Goal: Transaction & Acquisition: Obtain resource

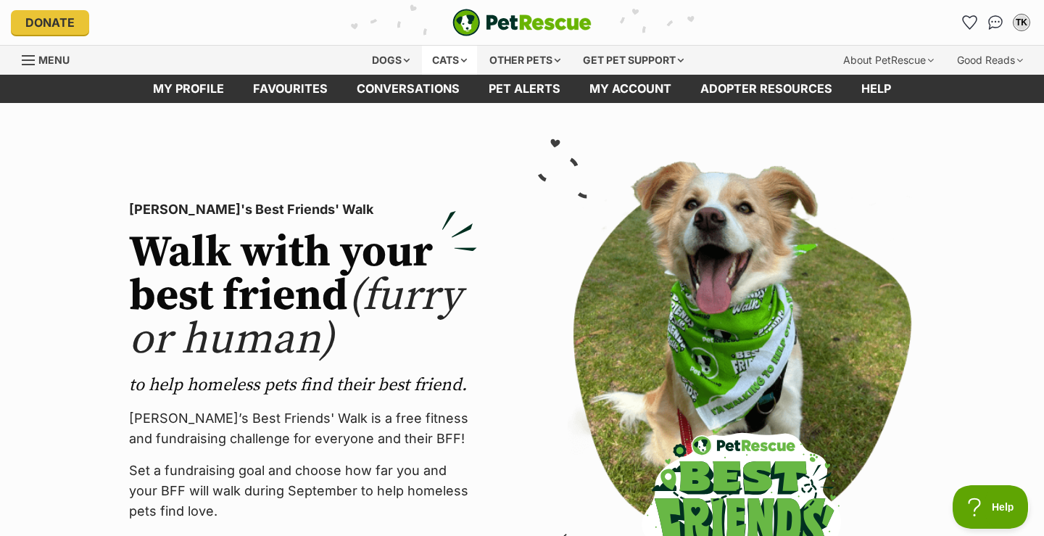
click at [450, 60] on div "Cats" at bounding box center [449, 60] width 55 height 29
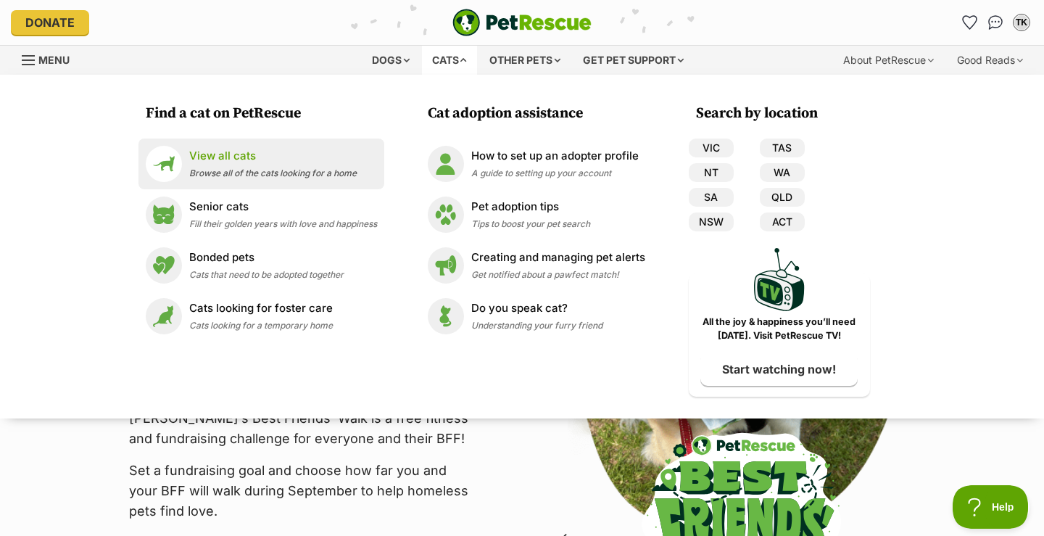
click at [229, 171] on span "Browse all of the cats looking for a home" at bounding box center [273, 173] width 168 height 11
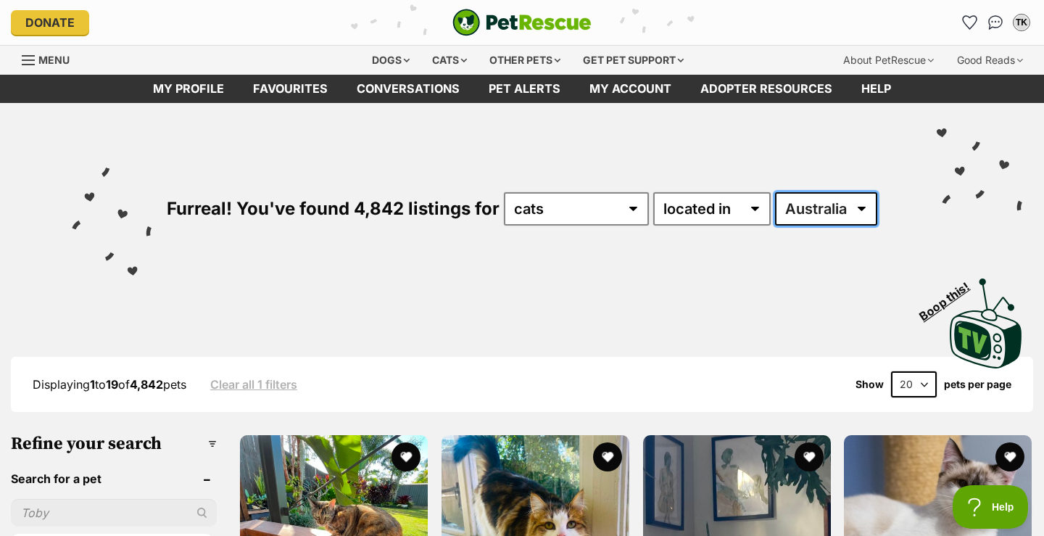
select select "VIC"
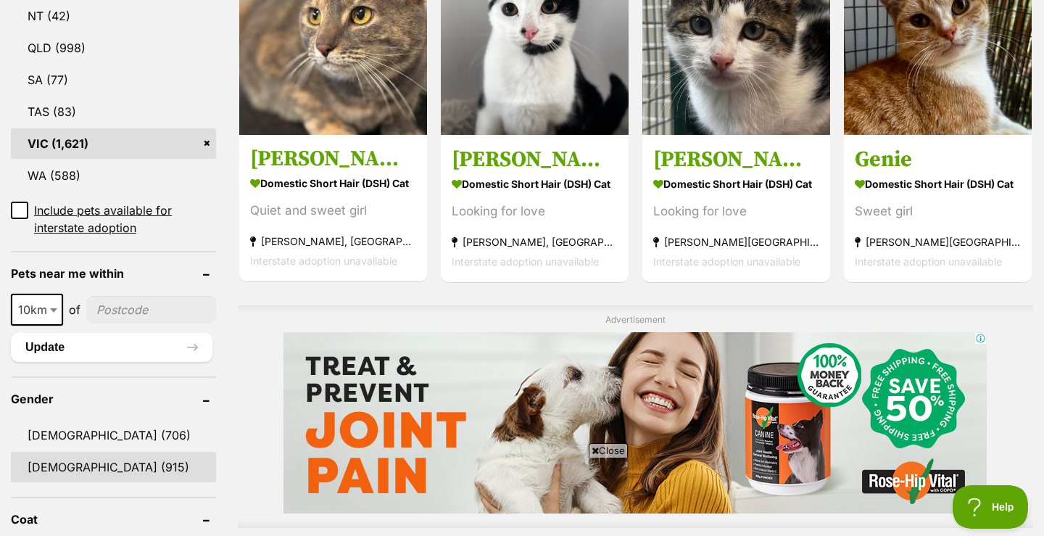
scroll to position [838, 0]
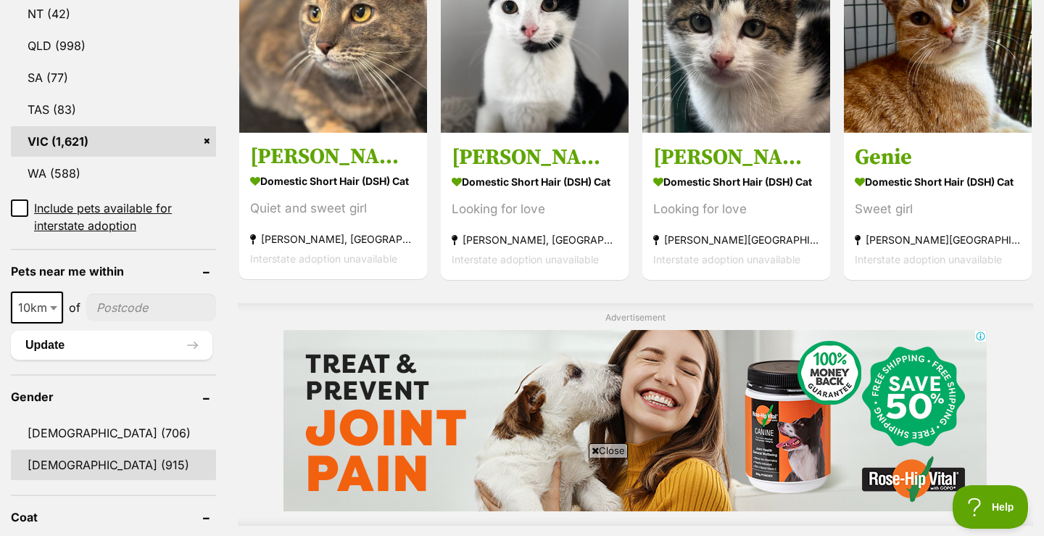
click at [98, 467] on link "[DEMOGRAPHIC_DATA] (915)" at bounding box center [113, 465] width 205 height 30
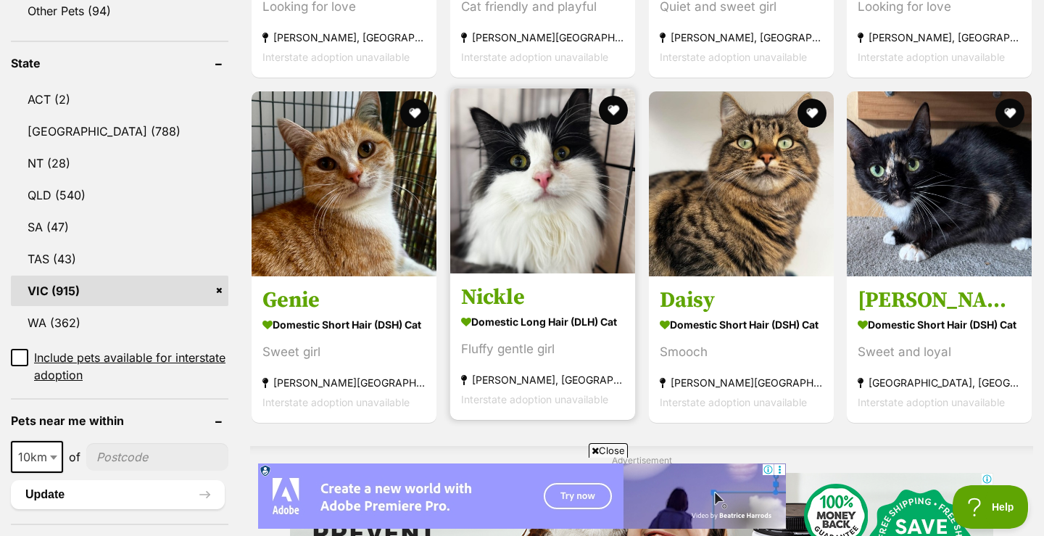
scroll to position [733, 0]
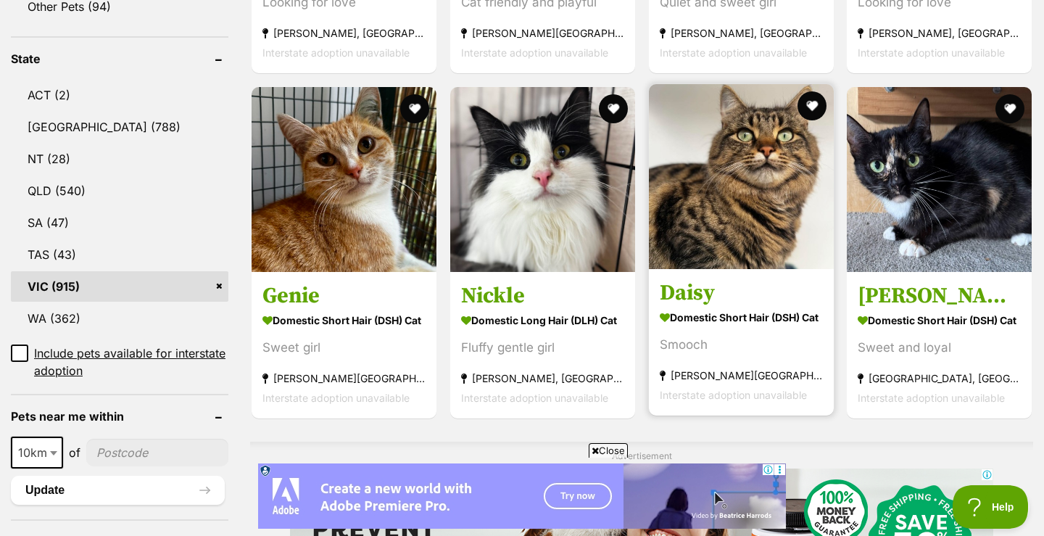
click at [743, 239] on img at bounding box center [741, 176] width 185 height 185
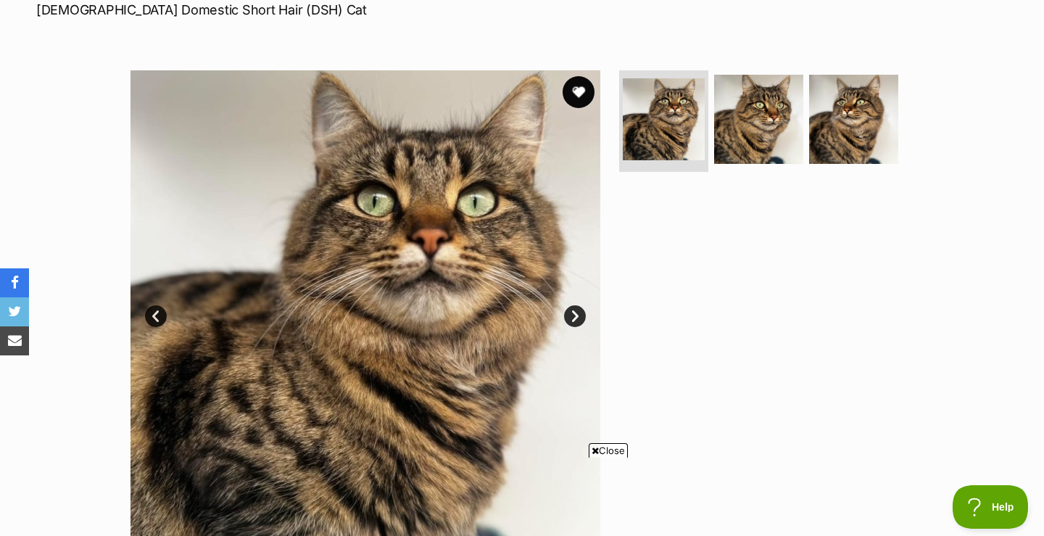
click at [582, 85] on button "favourite" at bounding box center [579, 92] width 32 height 32
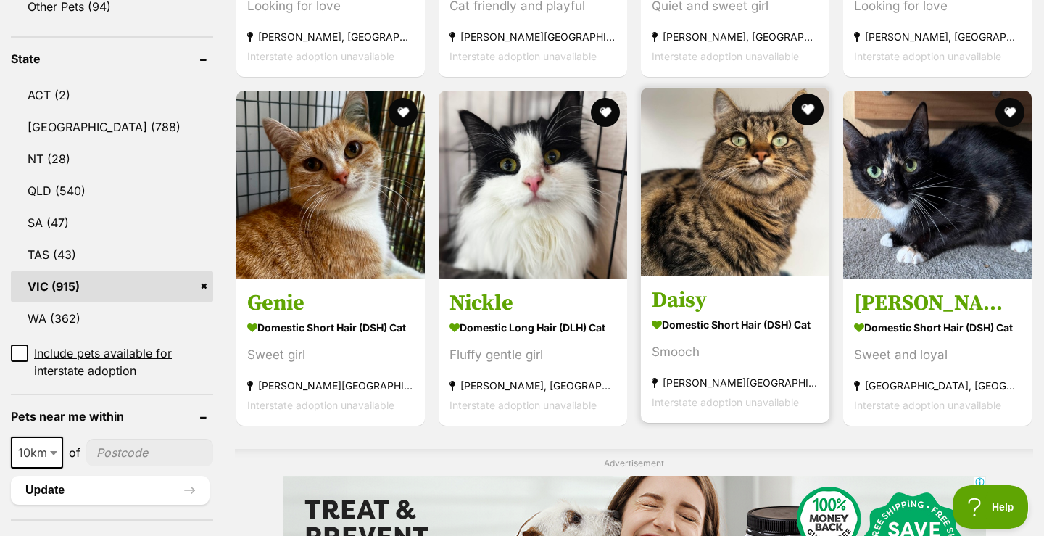
click at [799, 118] on button "favourite" at bounding box center [808, 110] width 32 height 32
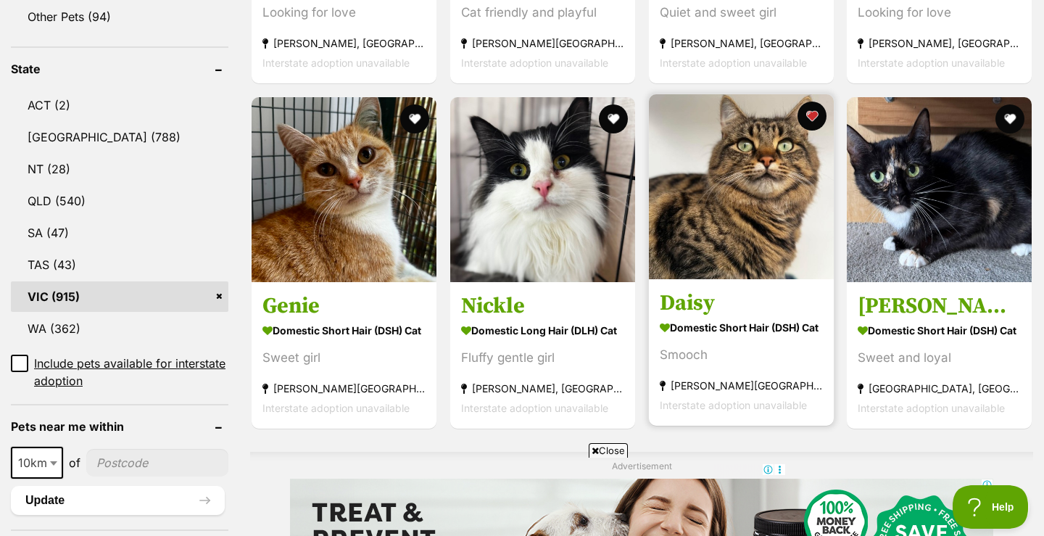
scroll to position [719, 0]
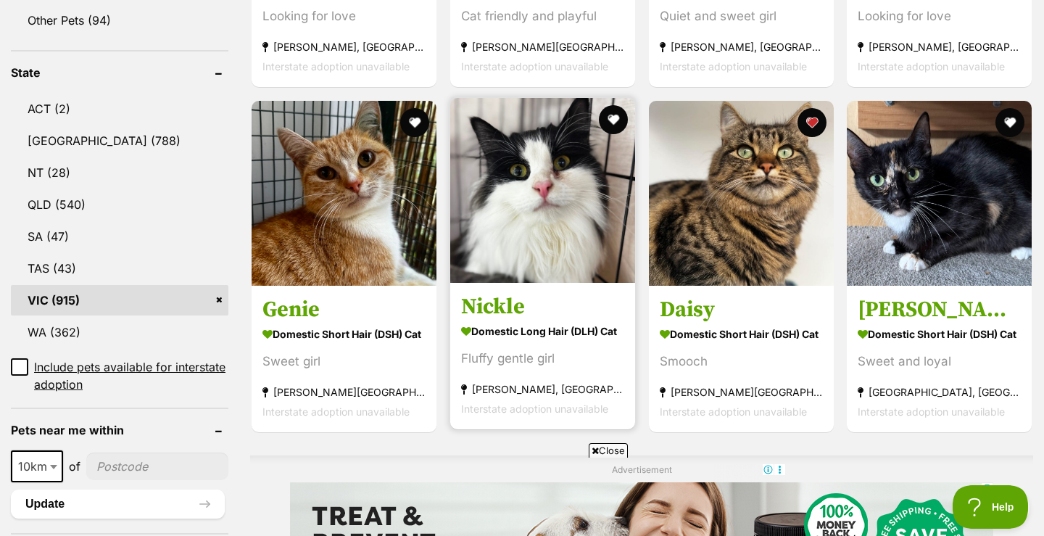
click at [508, 306] on h3 "Nickle" at bounding box center [542, 307] width 163 height 28
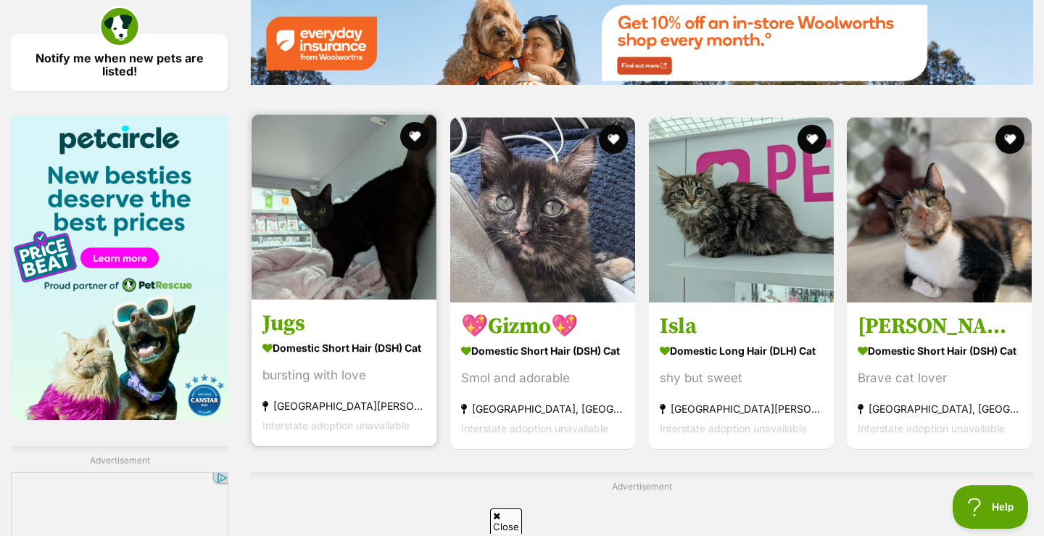
click at [288, 320] on h3 "Jugs" at bounding box center [344, 324] width 163 height 28
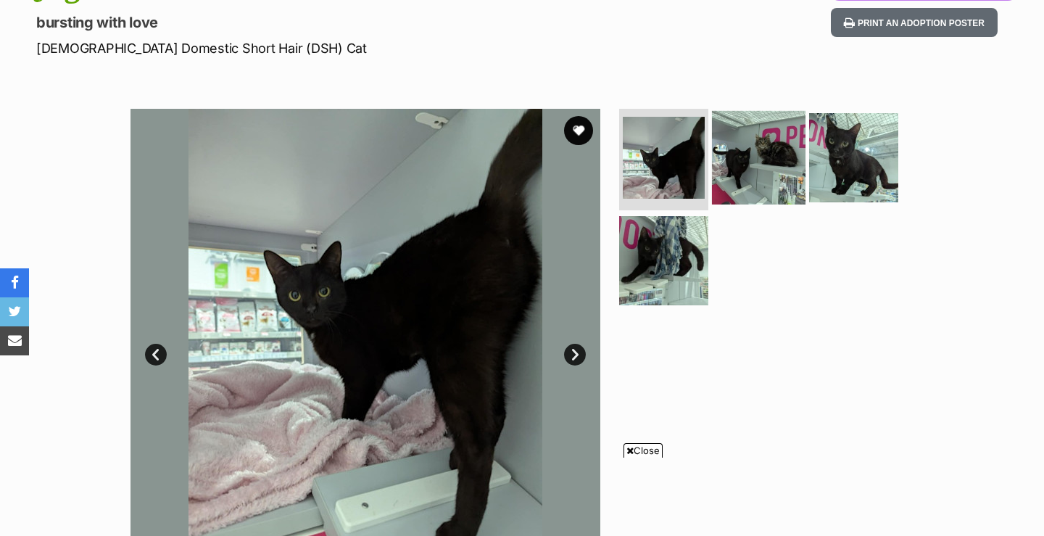
click at [771, 172] on img at bounding box center [759, 158] width 94 height 94
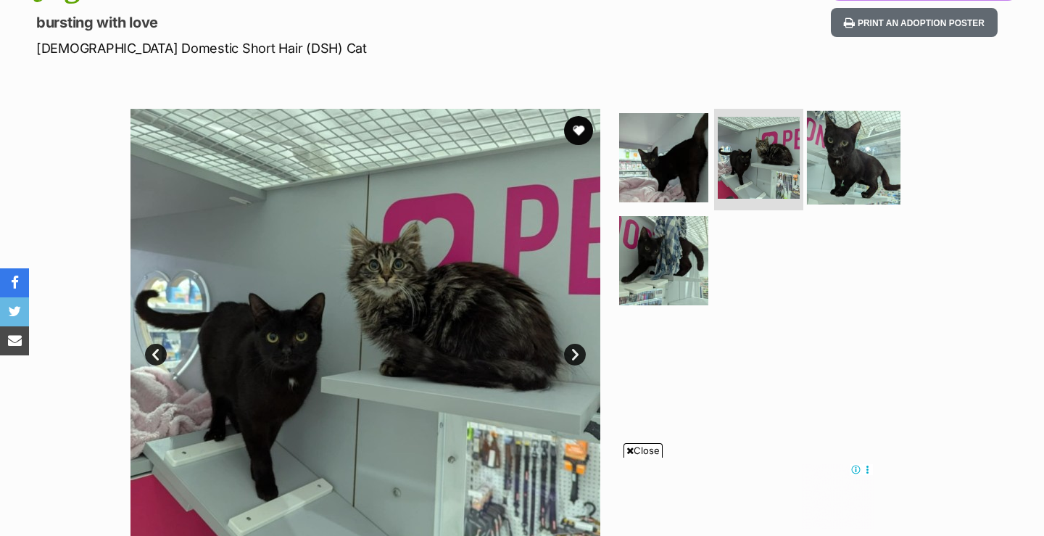
click at [859, 154] on img at bounding box center [854, 158] width 94 height 94
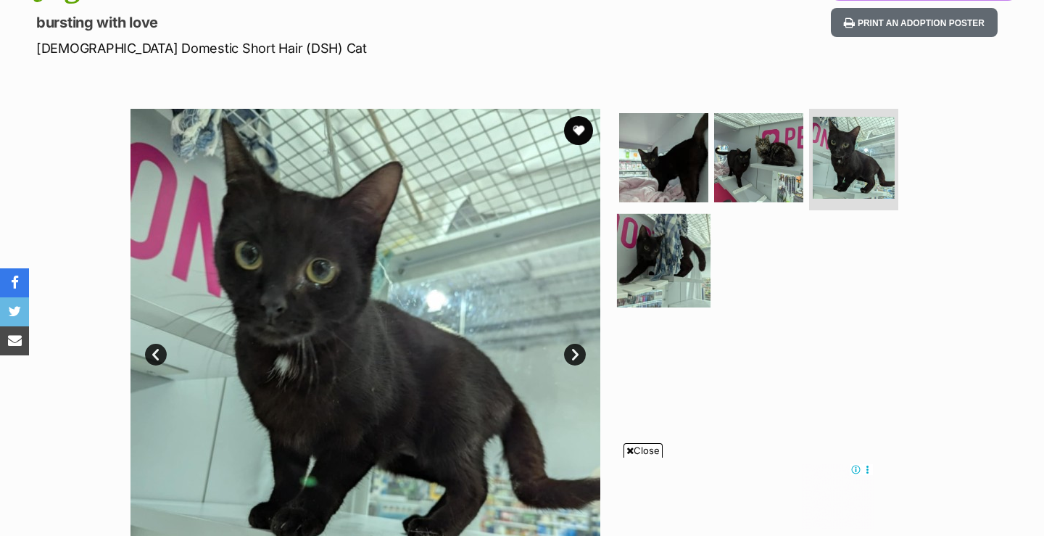
click at [675, 270] on img at bounding box center [664, 260] width 94 height 94
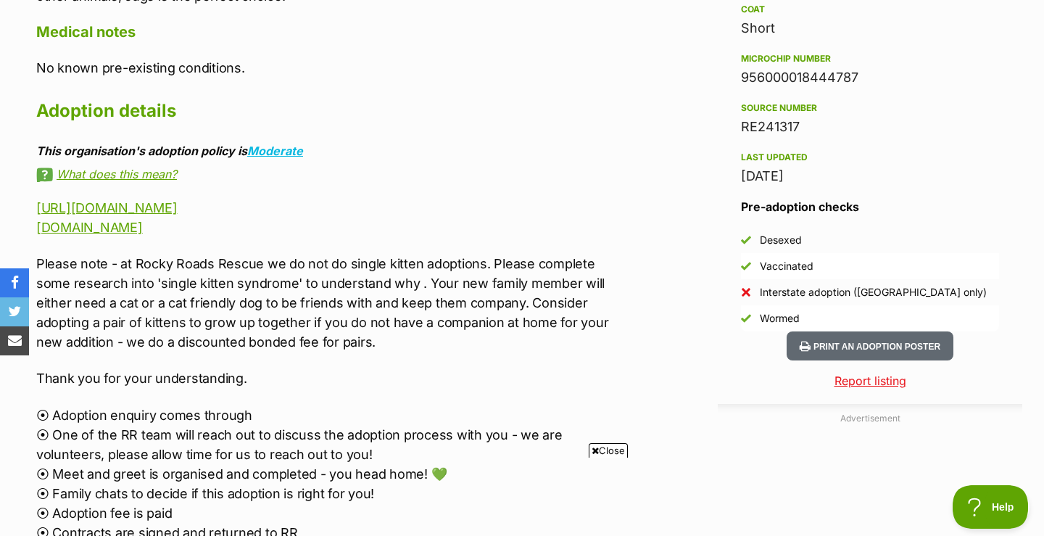
scroll to position [1189, 0]
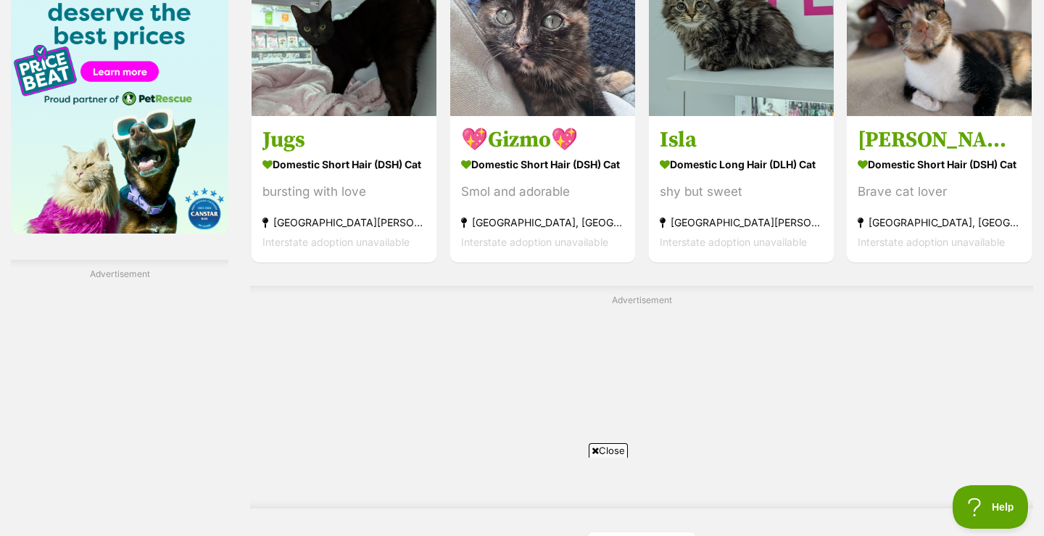
scroll to position [2333, 0]
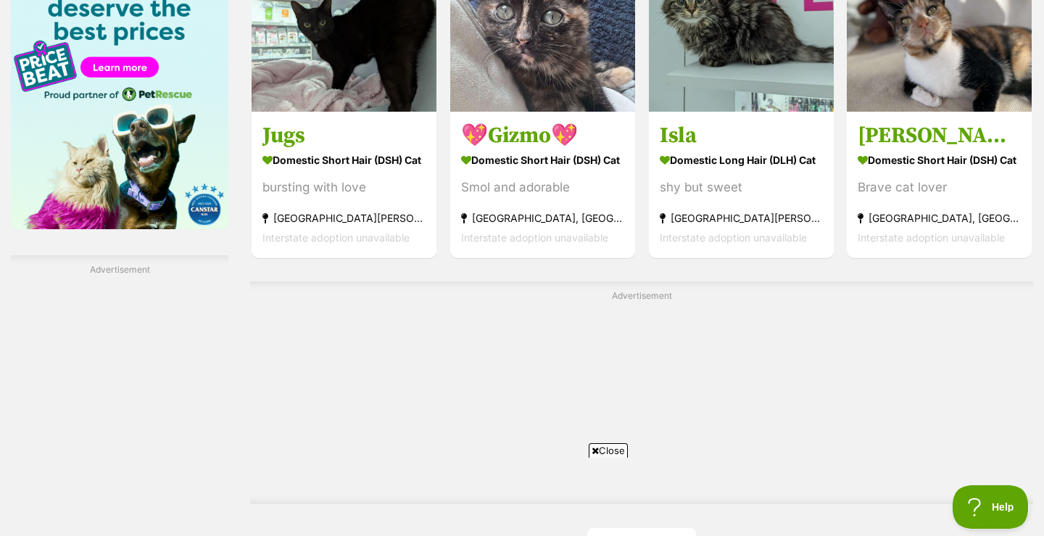
click at [651, 535] on span "Next page" at bounding box center [658, 545] width 15 height 17
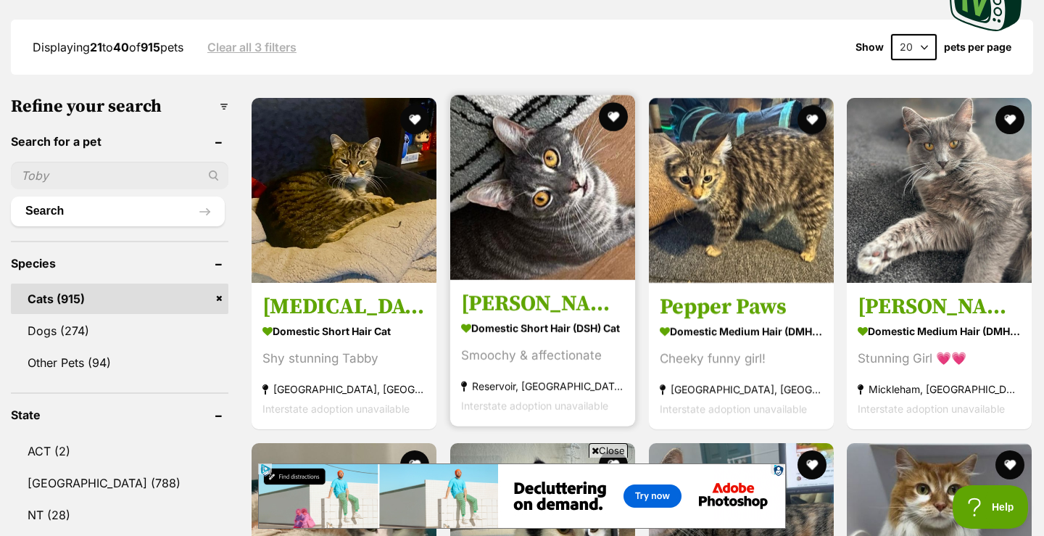
scroll to position [381, 0]
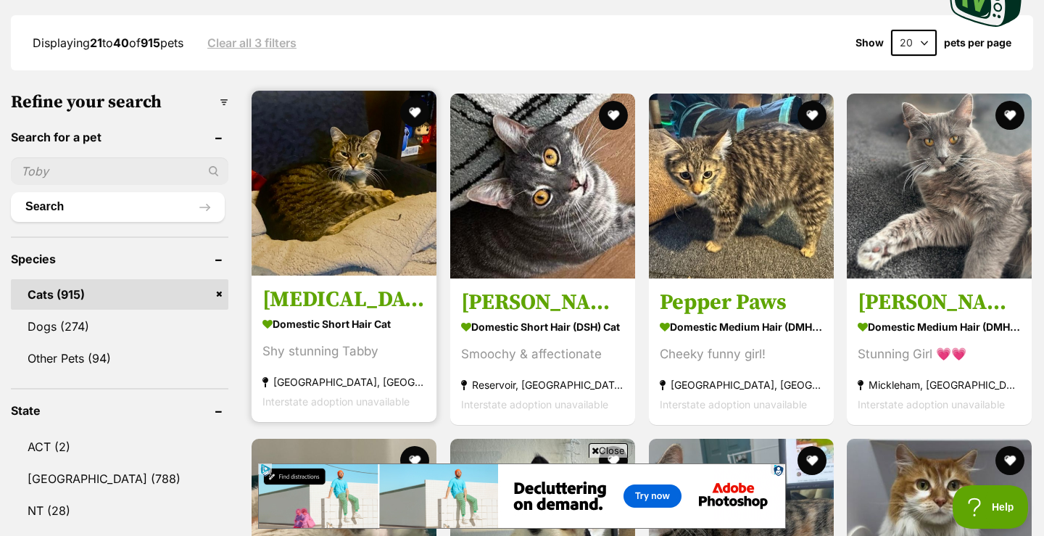
click at [346, 218] on img at bounding box center [344, 183] width 185 height 185
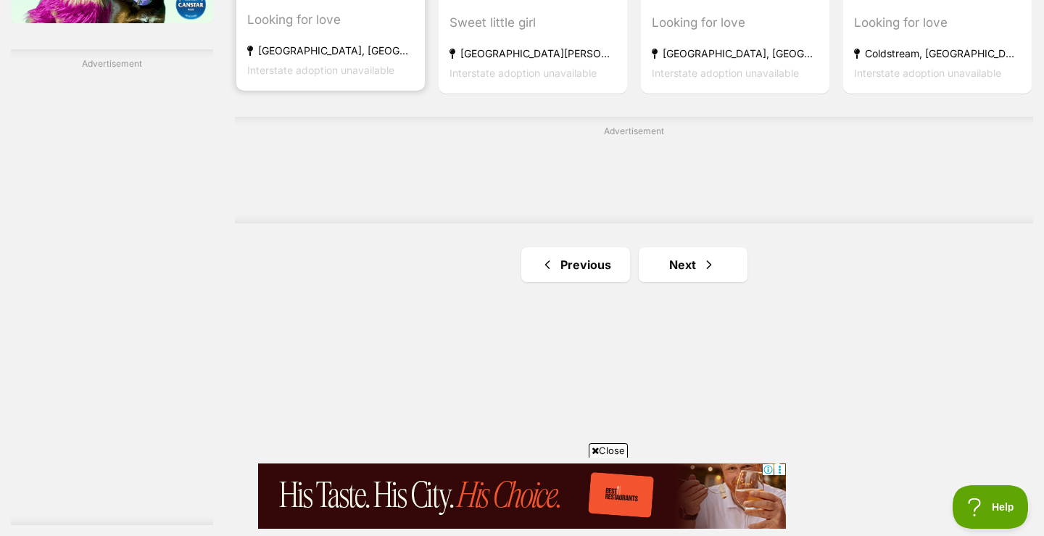
scroll to position [2523, 0]
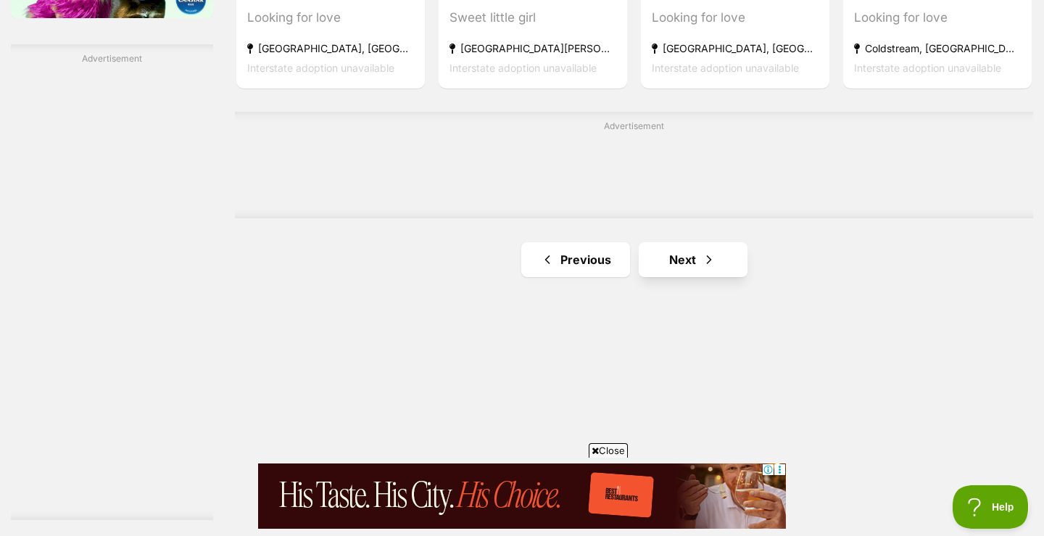
click at [664, 277] on link "Next" at bounding box center [693, 259] width 109 height 35
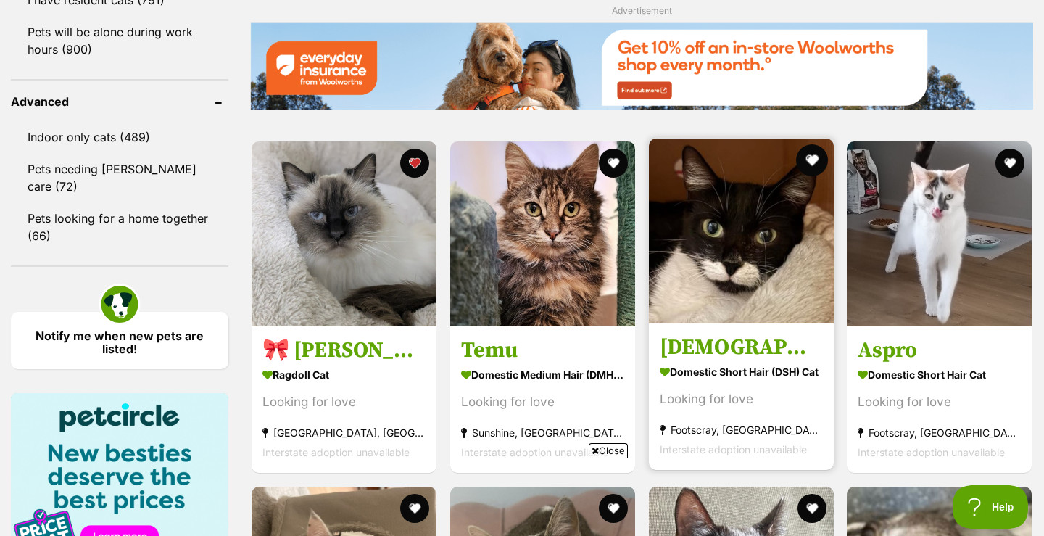
click at [815, 161] on button "favourite" at bounding box center [812, 160] width 32 height 32
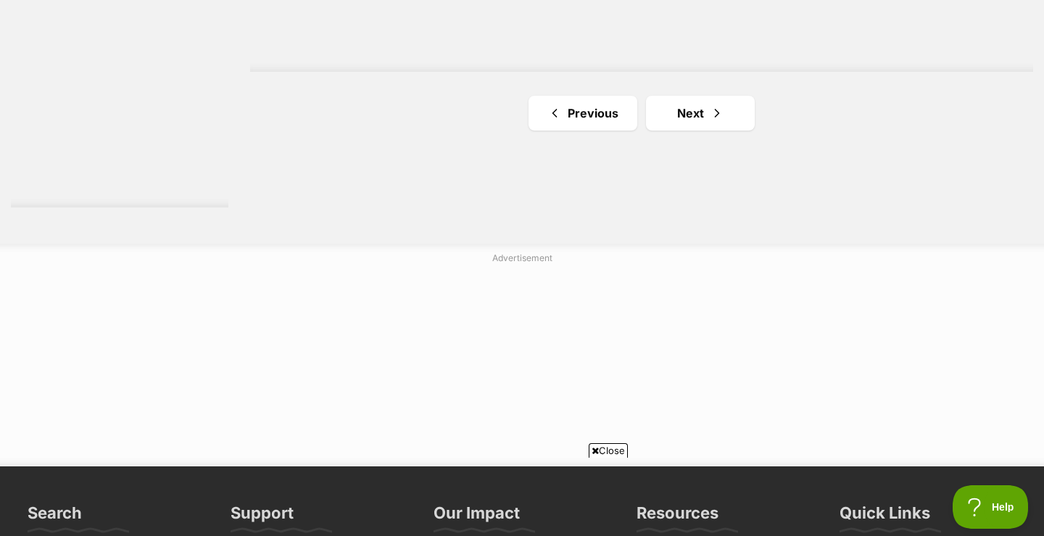
scroll to position [2851, 0]
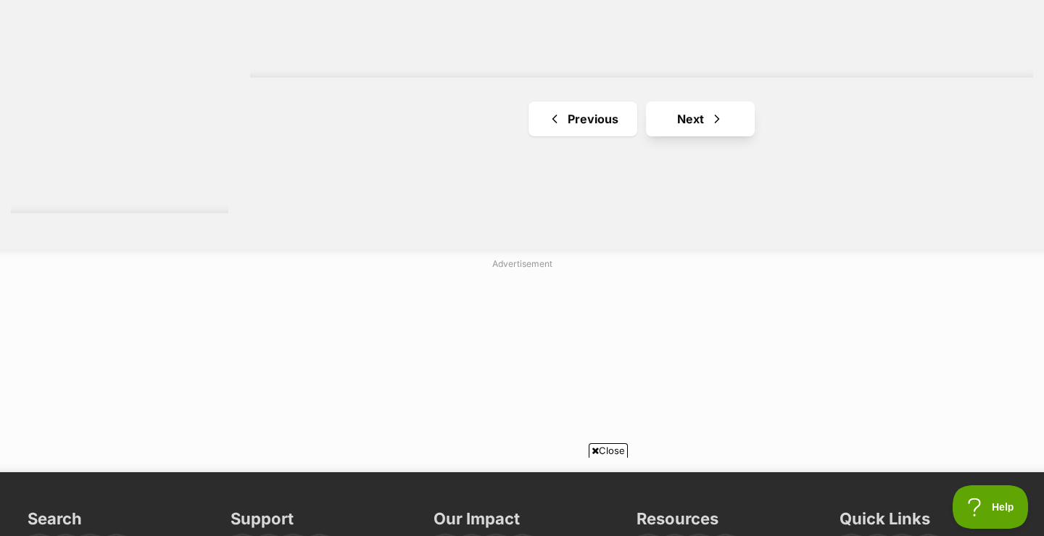
click at [696, 120] on link "Next" at bounding box center [700, 119] width 109 height 35
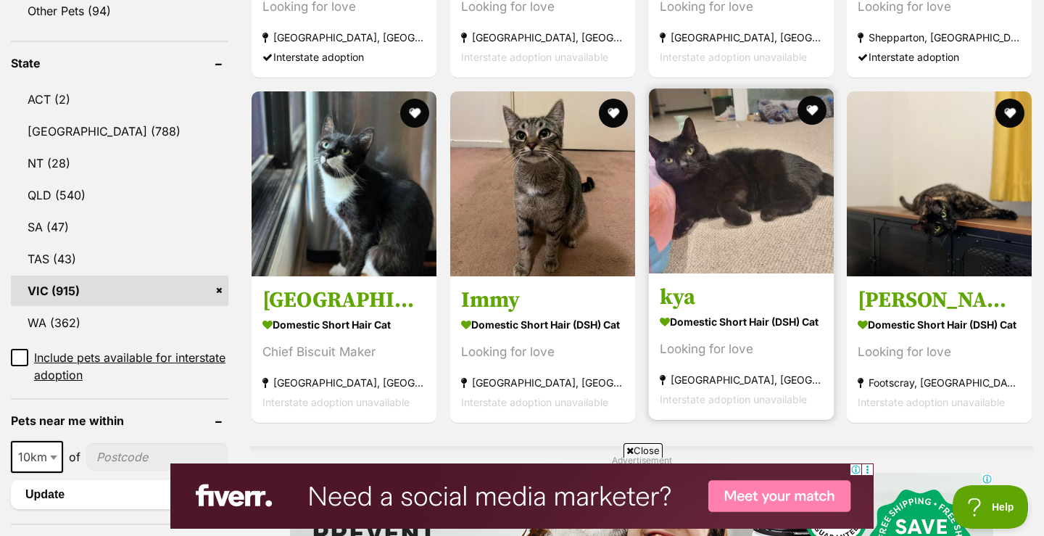
scroll to position [729, 0]
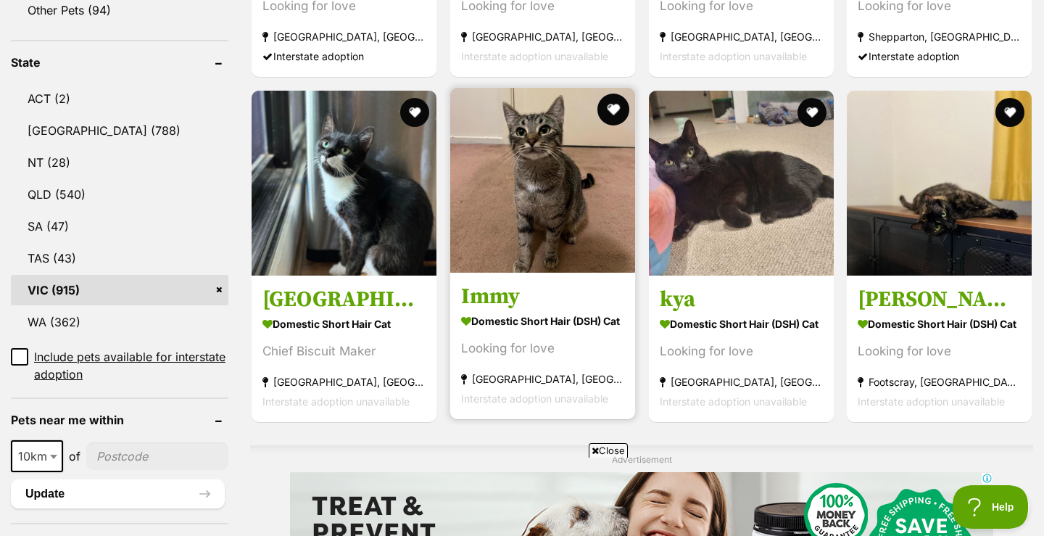
click at [614, 110] on button "favourite" at bounding box center [614, 110] width 32 height 32
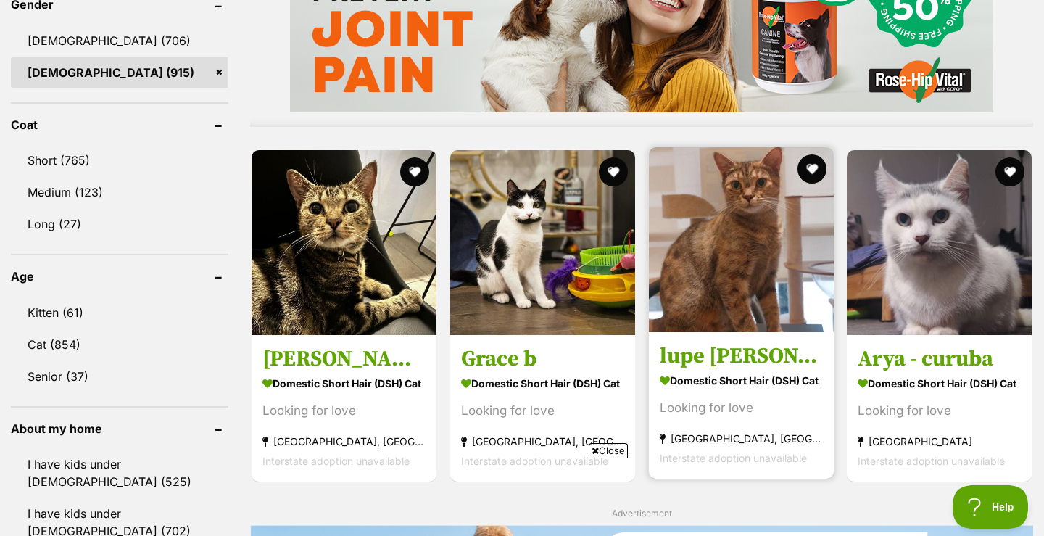
scroll to position [1264, 0]
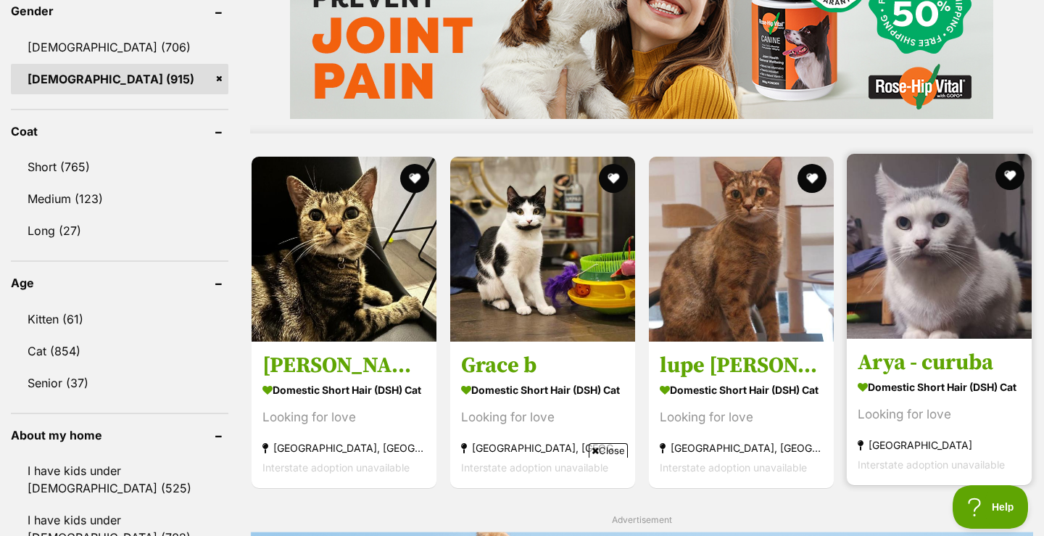
click at [936, 294] on img at bounding box center [939, 246] width 185 height 185
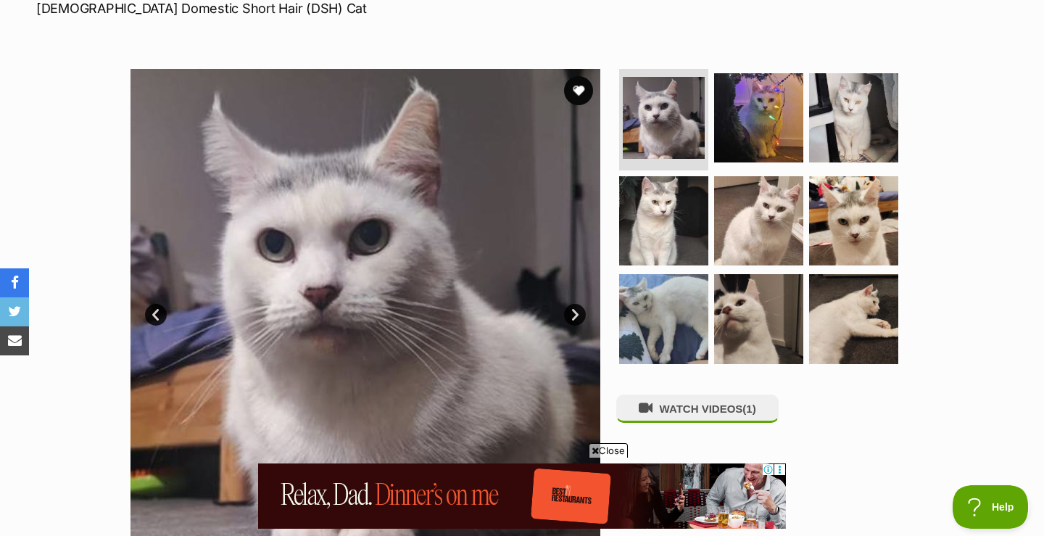
scroll to position [213, 0]
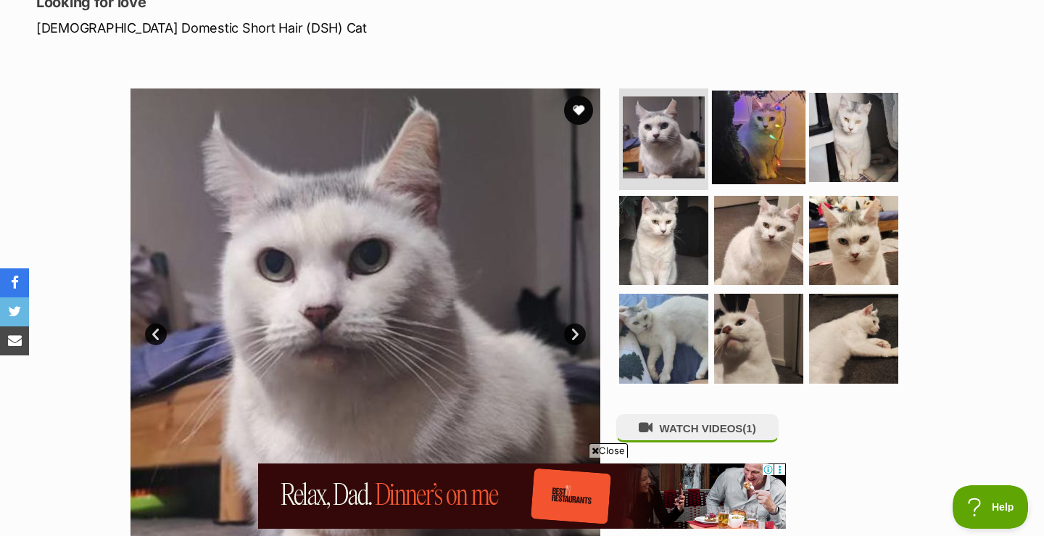
click at [765, 142] on img at bounding box center [759, 138] width 94 height 94
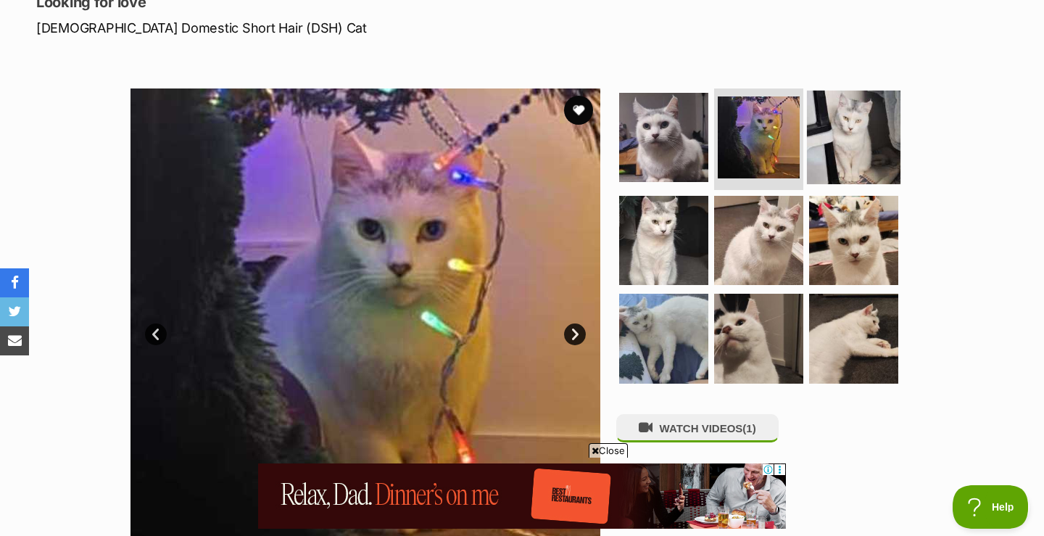
click at [841, 113] on img at bounding box center [854, 138] width 94 height 94
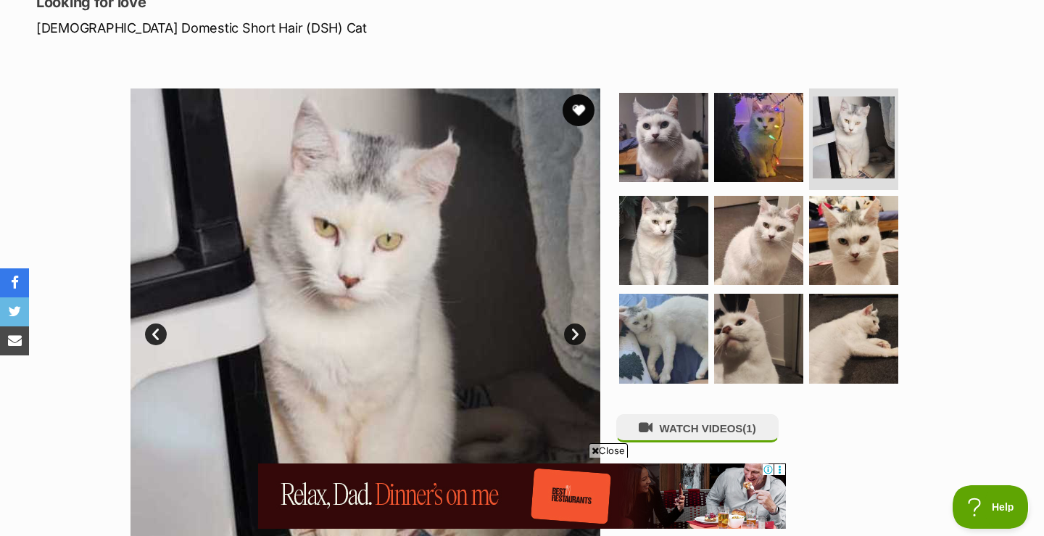
click at [575, 108] on button "favourite" at bounding box center [579, 110] width 32 height 32
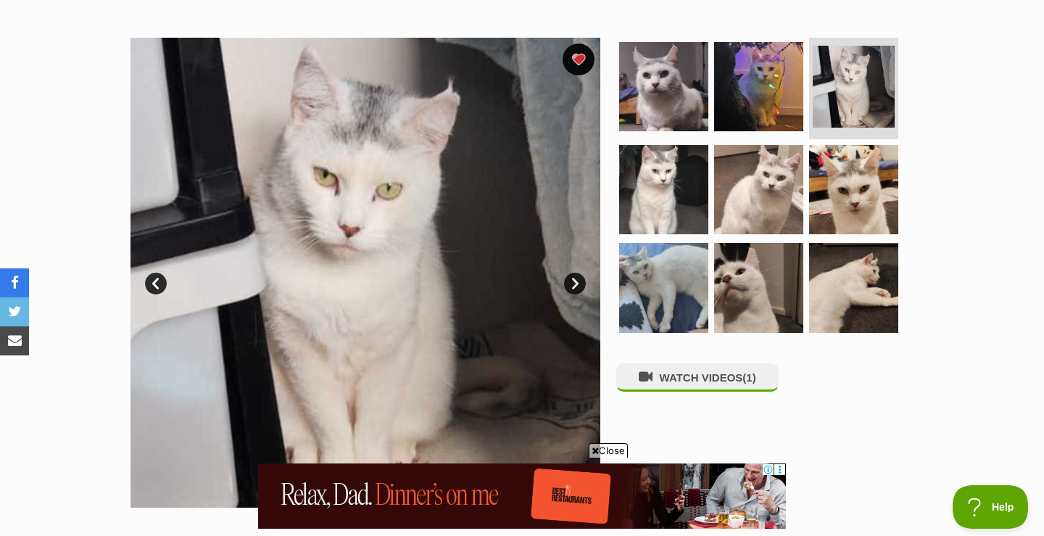
scroll to position [269, 0]
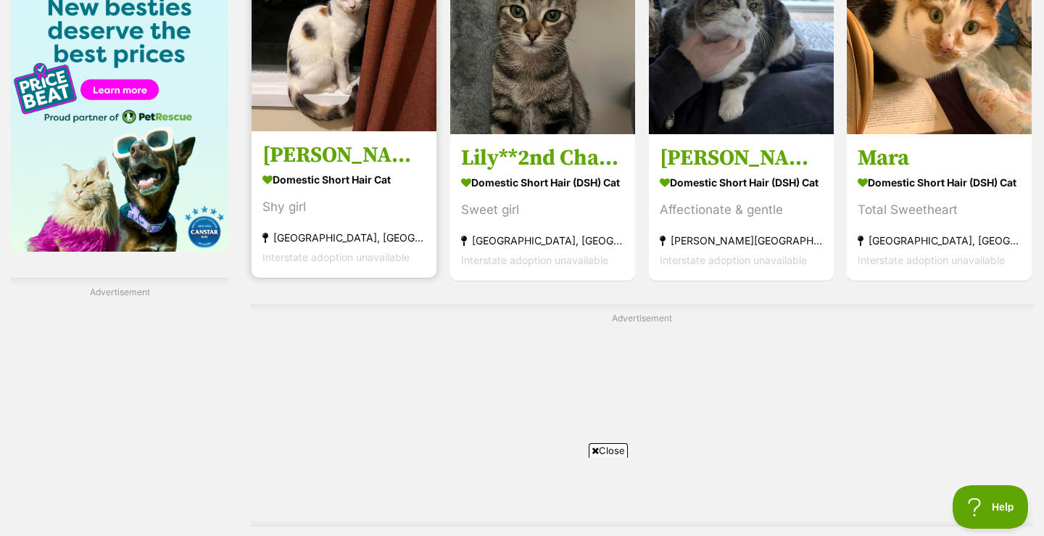
scroll to position [2318, 0]
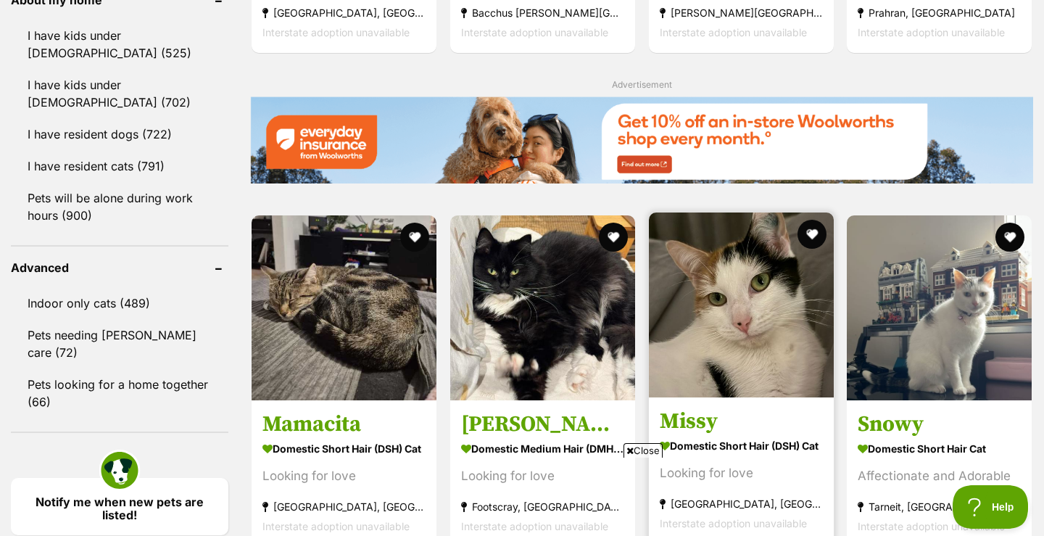
scroll to position [1726, 0]
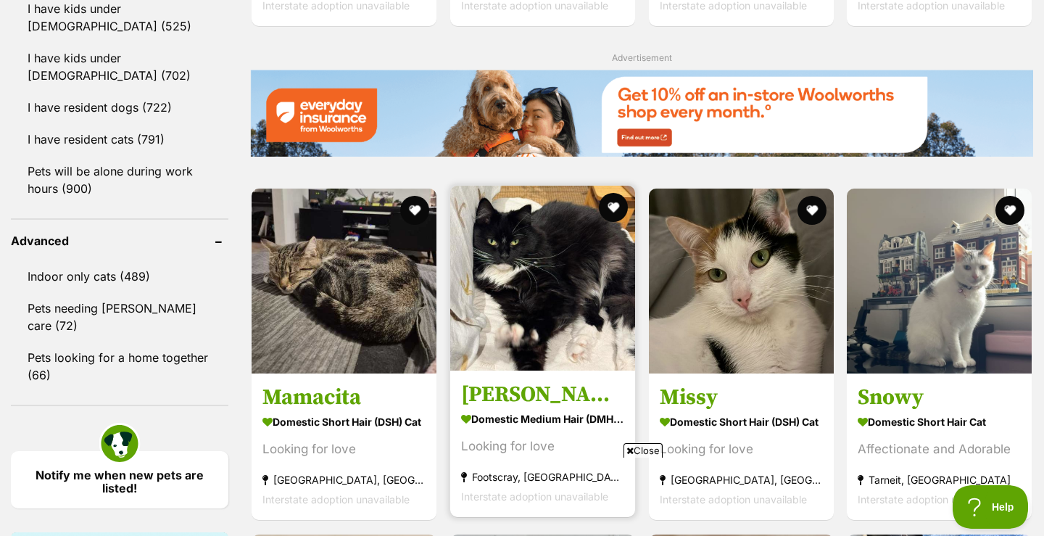
click at [517, 396] on h3 "[PERSON_NAME]" at bounding box center [542, 396] width 163 height 28
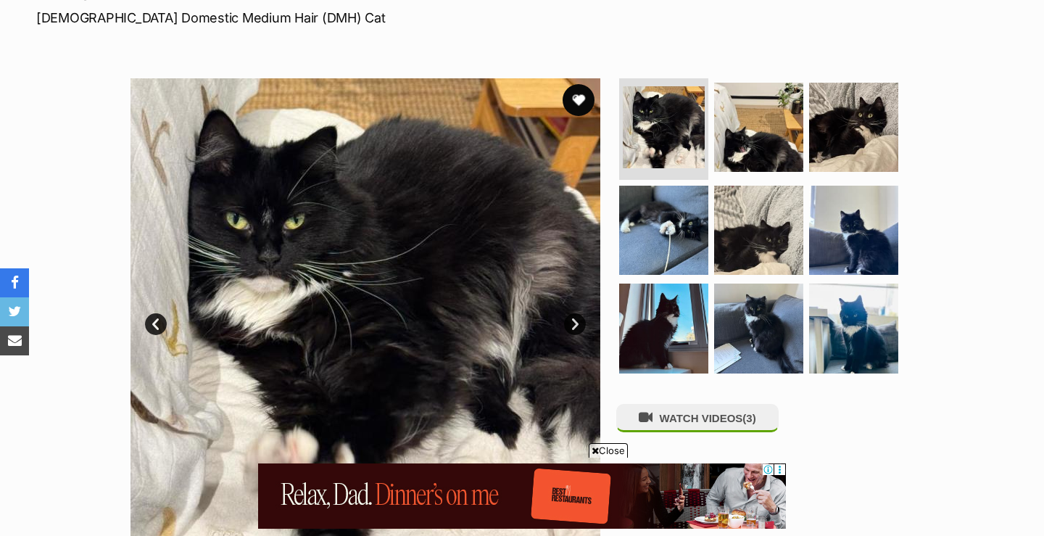
click at [578, 99] on button "favourite" at bounding box center [579, 100] width 32 height 32
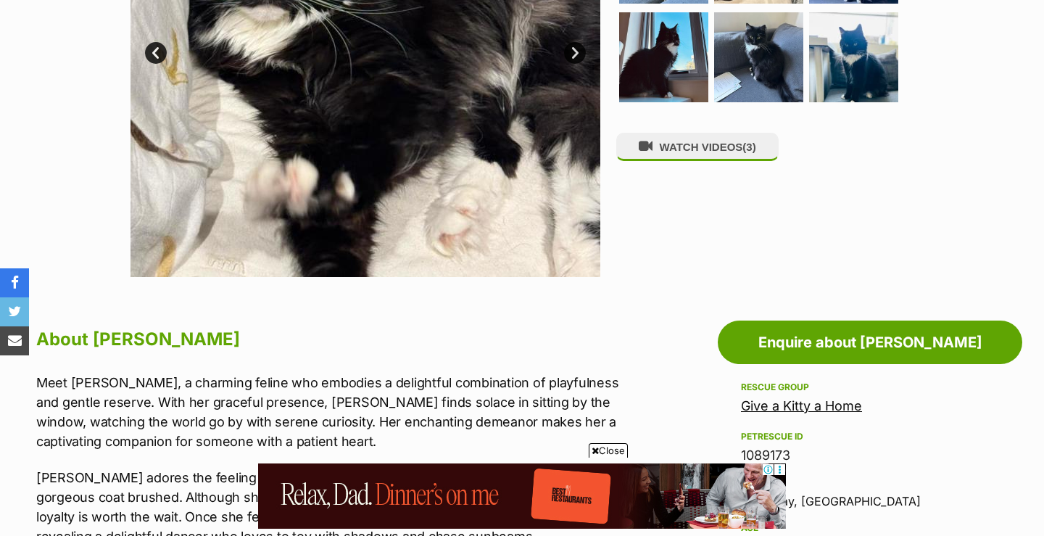
scroll to position [515, 0]
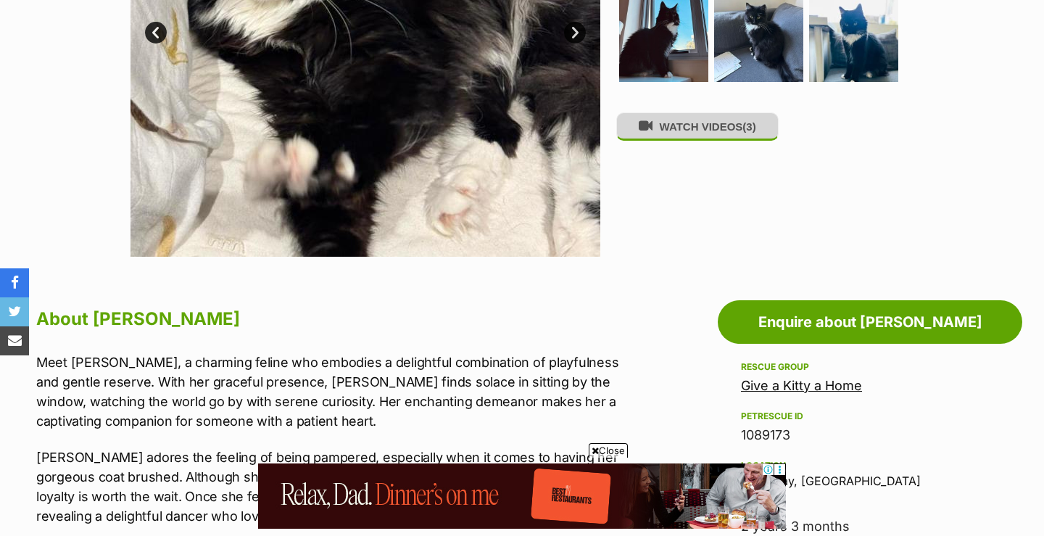
click at [714, 129] on button "WATCH VIDEOS (3)" at bounding box center [698, 126] width 162 height 28
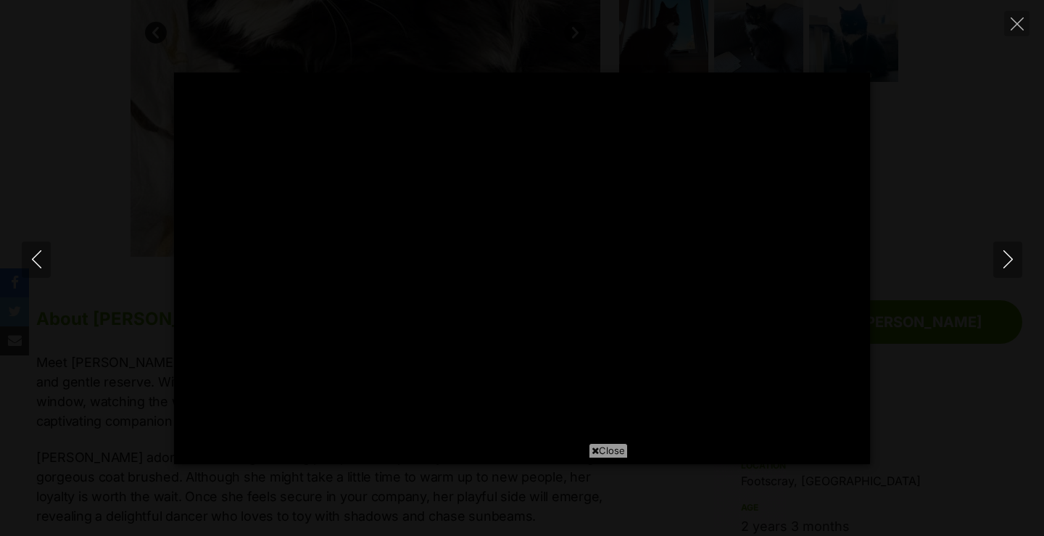
scroll to position [0, 0]
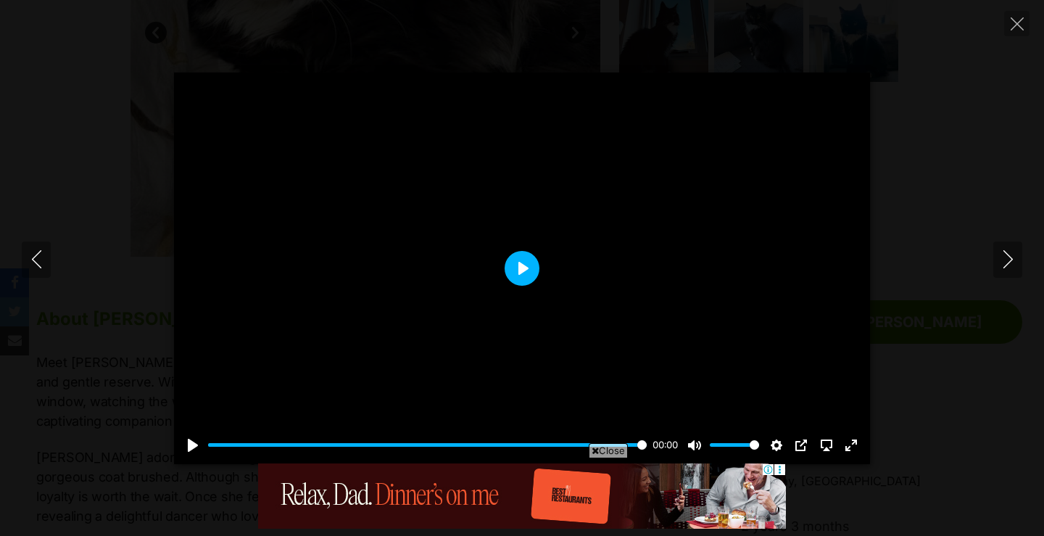
click at [524, 268] on button "Play" at bounding box center [522, 268] width 35 height 35
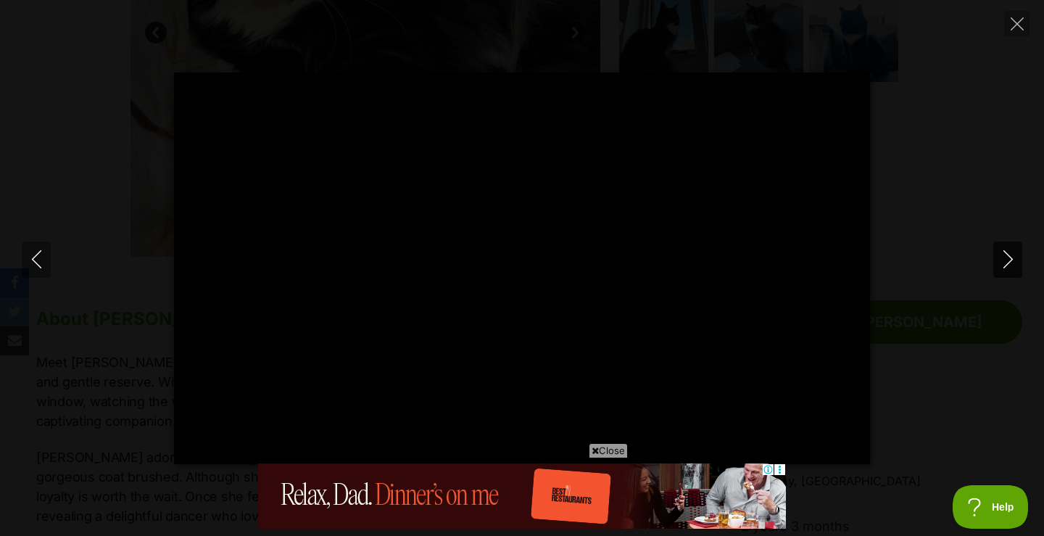
click at [1007, 262] on icon "Next" at bounding box center [1008, 259] width 18 height 18
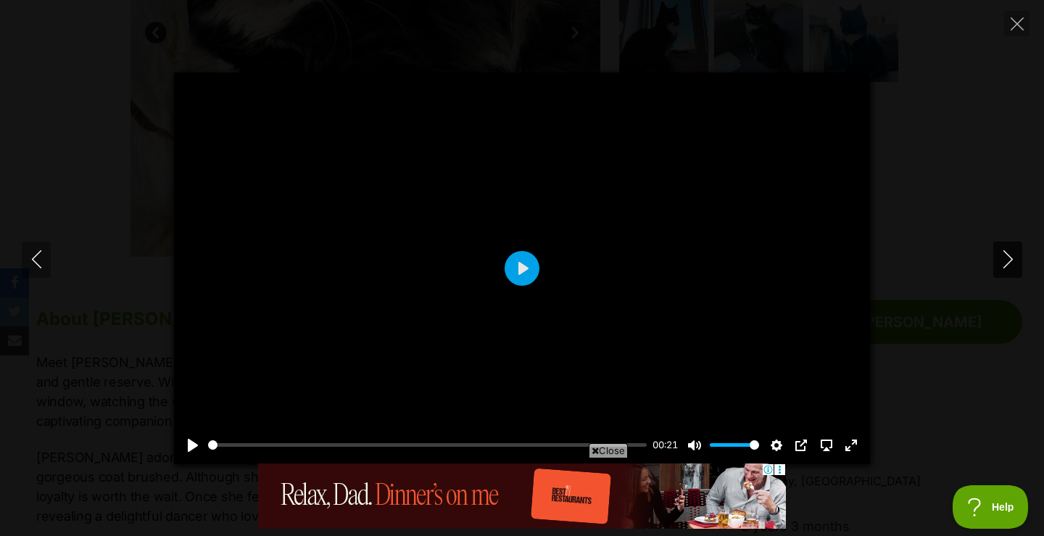
type input "11.32"
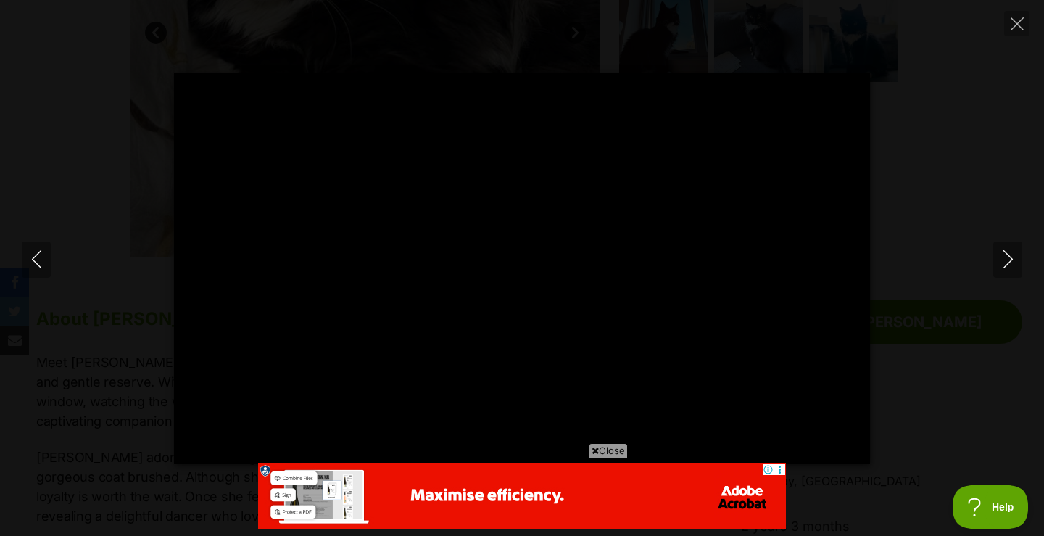
type input "100"
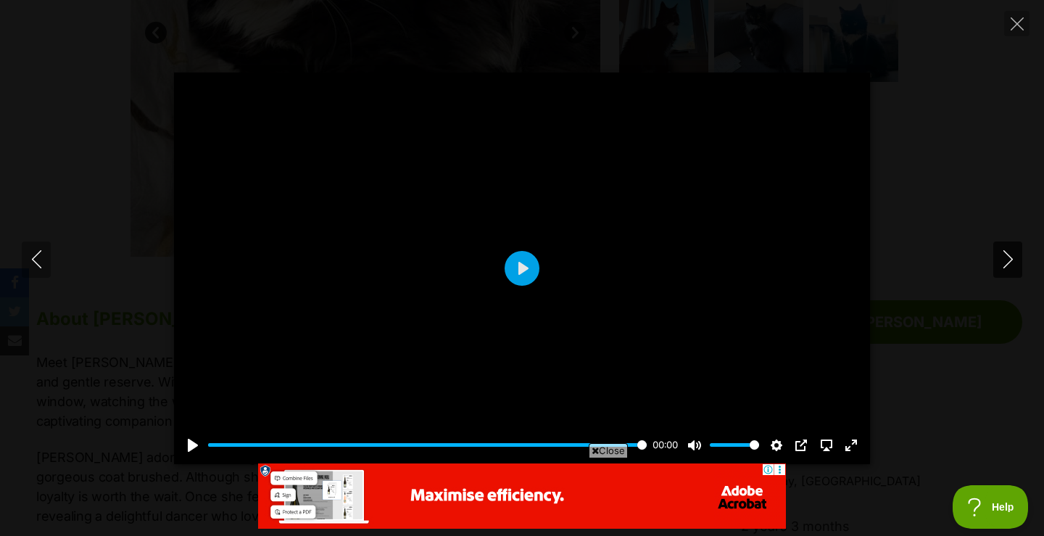
click at [1010, 257] on icon "Next" at bounding box center [1008, 259] width 18 height 18
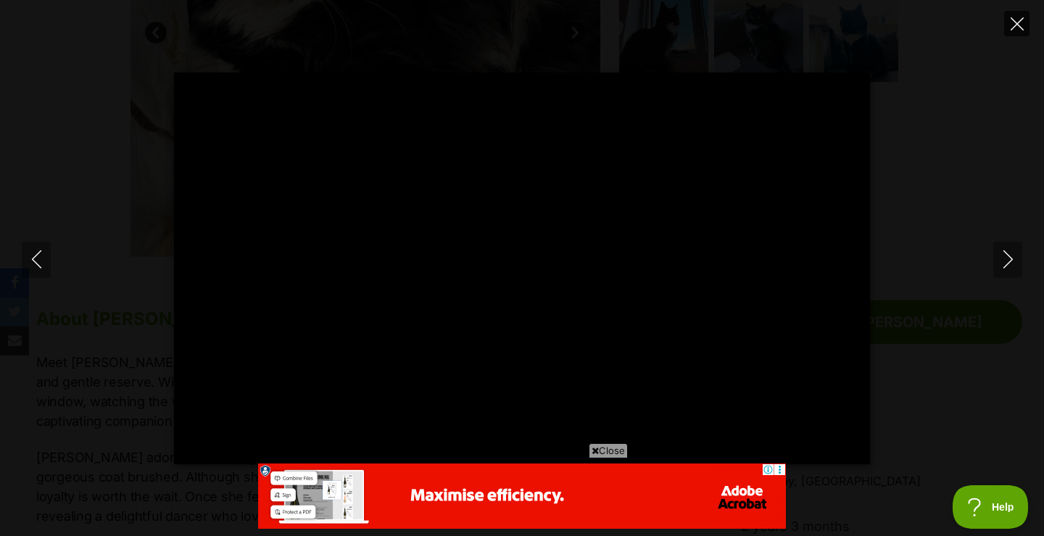
click at [1022, 21] on icon "Close" at bounding box center [1017, 23] width 13 height 13
type input "31.65"
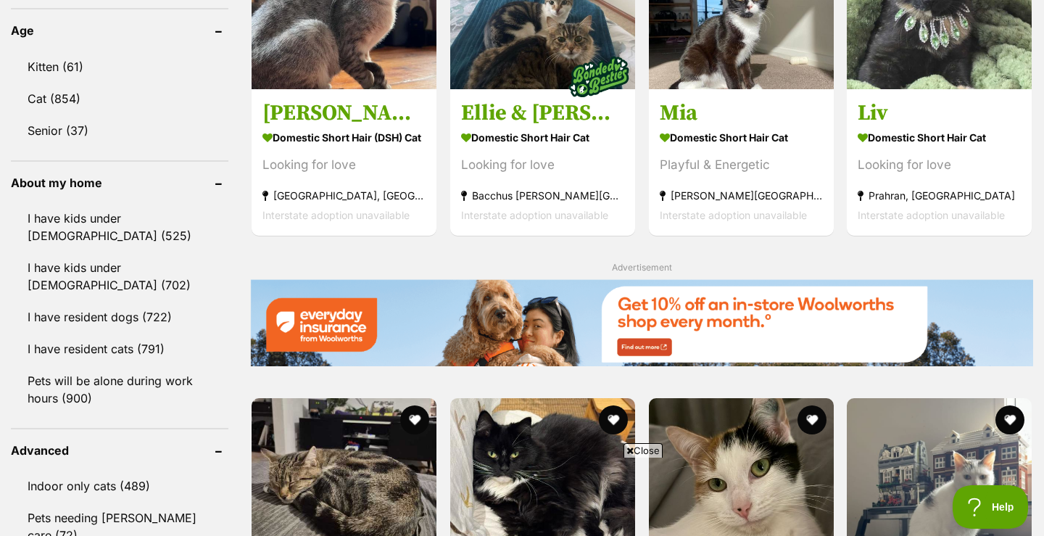
scroll to position [1530, 0]
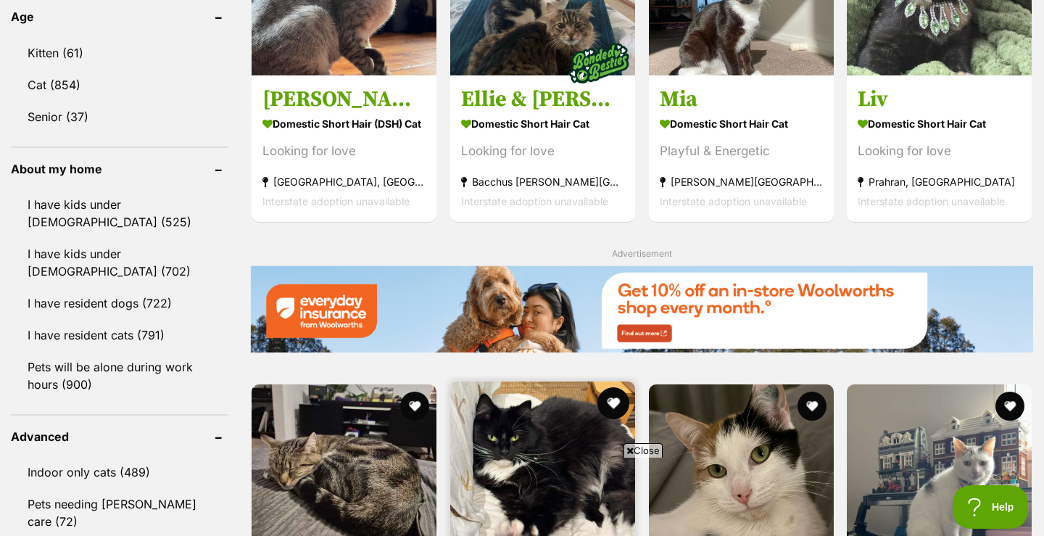
click at [614, 387] on button "favourite" at bounding box center [614, 403] width 32 height 32
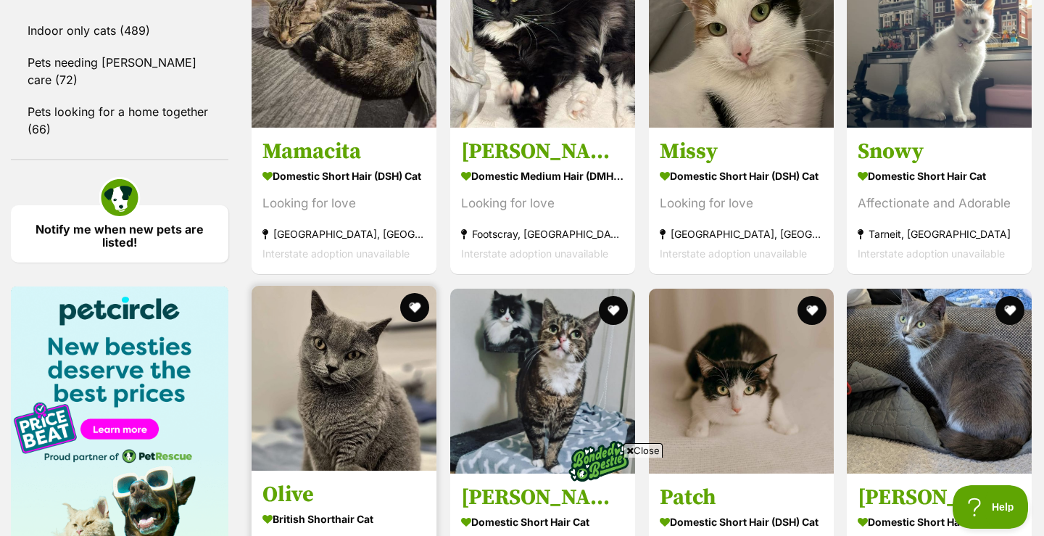
scroll to position [0, 0]
click at [314, 508] on strong "British Shorthair Cat" at bounding box center [344, 518] width 163 height 21
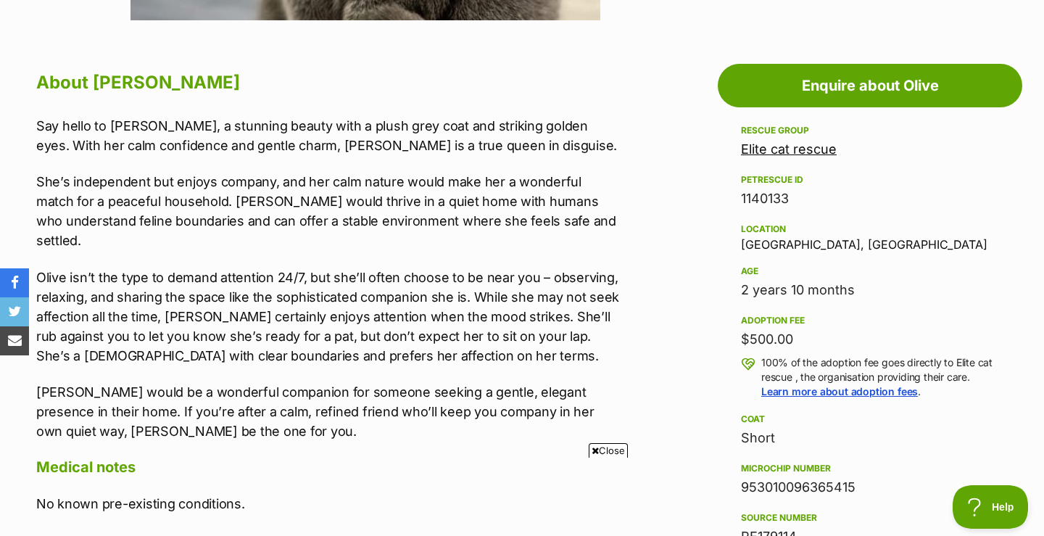
scroll to position [753, 0]
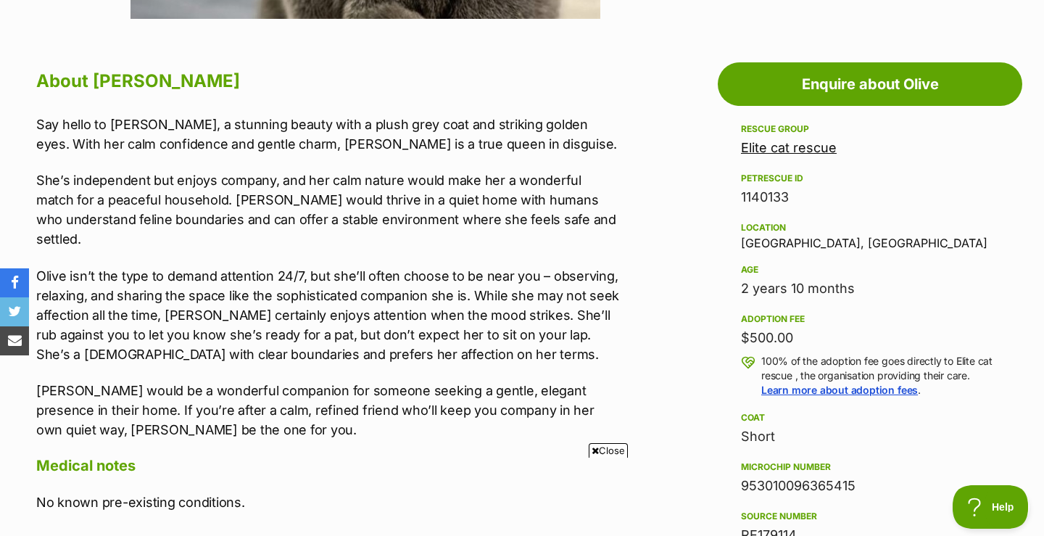
click at [790, 148] on link "Elite cat rescue" at bounding box center [789, 147] width 96 height 15
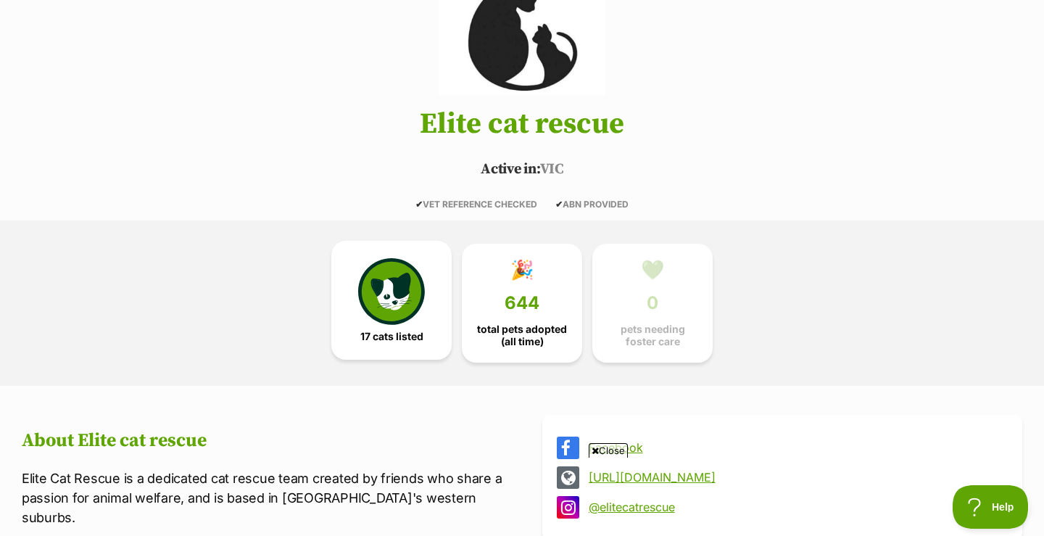
click at [389, 313] on img at bounding box center [391, 291] width 67 height 67
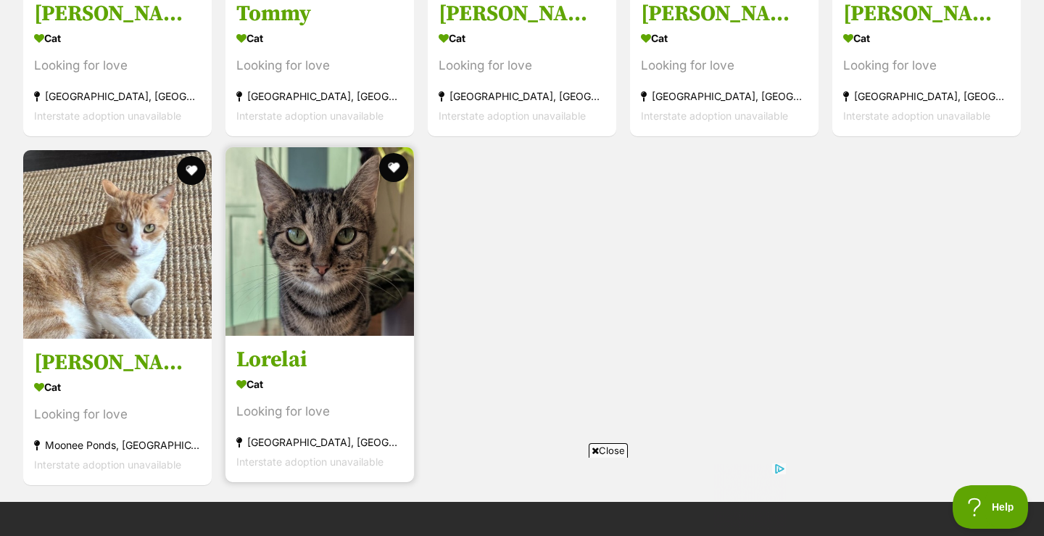
scroll to position [2245, 0]
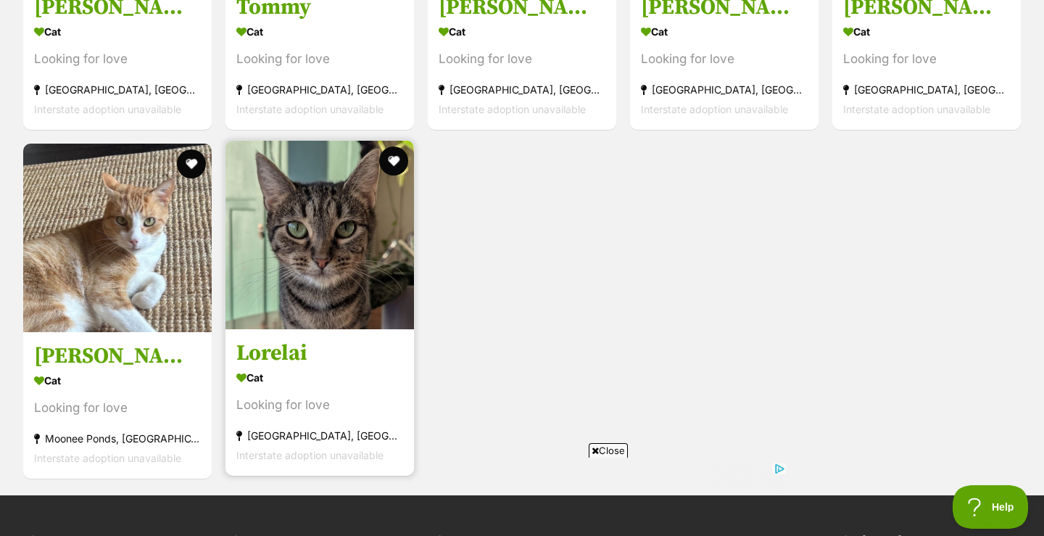
click at [316, 244] on img at bounding box center [320, 235] width 189 height 189
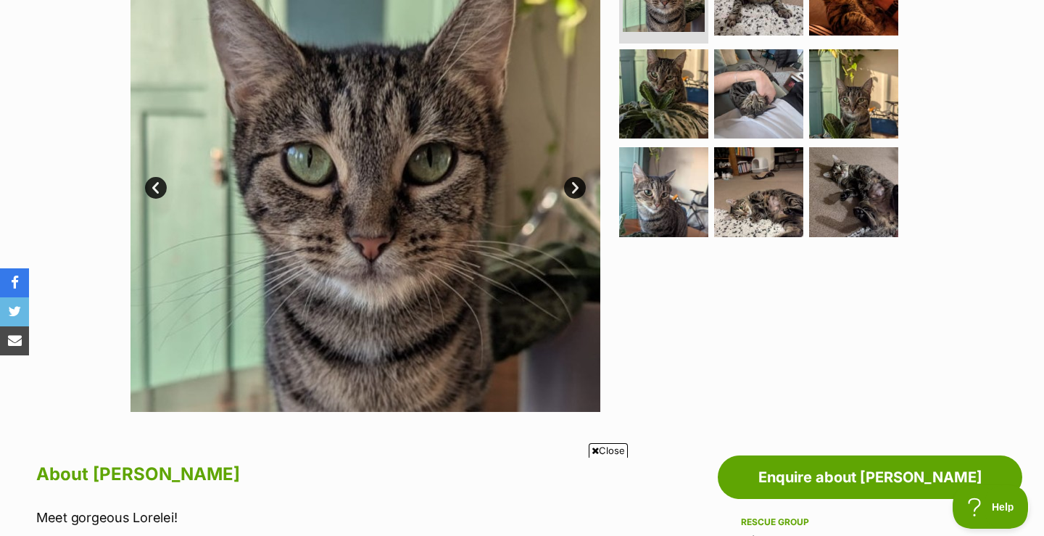
click at [575, 187] on link "Next" at bounding box center [575, 188] width 22 height 22
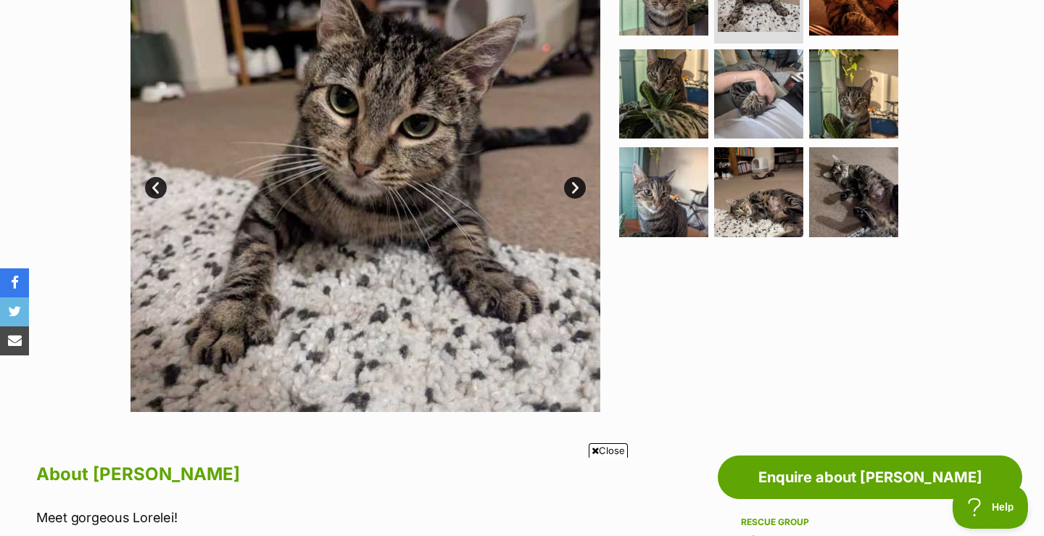
click at [575, 187] on link "Next" at bounding box center [575, 188] width 22 height 22
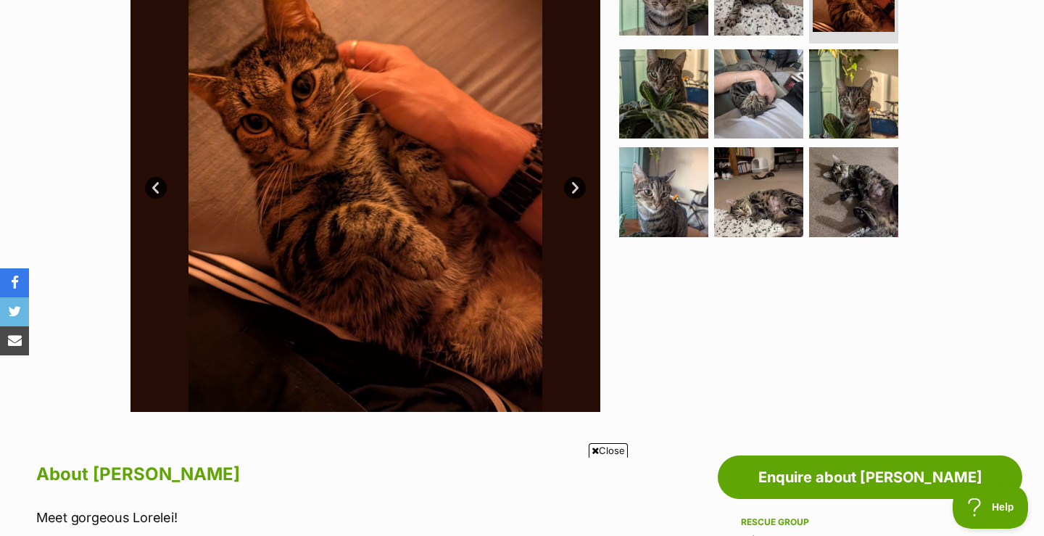
click at [575, 187] on link "Next" at bounding box center [575, 188] width 22 height 22
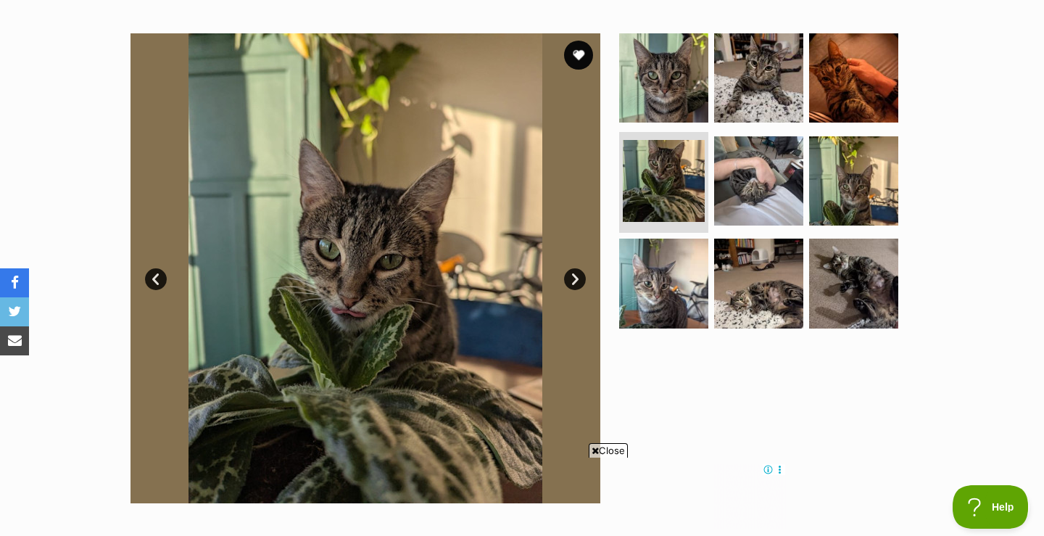
scroll to position [263, 0]
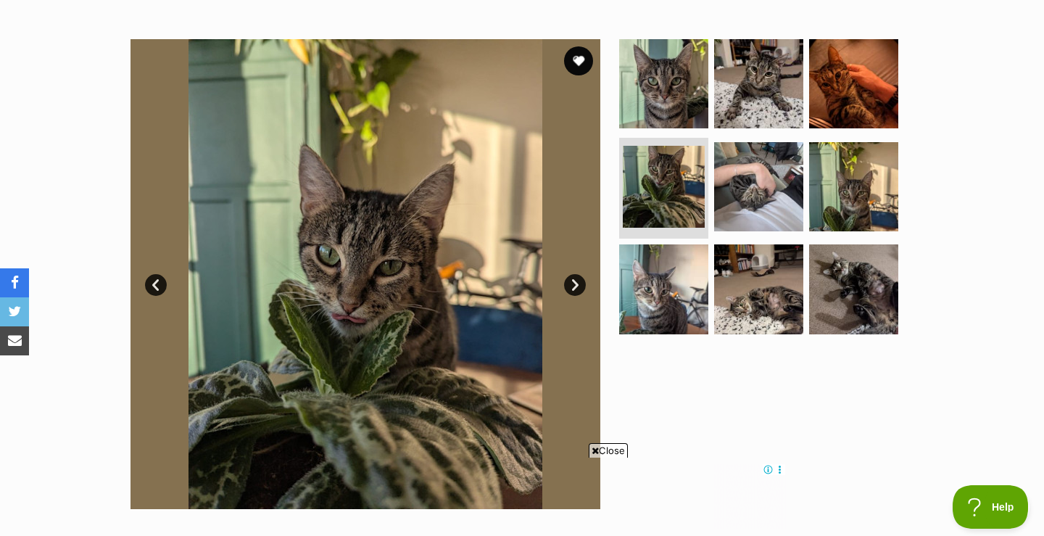
click at [594, 58] on img at bounding box center [366, 274] width 470 height 470
click at [581, 58] on button "favourite" at bounding box center [579, 61] width 32 height 32
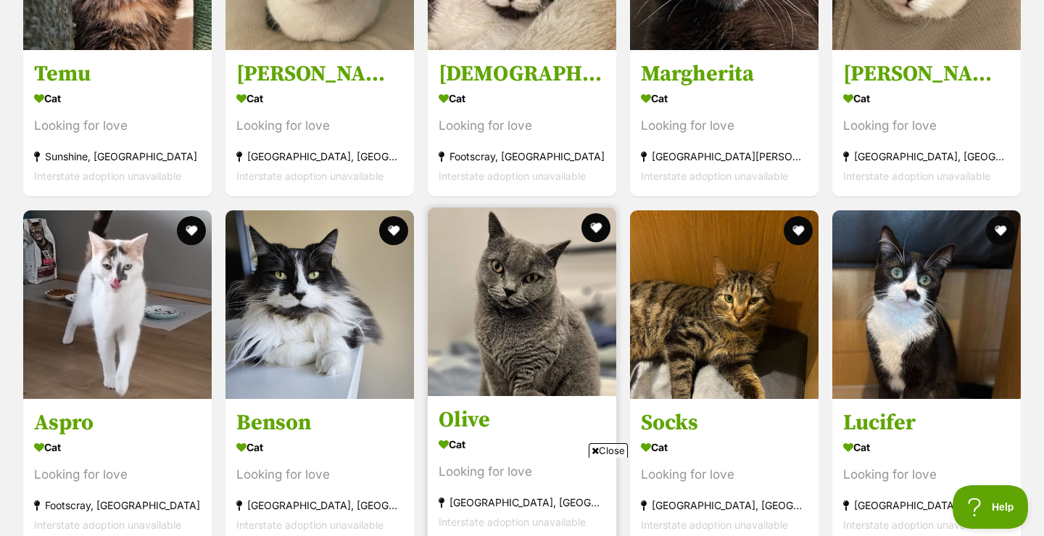
scroll to position [935, 0]
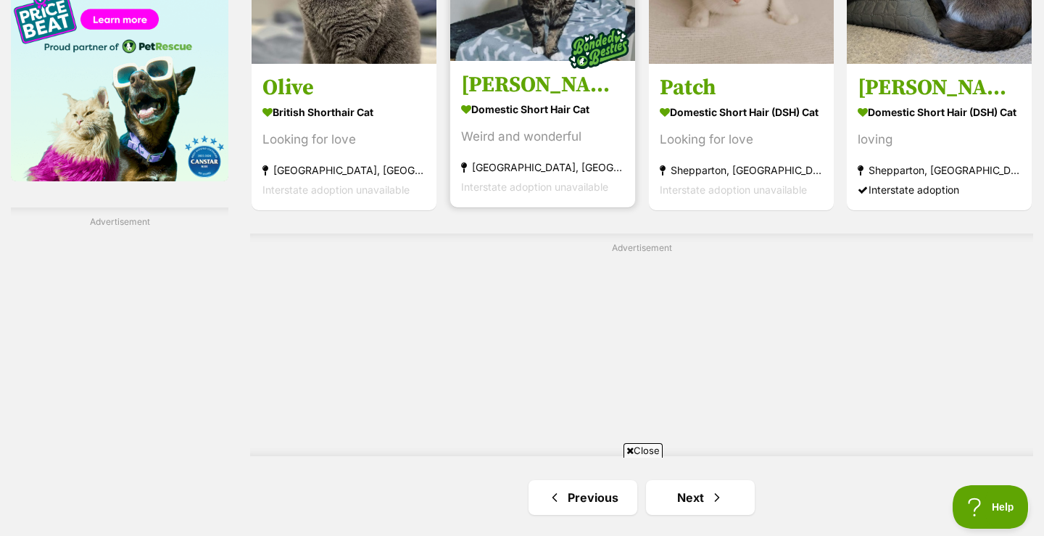
scroll to position [2390, 0]
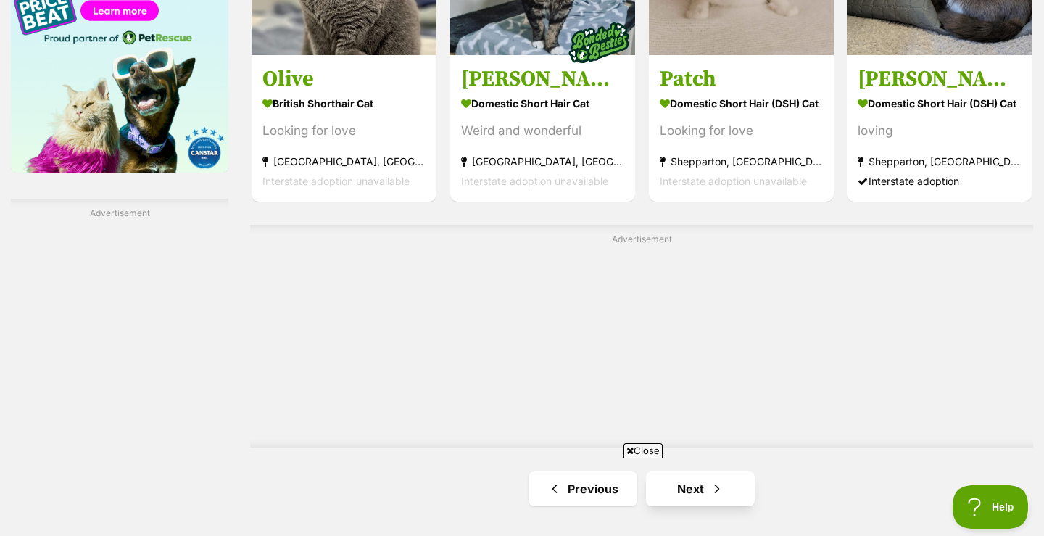
click at [693, 471] on link "Next" at bounding box center [700, 488] width 109 height 35
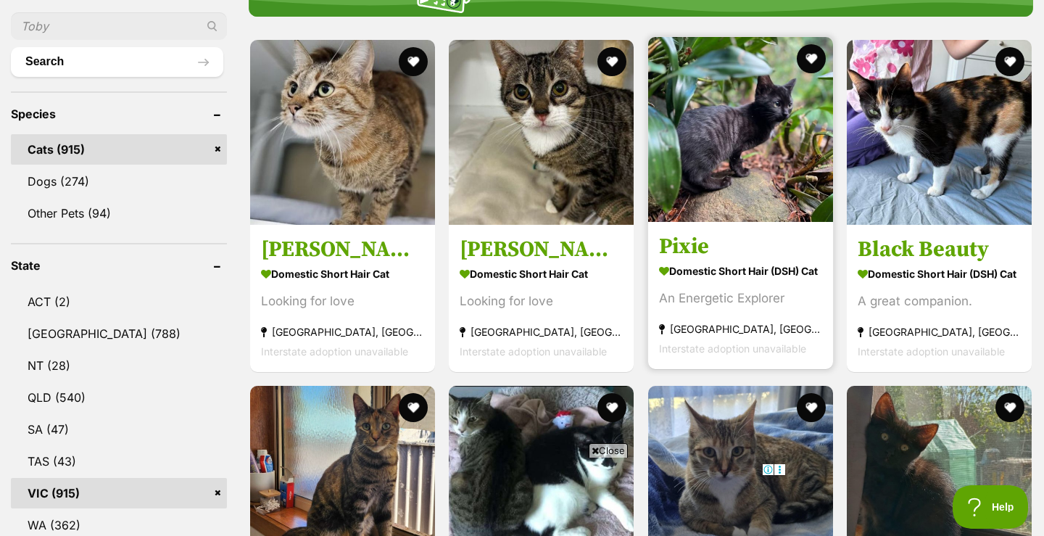
click at [731, 269] on strong "Domestic Short Hair (DSH) Cat" at bounding box center [740, 270] width 163 height 21
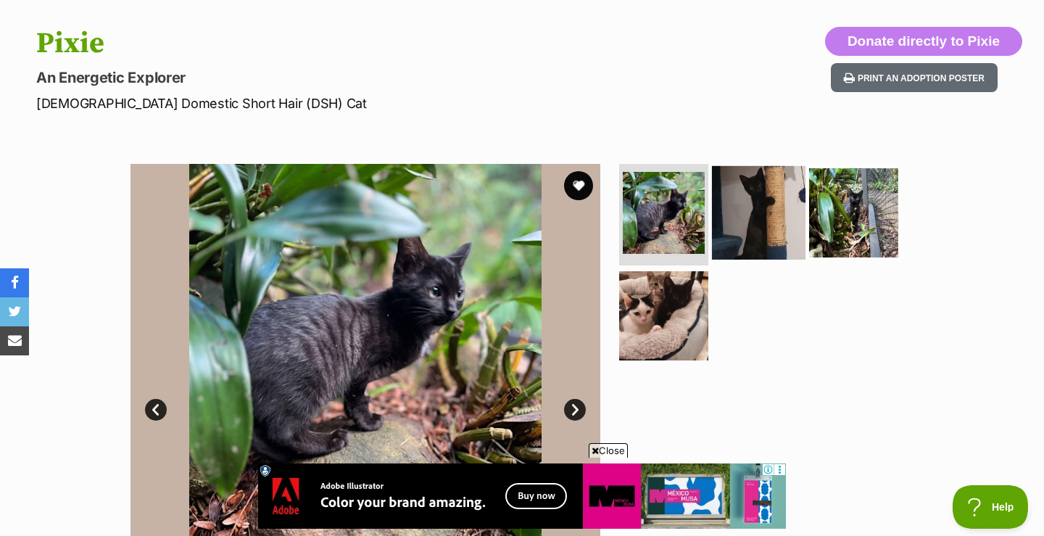
click at [769, 210] on img at bounding box center [759, 213] width 94 height 94
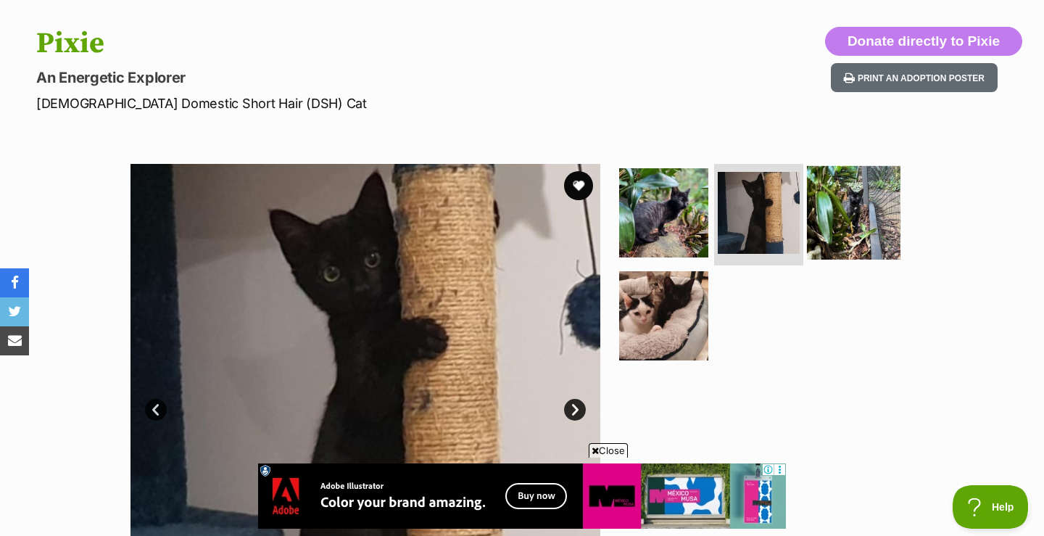
click at [870, 199] on img at bounding box center [854, 213] width 94 height 94
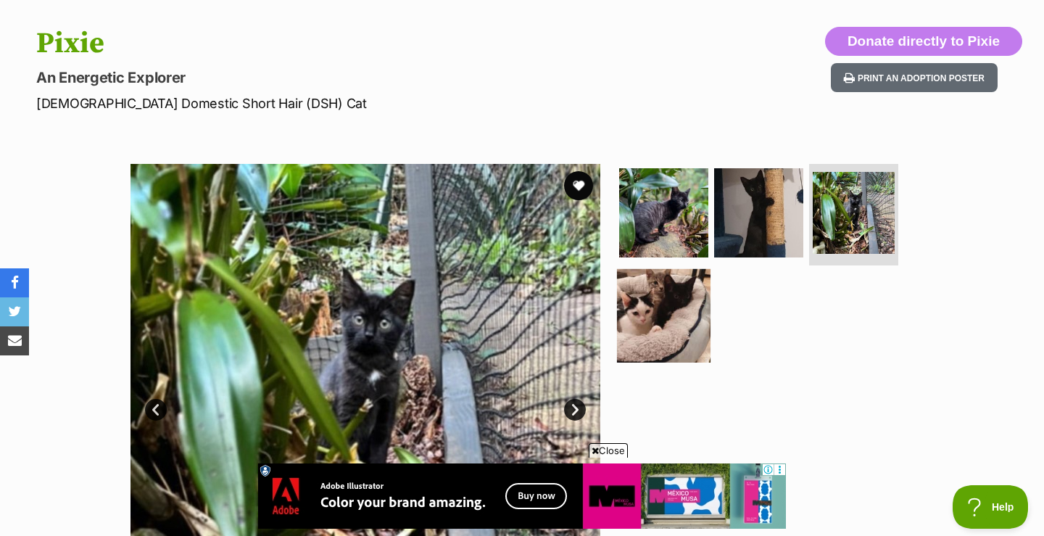
click at [674, 304] on img at bounding box center [664, 315] width 94 height 94
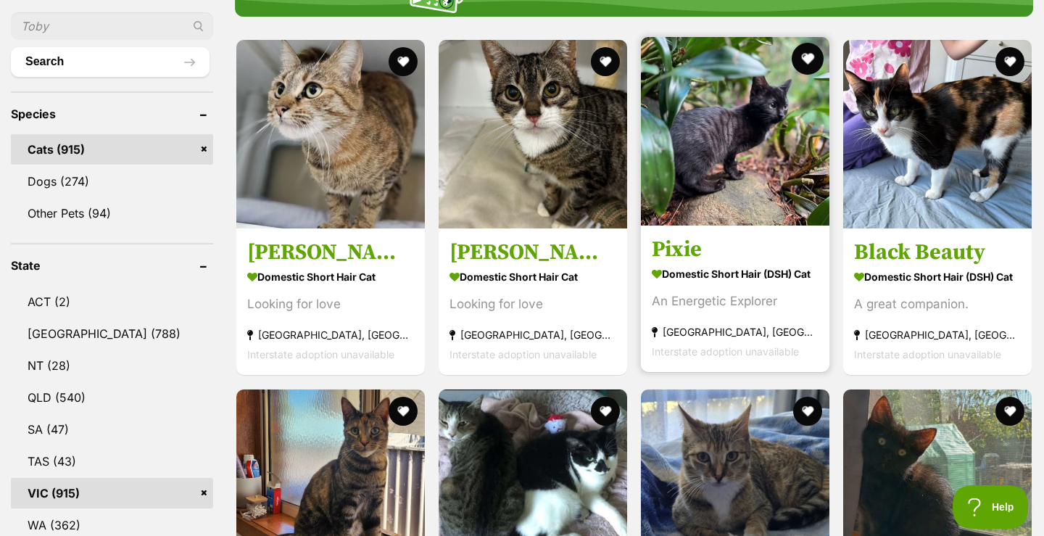
click at [801, 62] on button "favourite" at bounding box center [808, 59] width 32 height 32
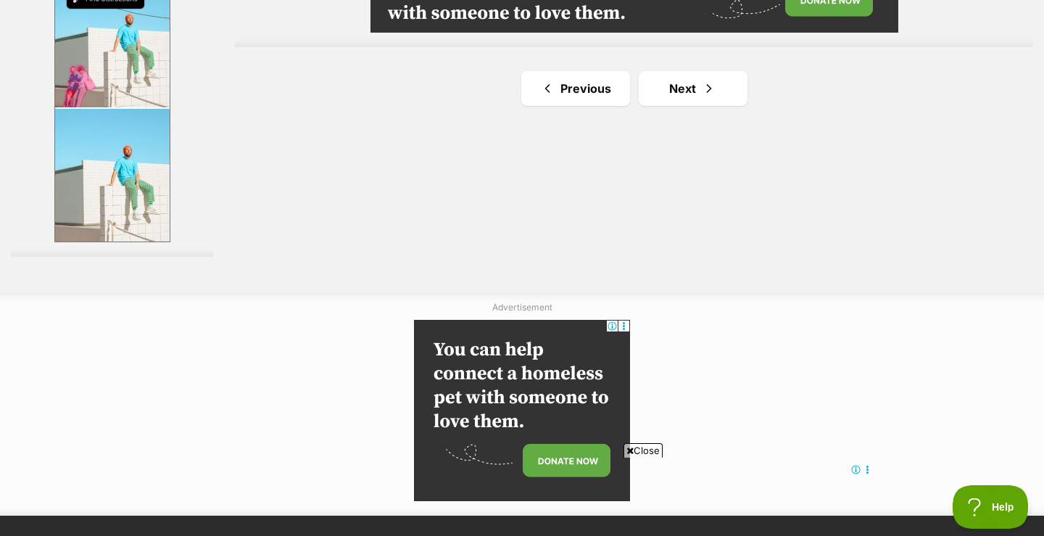
scroll to position [2809, 0]
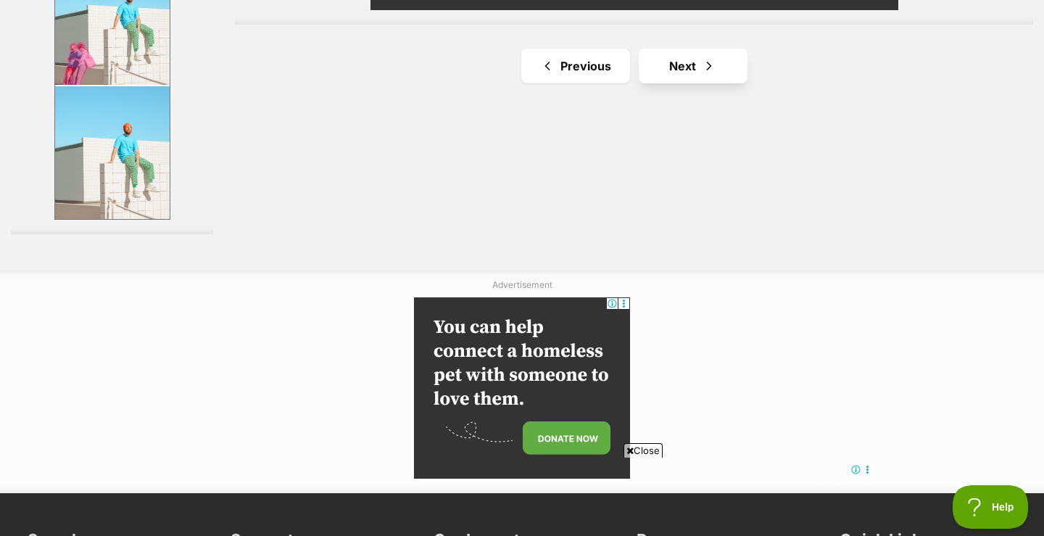
click at [667, 83] on link "Next" at bounding box center [693, 66] width 109 height 35
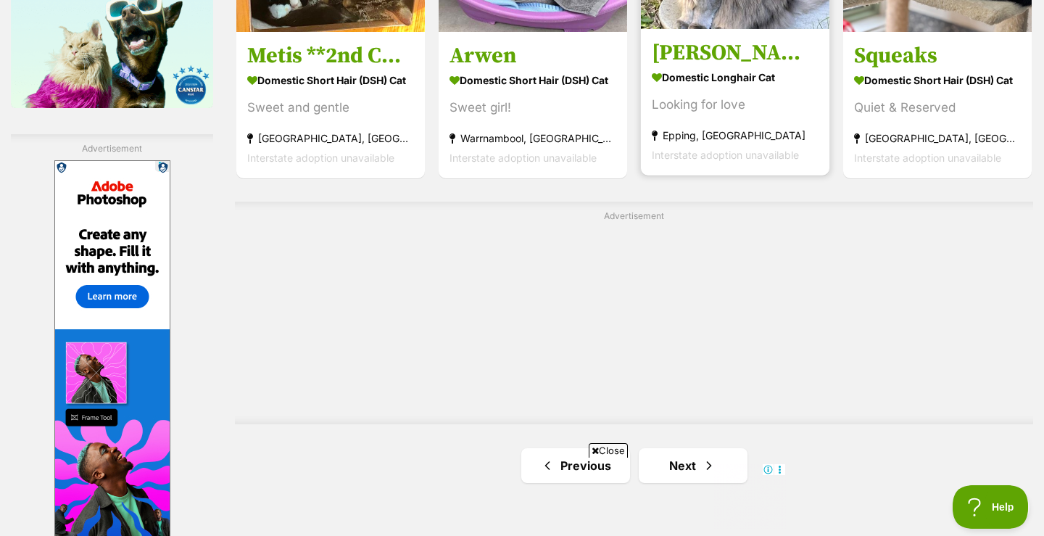
scroll to position [2555, 0]
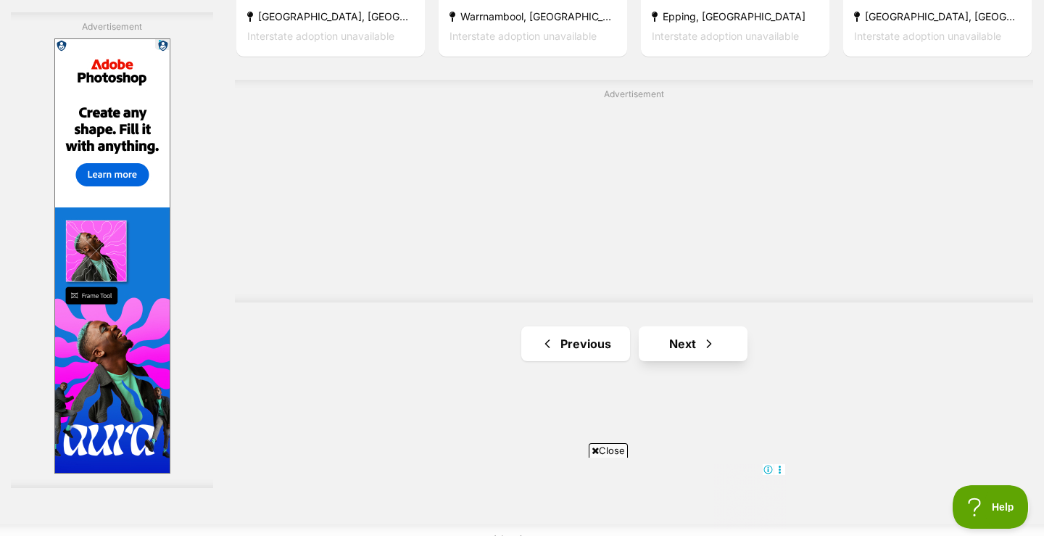
click at [660, 361] on link "Next" at bounding box center [693, 343] width 109 height 35
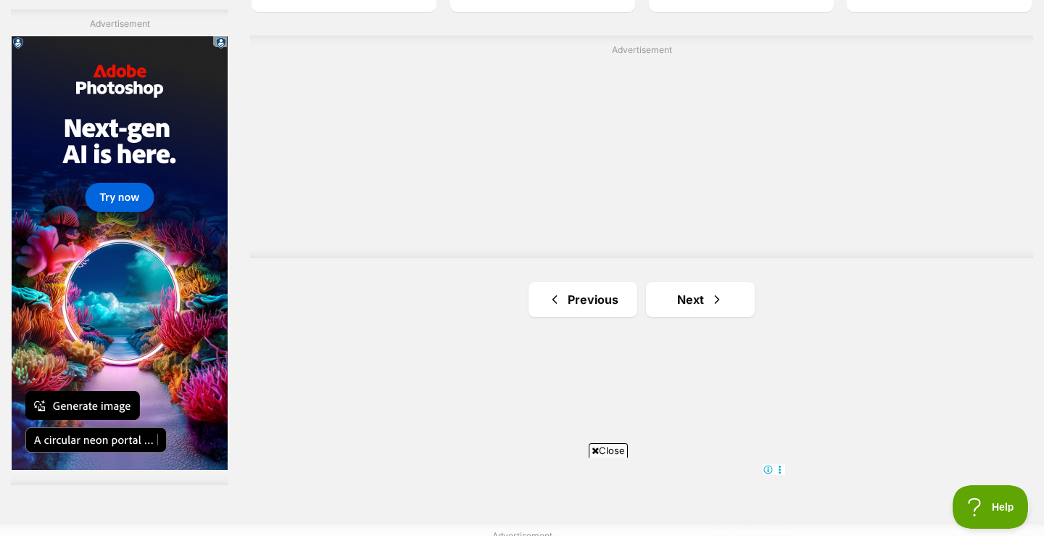
scroll to position [2588, 0]
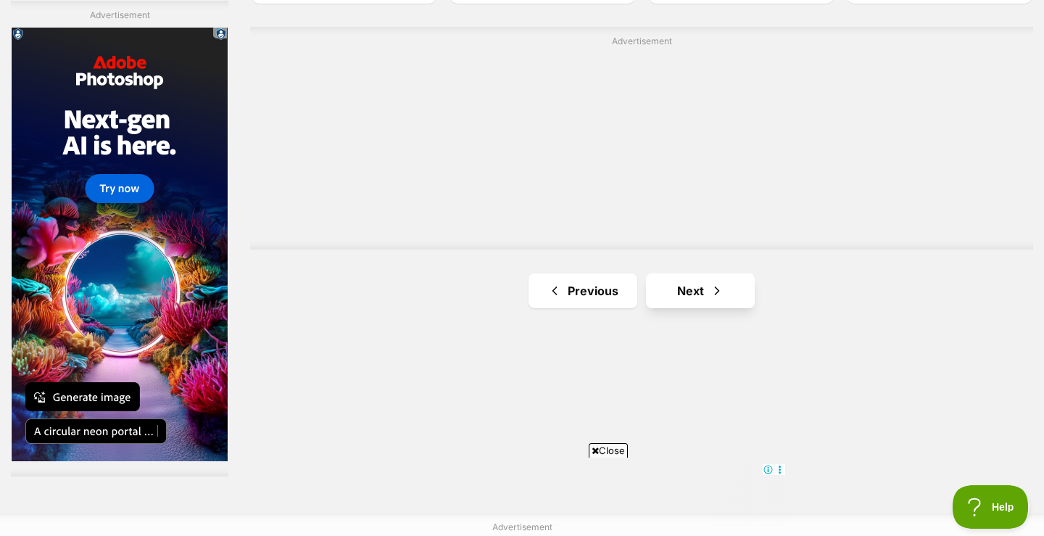
click at [694, 291] on link "Next" at bounding box center [700, 290] width 109 height 35
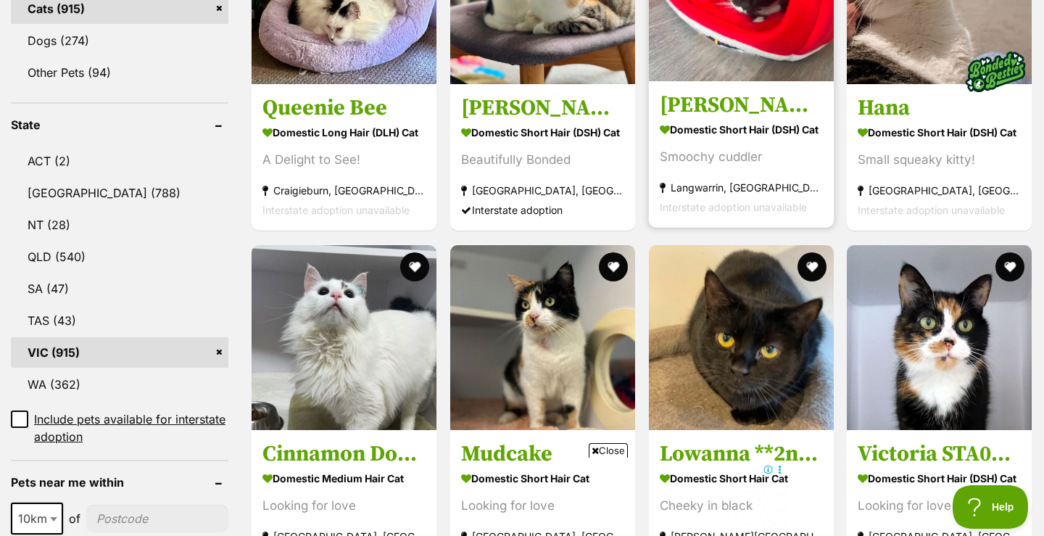
scroll to position [674, 0]
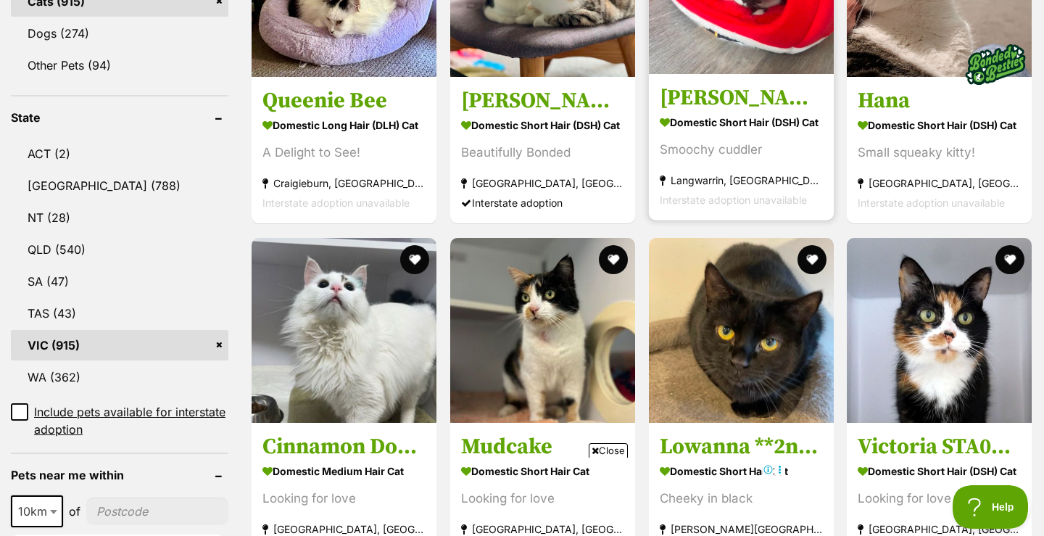
click at [727, 118] on strong "Domestic Short Hair (DSH) Cat" at bounding box center [741, 122] width 163 height 21
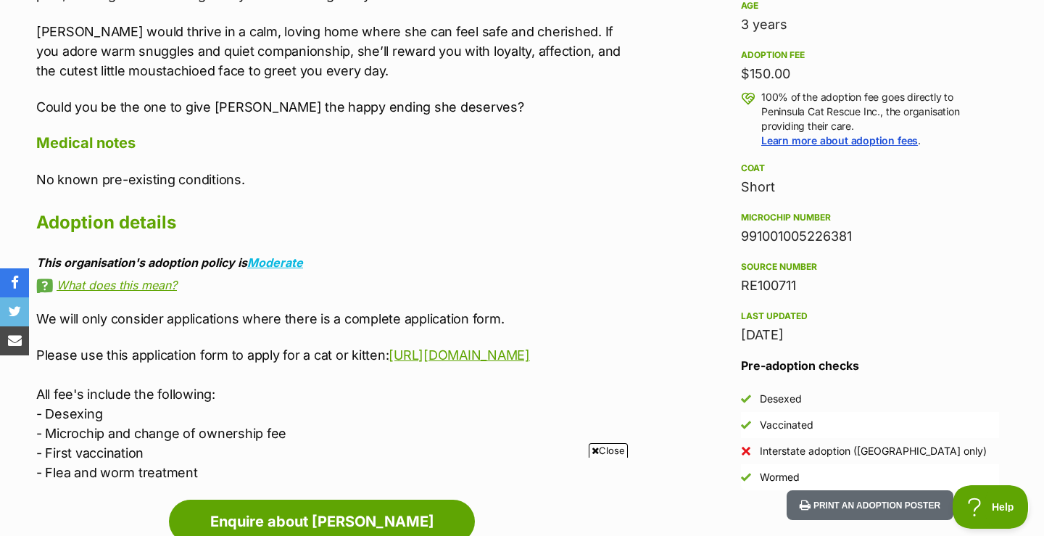
scroll to position [1023, 0]
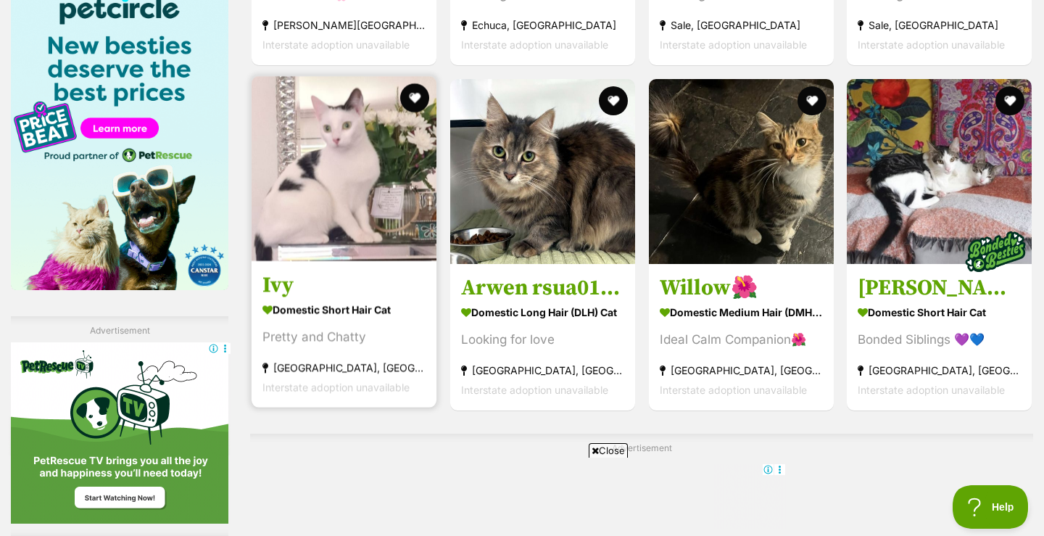
scroll to position [2271, 0]
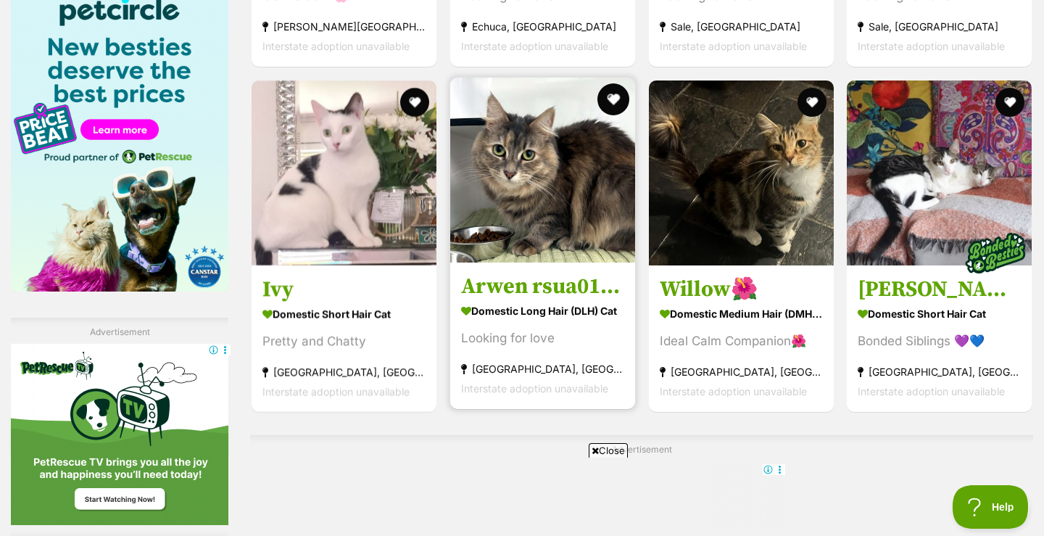
click at [611, 102] on button "favourite" at bounding box center [614, 99] width 32 height 32
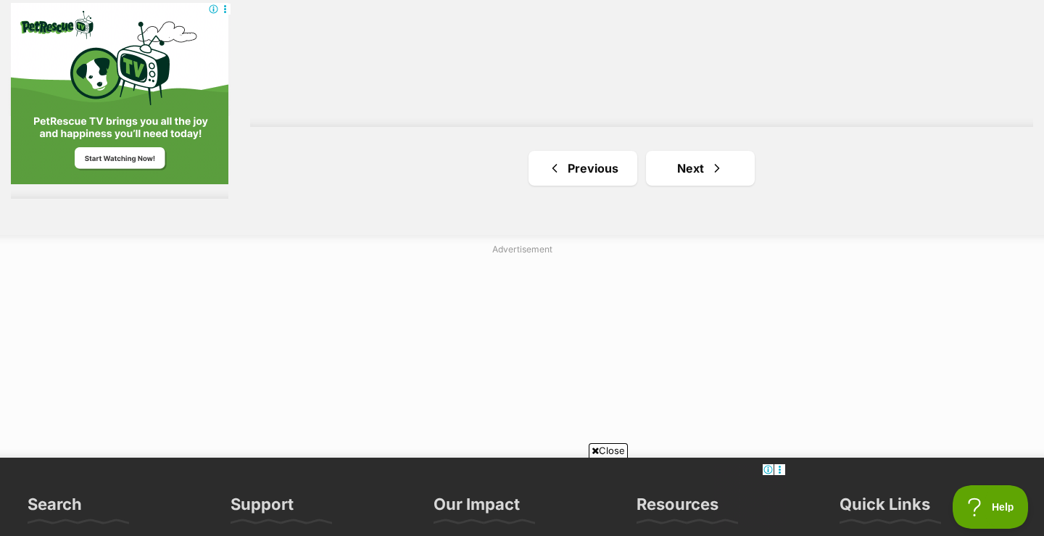
scroll to position [2803, 0]
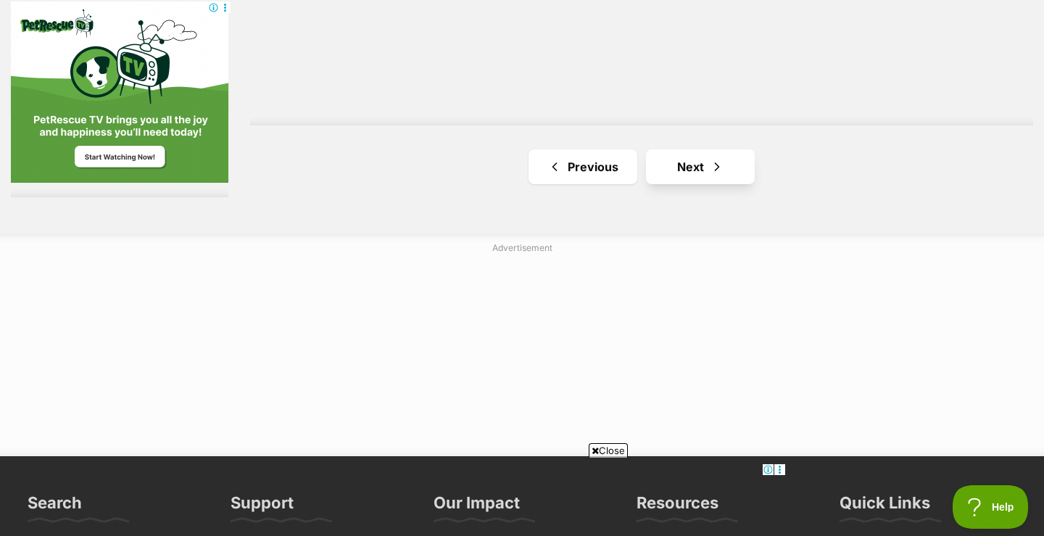
click at [703, 175] on link "Next" at bounding box center [700, 166] width 109 height 35
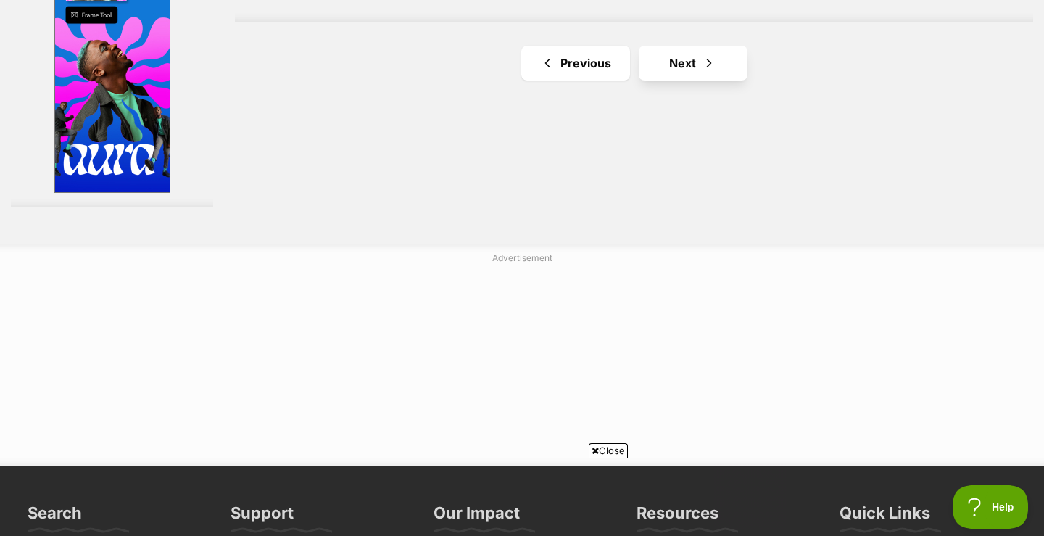
click at [676, 81] on link "Next" at bounding box center [693, 63] width 109 height 35
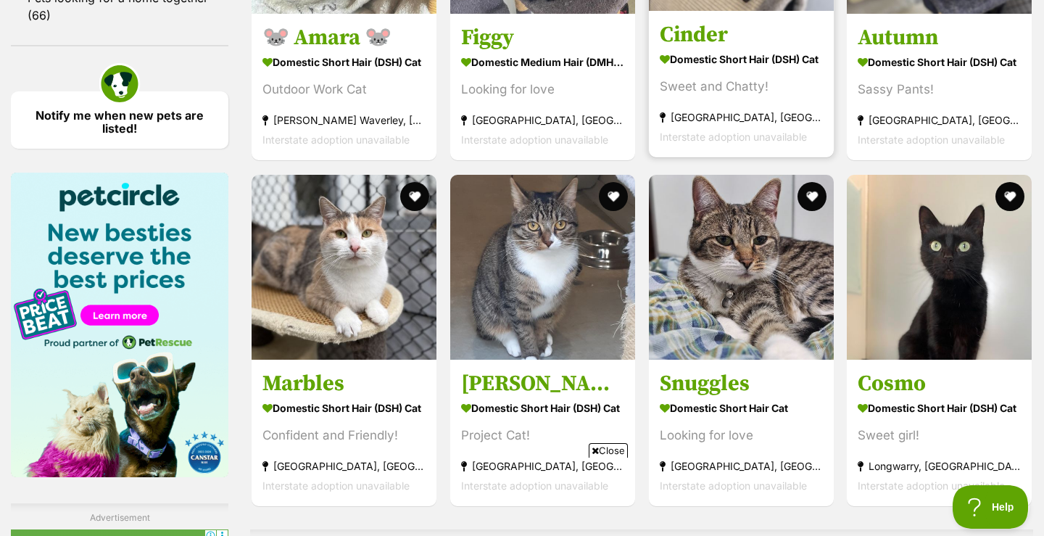
scroll to position [2086, 1]
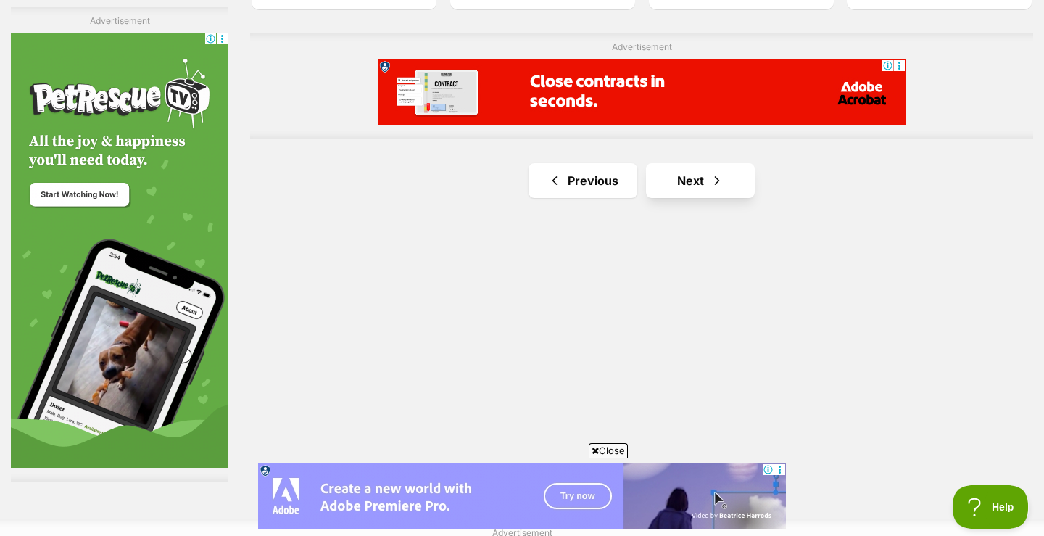
click at [698, 183] on link "Next" at bounding box center [700, 180] width 109 height 35
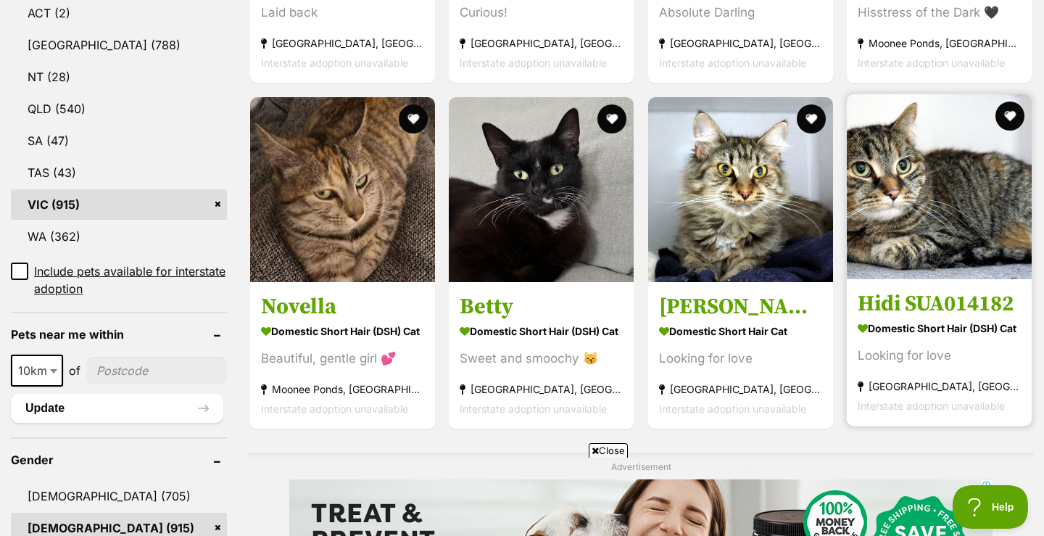
scroll to position [818, 0]
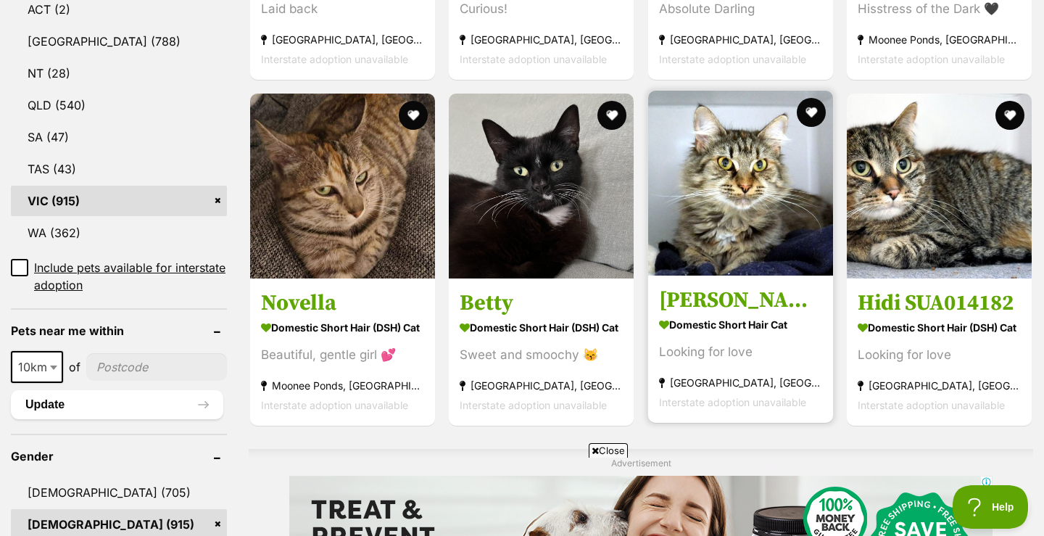
click strong "Domestic Short Hair Cat"
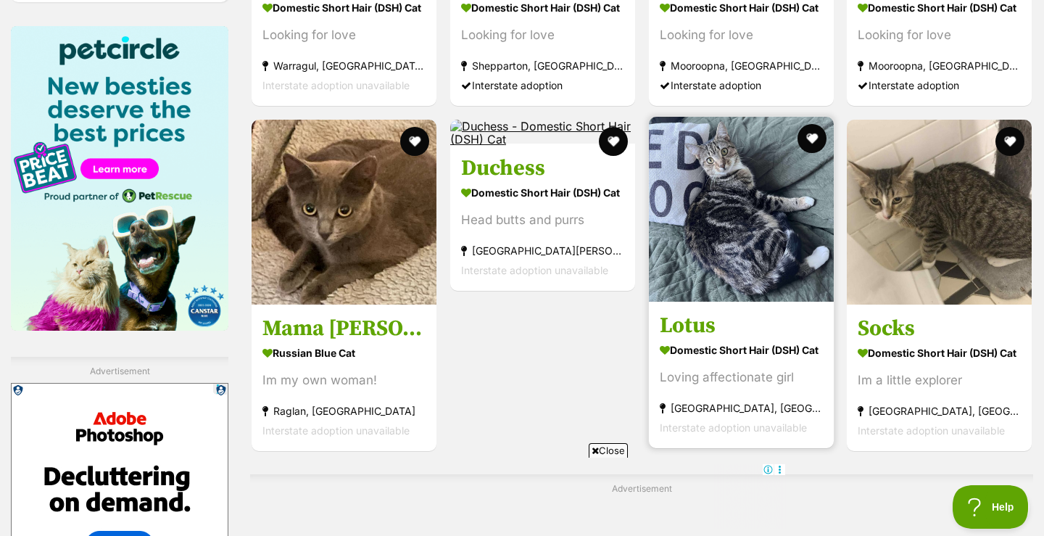
scroll to position [2235, 0]
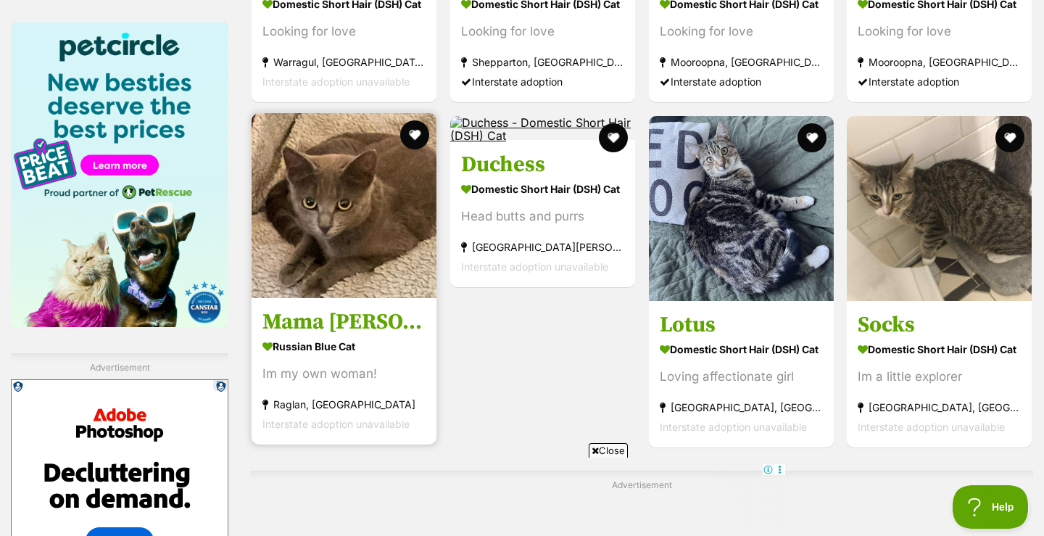
click at [329, 315] on h3 "Mama [PERSON_NAME]" at bounding box center [344, 322] width 163 height 28
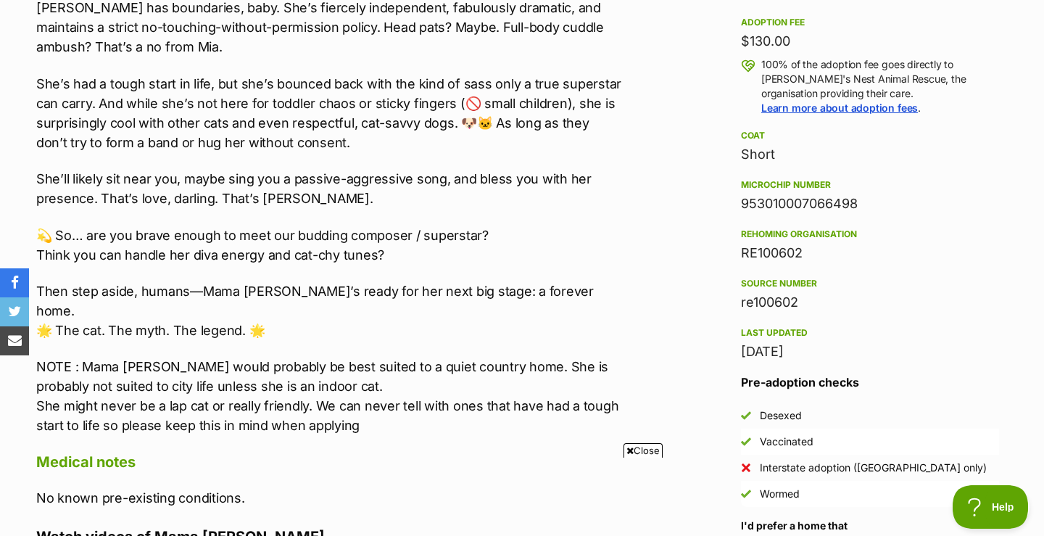
scroll to position [1136, 0]
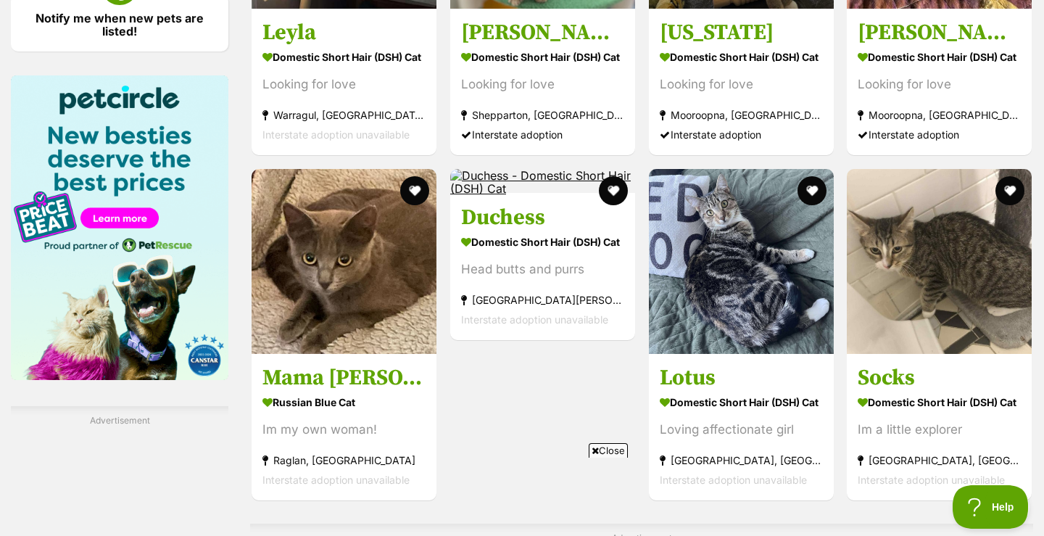
scroll to position [2191, 0]
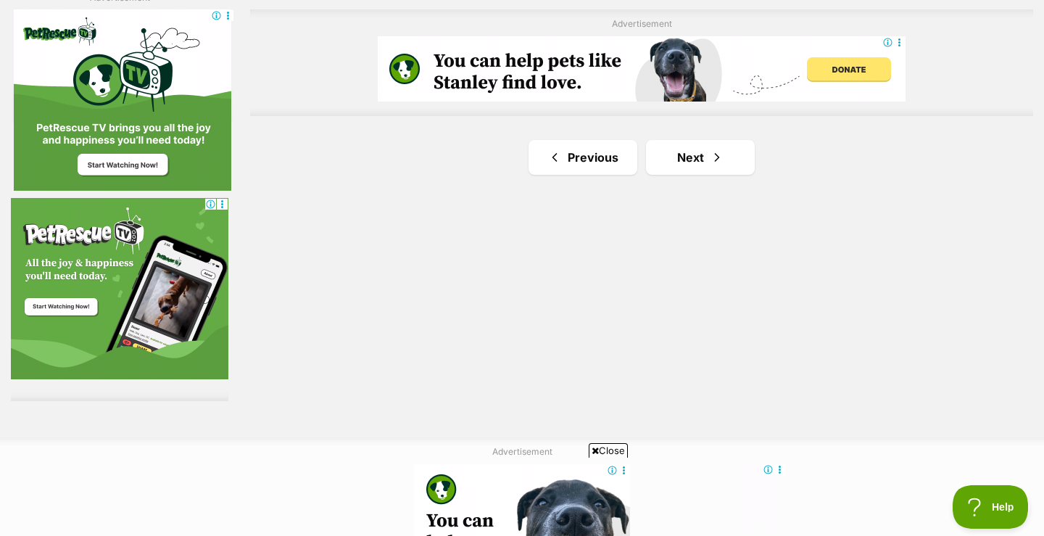
scroll to position [2605, 0]
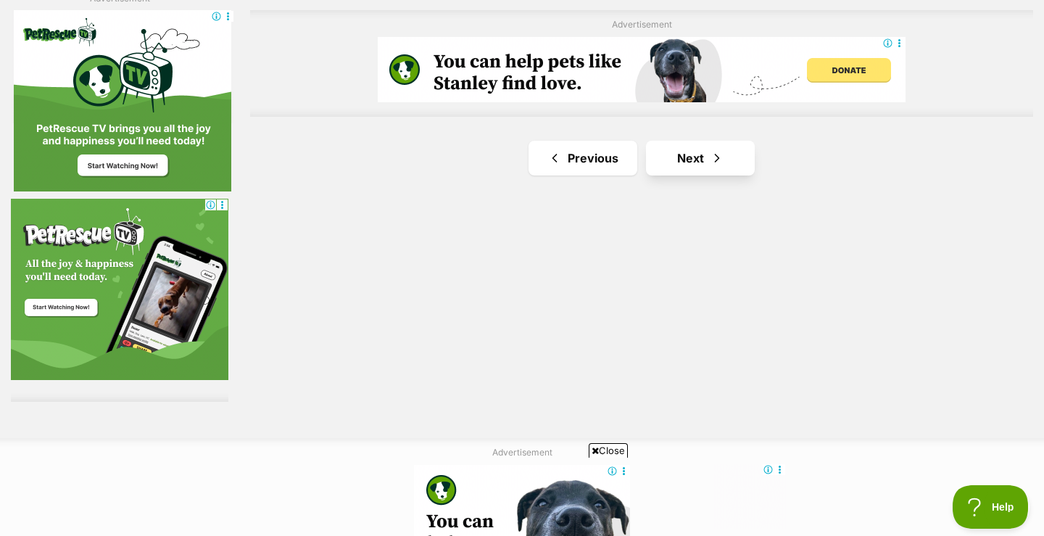
click at [706, 160] on link "Next" at bounding box center [700, 158] width 109 height 35
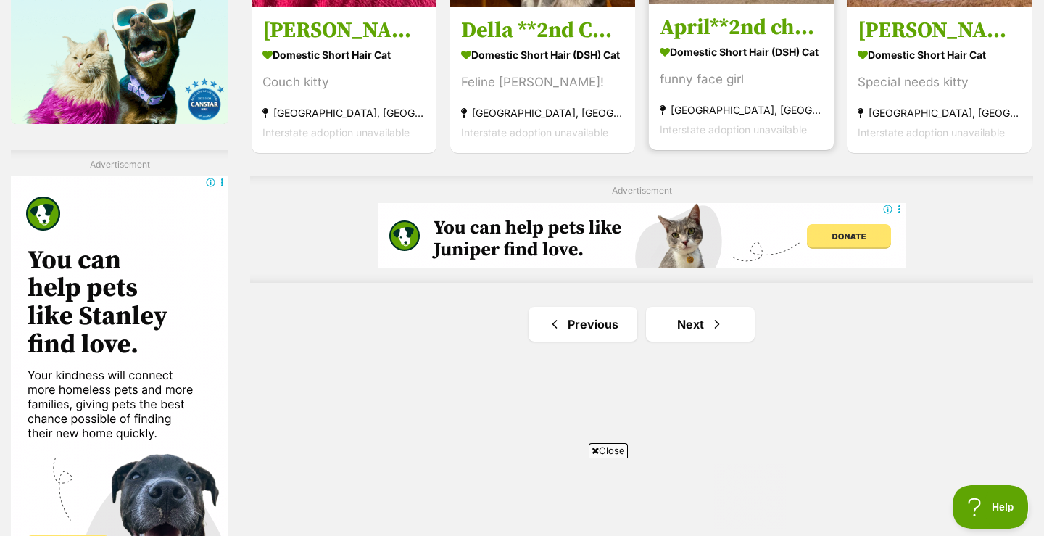
scroll to position [2446, 0]
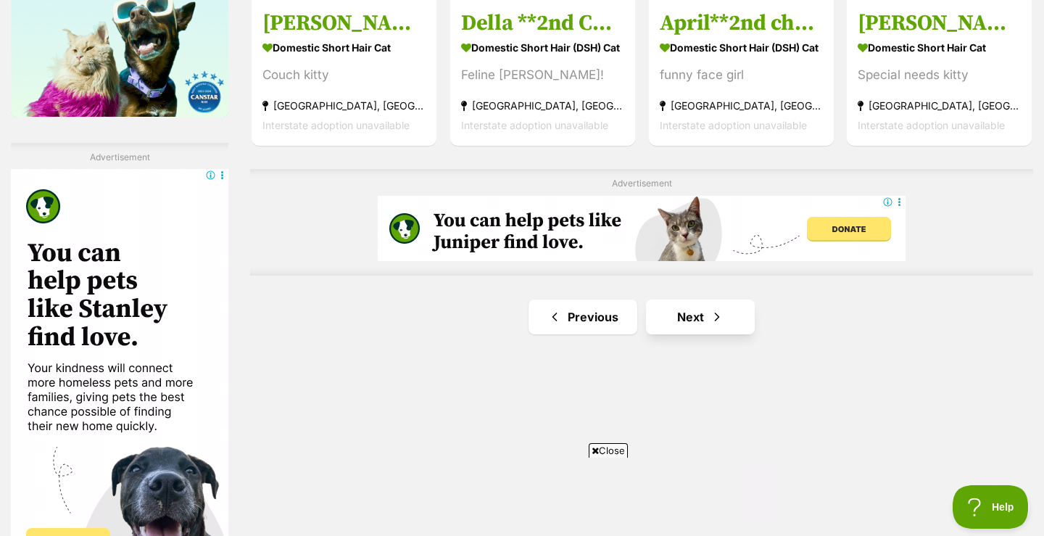
click at [697, 313] on link "Next" at bounding box center [700, 317] width 109 height 35
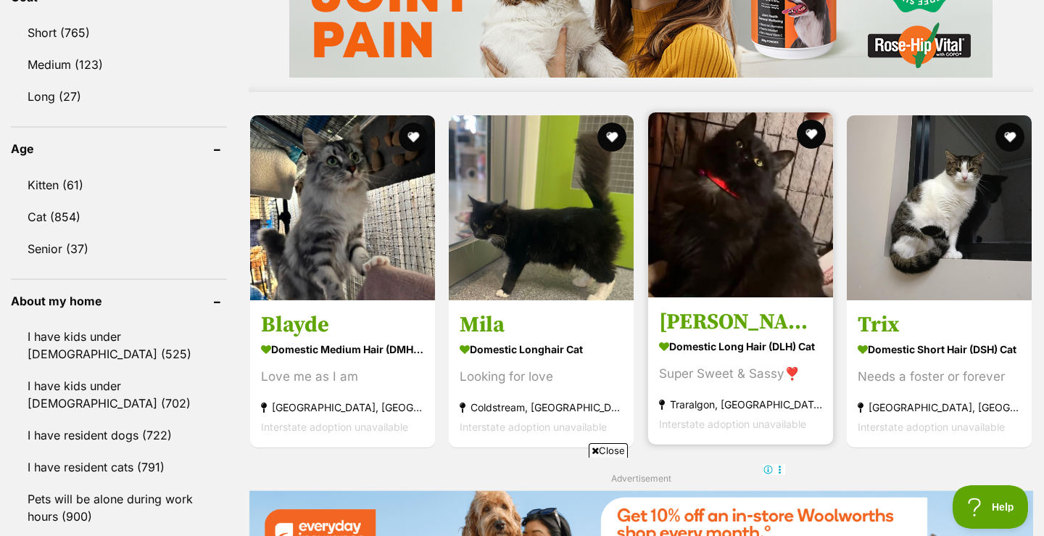
scroll to position [1401, 0]
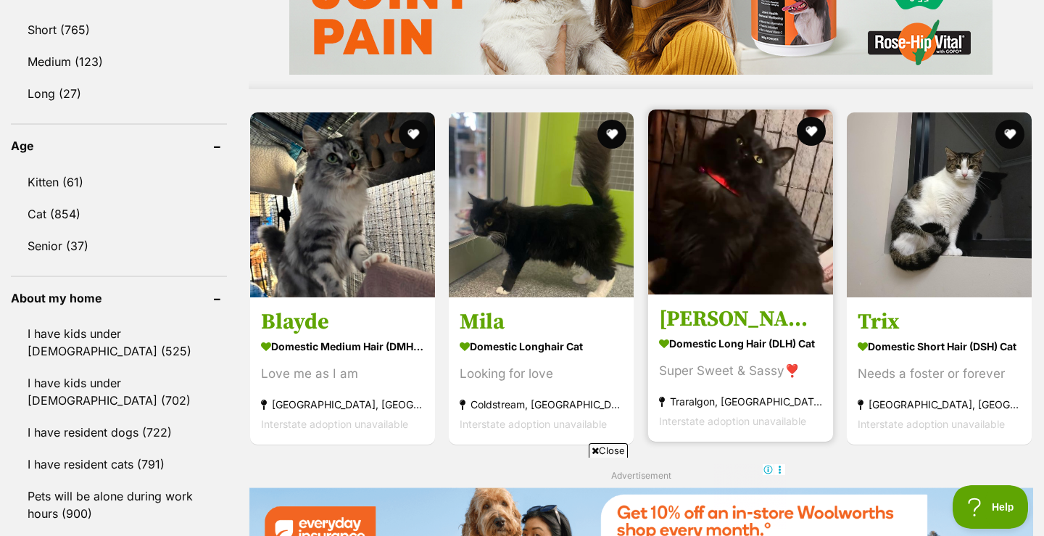
click at [722, 316] on h3 "[PERSON_NAME] * 9 Lives Project Rescue*" at bounding box center [740, 319] width 163 height 28
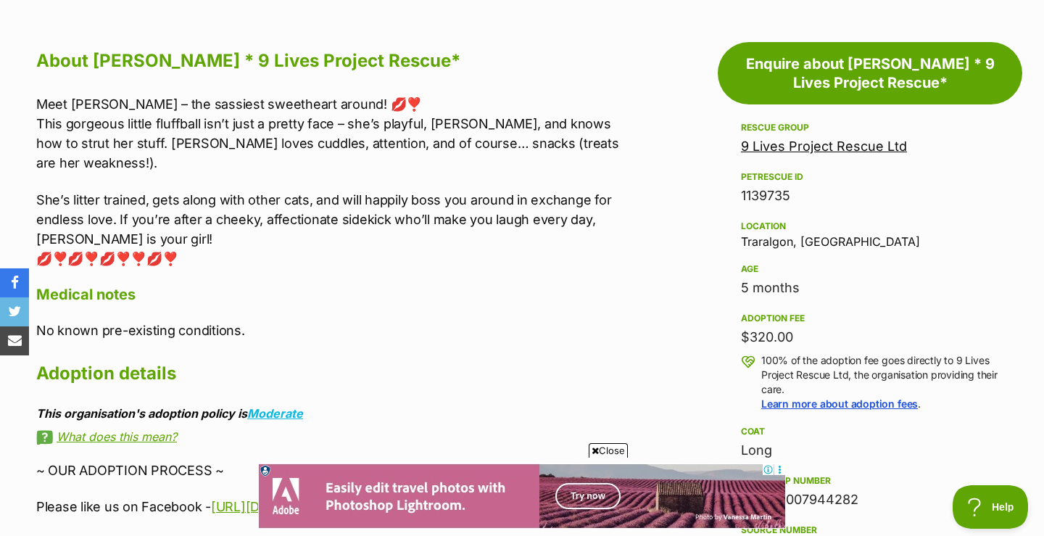
scroll to position [777, 0]
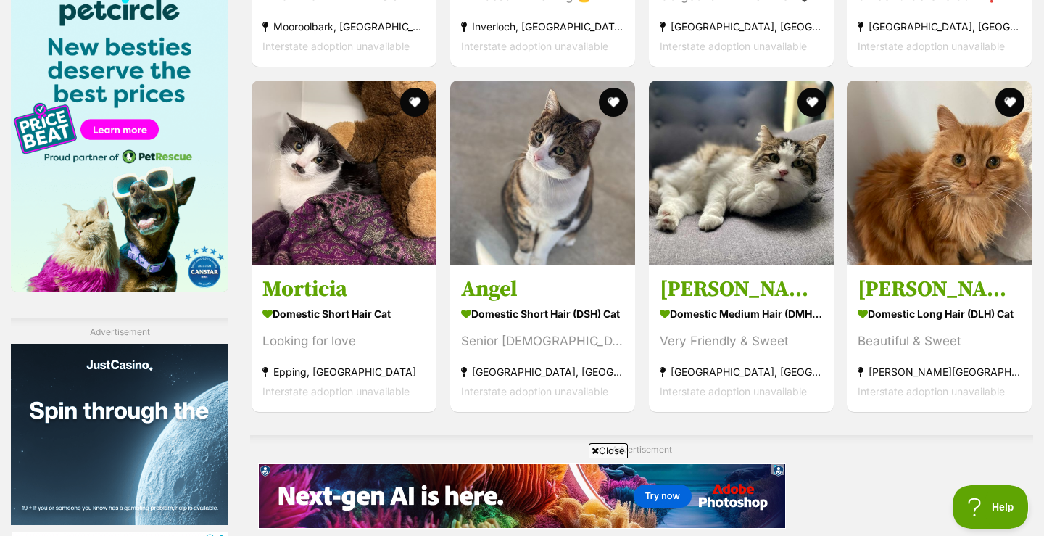
scroll to position [2273, 0]
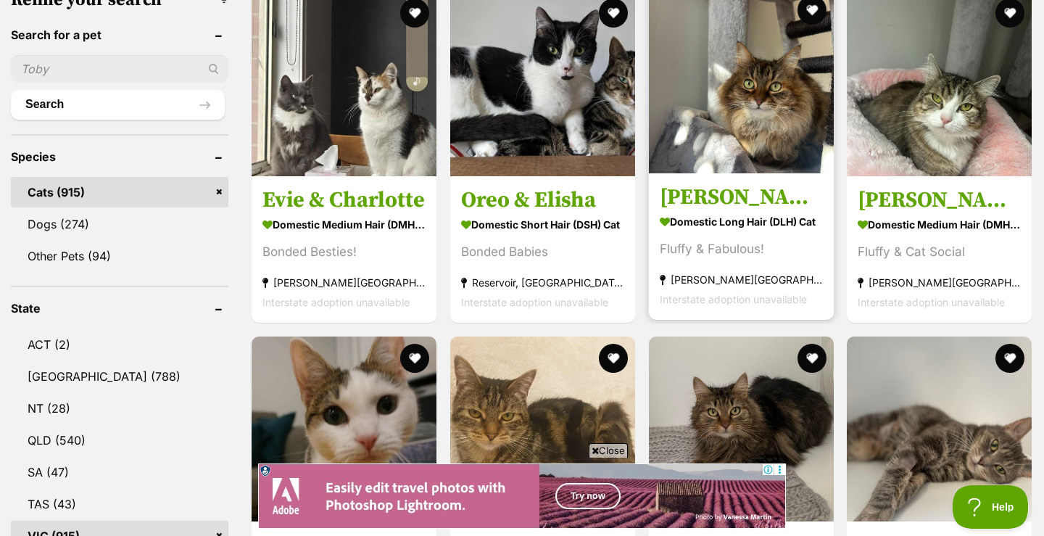
scroll to position [482, 0]
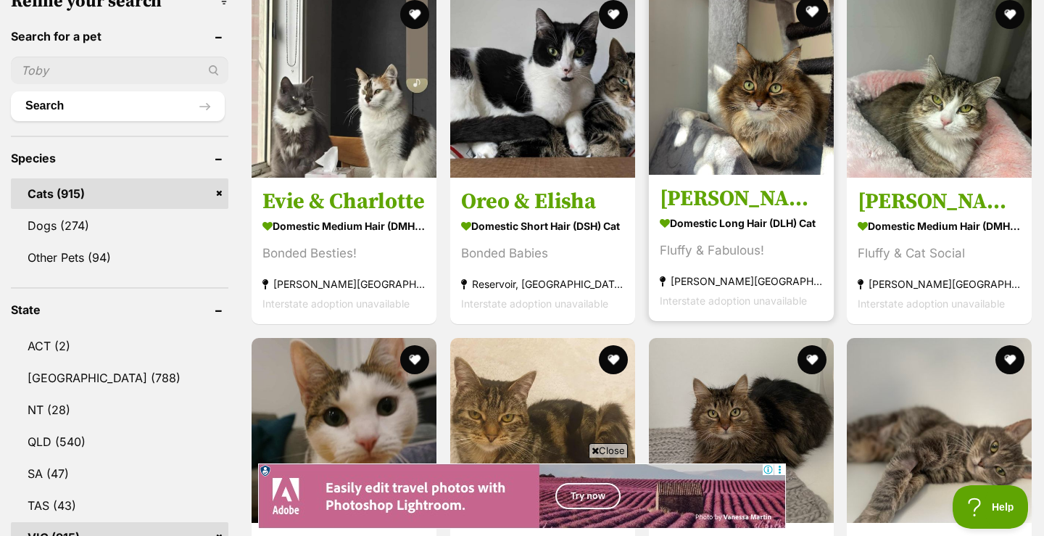
click at [812, 12] on button "favourite" at bounding box center [812, 12] width 32 height 32
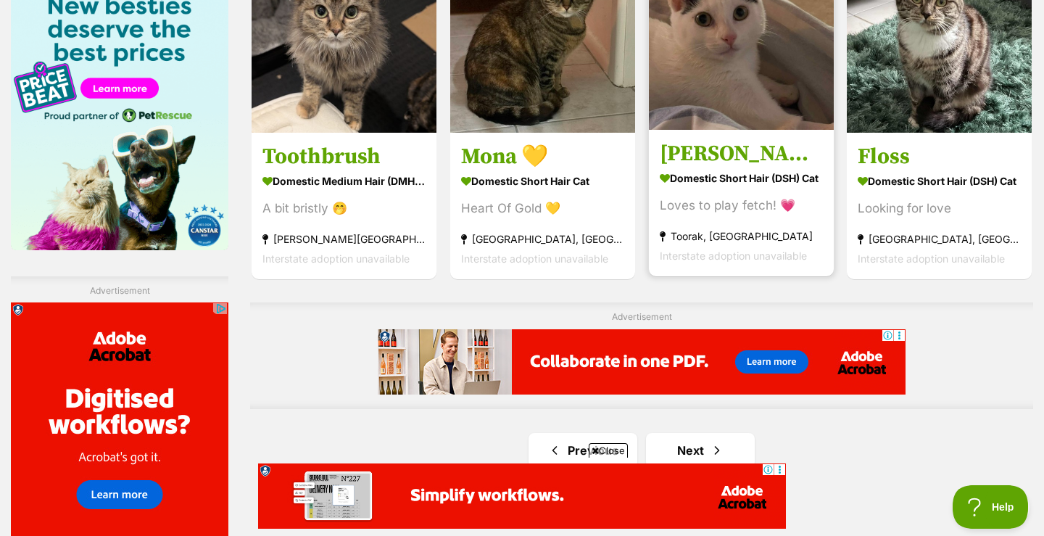
scroll to position [2623, 0]
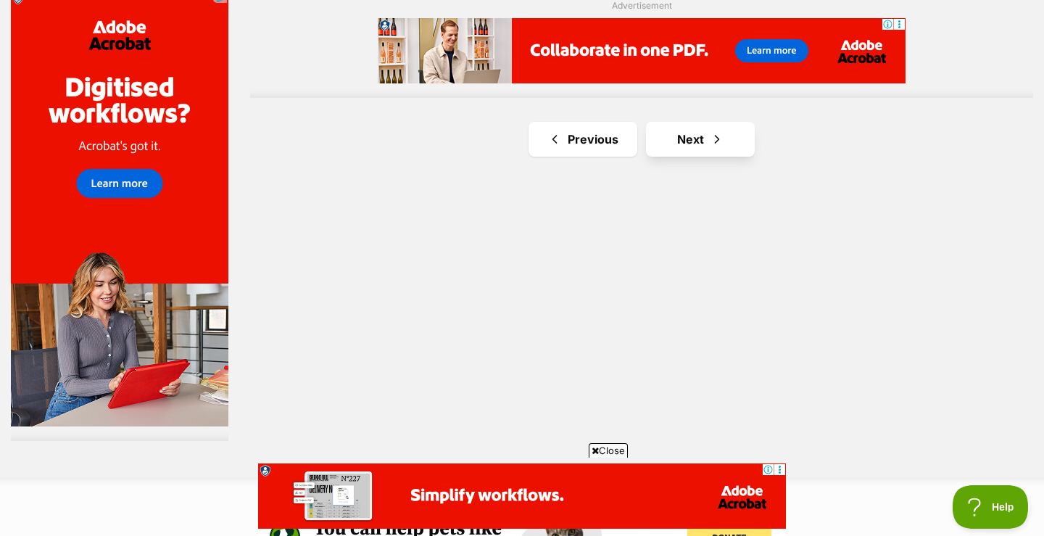
click at [713, 139] on span "Next page" at bounding box center [717, 139] width 15 height 17
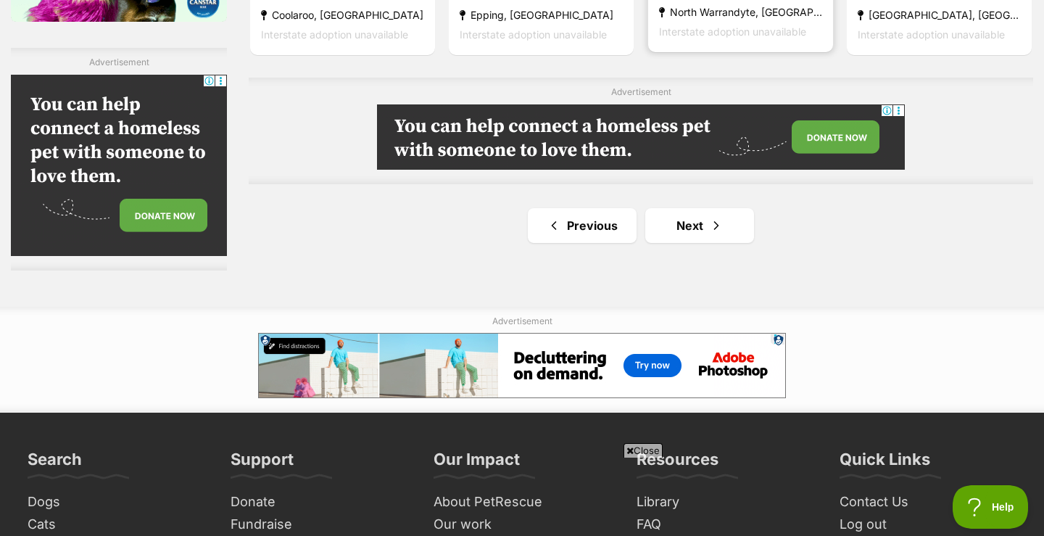
scroll to position [2544, 0]
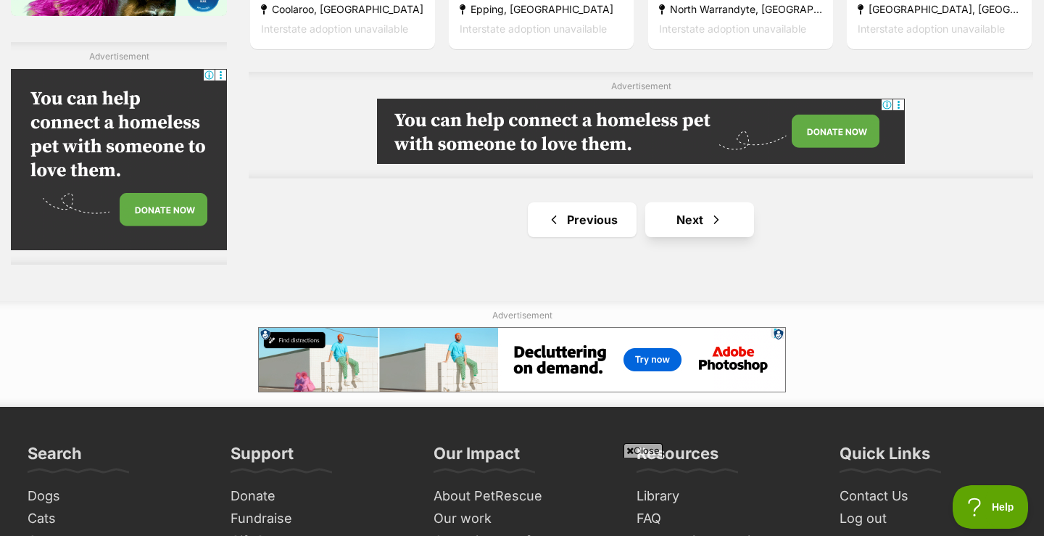
click at [712, 220] on span "Next page" at bounding box center [716, 219] width 15 height 17
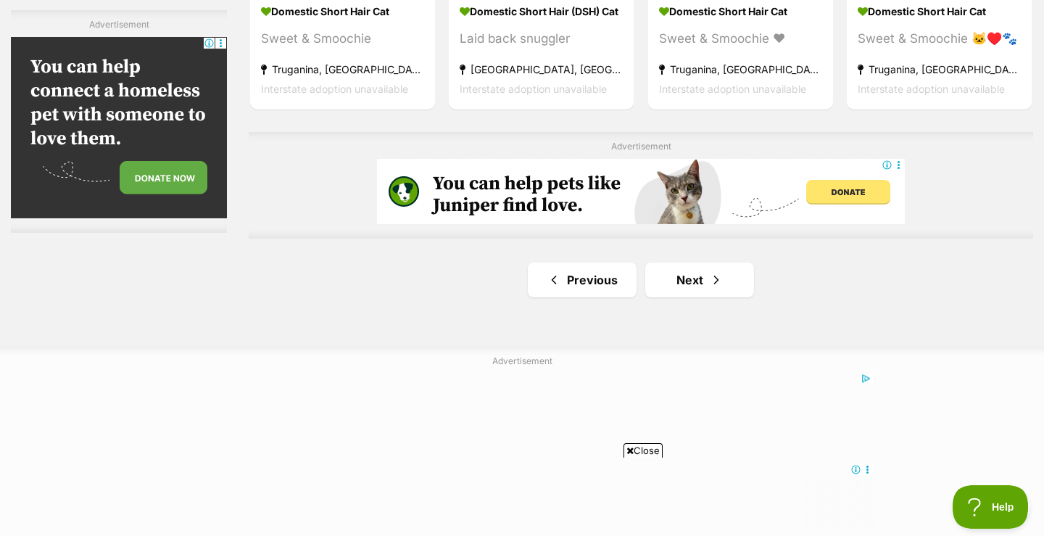
scroll to position [2593, 0]
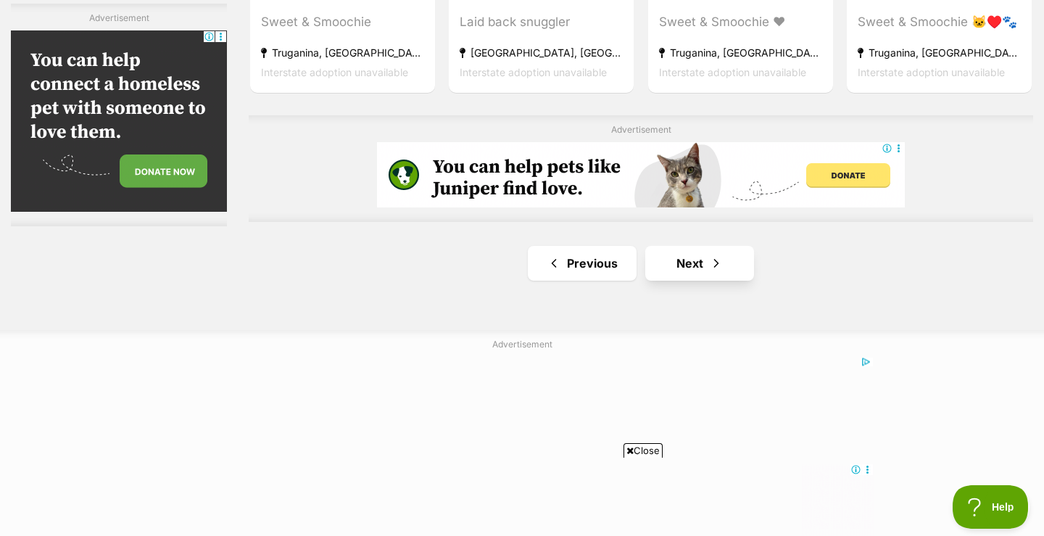
click at [694, 263] on link "Next" at bounding box center [700, 263] width 109 height 35
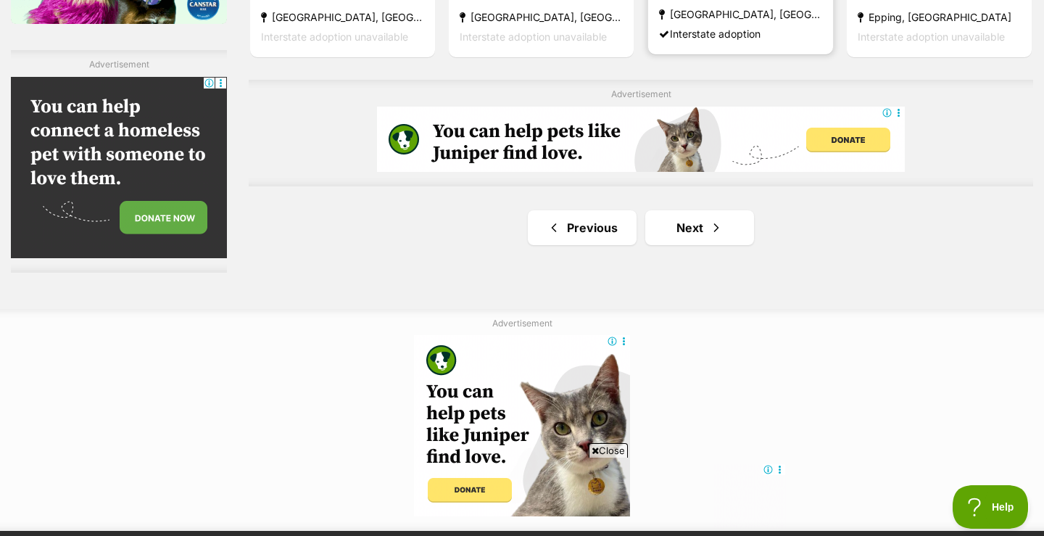
scroll to position [2540, 0]
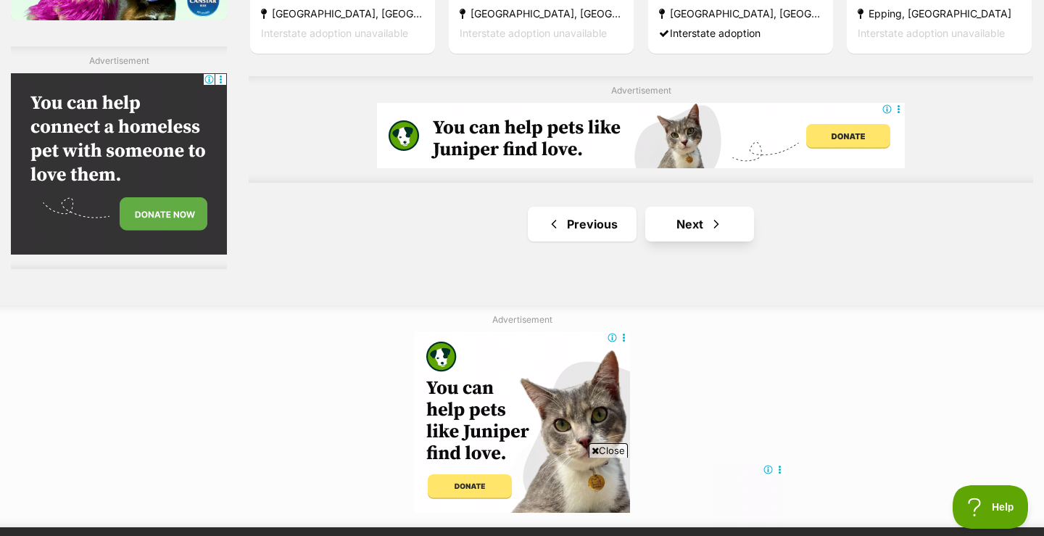
click at [704, 223] on link "Next" at bounding box center [700, 224] width 109 height 35
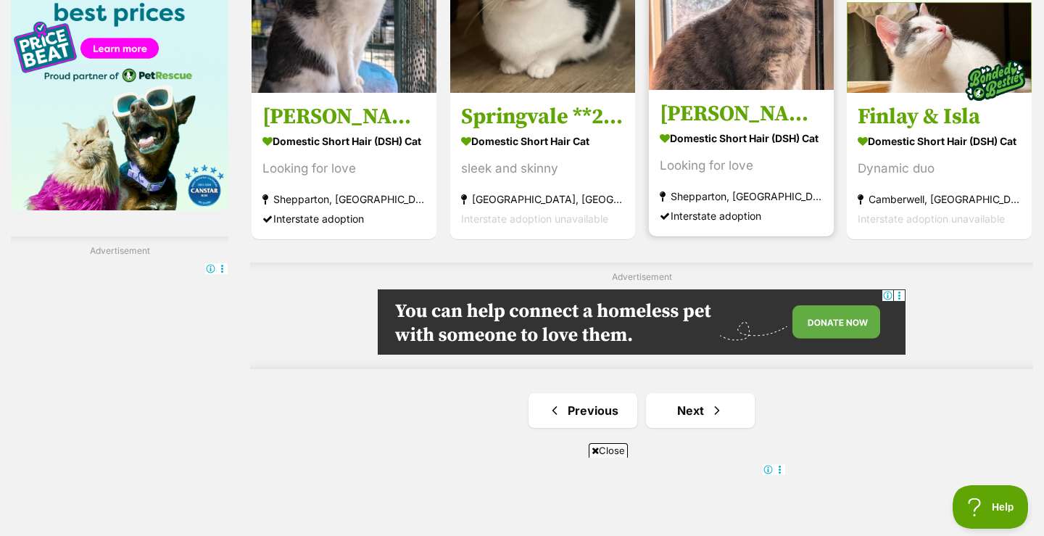
scroll to position [2418, 0]
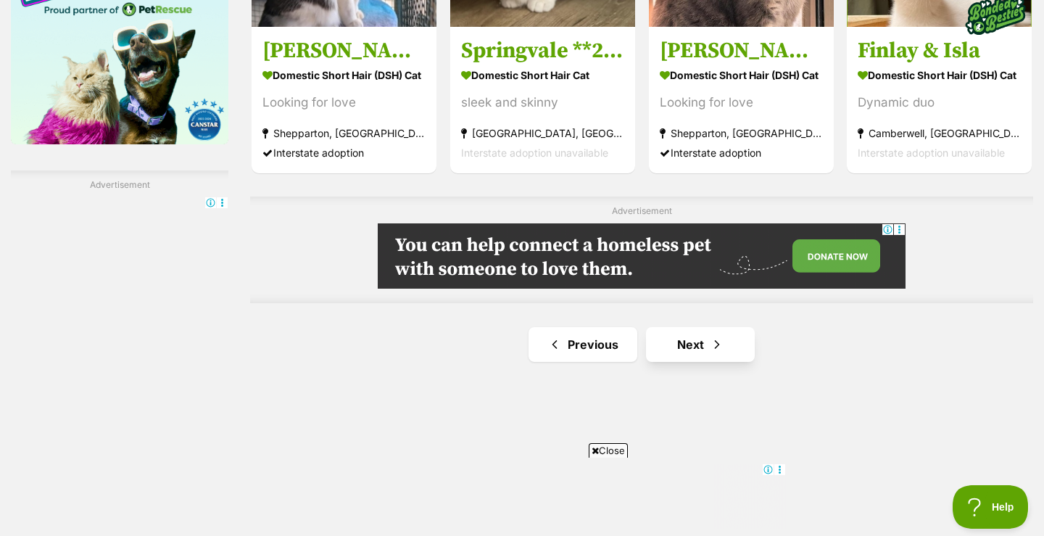
click at [700, 343] on link "Next" at bounding box center [700, 344] width 109 height 35
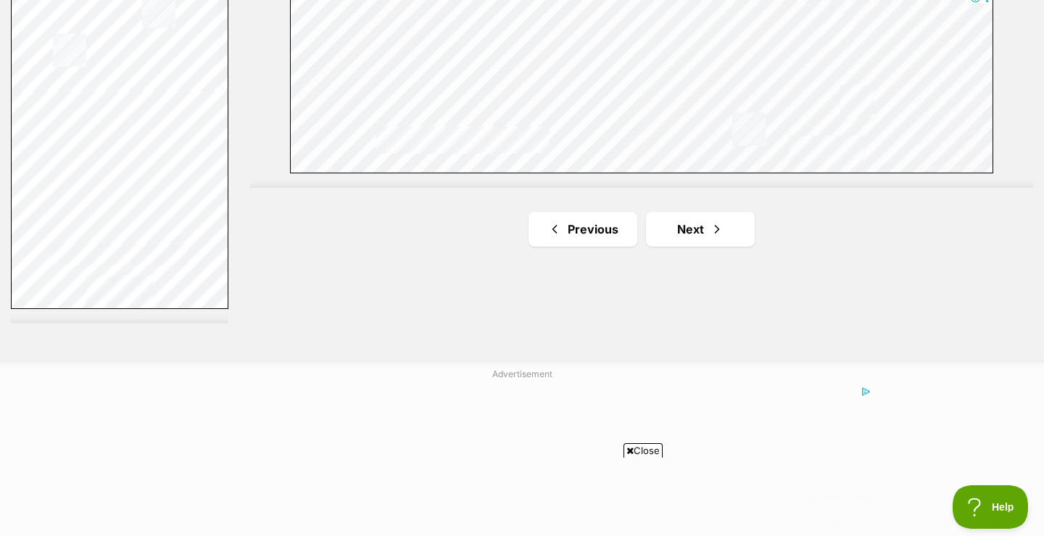
scroll to position [2742, 0]
click at [704, 229] on link "Next" at bounding box center [700, 227] width 109 height 35
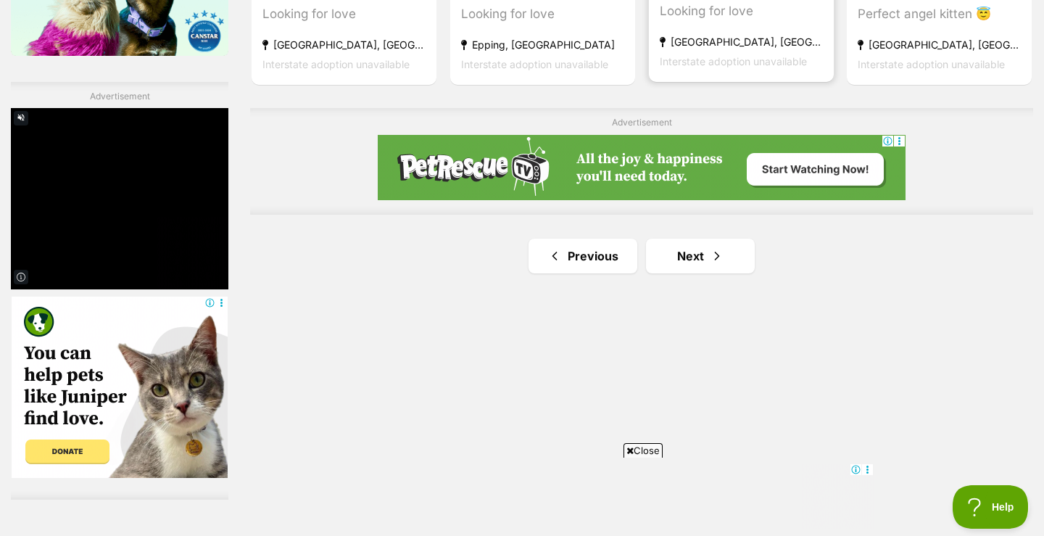
scroll to position [2505, 0]
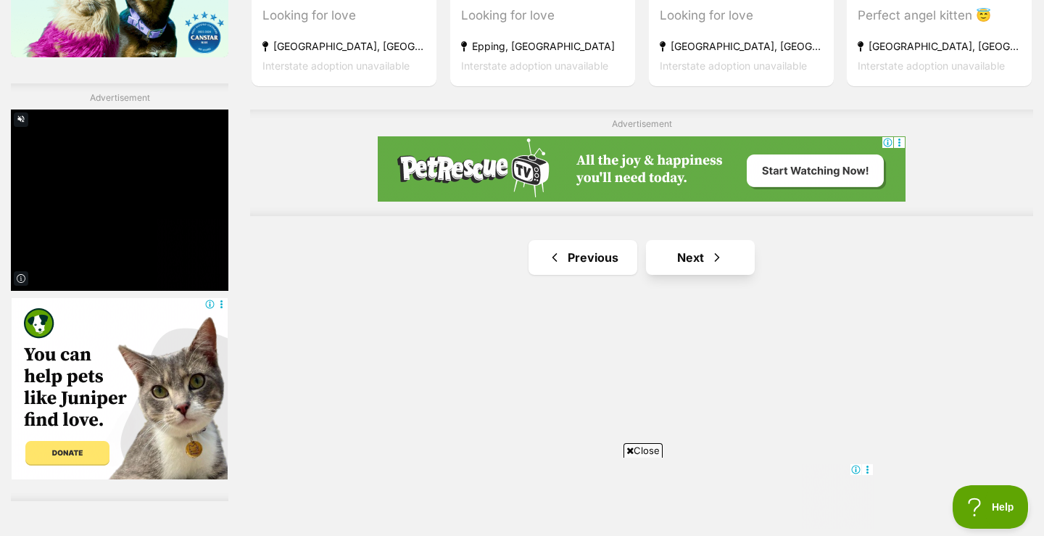
click at [705, 253] on link "Next" at bounding box center [700, 257] width 109 height 35
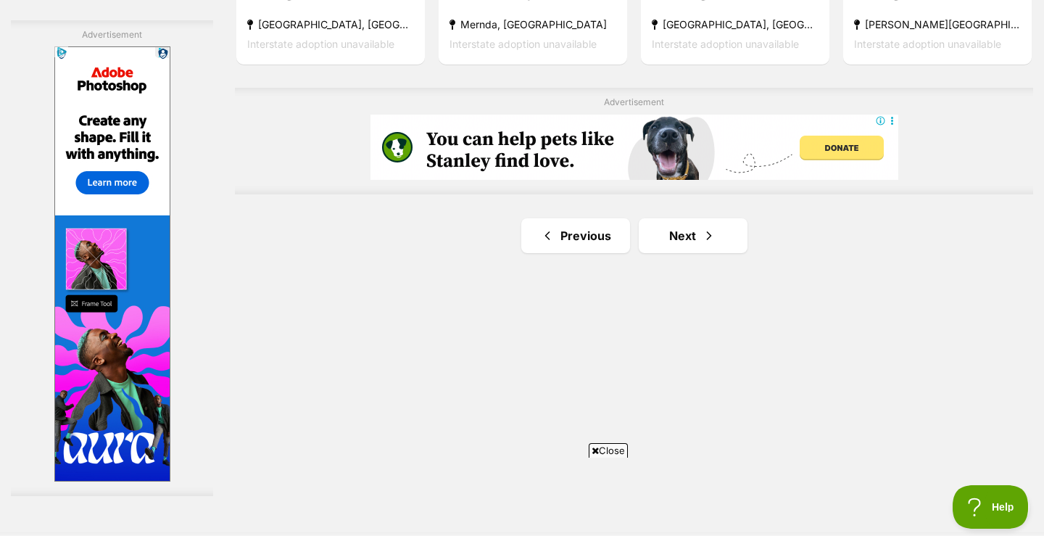
scroll to position [2549, 0]
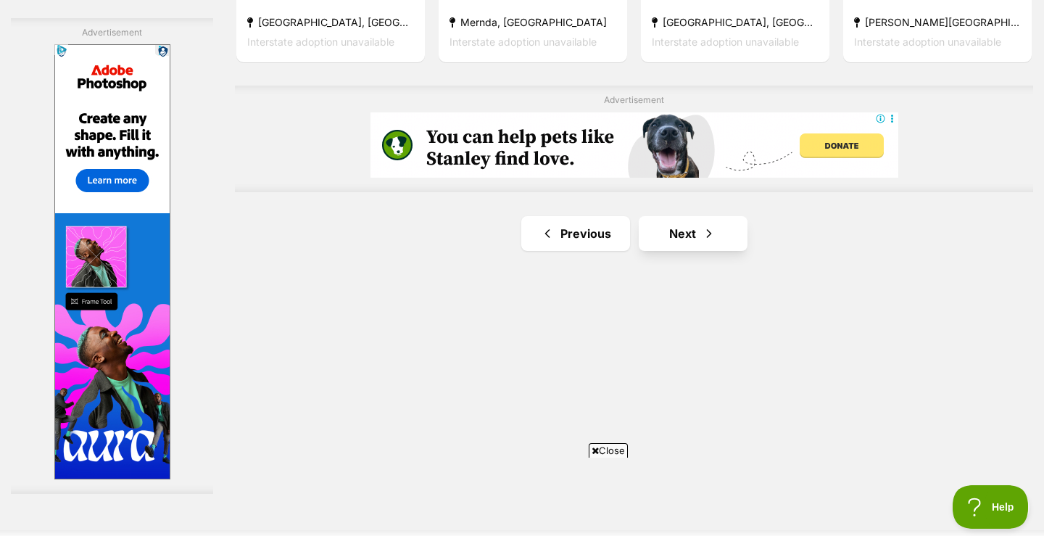
click at [702, 242] on span "Next page" at bounding box center [709, 233] width 15 height 17
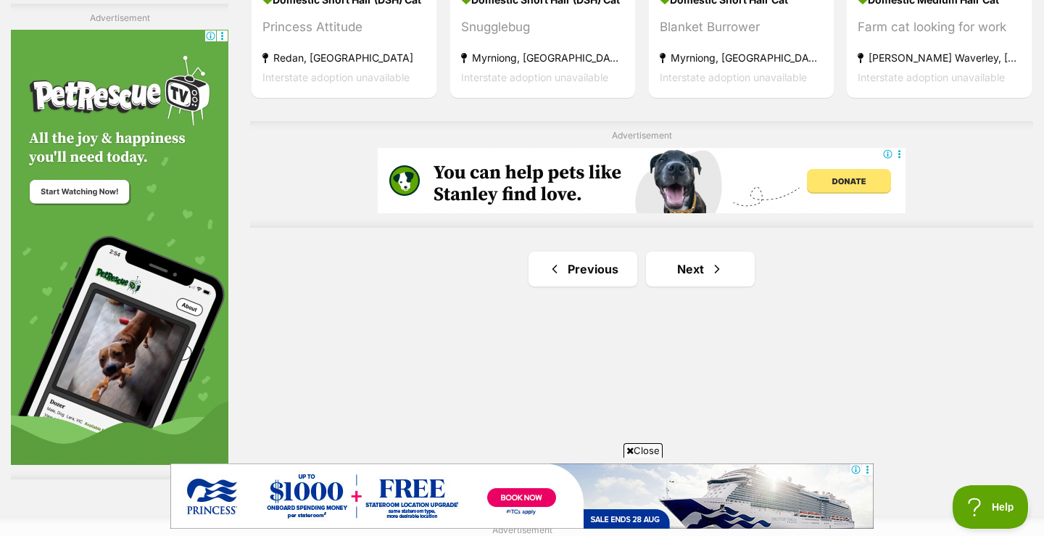
scroll to position [2605, 0]
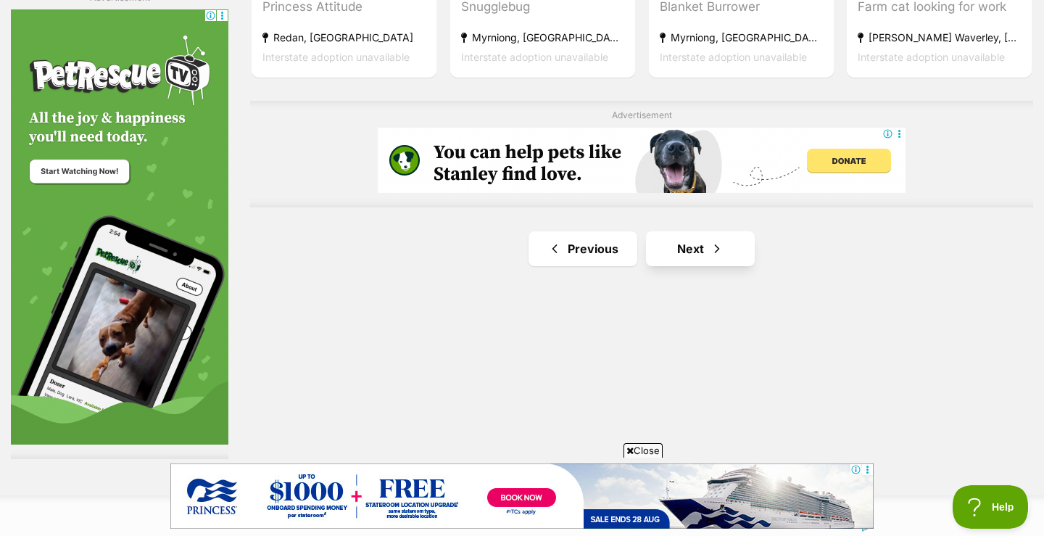
click at [700, 246] on link "Next" at bounding box center [700, 248] width 109 height 35
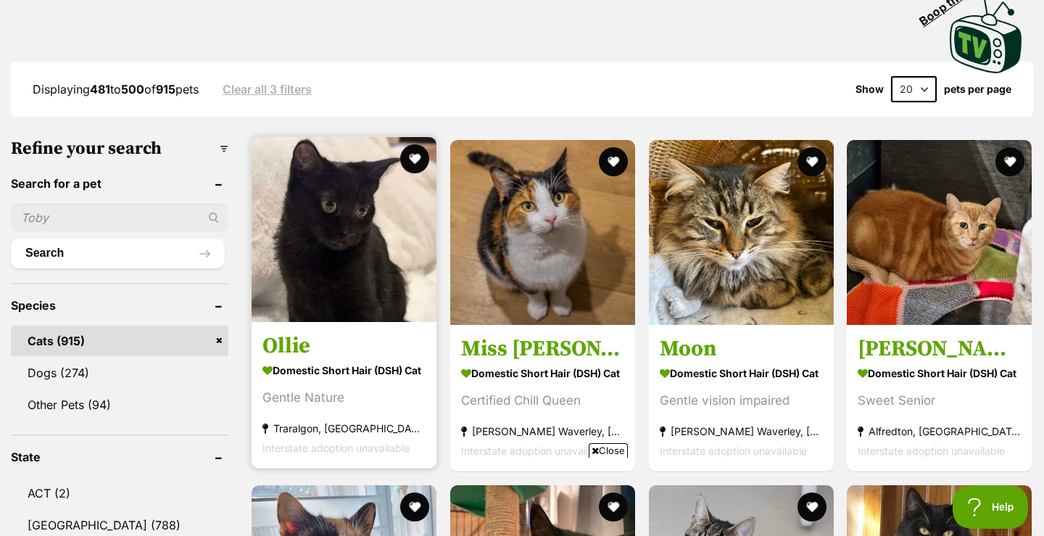
click at [301, 364] on strong "Domestic Short Hair (DSH) Cat" at bounding box center [344, 370] width 163 height 21
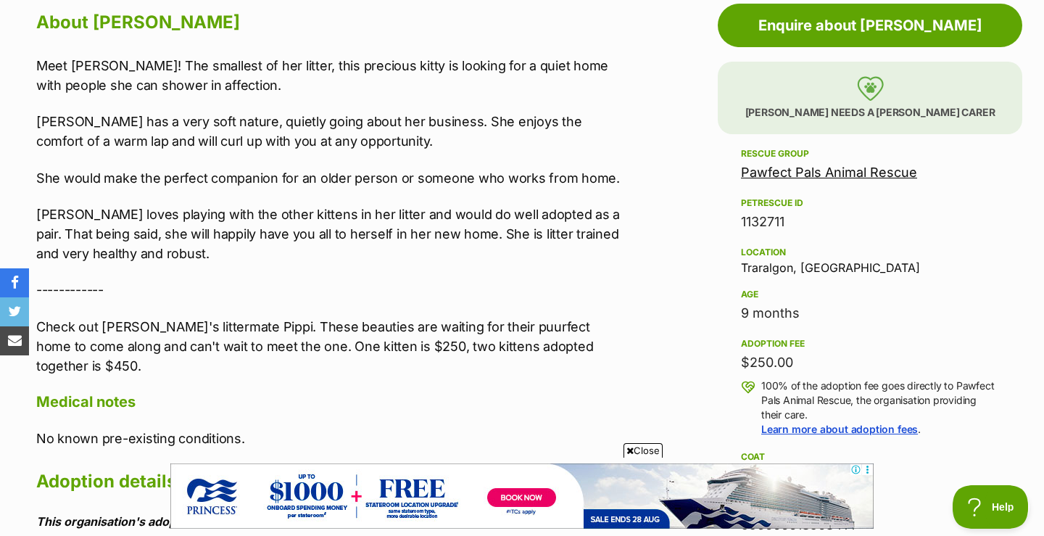
scroll to position [815, 0]
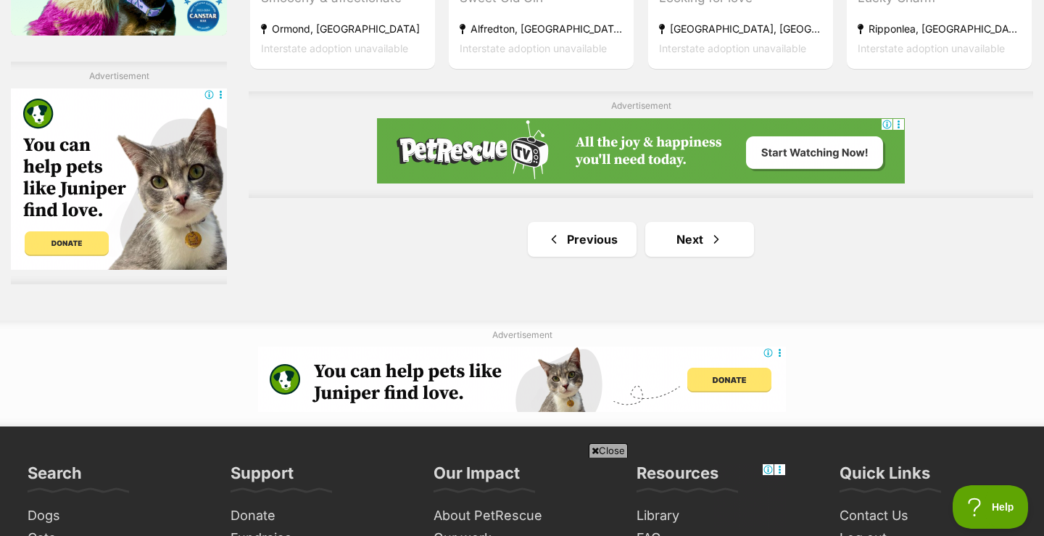
scroll to position [2553, 0]
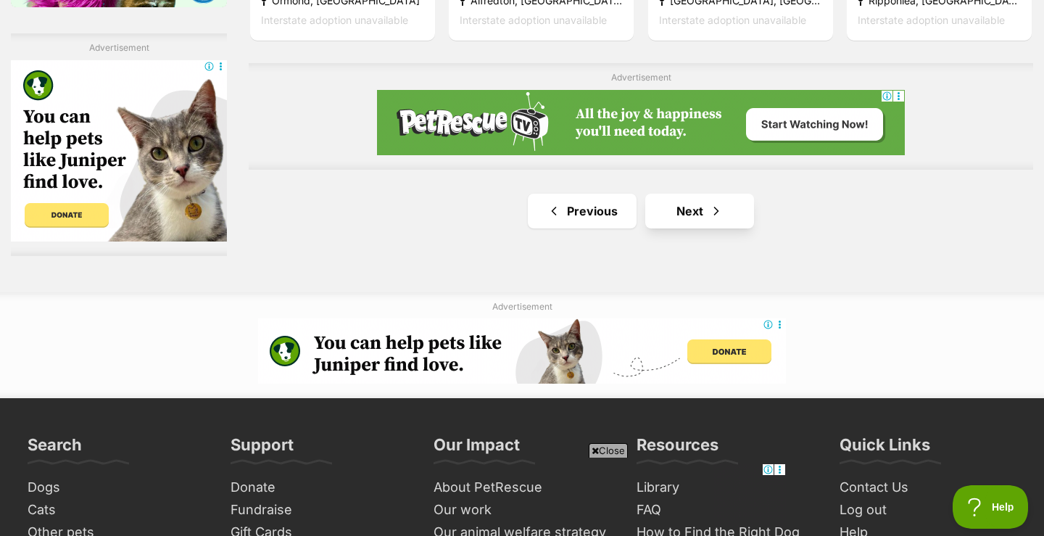
click at [696, 208] on link "Next" at bounding box center [700, 211] width 109 height 35
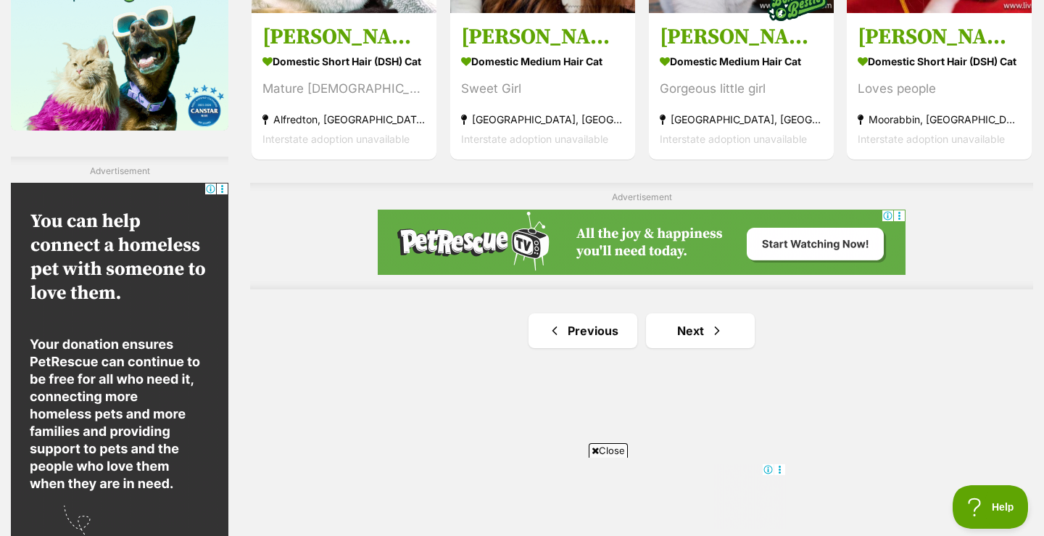
scroll to position [2497, 0]
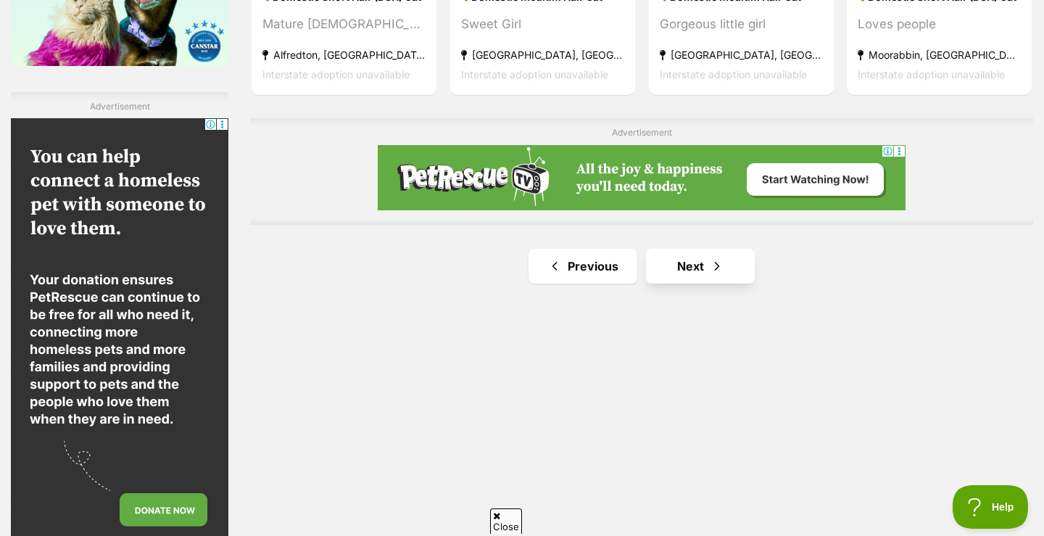
click at [693, 265] on link "Next" at bounding box center [700, 266] width 109 height 35
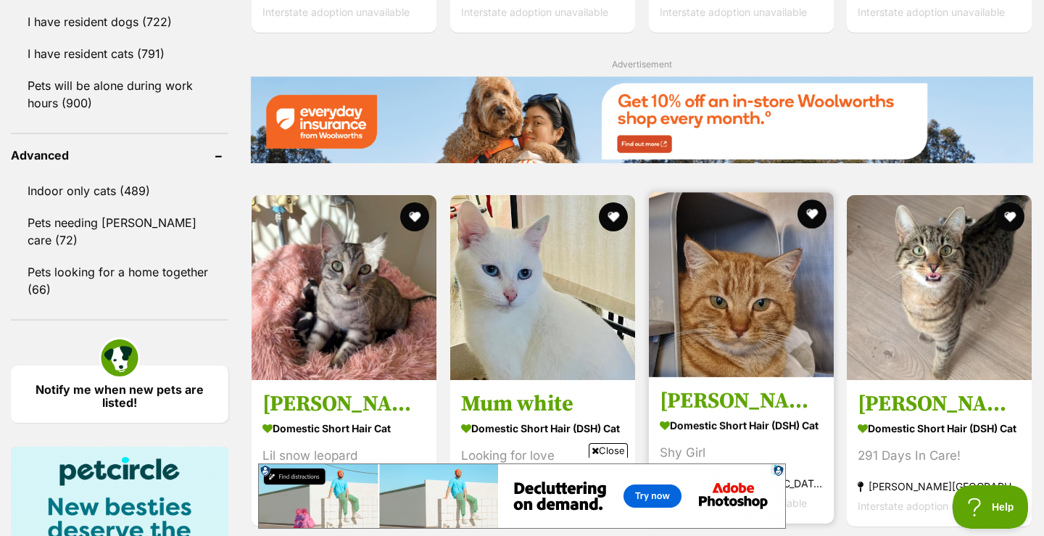
scroll to position [1812, 0]
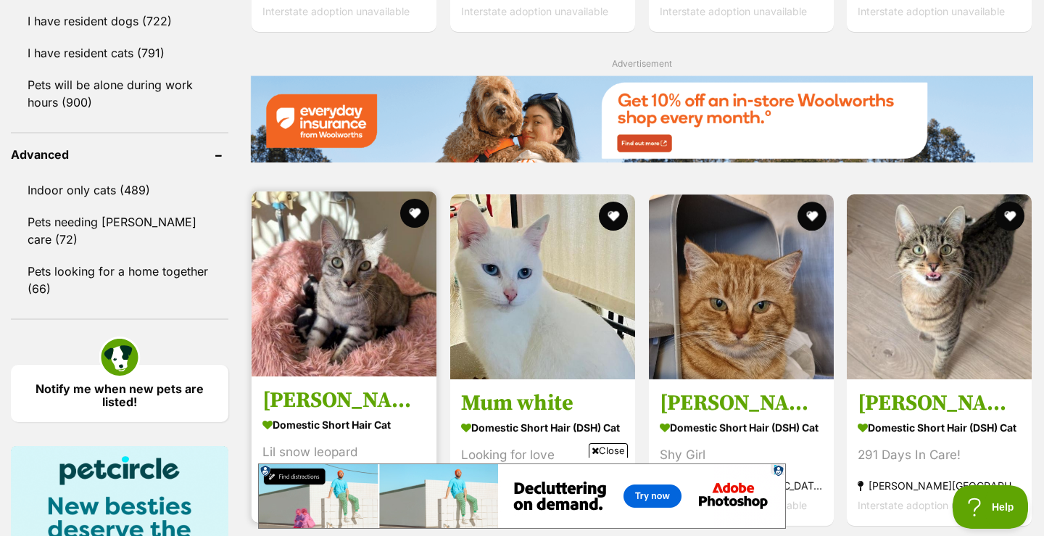
click at [324, 402] on h3 "[PERSON_NAME]" at bounding box center [344, 401] width 163 height 28
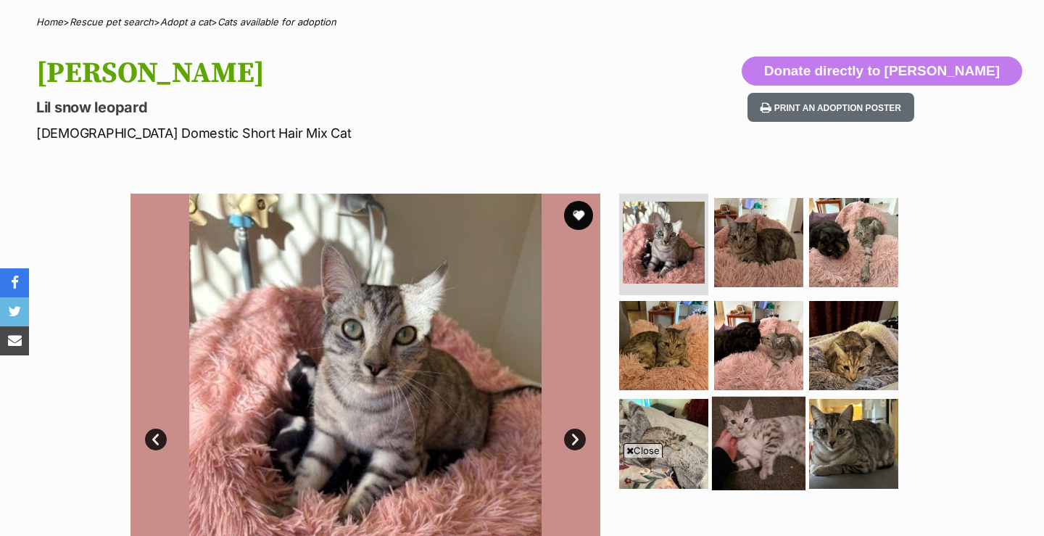
click at [768, 433] on img at bounding box center [759, 444] width 94 height 94
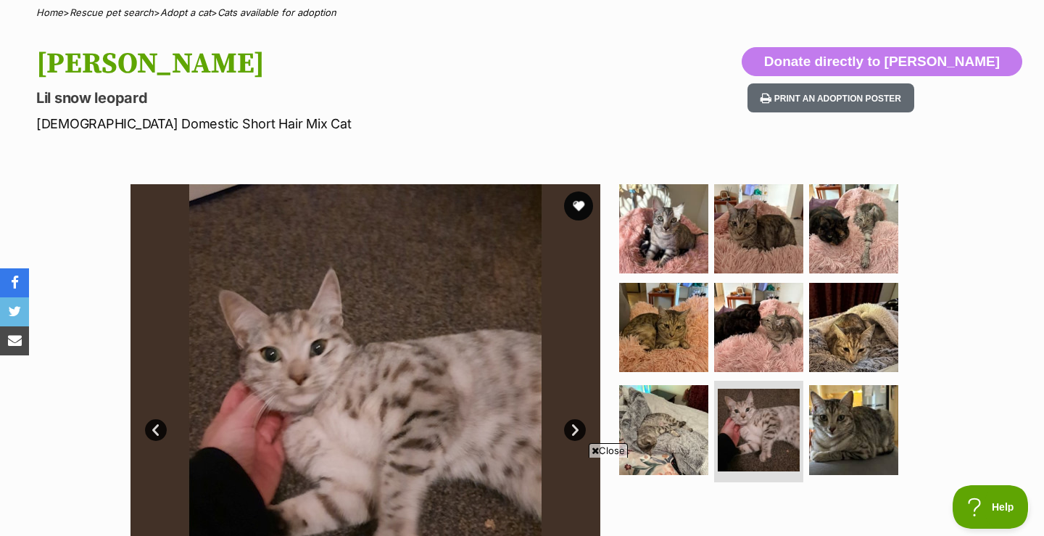
scroll to position [107, 0]
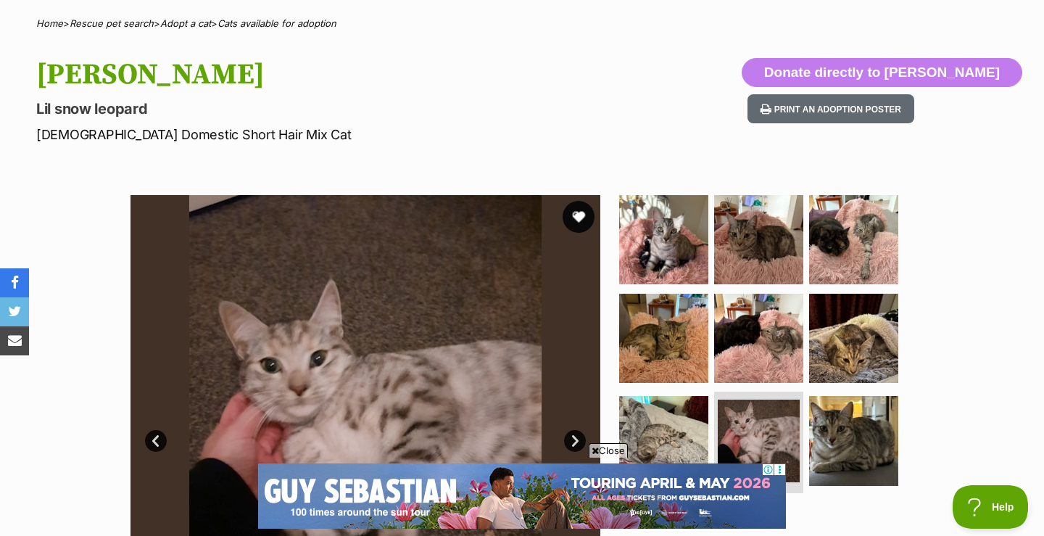
click at [577, 215] on button "favourite" at bounding box center [579, 217] width 32 height 32
click at [664, 234] on img at bounding box center [664, 240] width 94 height 94
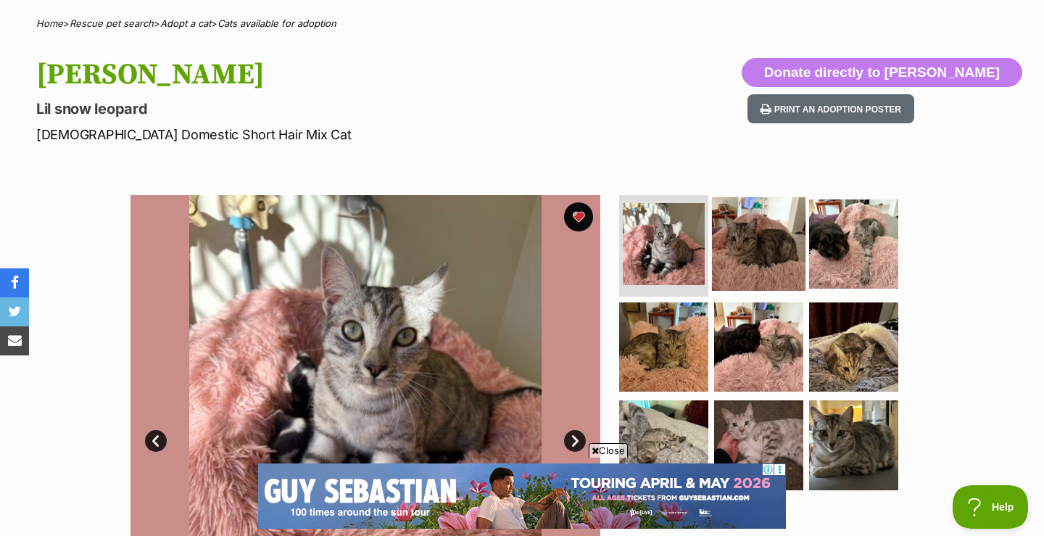
click at [735, 239] on img at bounding box center [759, 244] width 94 height 94
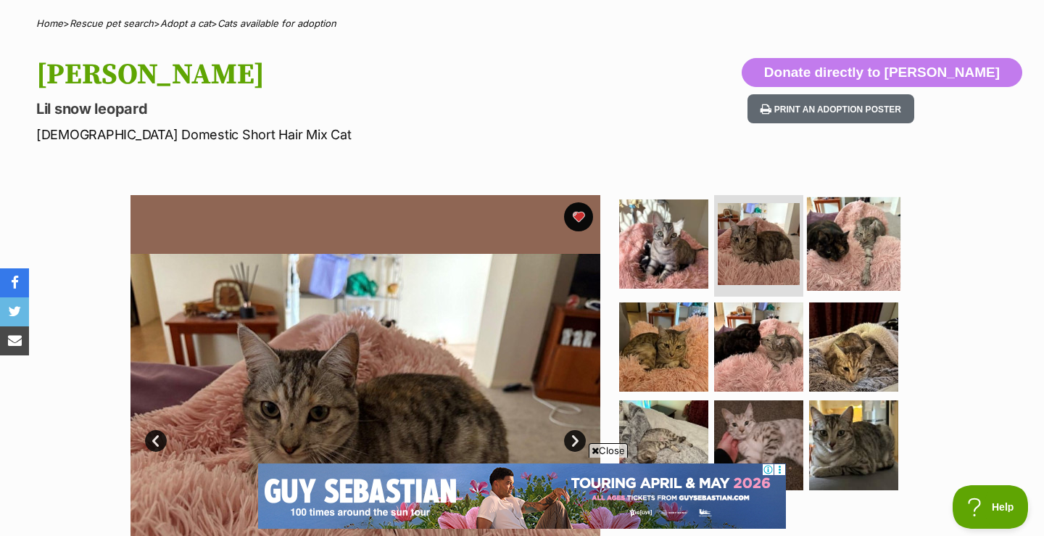
click at [849, 255] on img at bounding box center [854, 244] width 94 height 94
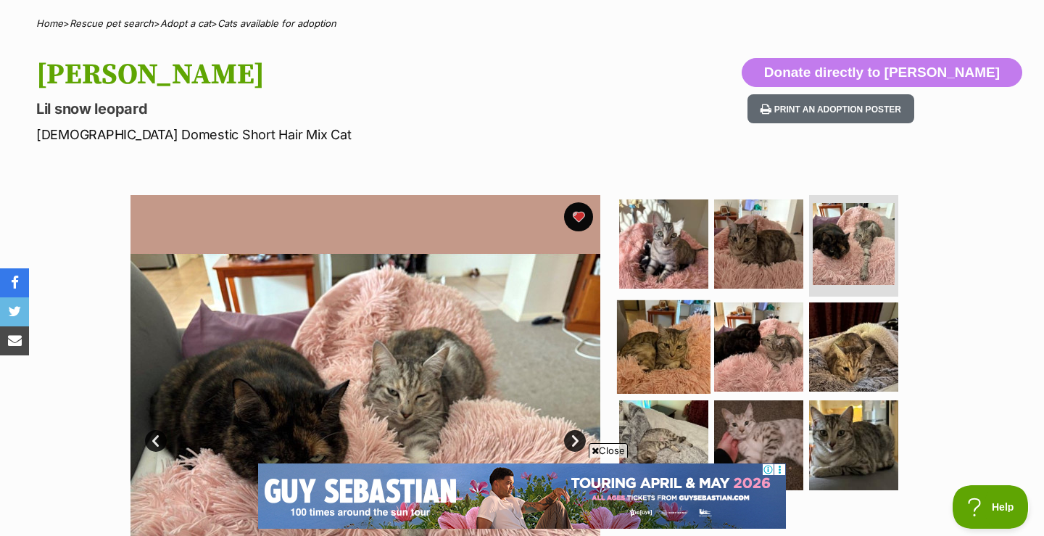
click at [643, 344] on img at bounding box center [664, 347] width 94 height 94
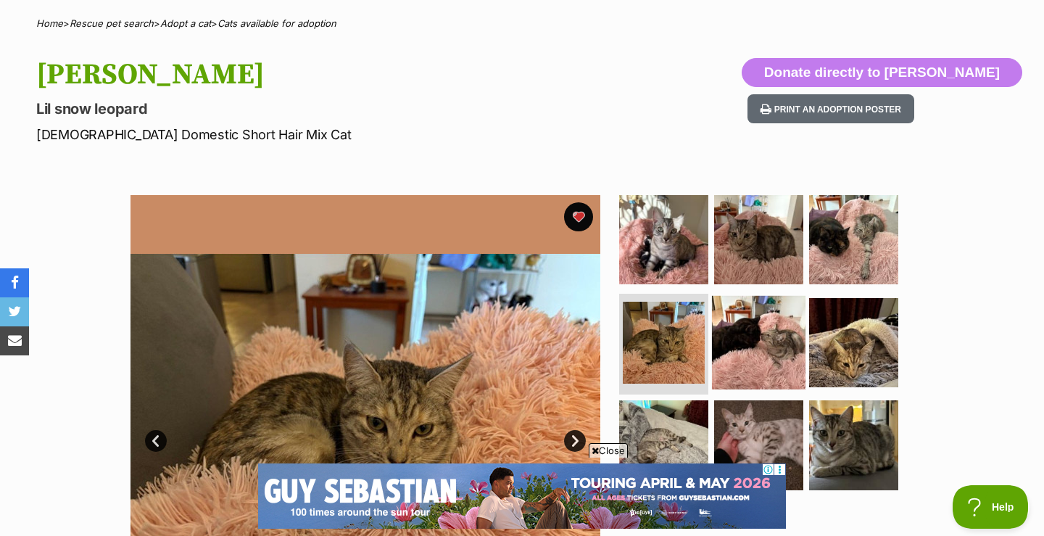
click at [762, 339] on img at bounding box center [759, 342] width 94 height 94
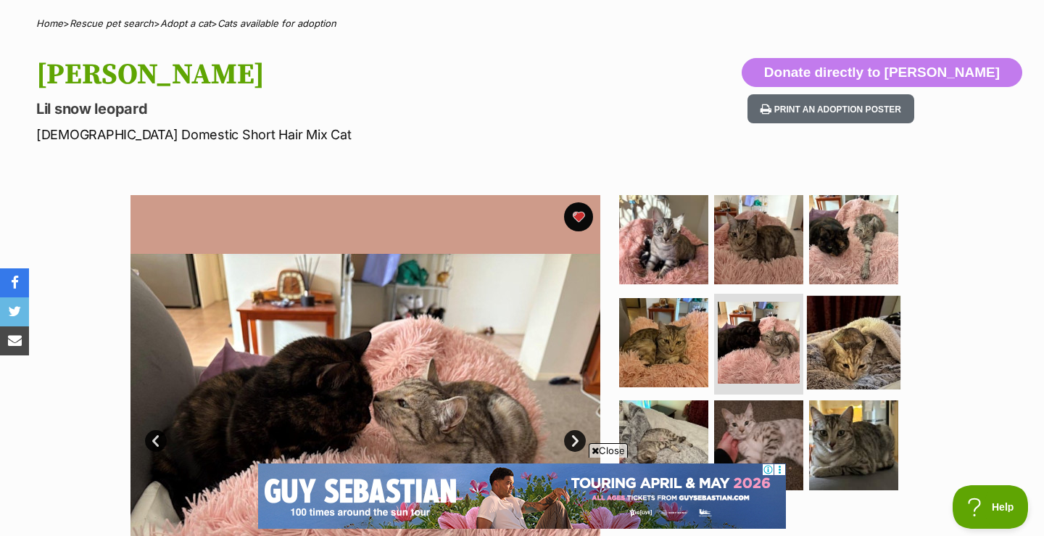
click at [849, 336] on img at bounding box center [854, 342] width 94 height 94
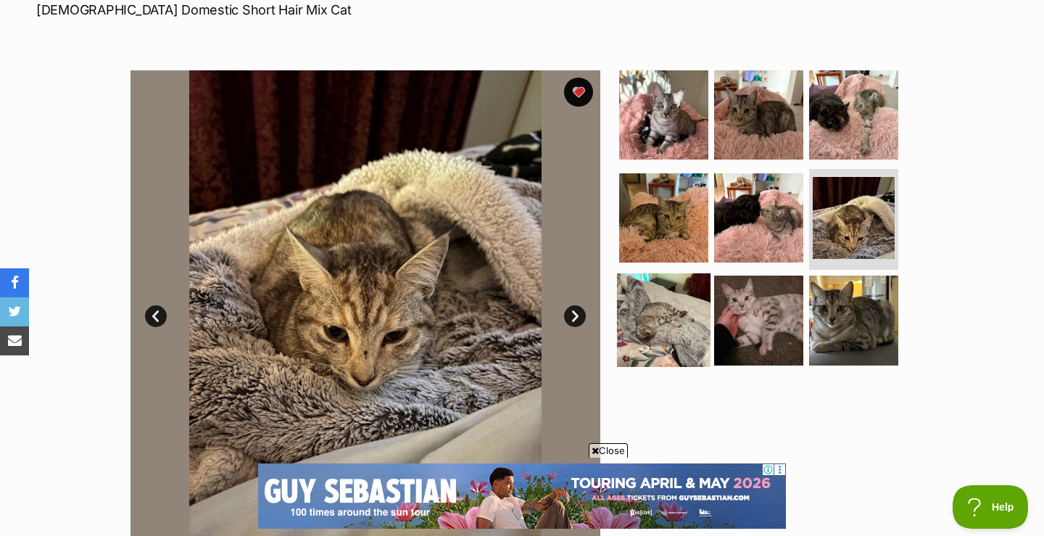
scroll to position [238, 0]
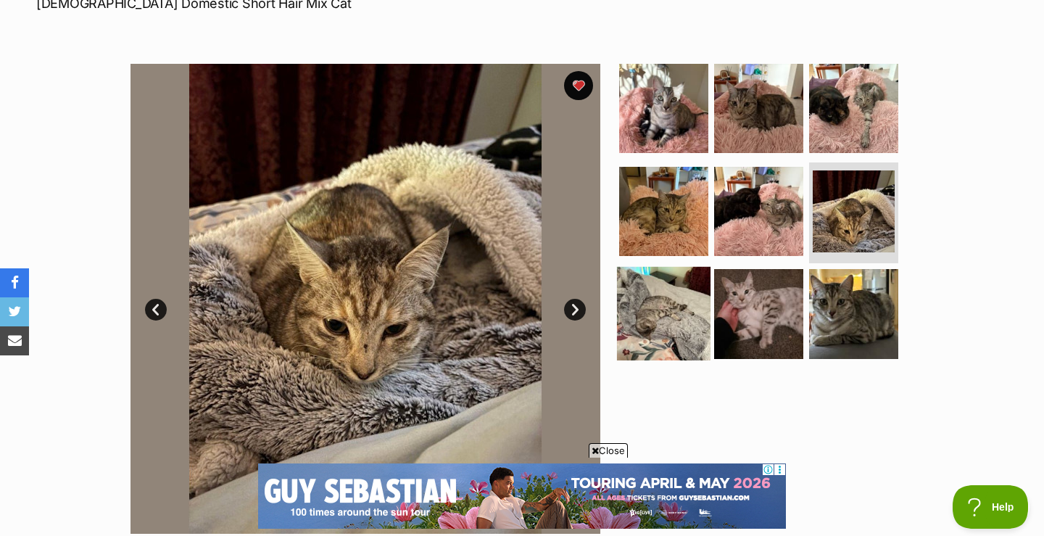
click at [664, 326] on img at bounding box center [664, 314] width 94 height 94
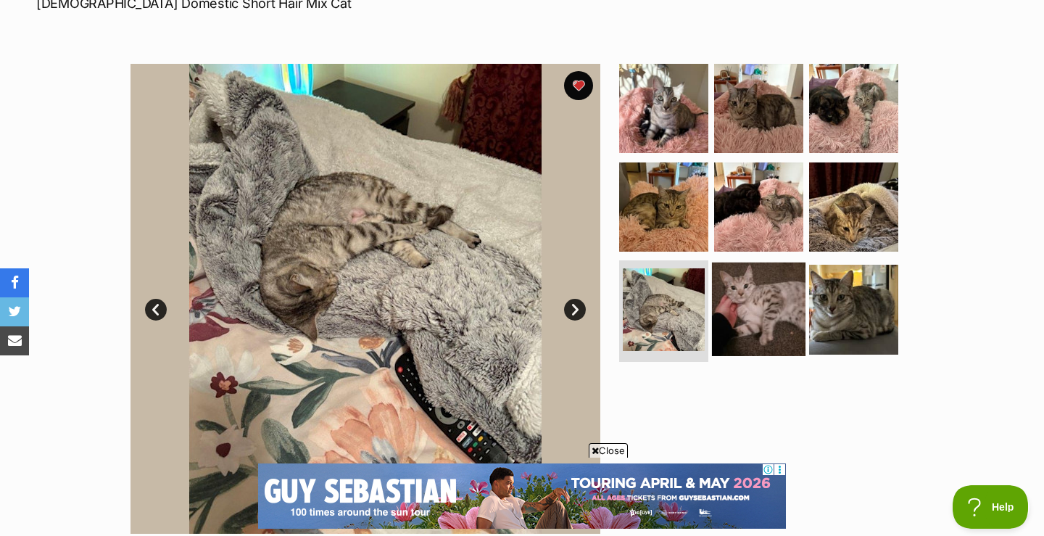
click at [773, 310] on img at bounding box center [759, 310] width 94 height 94
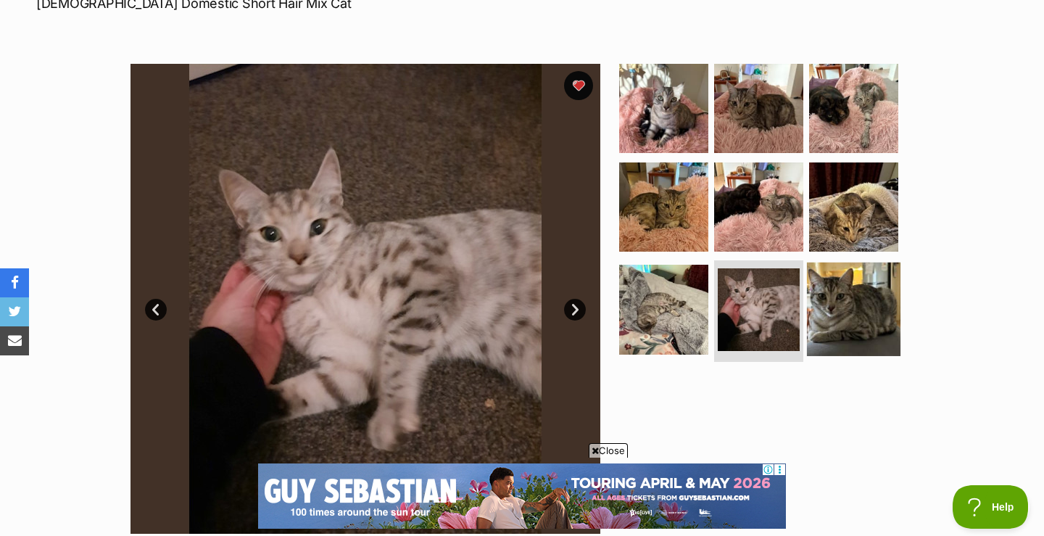
click at [843, 298] on img at bounding box center [854, 310] width 94 height 94
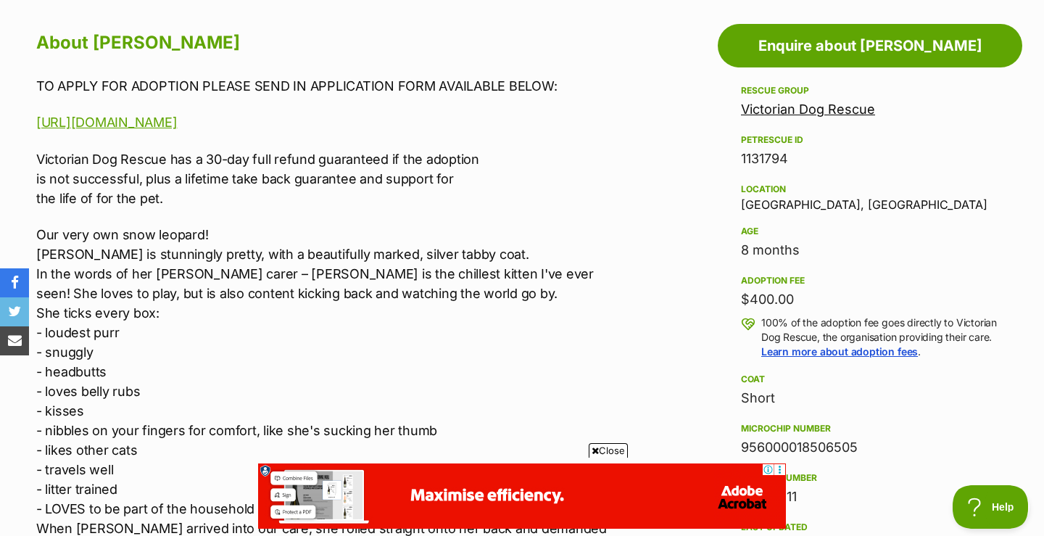
scroll to position [170, 0]
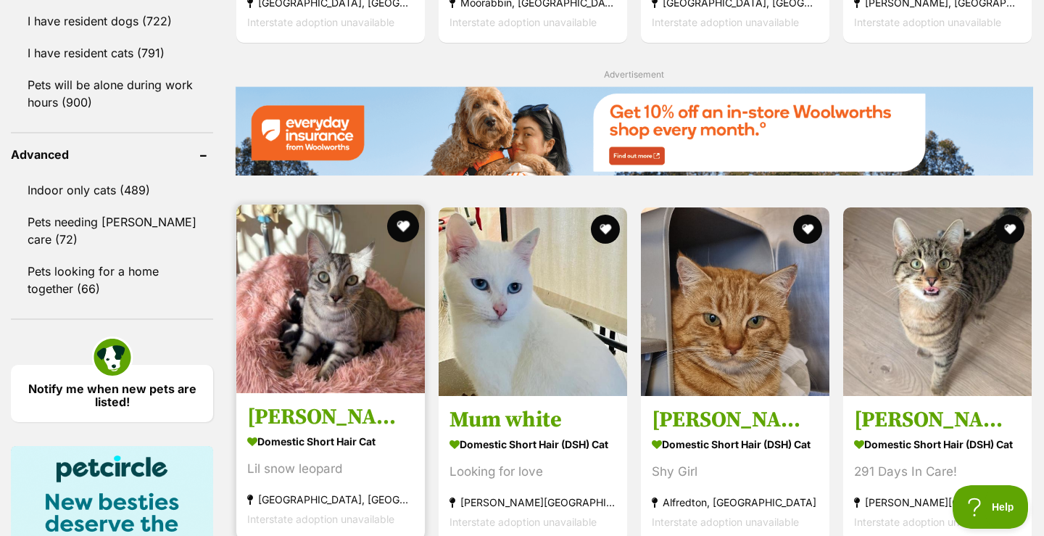
click at [376, 147] on img at bounding box center [634, 130] width 799 height 88
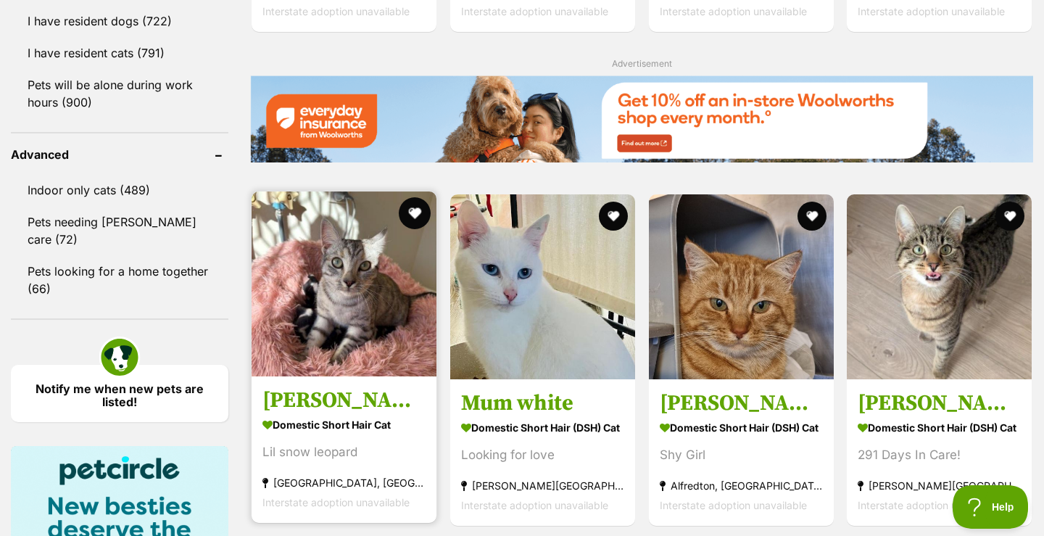
click at [420, 210] on button "favourite" at bounding box center [415, 213] width 32 height 32
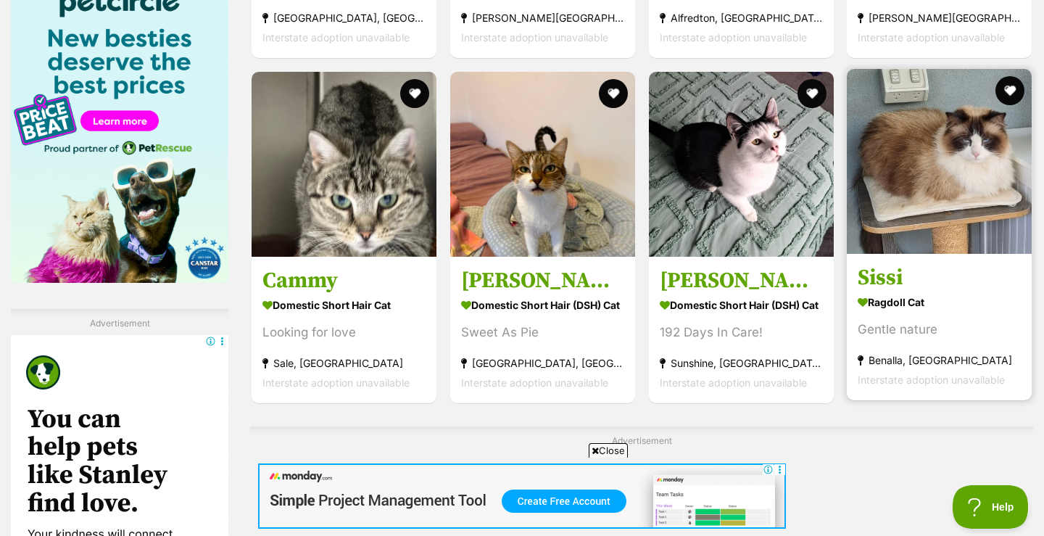
click at [912, 225] on img at bounding box center [939, 161] width 185 height 185
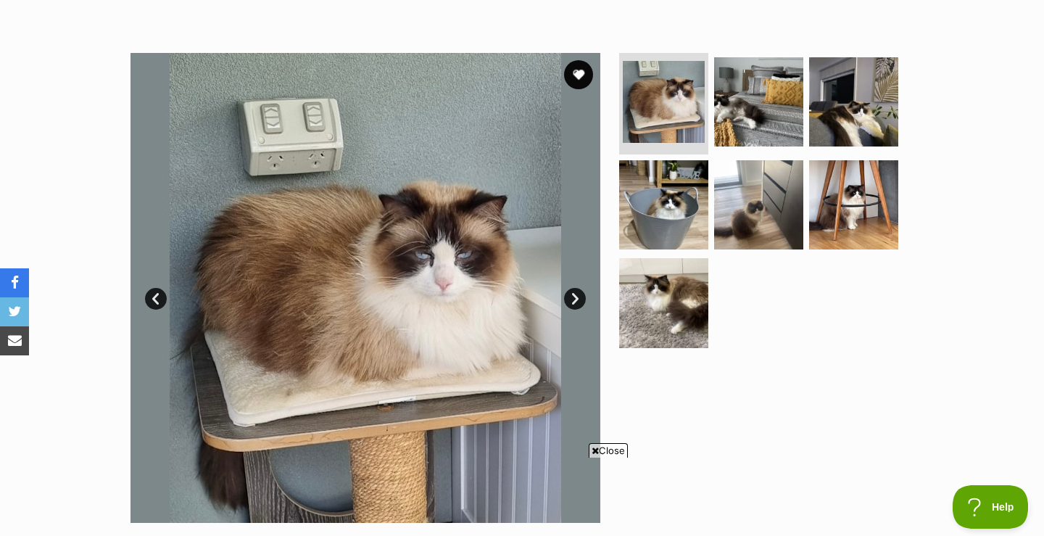
scroll to position [244, 0]
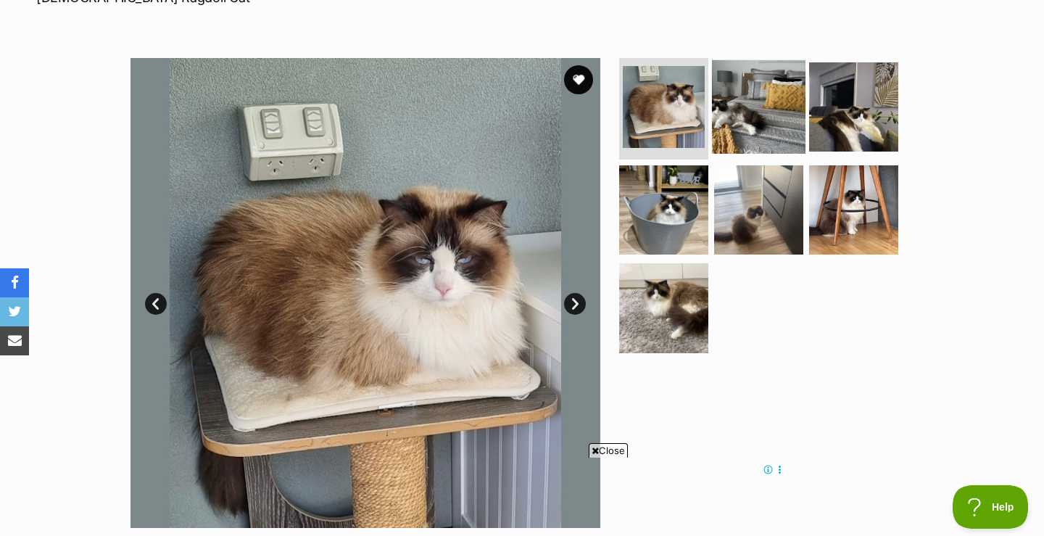
click at [744, 88] on img at bounding box center [759, 107] width 94 height 94
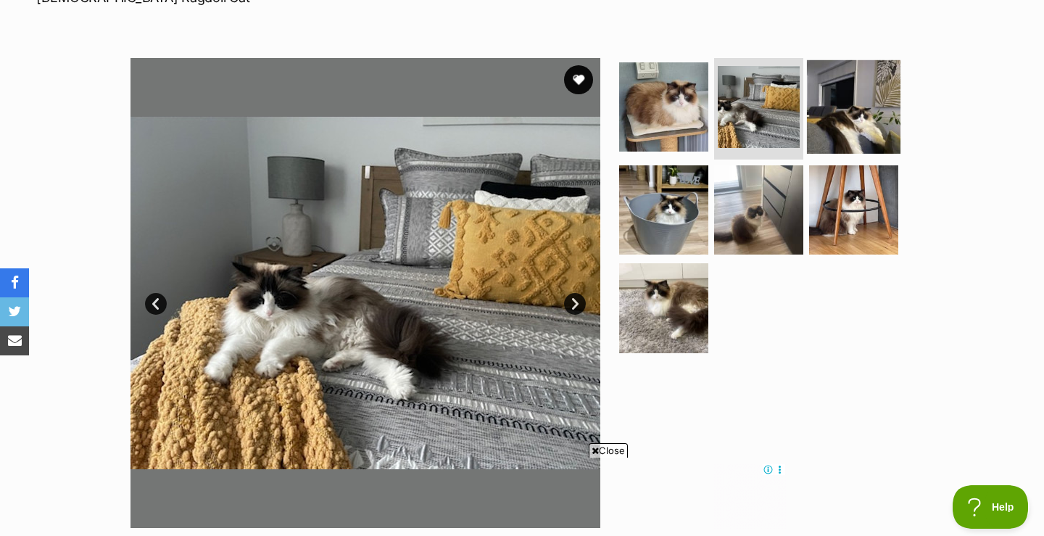
click at [836, 112] on img at bounding box center [854, 107] width 94 height 94
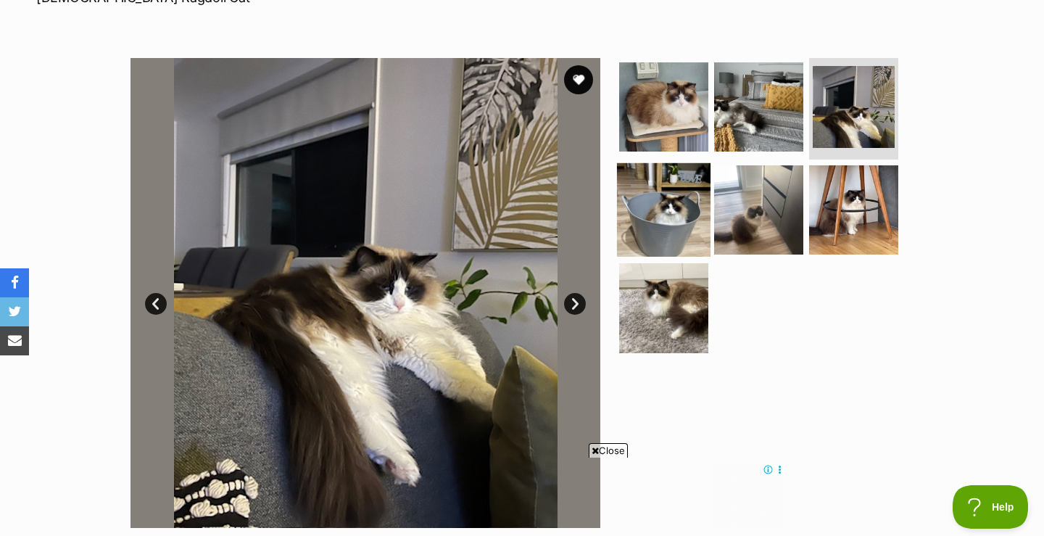
click at [657, 197] on img at bounding box center [664, 209] width 94 height 94
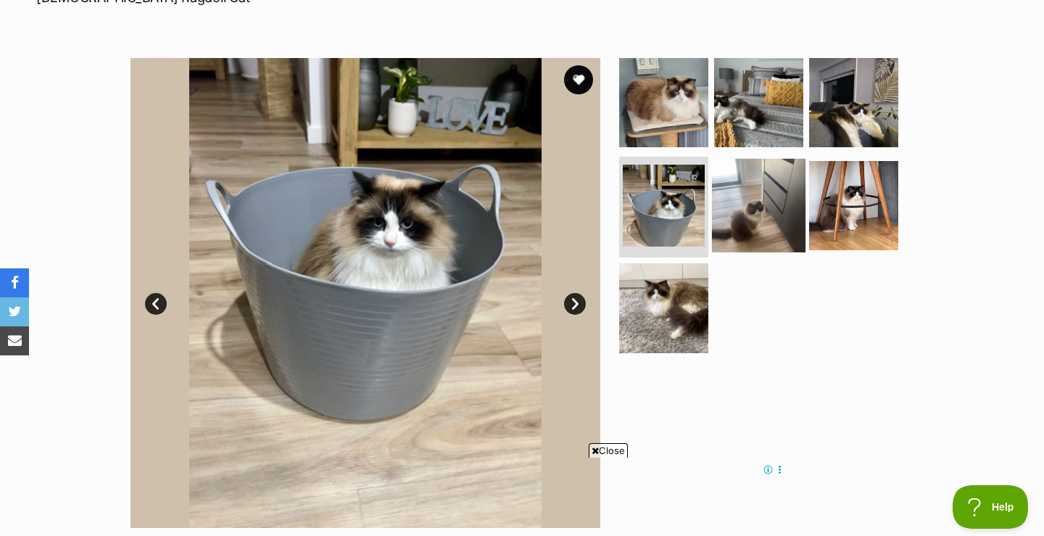
click at [761, 197] on img at bounding box center [759, 205] width 94 height 94
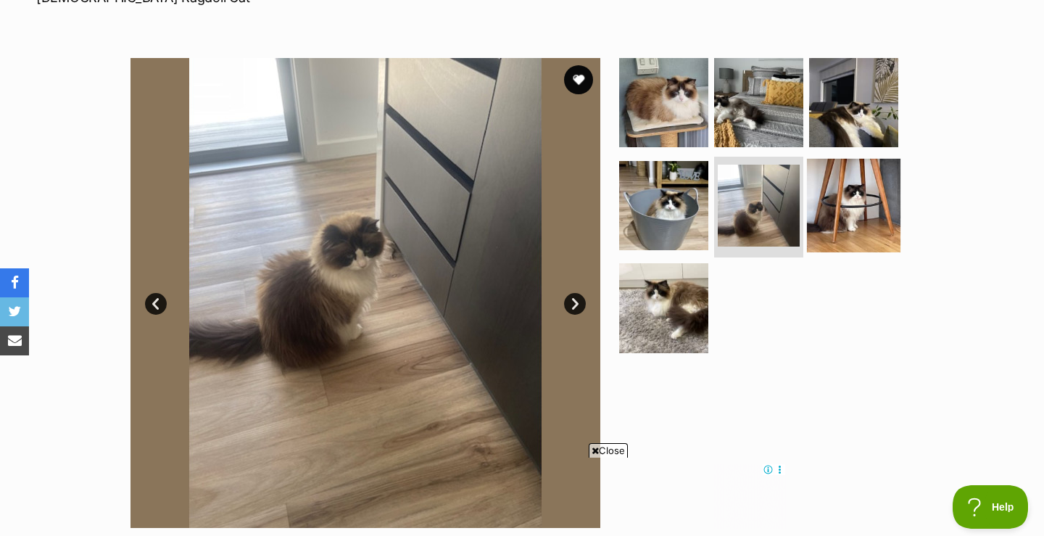
click at [844, 207] on img at bounding box center [854, 205] width 94 height 94
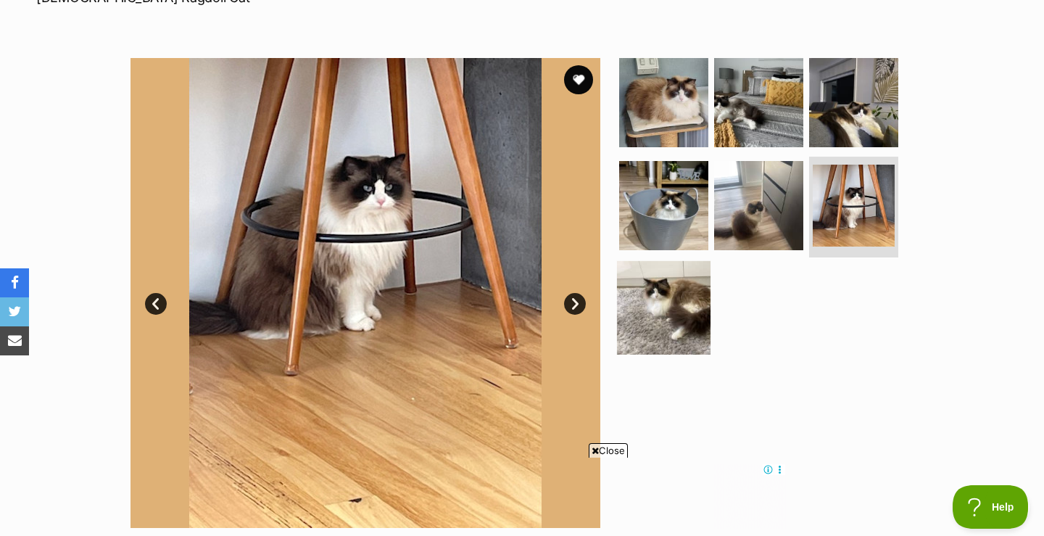
click at [667, 318] on img at bounding box center [664, 308] width 94 height 94
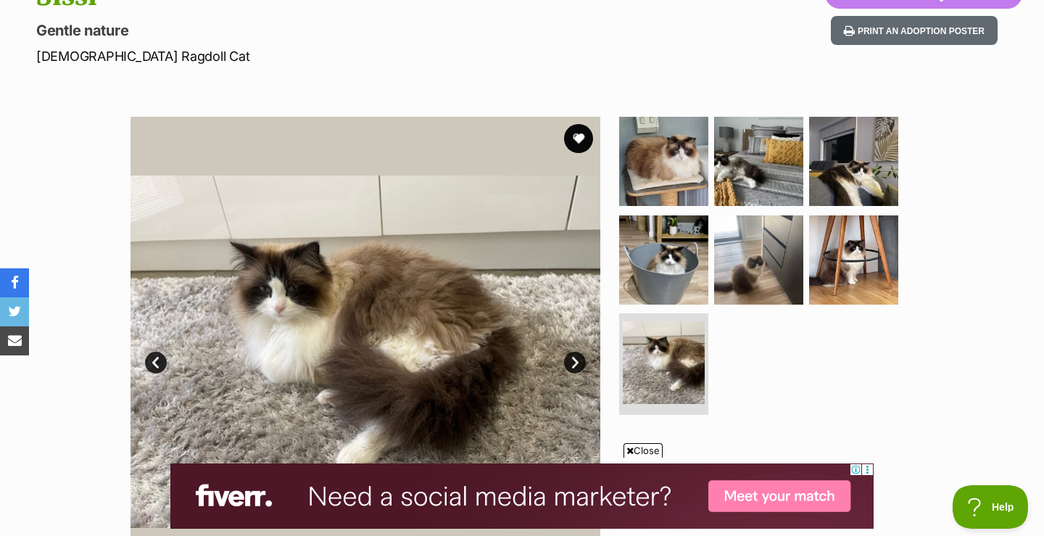
scroll to position [183, 0]
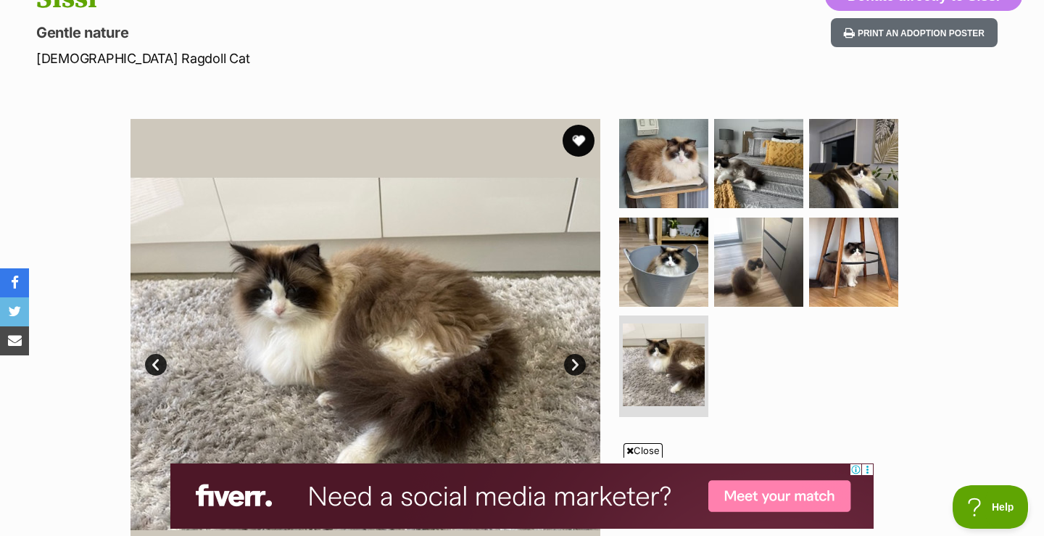
click at [579, 136] on button "favourite" at bounding box center [579, 141] width 32 height 32
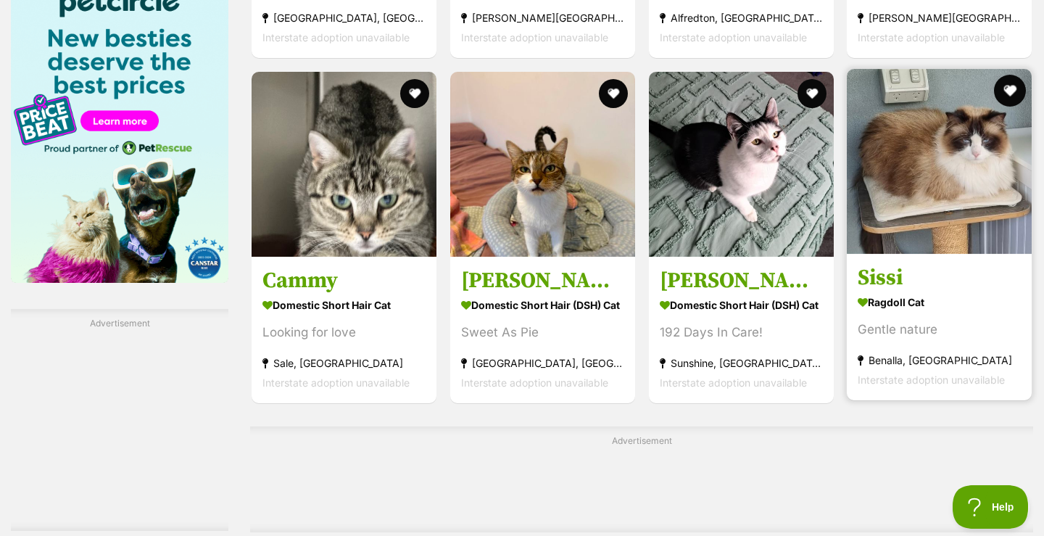
click at [1009, 36] on div "Interstate adoption unavailable" at bounding box center [939, 38] width 163 height 20
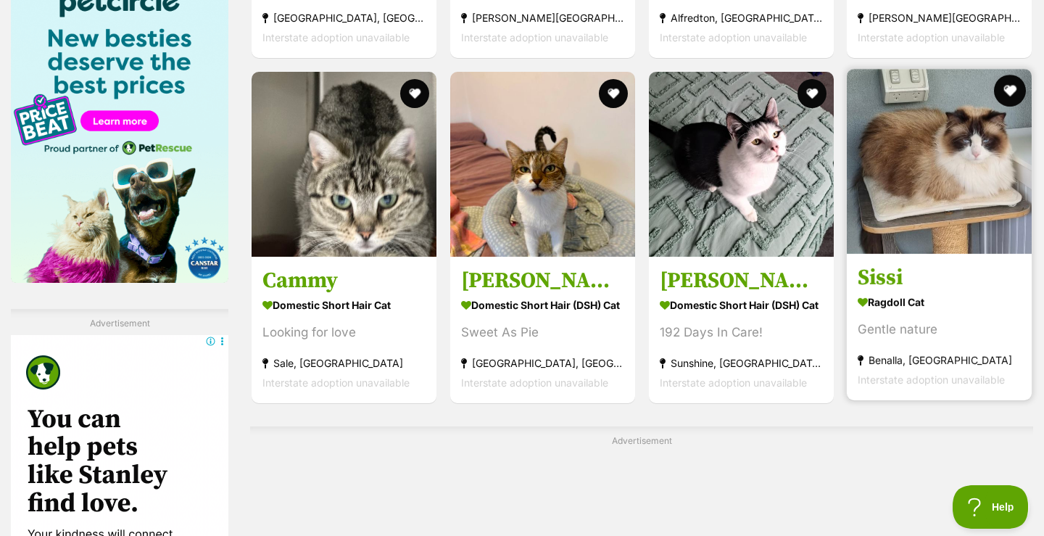
click at [1004, 148] on img at bounding box center [939, 161] width 185 height 185
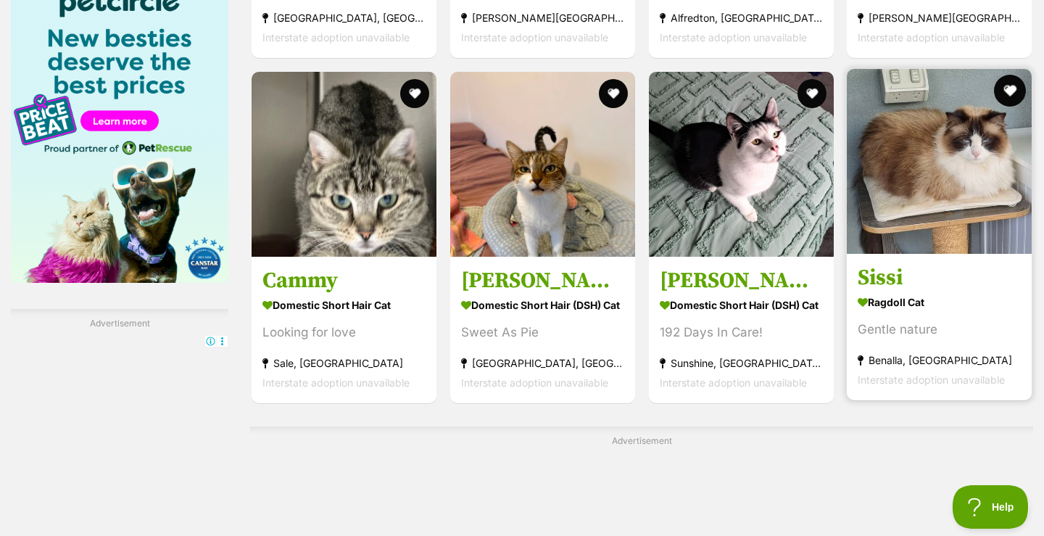
click at [1010, 88] on button "favourite" at bounding box center [1010, 91] width 32 height 32
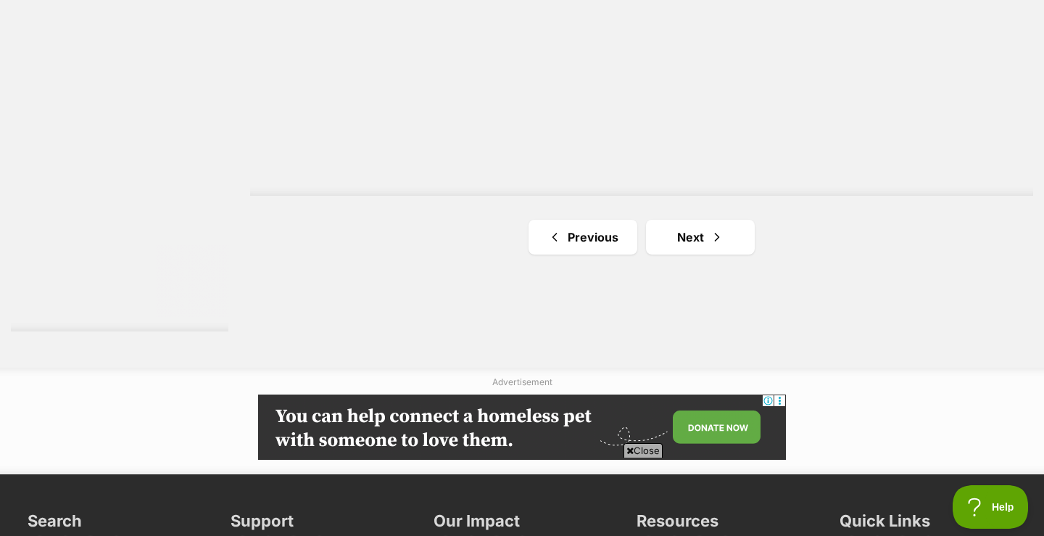
scroll to position [2738, 0]
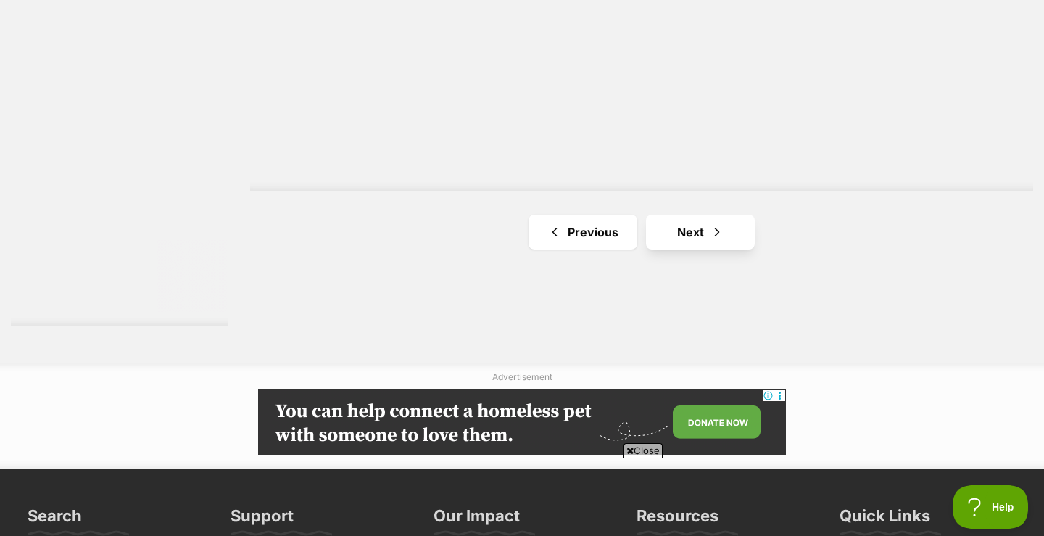
click at [708, 227] on link "Next" at bounding box center [700, 232] width 109 height 35
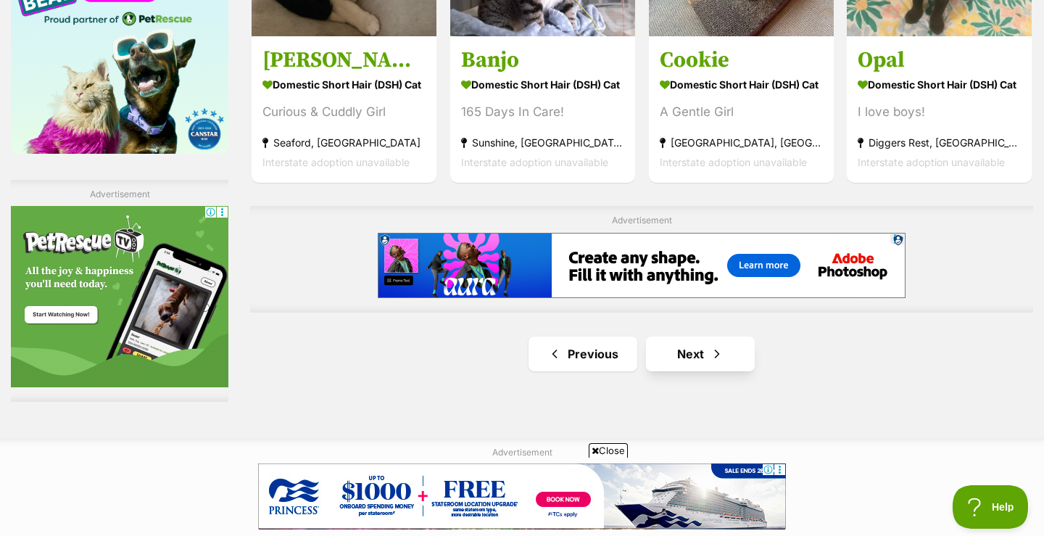
scroll to position [2428, 0]
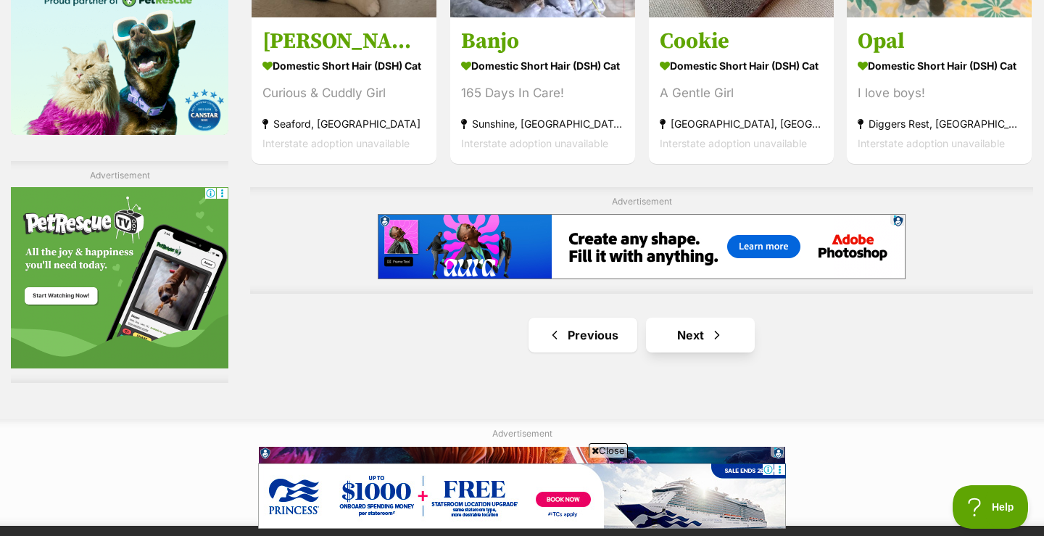
click at [705, 333] on link "Next" at bounding box center [700, 335] width 109 height 35
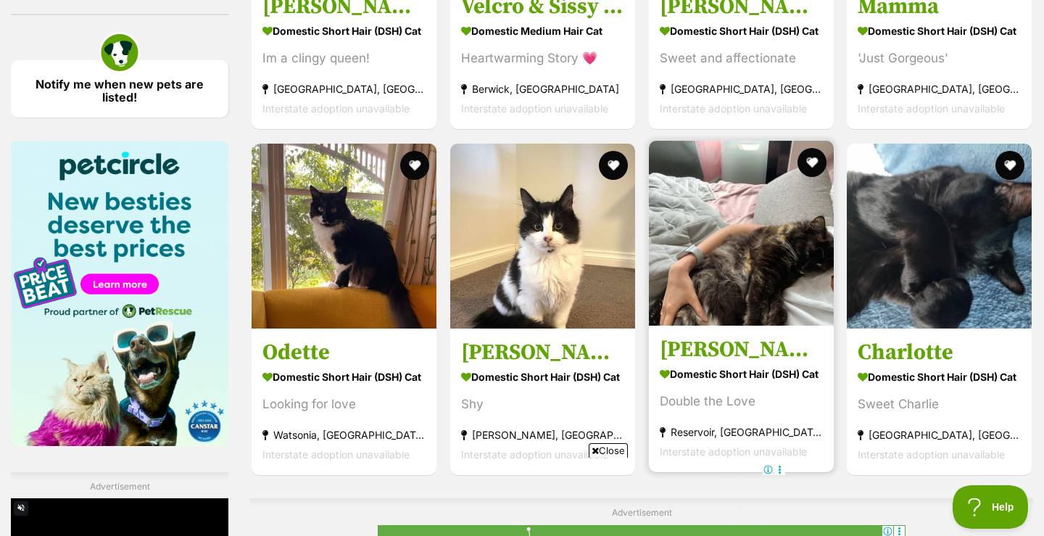
scroll to position [2119, 0]
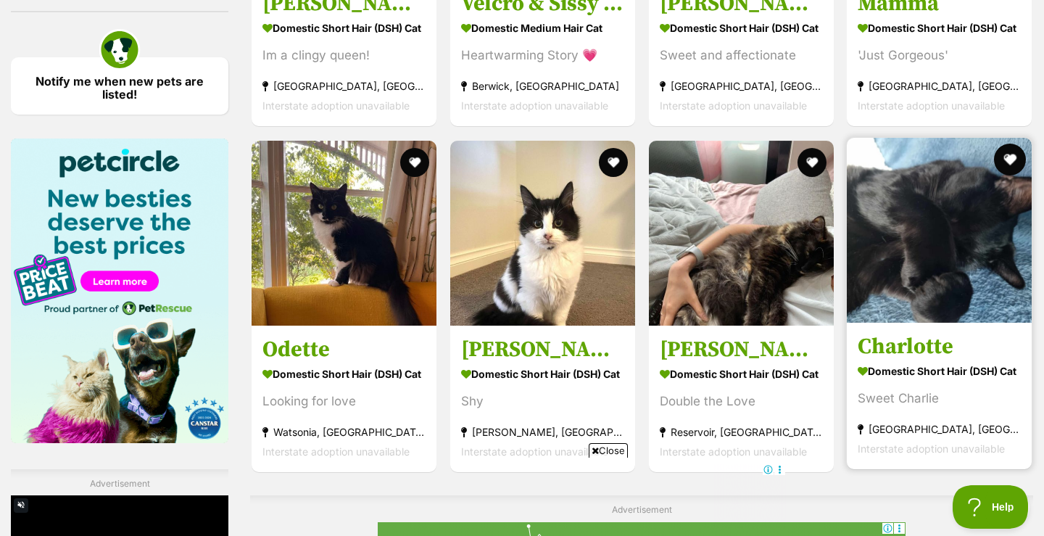
click at [1011, 161] on button "favourite" at bounding box center [1010, 160] width 32 height 32
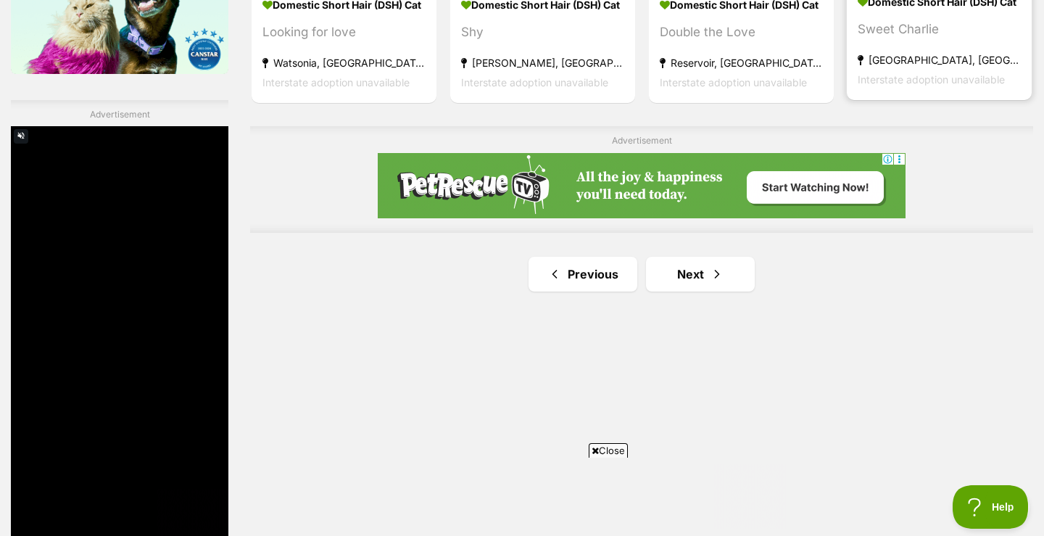
scroll to position [2490, 0]
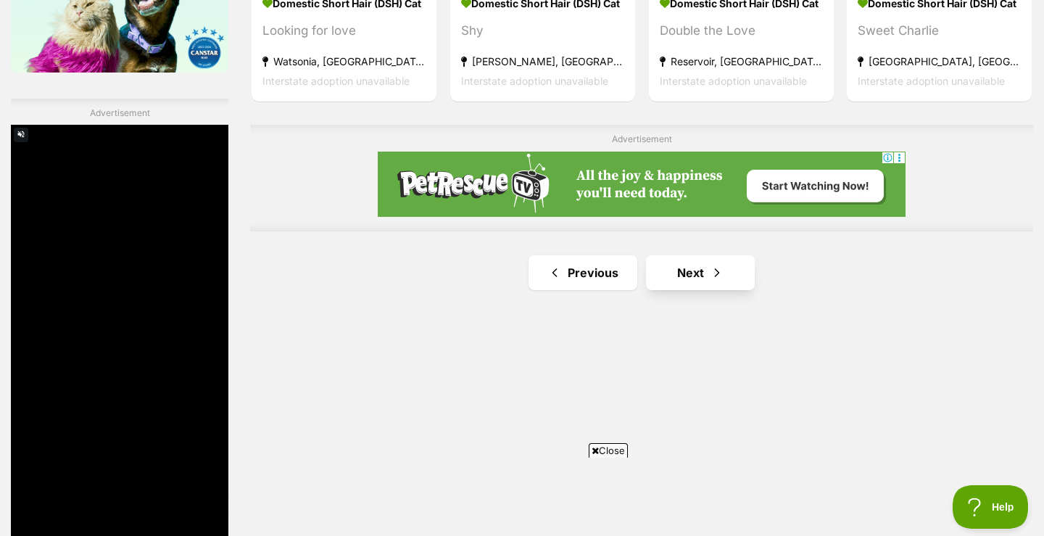
click at [720, 273] on span "Next page" at bounding box center [717, 272] width 15 height 17
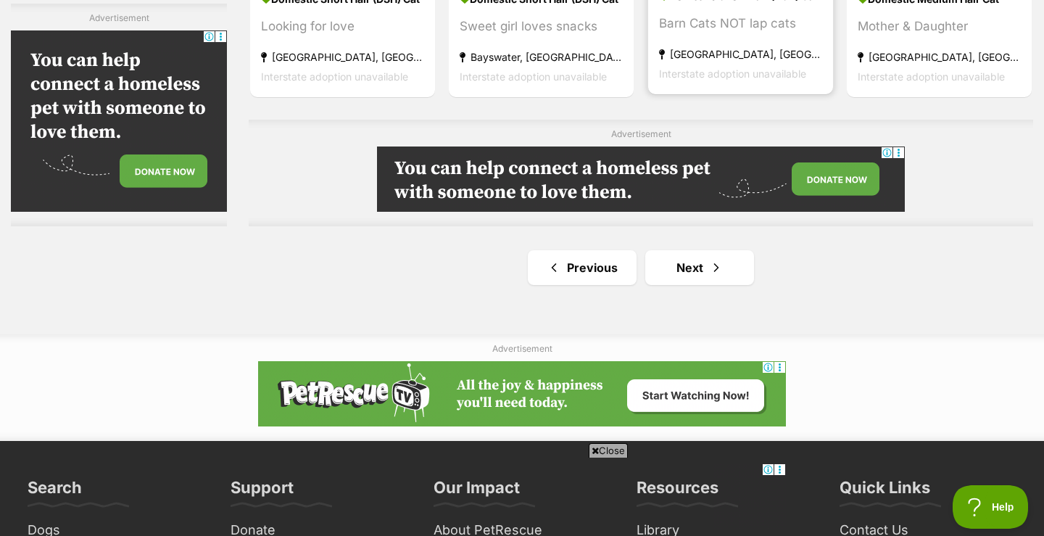
scroll to position [2594, 0]
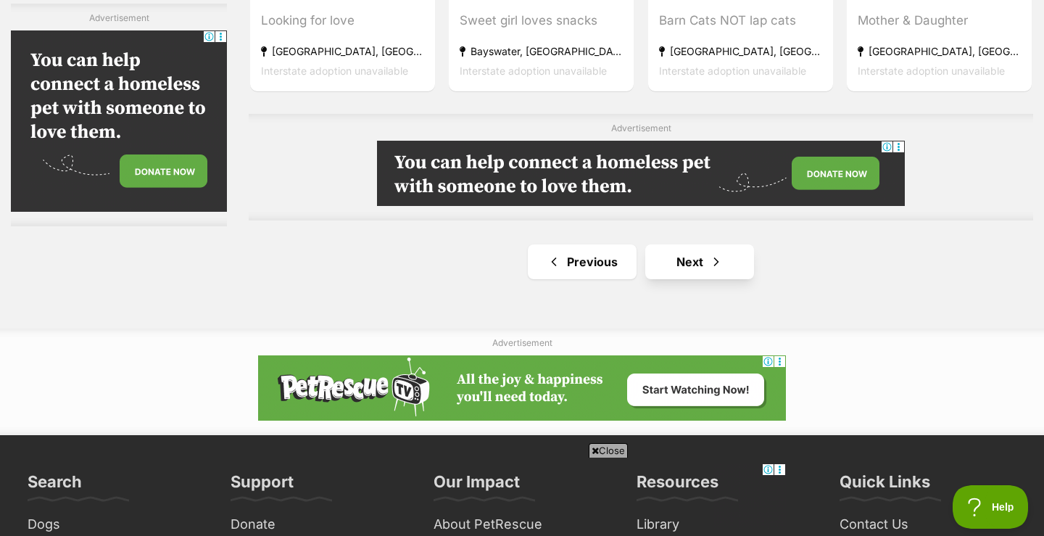
click at [704, 258] on link "Next" at bounding box center [700, 261] width 109 height 35
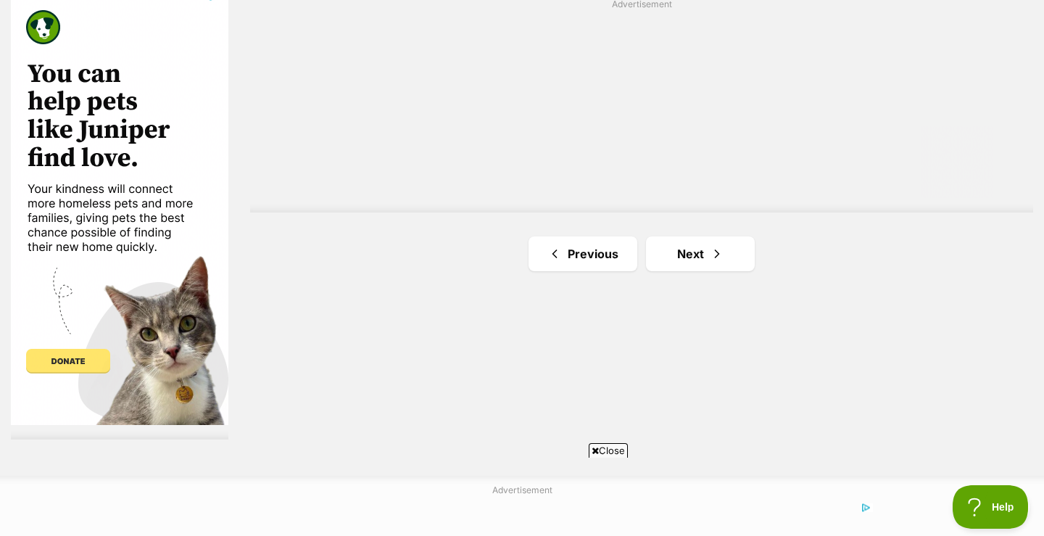
scroll to position [2645, 0]
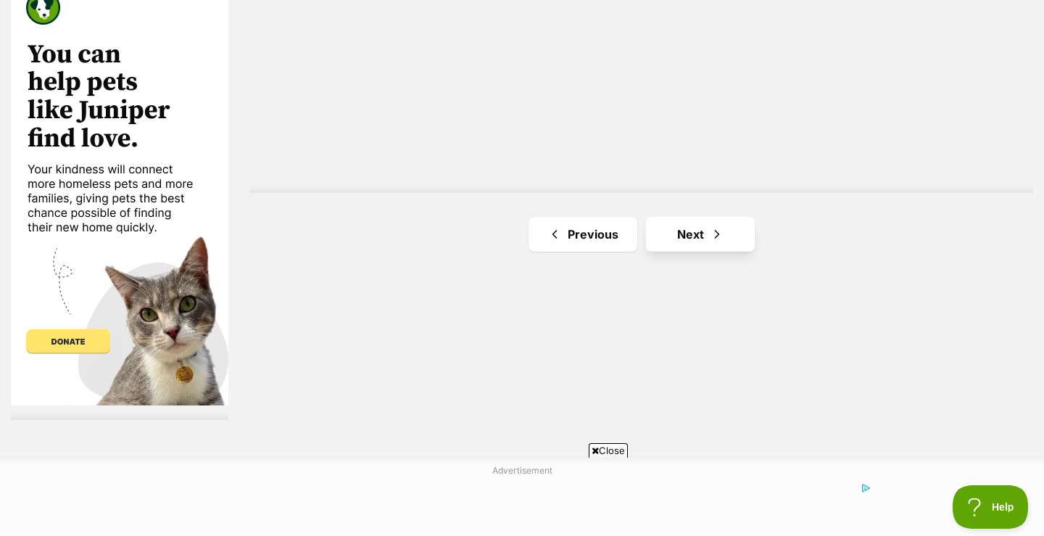
click at [707, 231] on link "Next" at bounding box center [700, 234] width 109 height 35
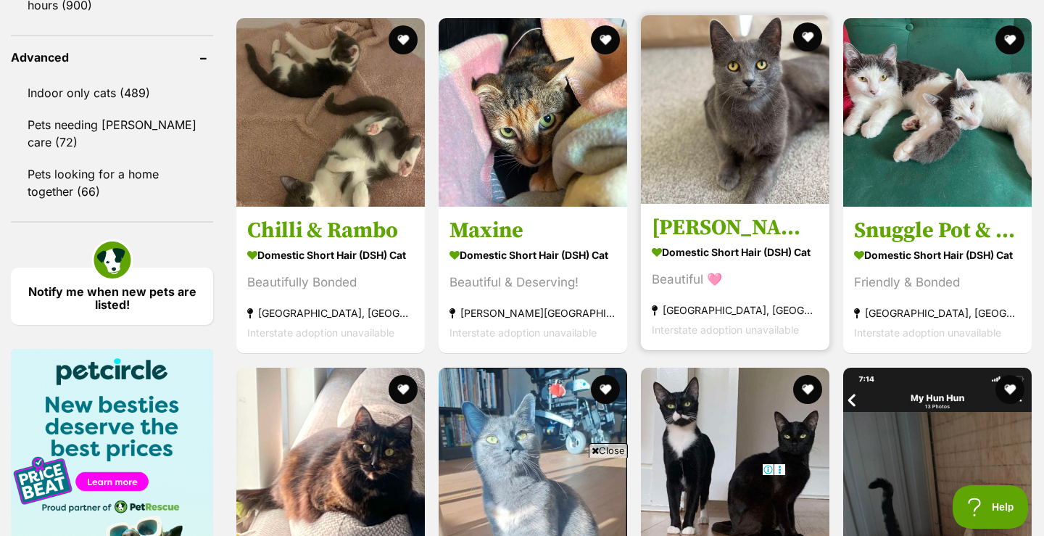
scroll to position [1912, 0]
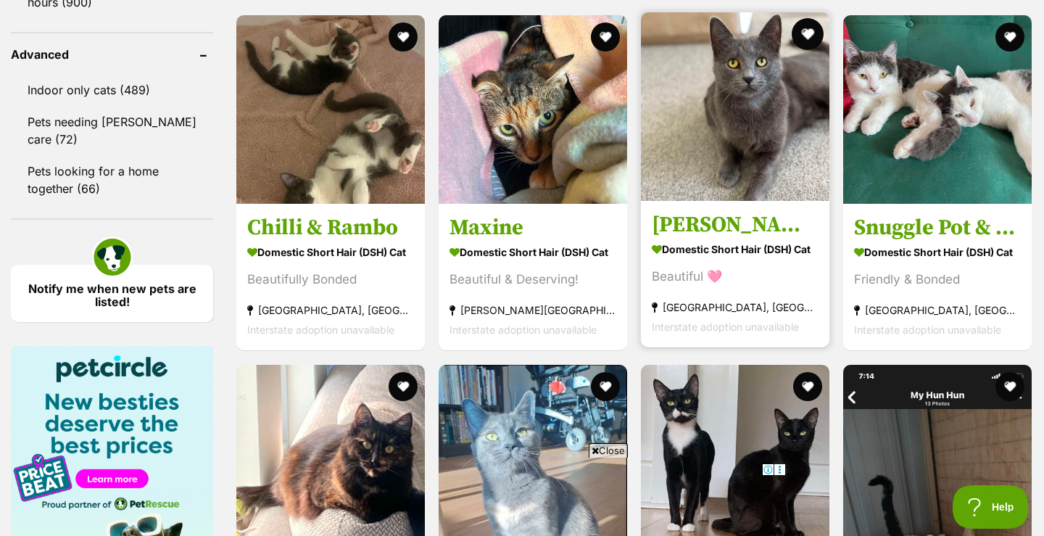
click at [797, 50] on button "favourite" at bounding box center [808, 34] width 32 height 32
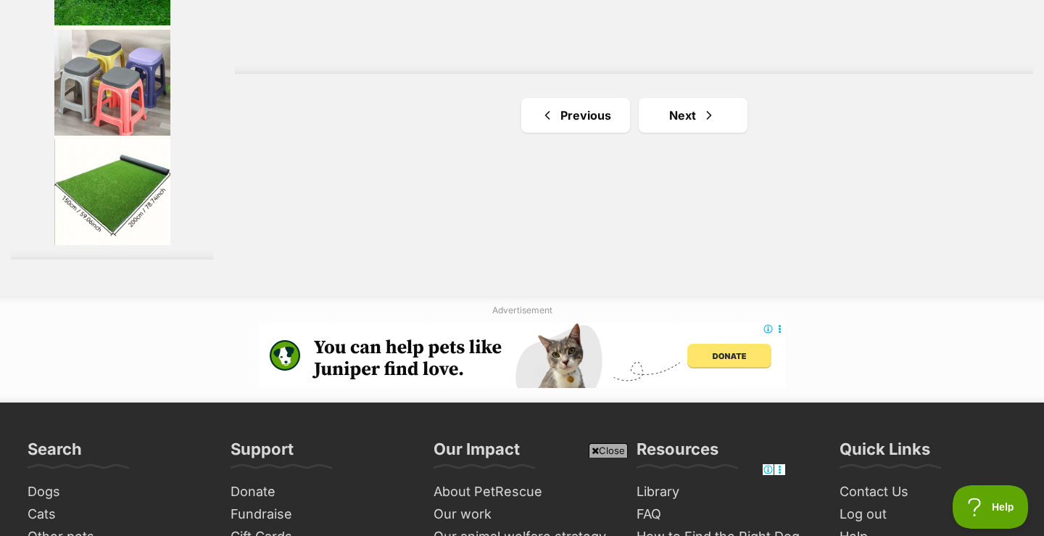
scroll to position [2784, 0]
click at [673, 132] on link "Next" at bounding box center [693, 114] width 109 height 35
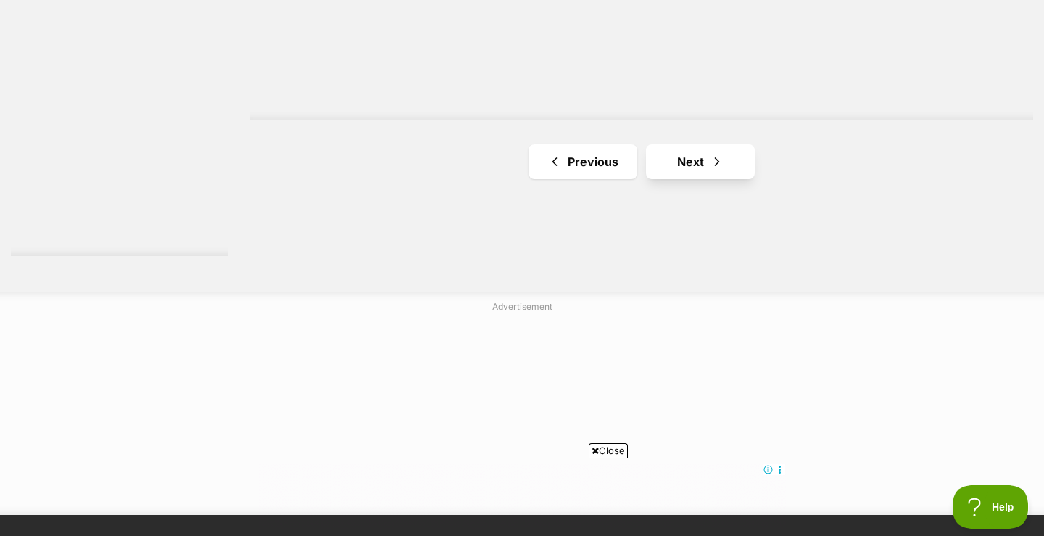
scroll to position [2808, 0]
click at [700, 156] on link "Next" at bounding box center [700, 161] width 109 height 35
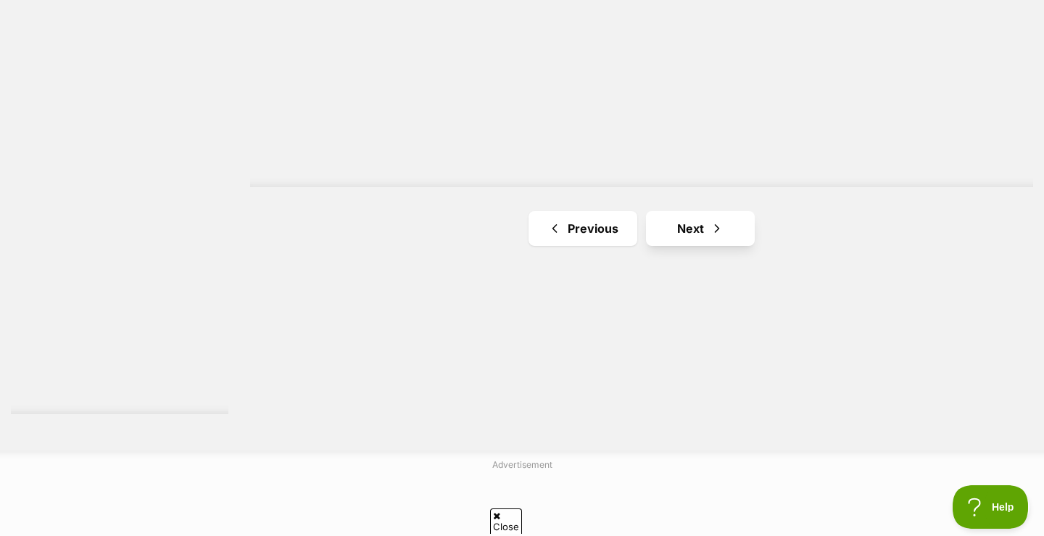
click at [709, 226] on link "Next" at bounding box center [700, 228] width 109 height 35
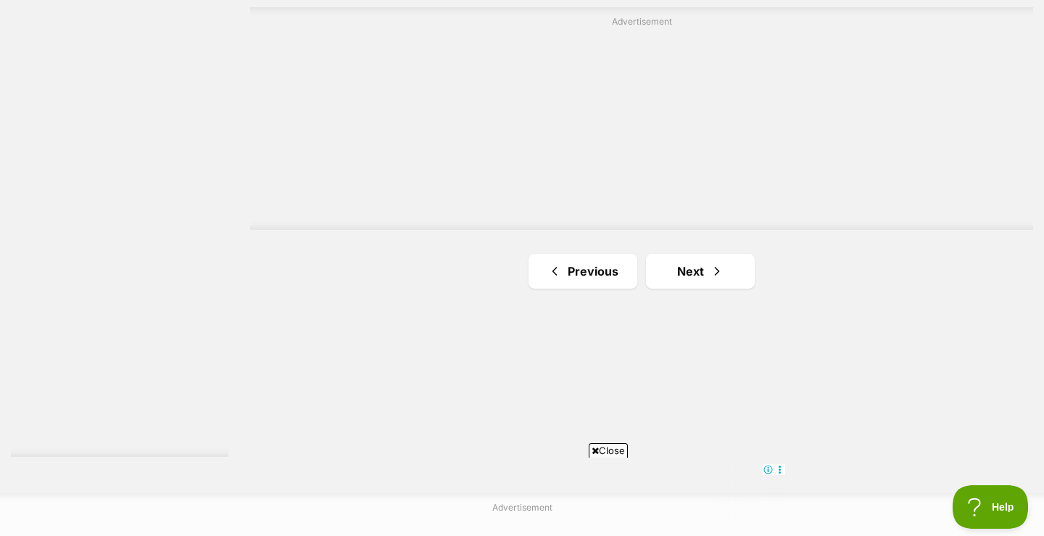
scroll to position [2610, 0]
click at [710, 263] on span "Next page" at bounding box center [717, 268] width 15 height 17
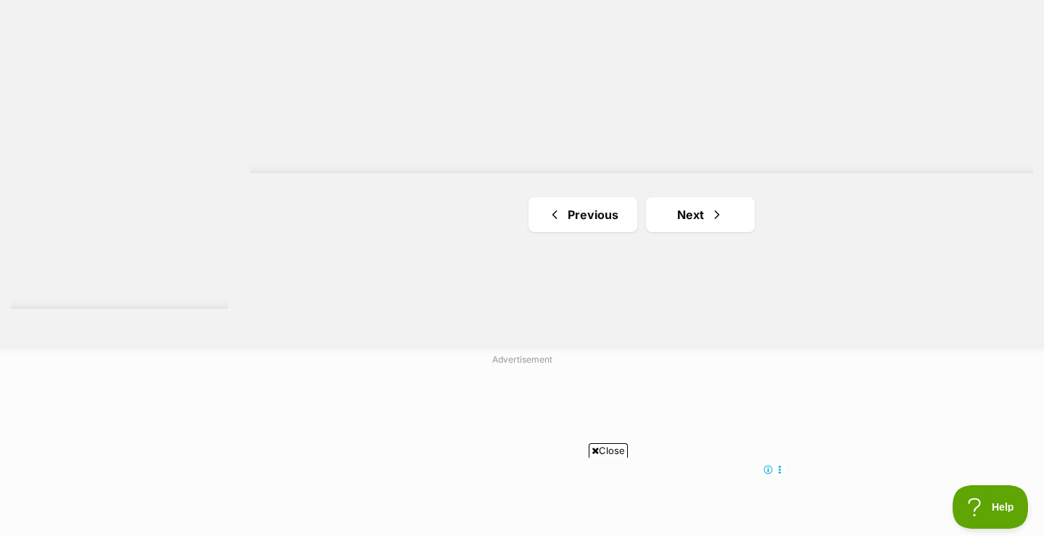
scroll to position [2755, 0]
click at [697, 214] on link "Next" at bounding box center [700, 215] width 109 height 35
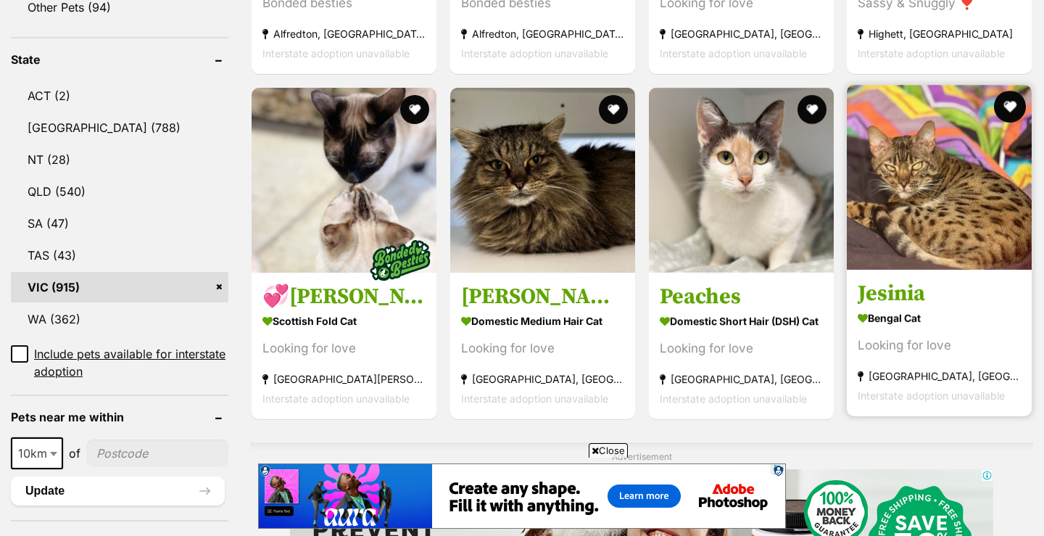
click at [1010, 109] on button "favourite" at bounding box center [1010, 107] width 32 height 32
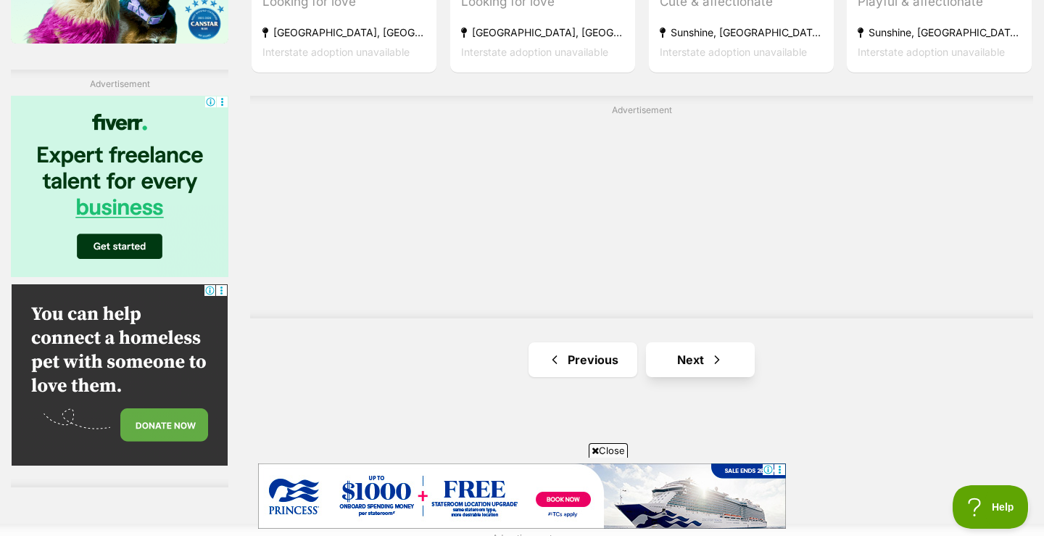
click at [701, 353] on link "Next" at bounding box center [700, 359] width 109 height 35
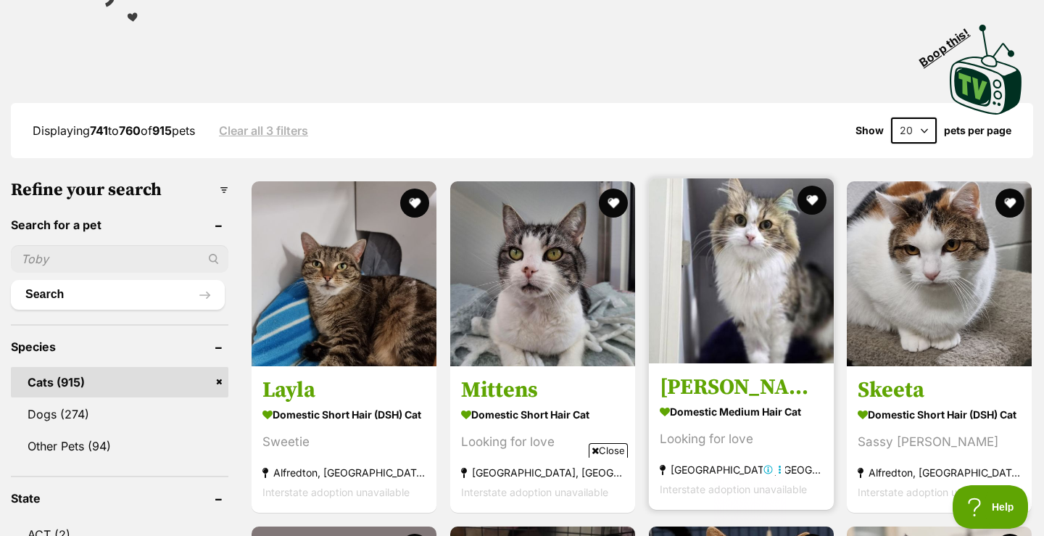
scroll to position [336, 0]
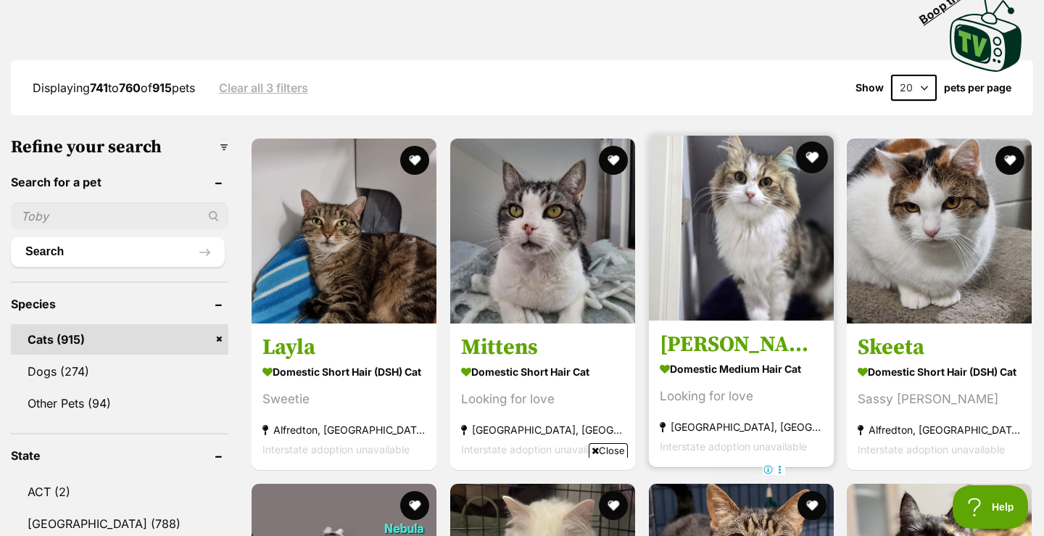
click at [811, 154] on button "favourite" at bounding box center [812, 157] width 32 height 32
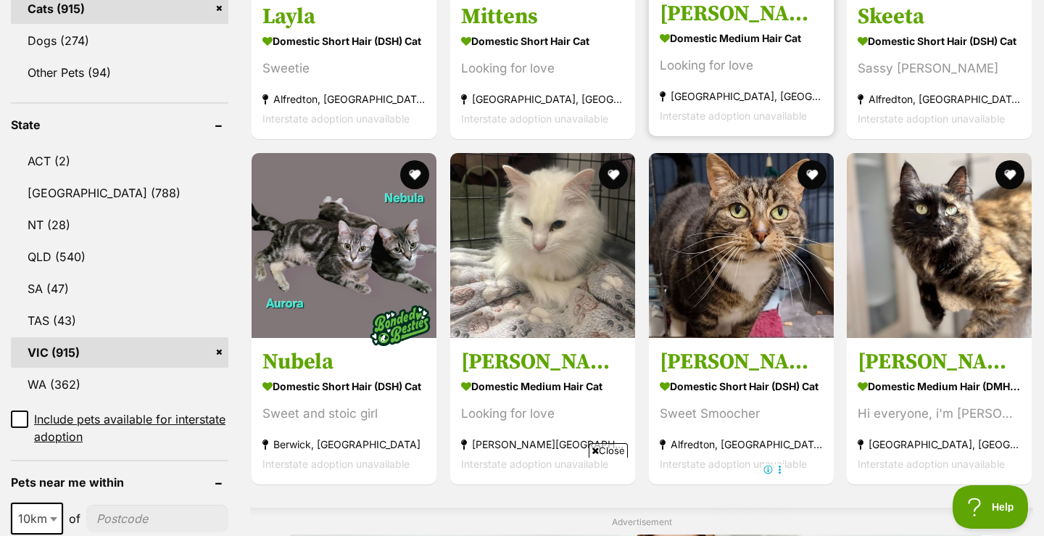
scroll to position [667, 0]
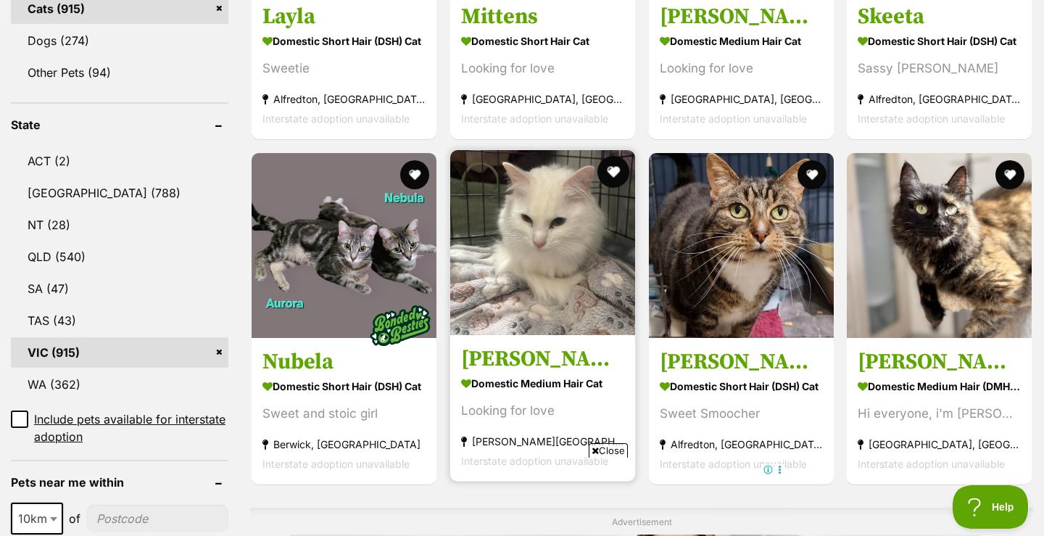
click at [615, 172] on button "favourite" at bounding box center [614, 172] width 32 height 32
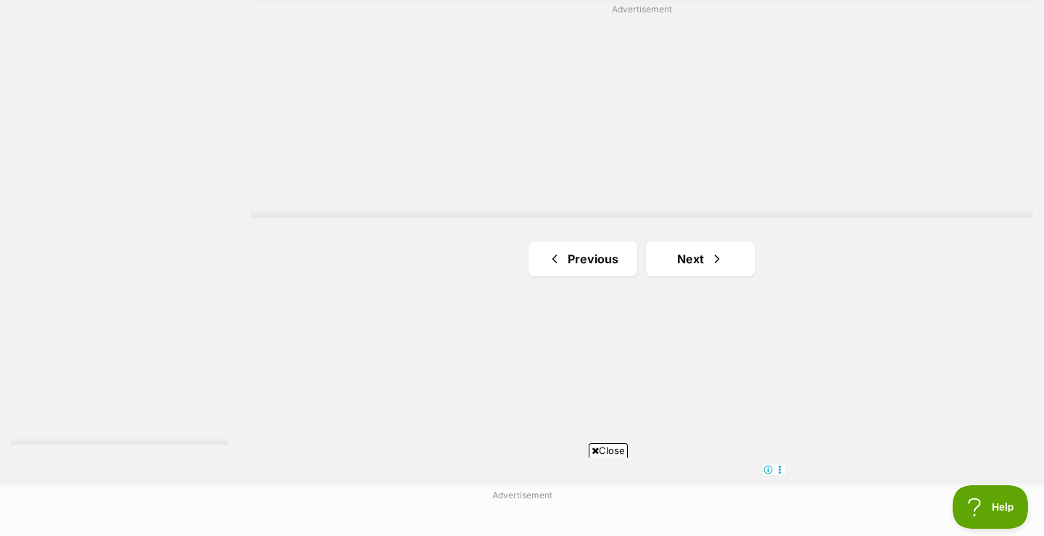
scroll to position [2621, 0]
click at [709, 255] on link "Next" at bounding box center [700, 257] width 109 height 35
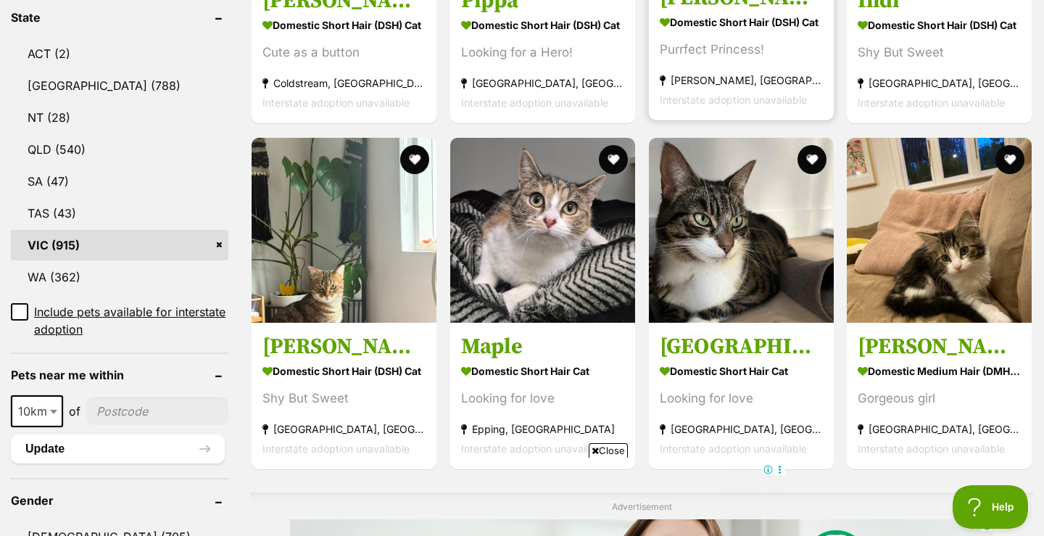
scroll to position [778, 0]
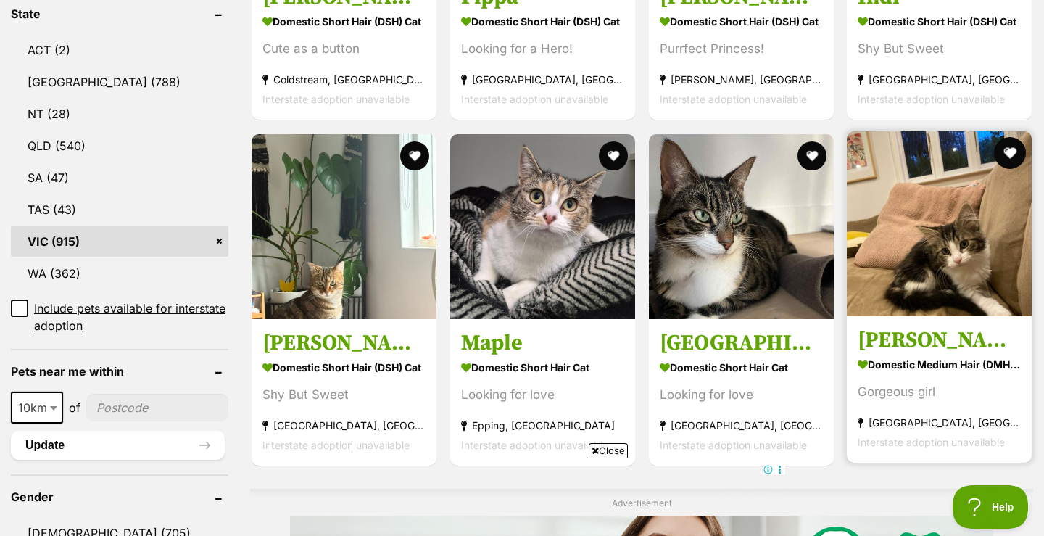
click at [1012, 152] on button "favourite" at bounding box center [1010, 153] width 32 height 32
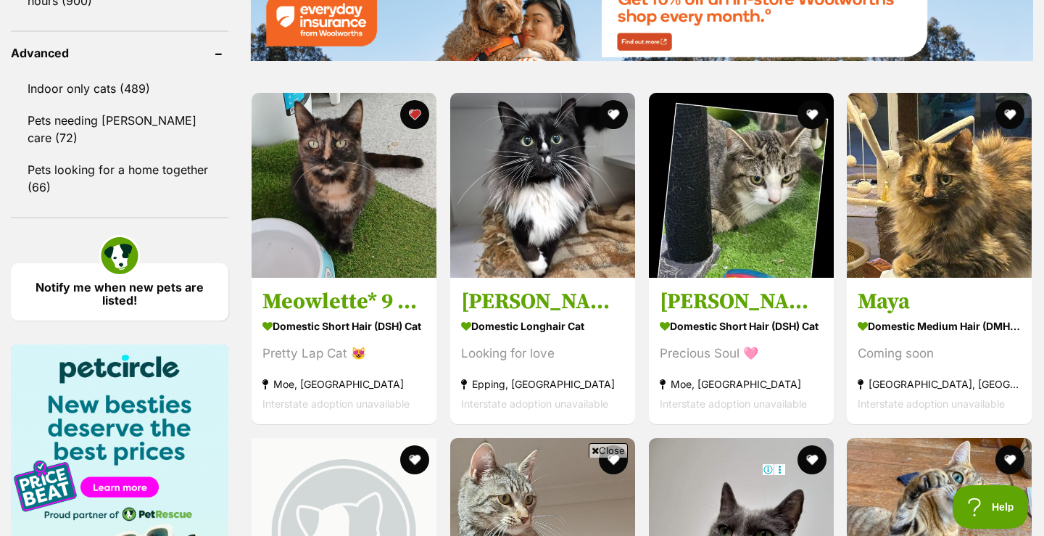
scroll to position [1914, 0]
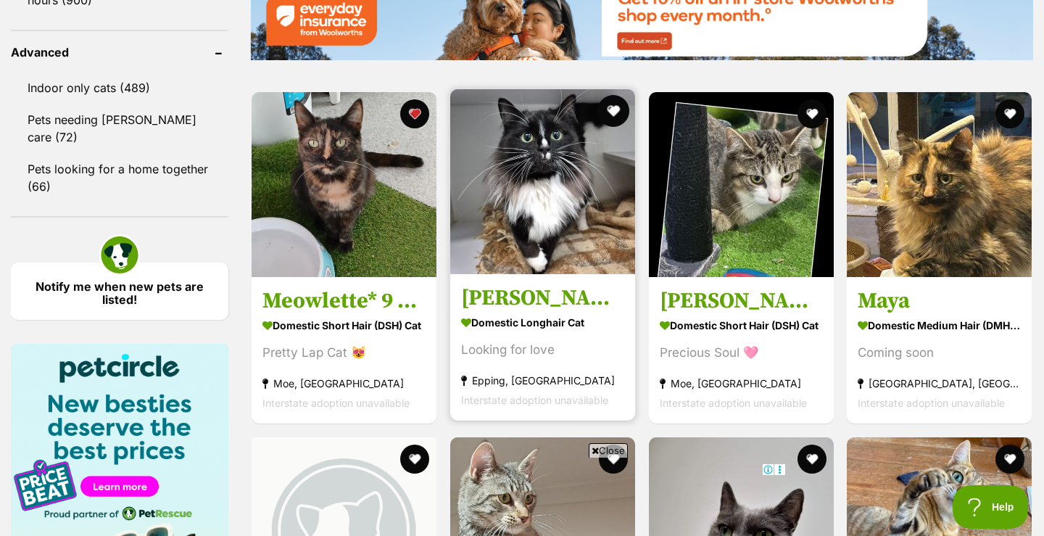
click at [616, 110] on button "favourite" at bounding box center [614, 111] width 32 height 32
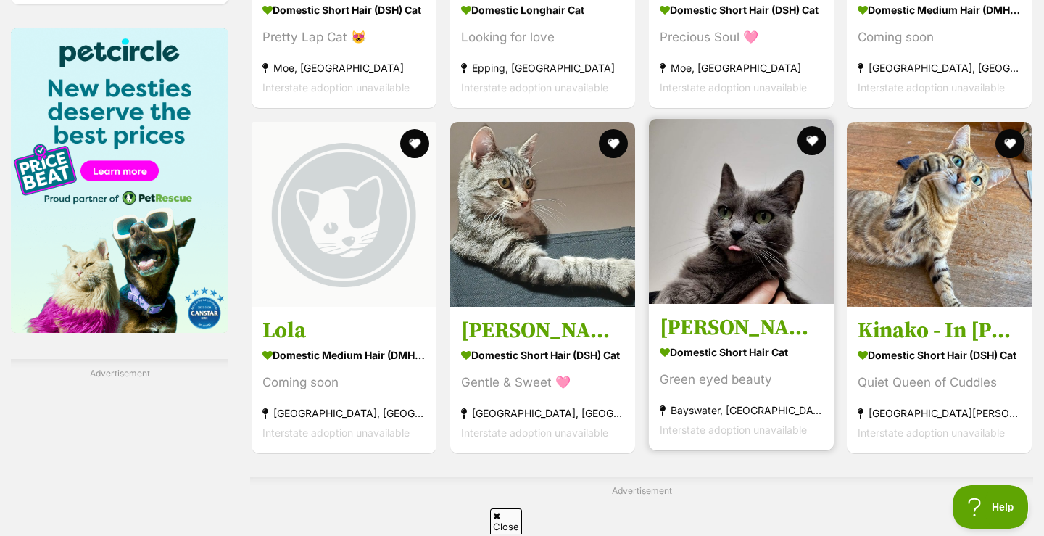
scroll to position [0, 0]
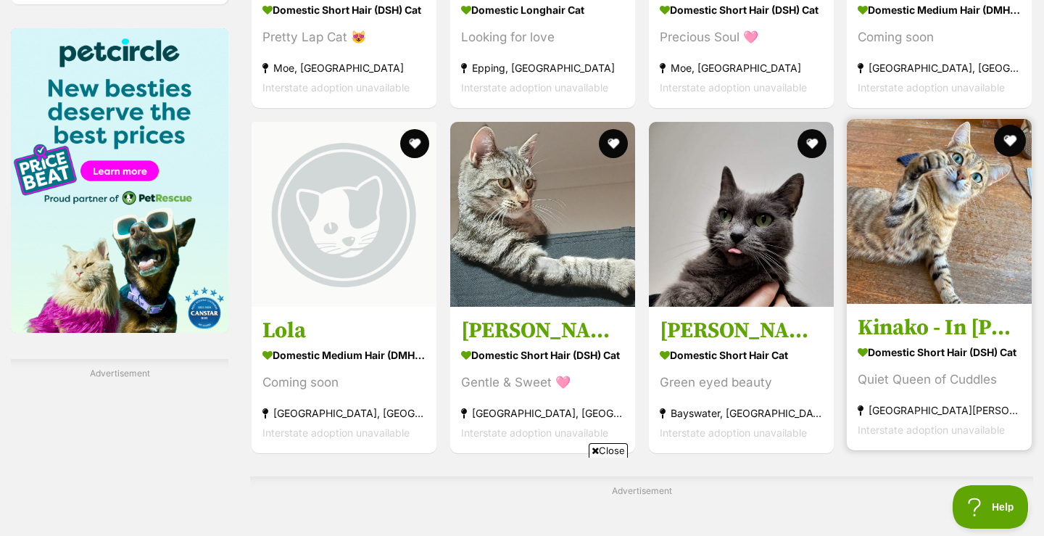
click at [1012, 133] on button "favourite" at bounding box center [1010, 141] width 32 height 32
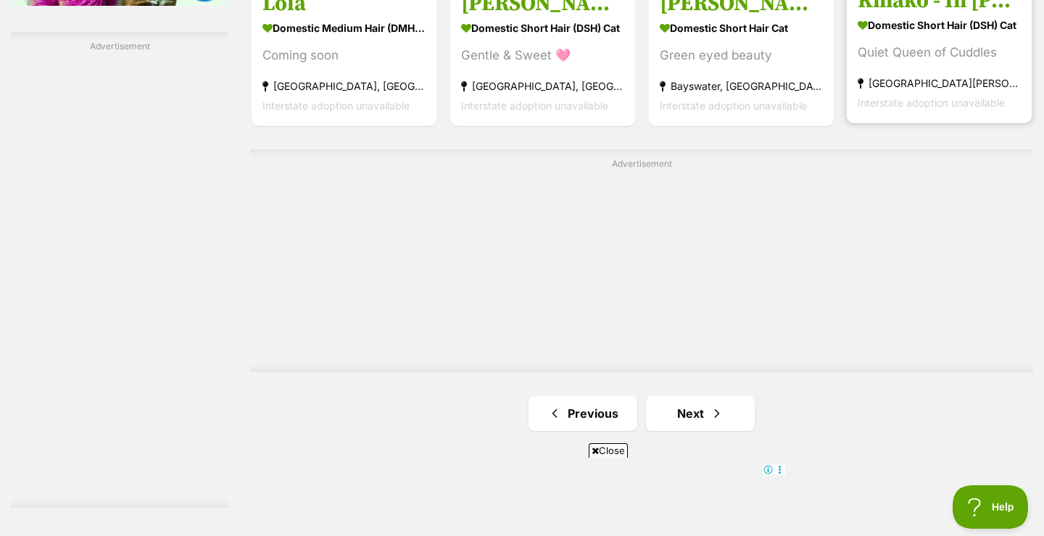
scroll to position [2759, 0]
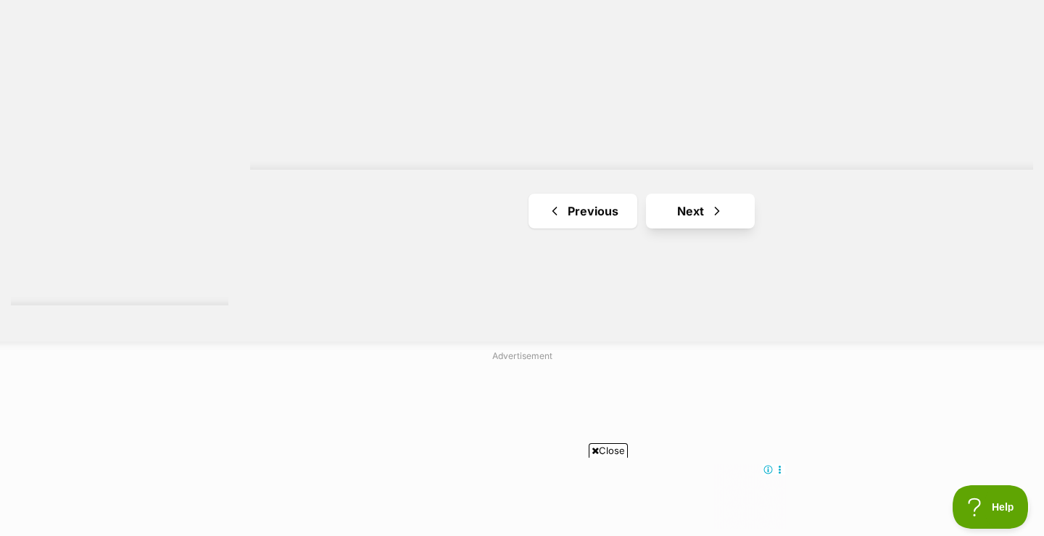
click at [704, 202] on link "Next" at bounding box center [700, 211] width 109 height 35
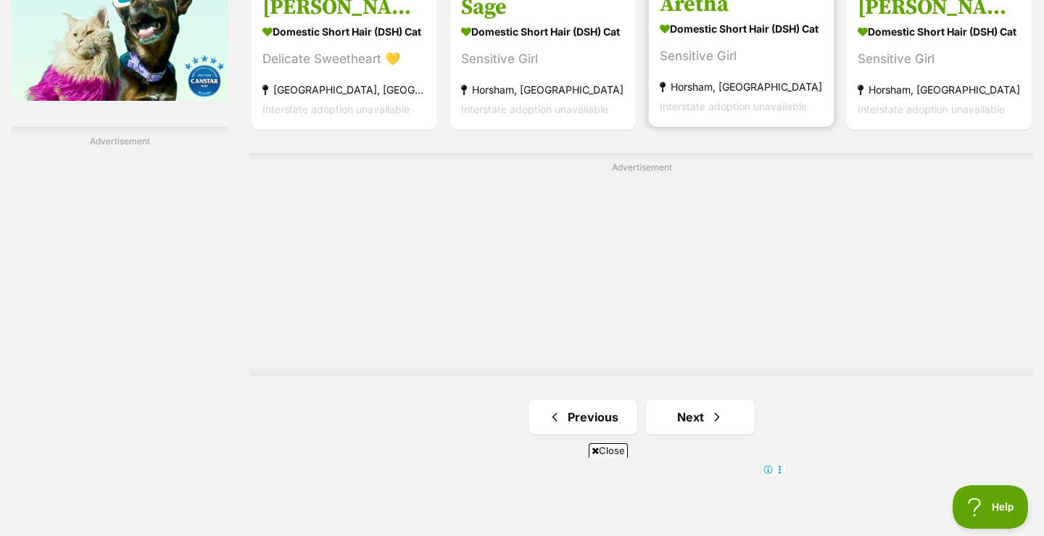
scroll to position [2486, 0]
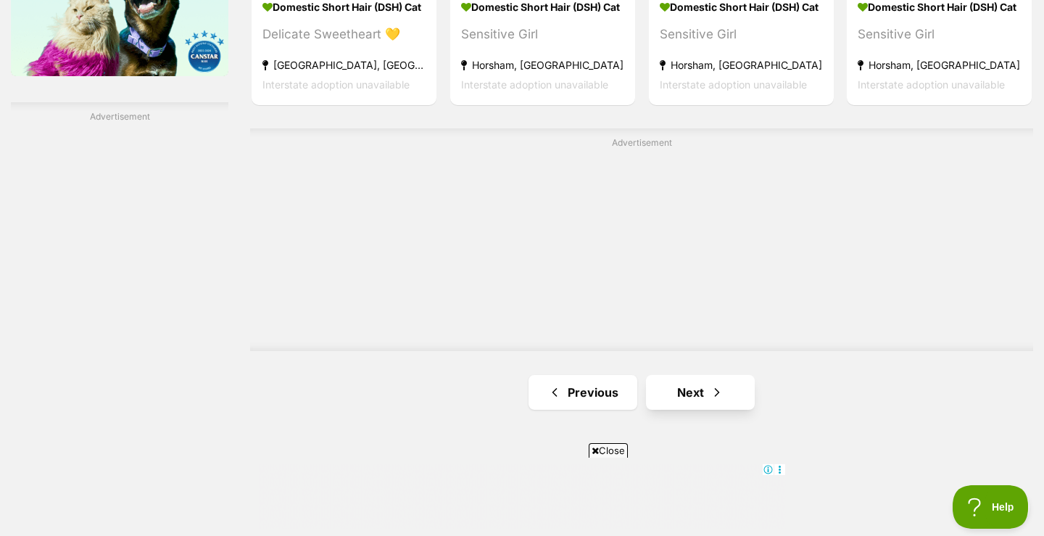
click at [704, 387] on link "Next" at bounding box center [700, 392] width 109 height 35
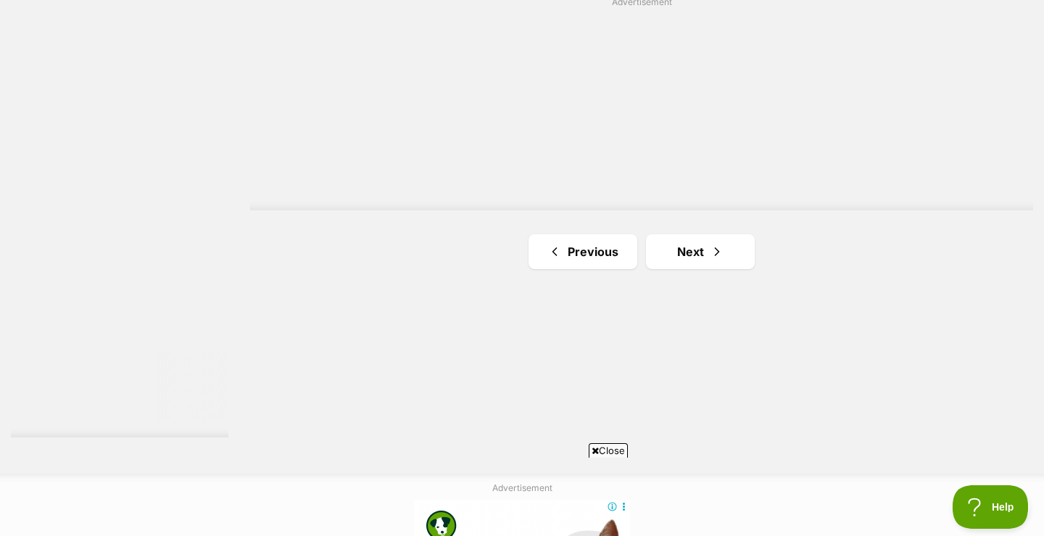
scroll to position [2636, 0]
click at [709, 237] on link "Next" at bounding box center [700, 243] width 109 height 35
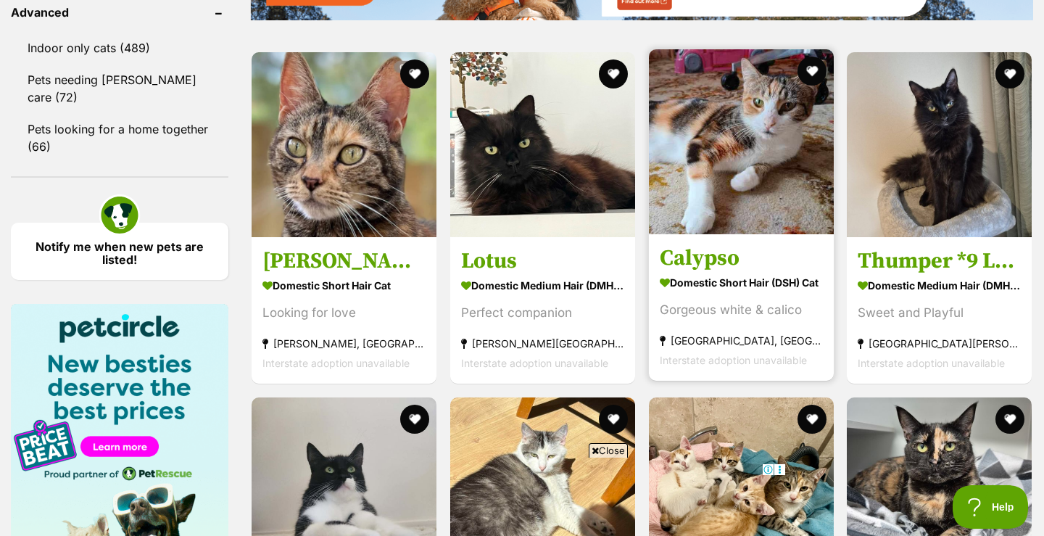
scroll to position [1954, 0]
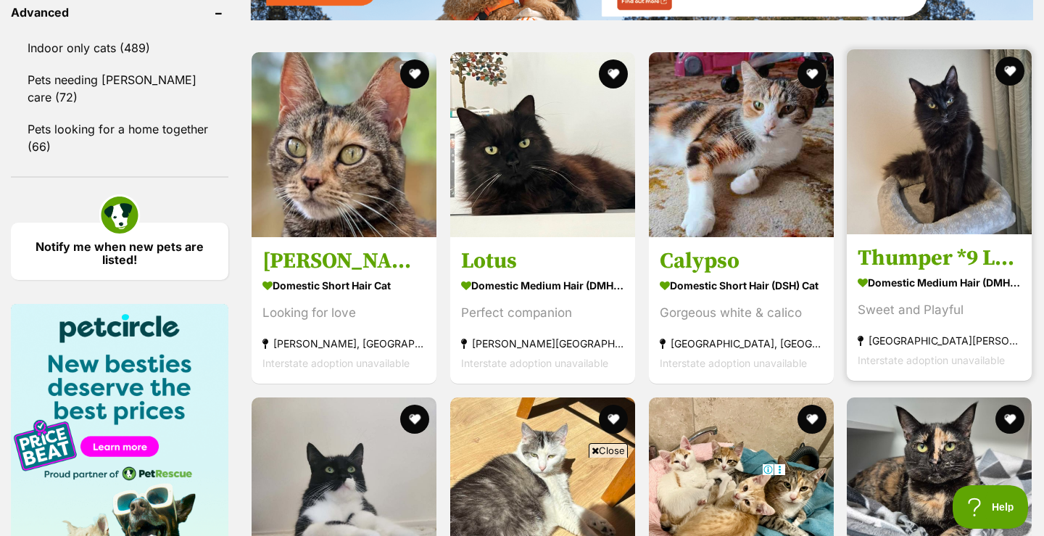
click at [925, 257] on h3 "Thumper *9 Lives Project*" at bounding box center [939, 258] width 163 height 28
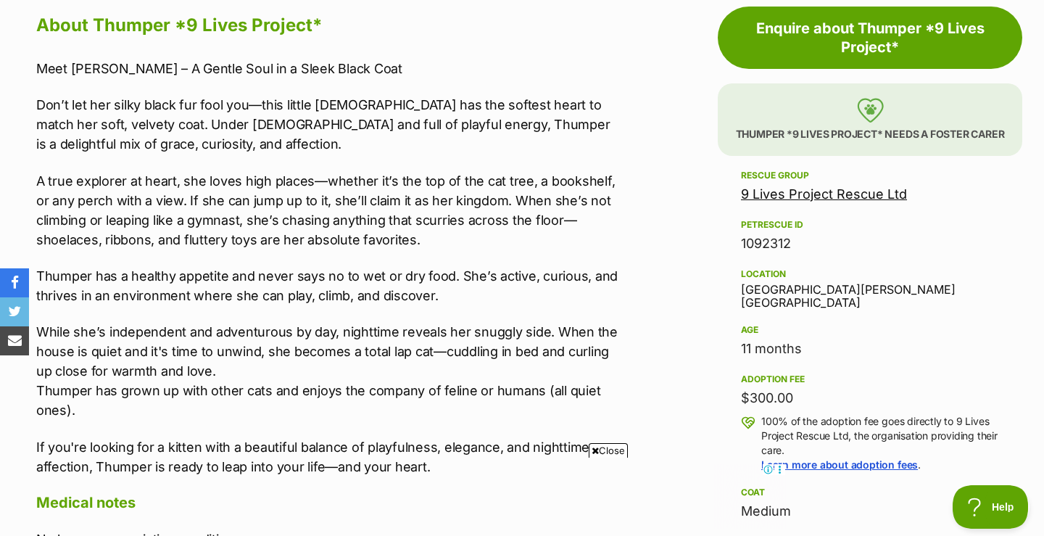
scroll to position [779, 0]
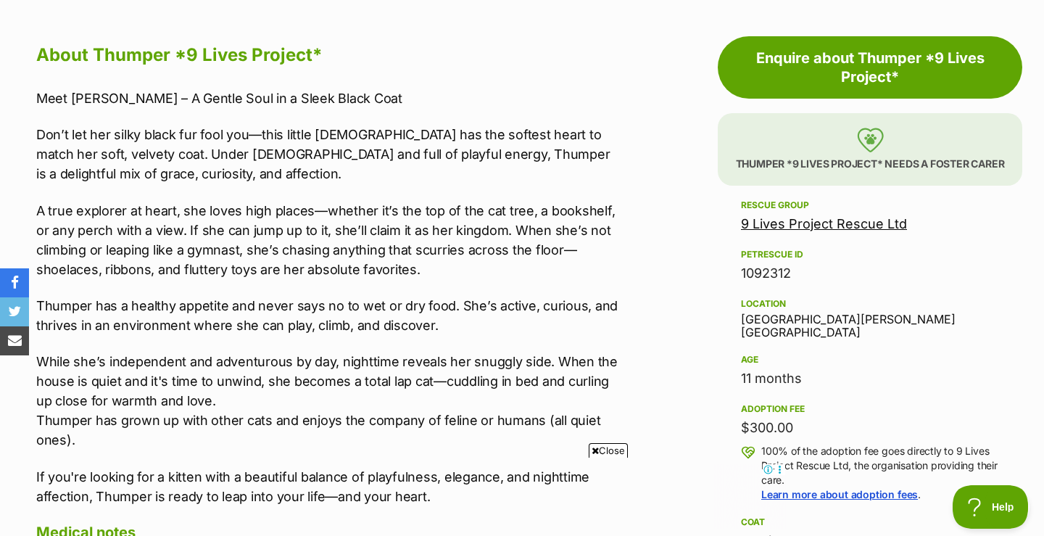
click at [614, 448] on span "Close" at bounding box center [608, 450] width 39 height 15
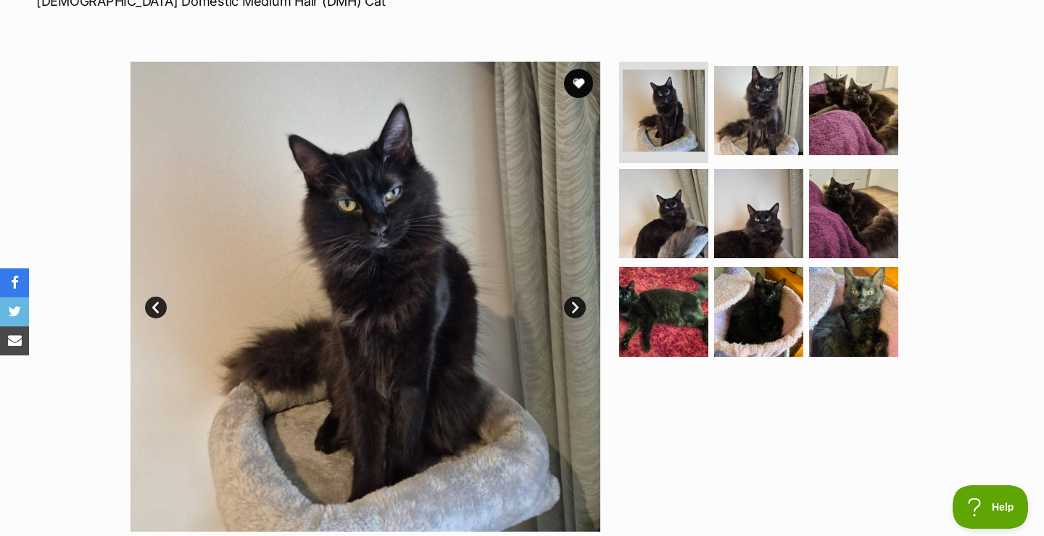
scroll to position [243, 0]
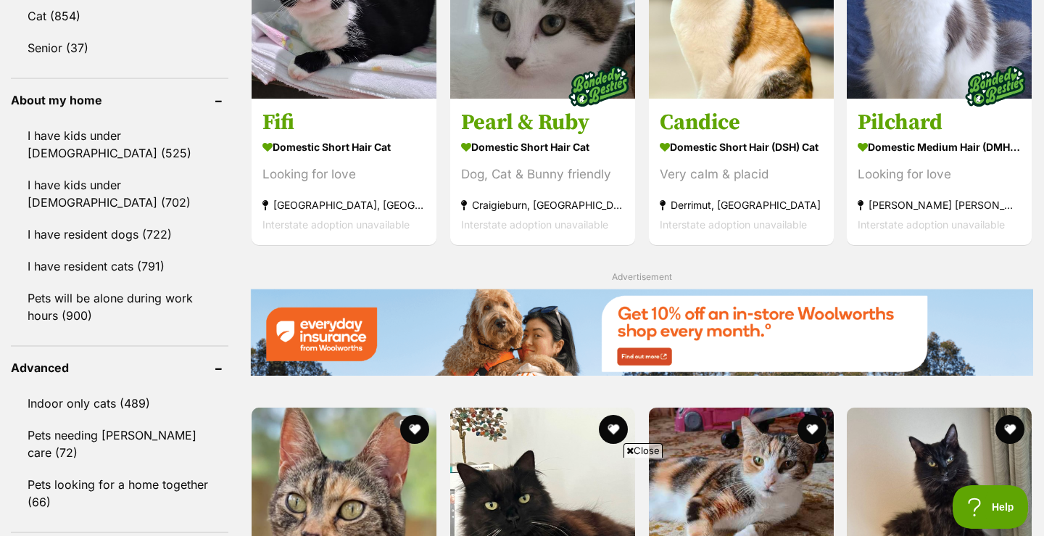
scroll to position [1534, 0]
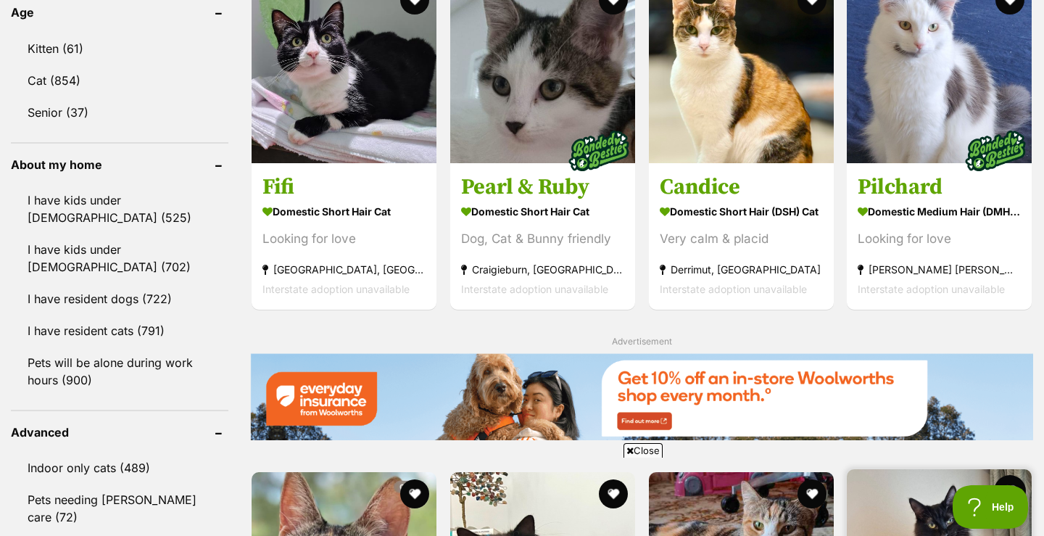
click at [1014, 475] on button "favourite" at bounding box center [1010, 491] width 32 height 32
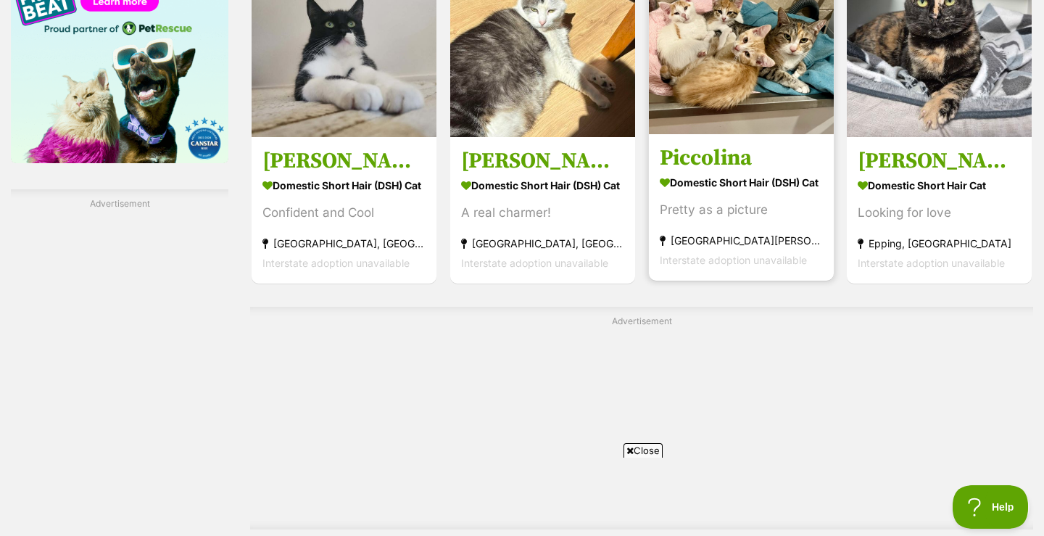
scroll to position [2400, 0]
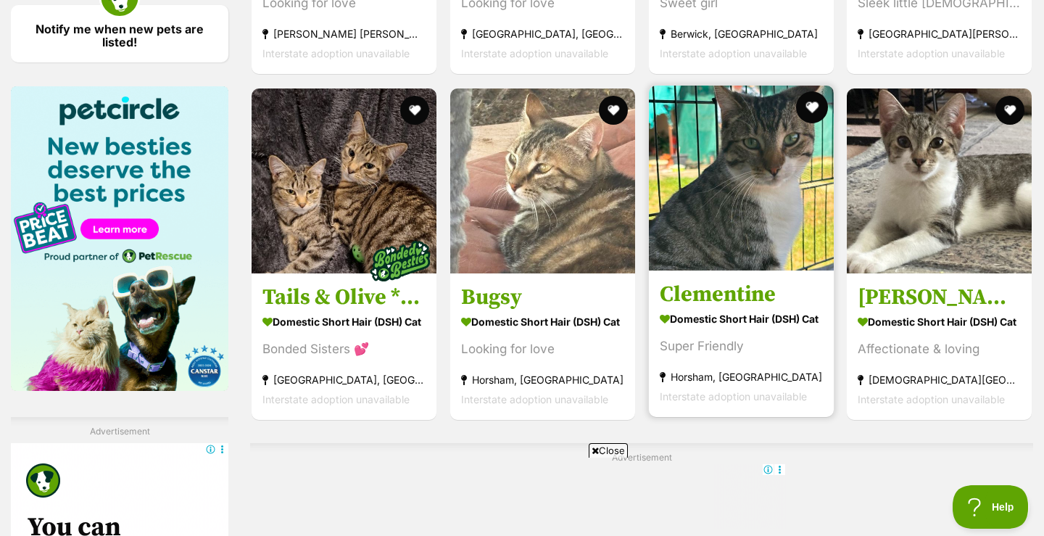
click at [814, 110] on button "favourite" at bounding box center [812, 107] width 32 height 32
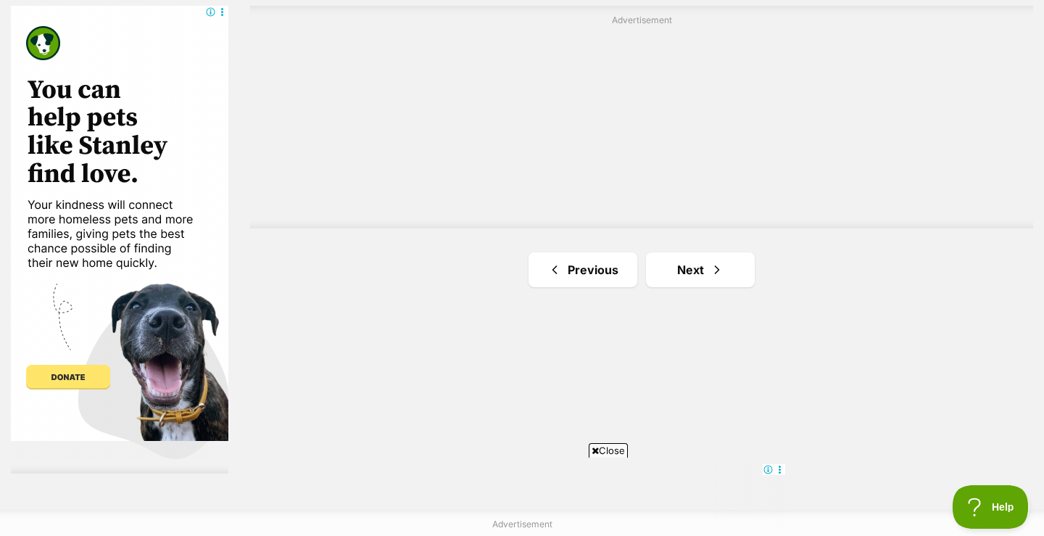
scroll to position [2655, 0]
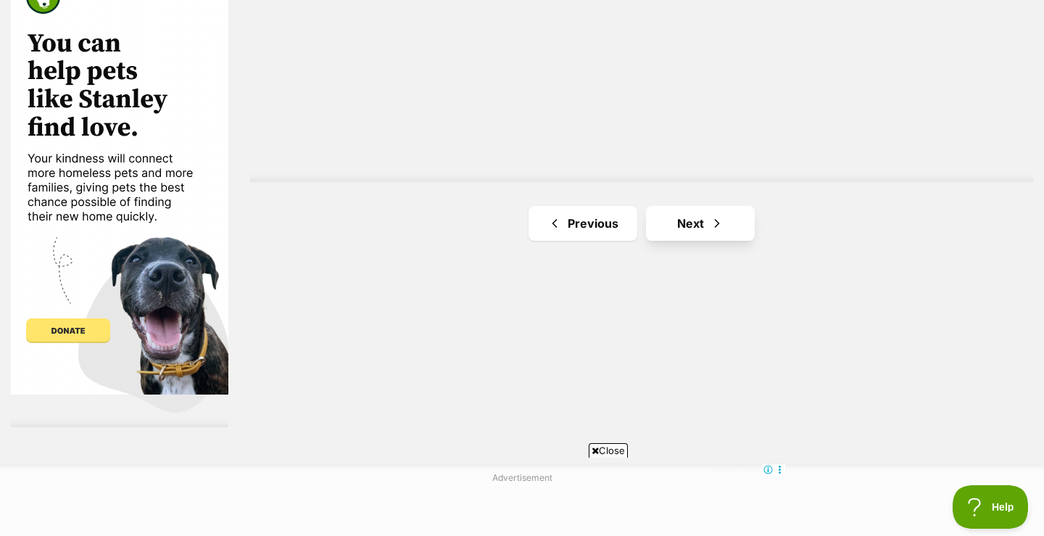
click at [699, 219] on link "Next" at bounding box center [700, 223] width 109 height 35
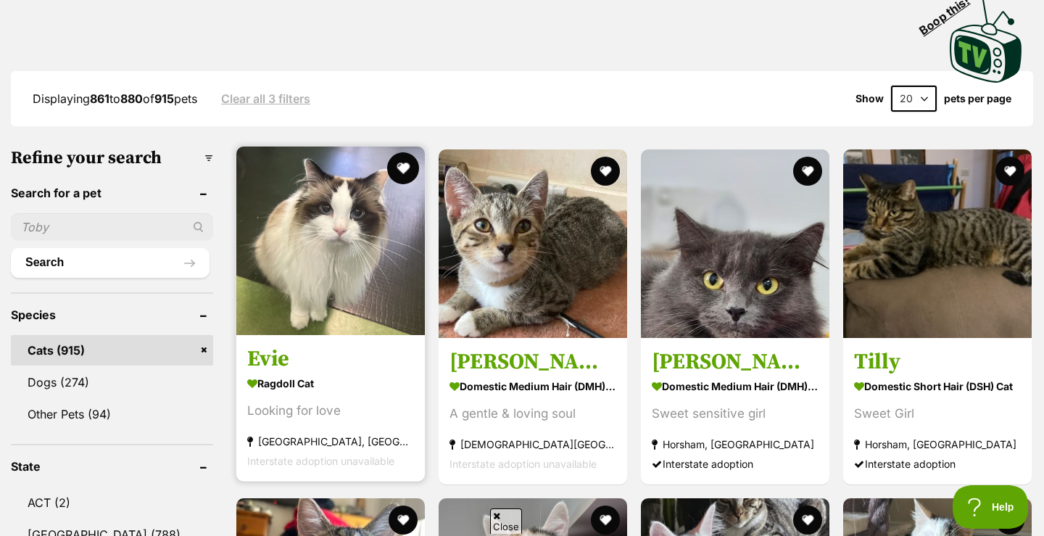
click at [387, 167] on button "favourite" at bounding box center [403, 168] width 32 height 32
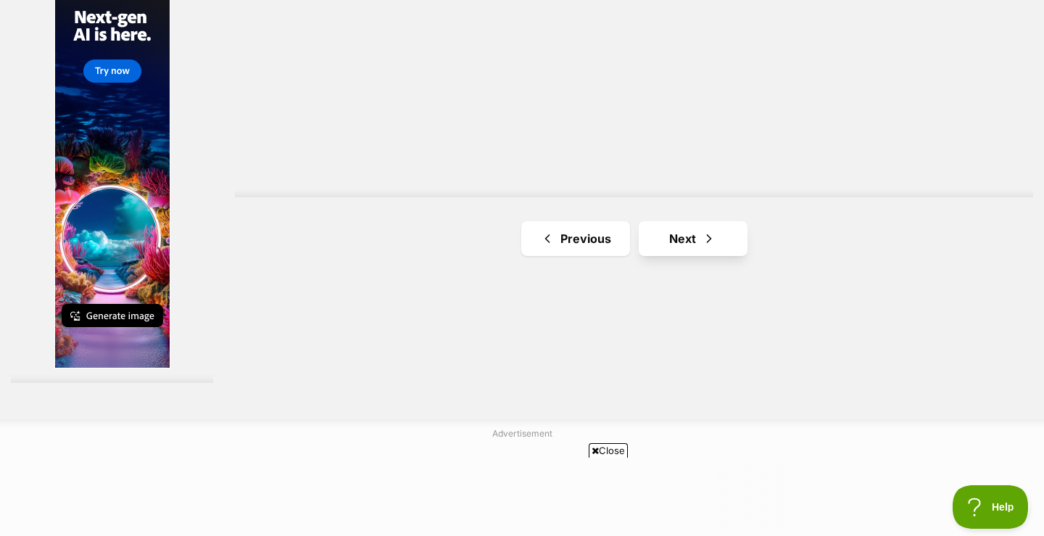
click at [677, 256] on link "Next" at bounding box center [693, 238] width 109 height 35
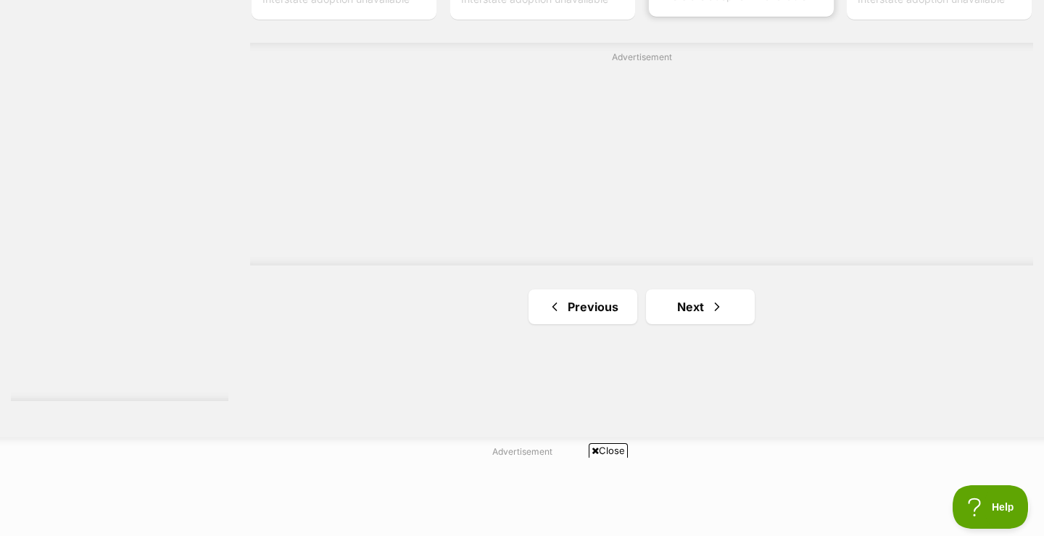
scroll to position [2689, 0]
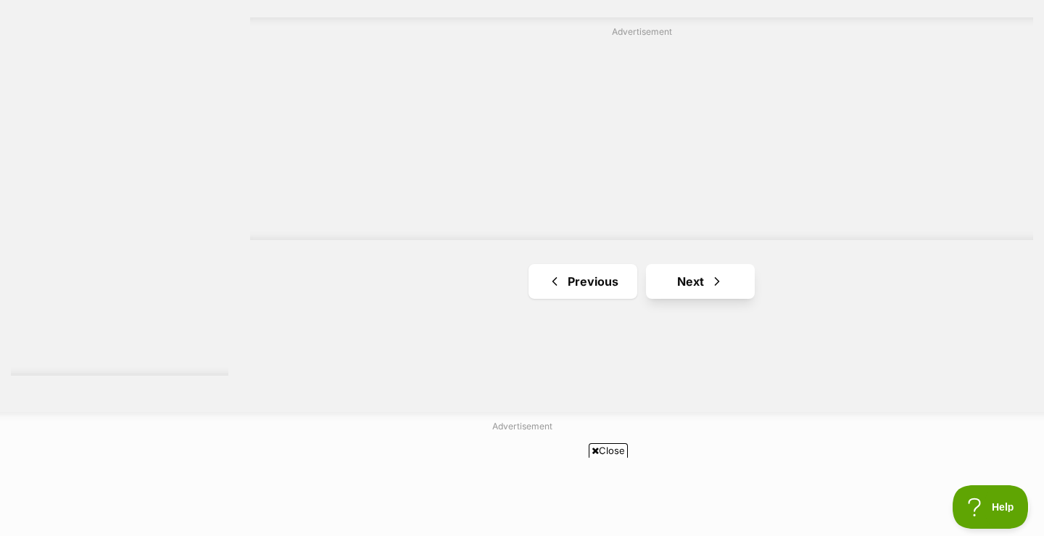
click at [701, 275] on link "Next" at bounding box center [700, 281] width 109 height 35
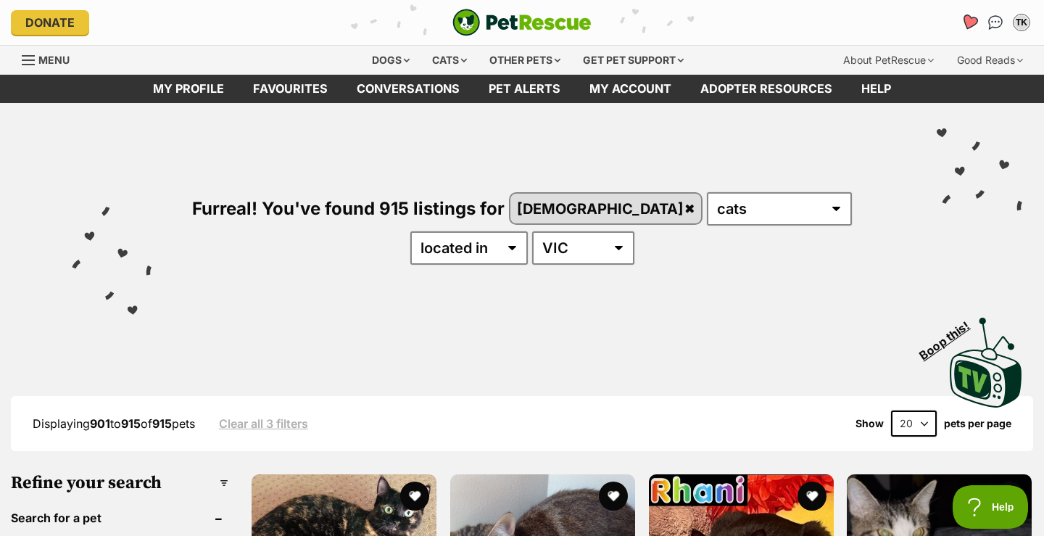
click at [971, 22] on icon "Favourites" at bounding box center [969, 22] width 17 height 17
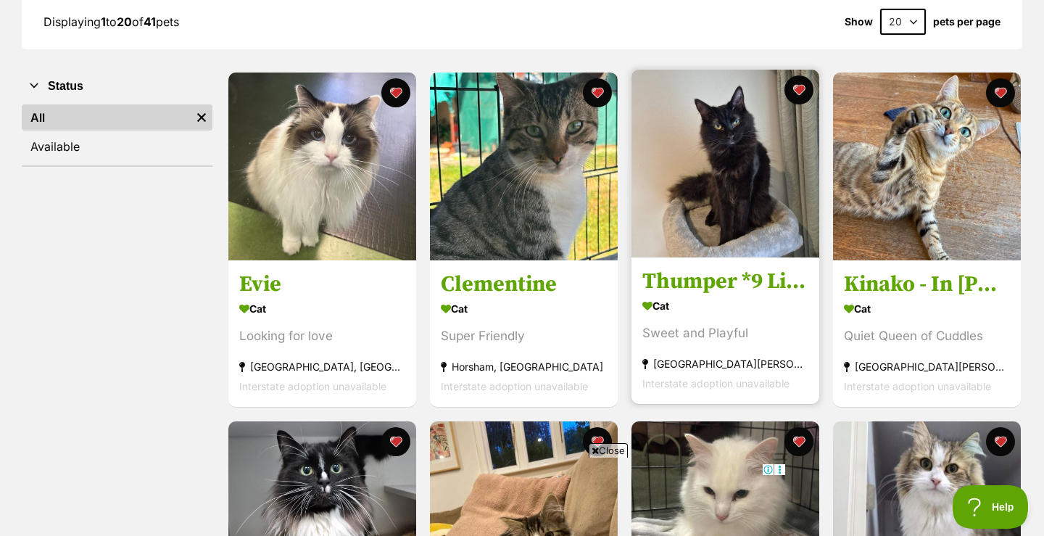
scroll to position [224, 0]
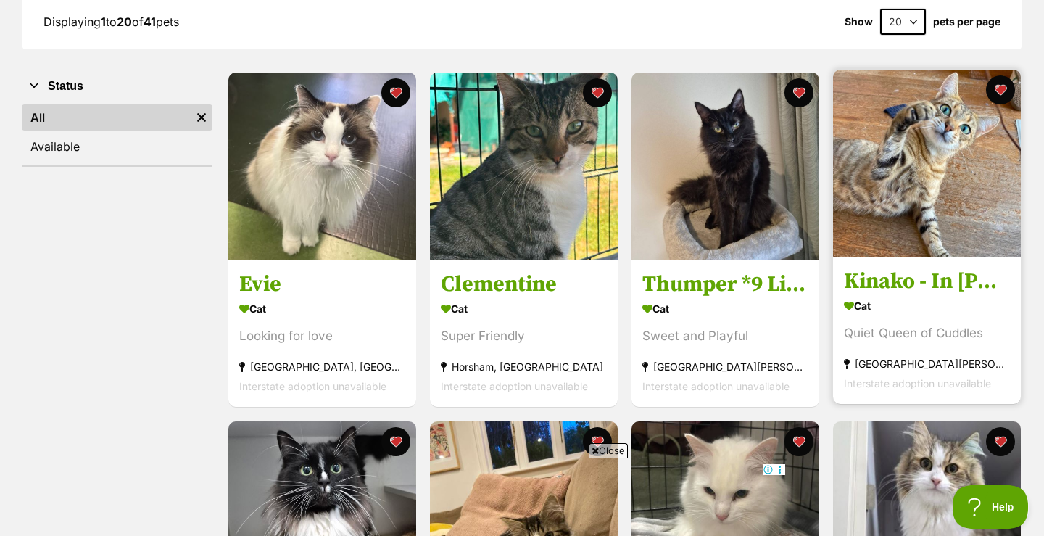
click at [922, 223] on img at bounding box center [927, 164] width 188 height 188
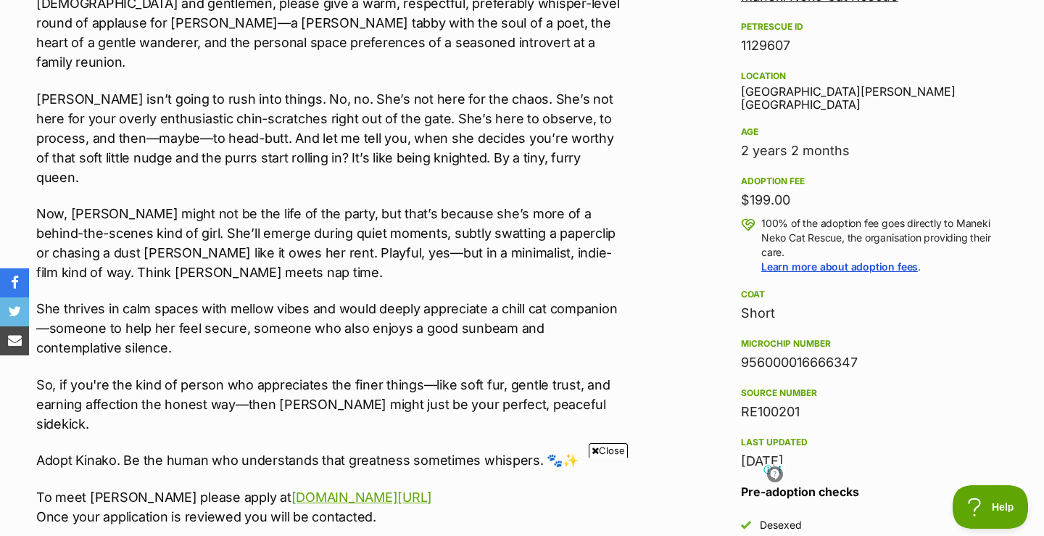
scroll to position [977, 0]
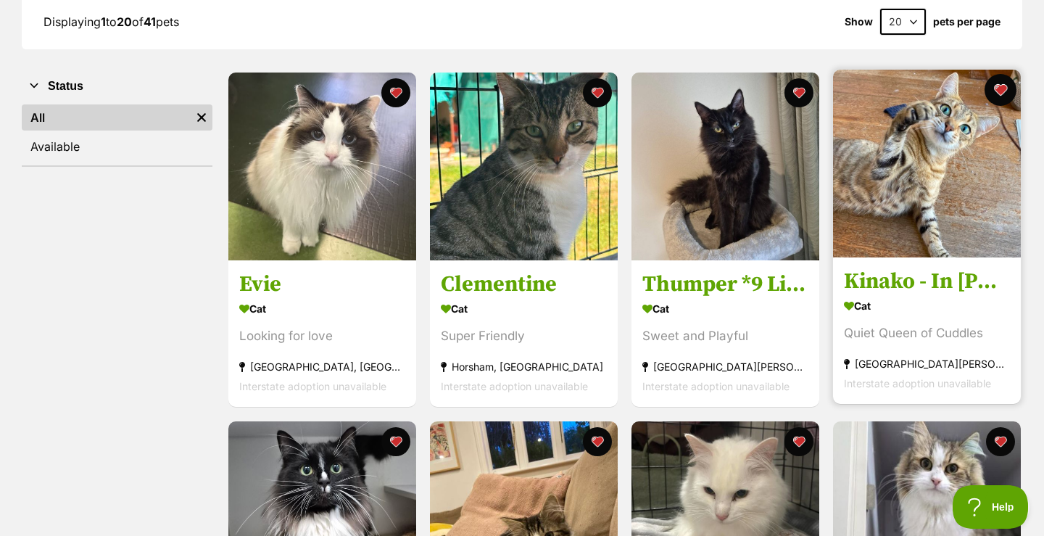
click at [1000, 86] on button "favourite" at bounding box center [1001, 90] width 32 height 32
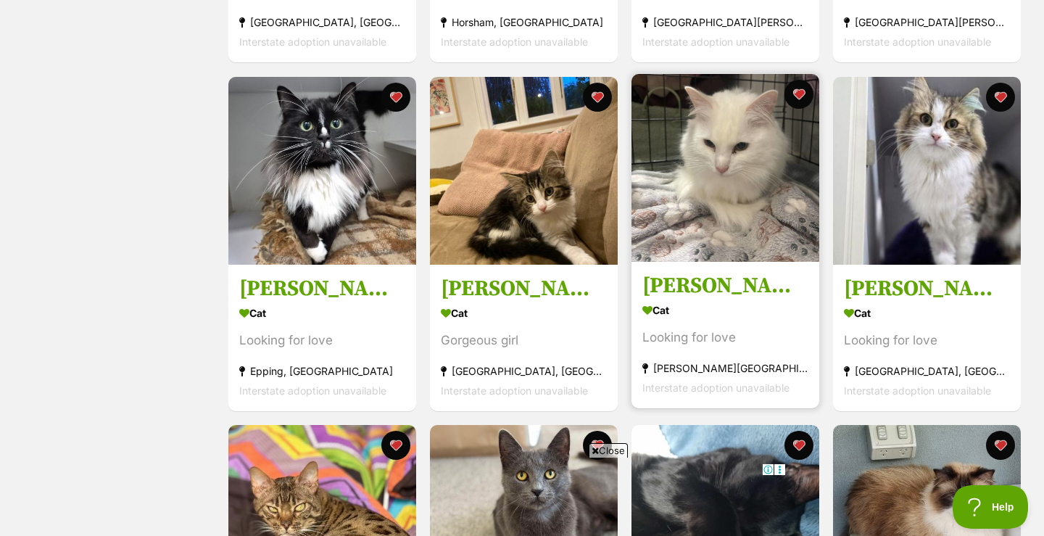
scroll to position [570, 0]
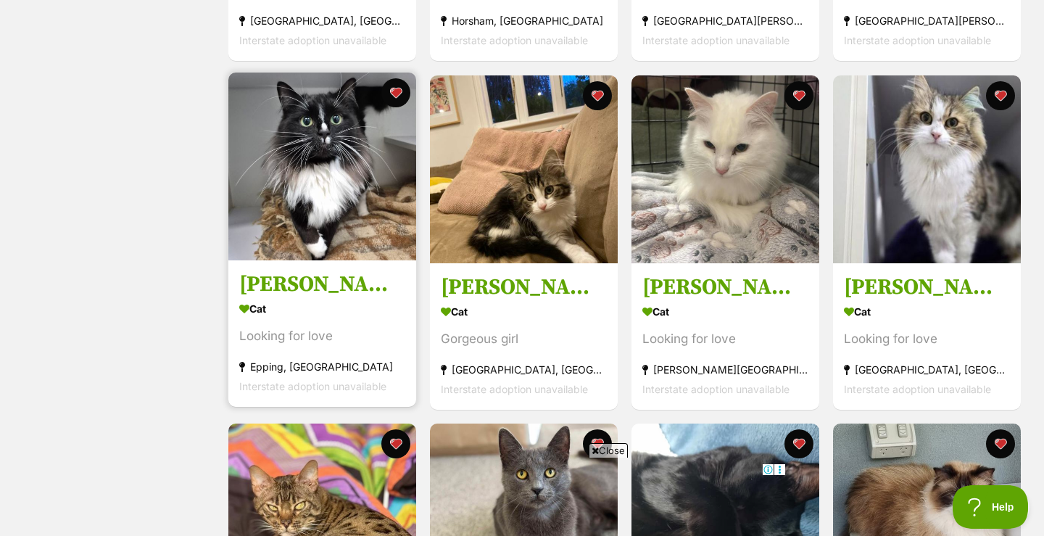
click at [313, 223] on img at bounding box center [322, 167] width 188 height 188
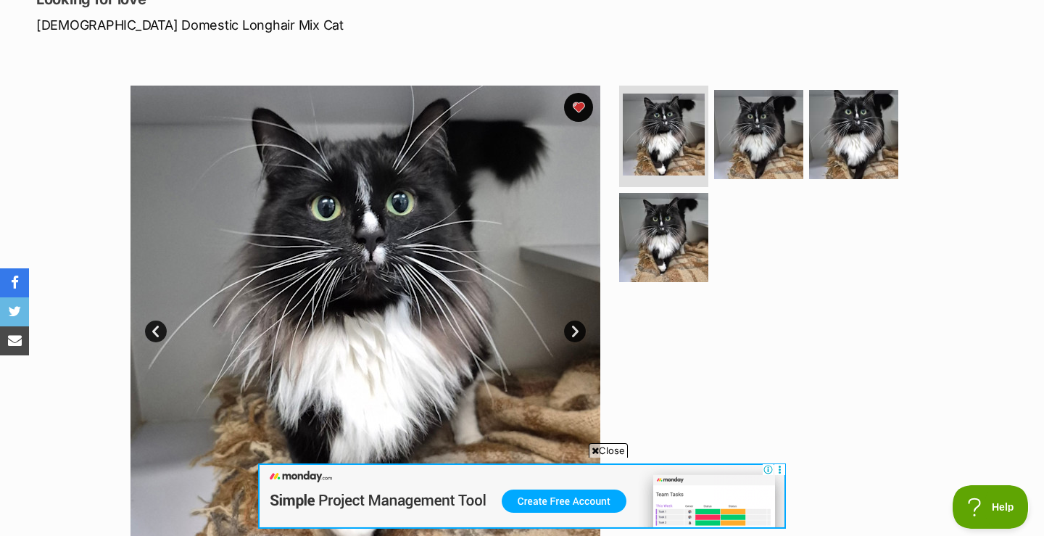
scroll to position [217, 0]
click at [574, 323] on link "Next" at bounding box center [575, 331] width 22 height 22
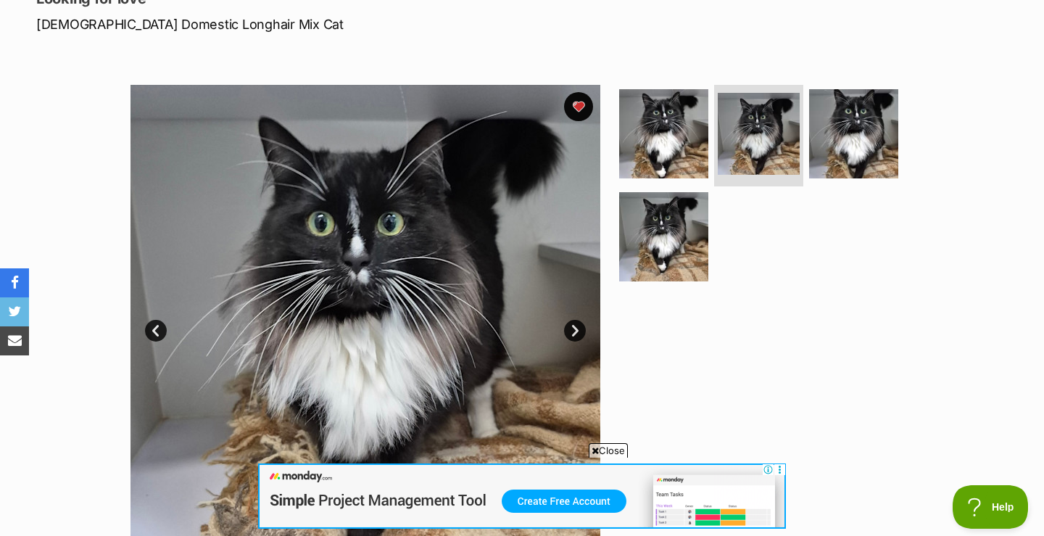
click at [574, 323] on link "Next" at bounding box center [575, 331] width 22 height 22
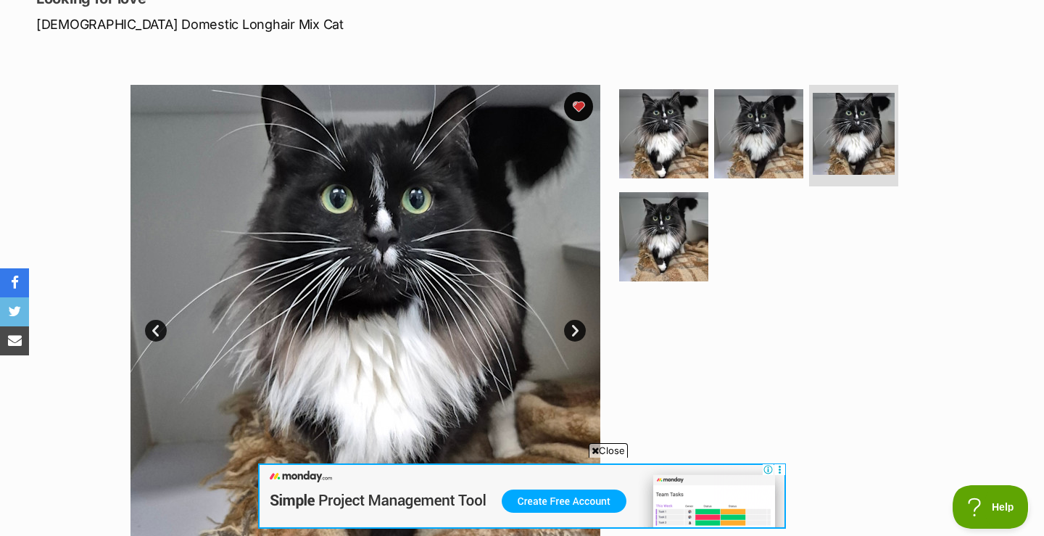
click at [574, 323] on link "Next" at bounding box center [575, 331] width 22 height 22
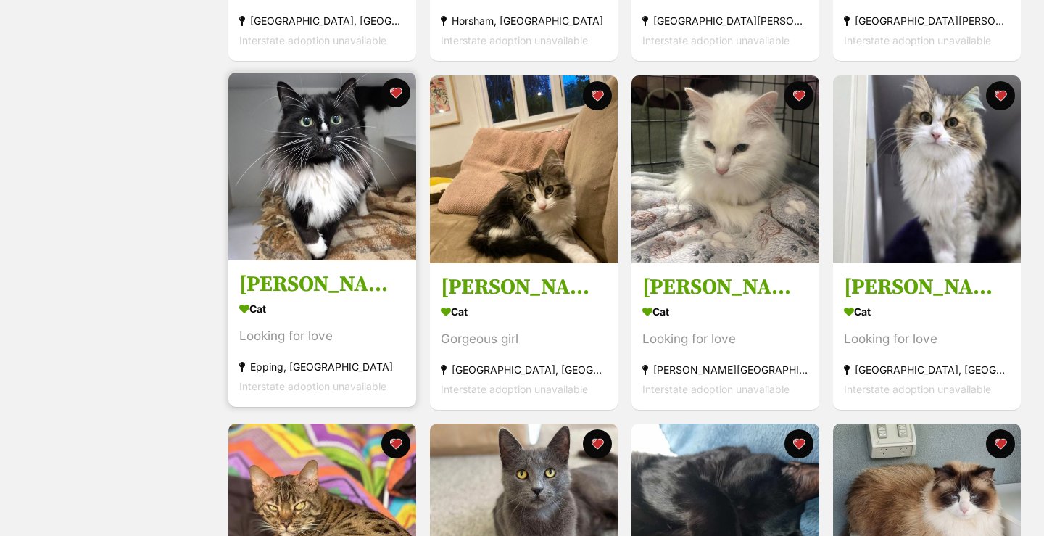
scroll to position [570, 0]
click at [307, 157] on img at bounding box center [322, 167] width 188 height 188
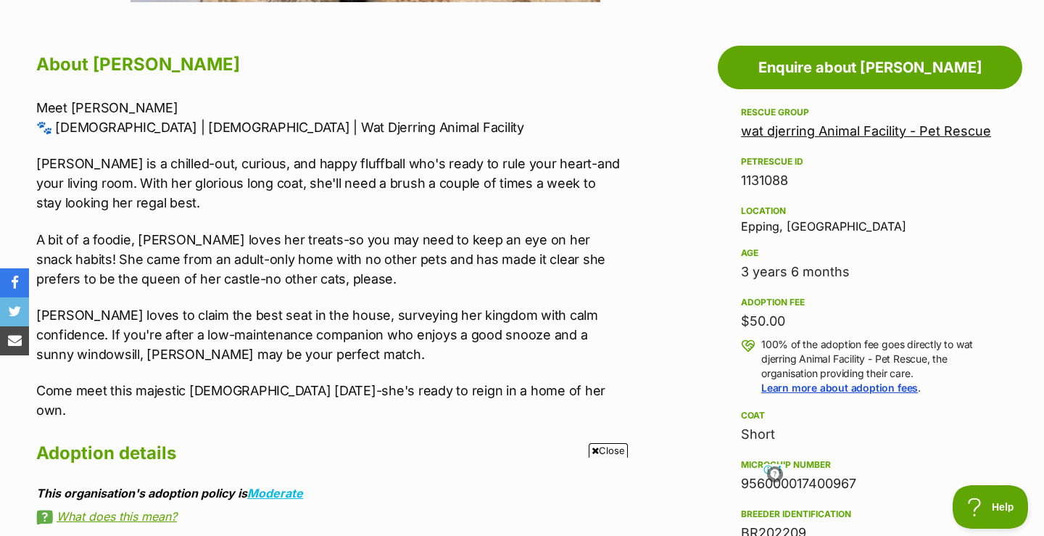
scroll to position [767, 0]
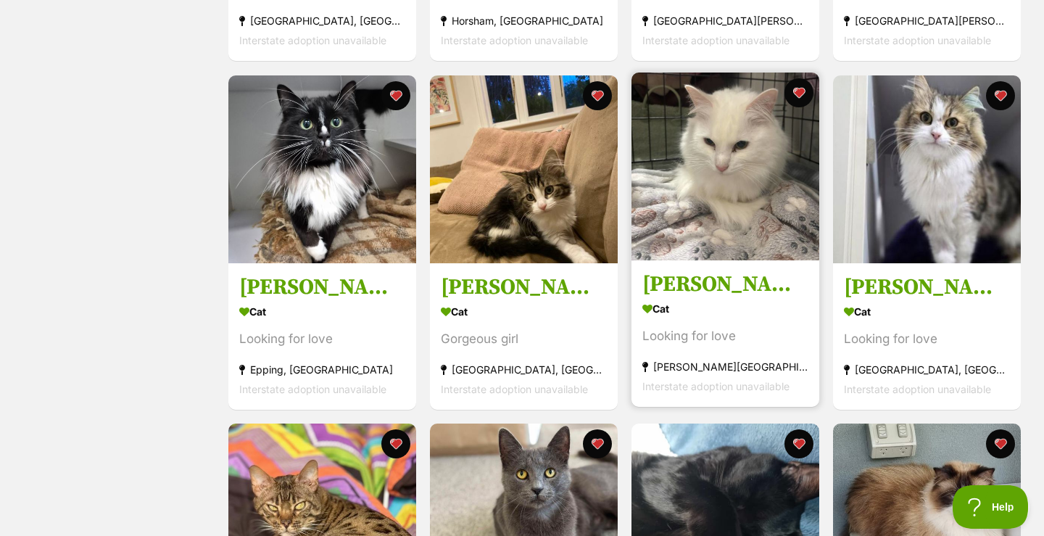
click at [664, 286] on h3 "Kim" at bounding box center [726, 285] width 166 height 28
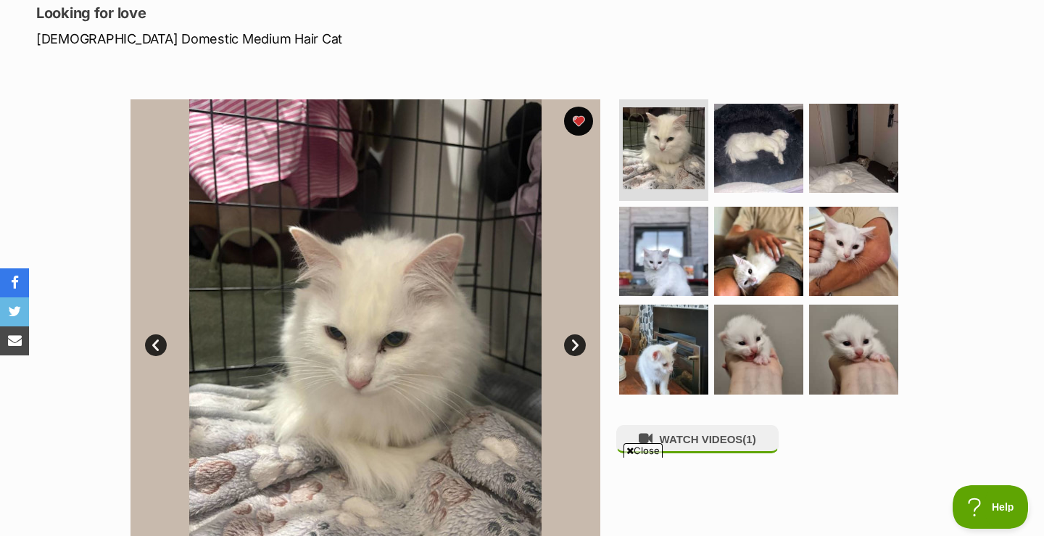
click at [576, 340] on link "Next" at bounding box center [575, 345] width 22 height 22
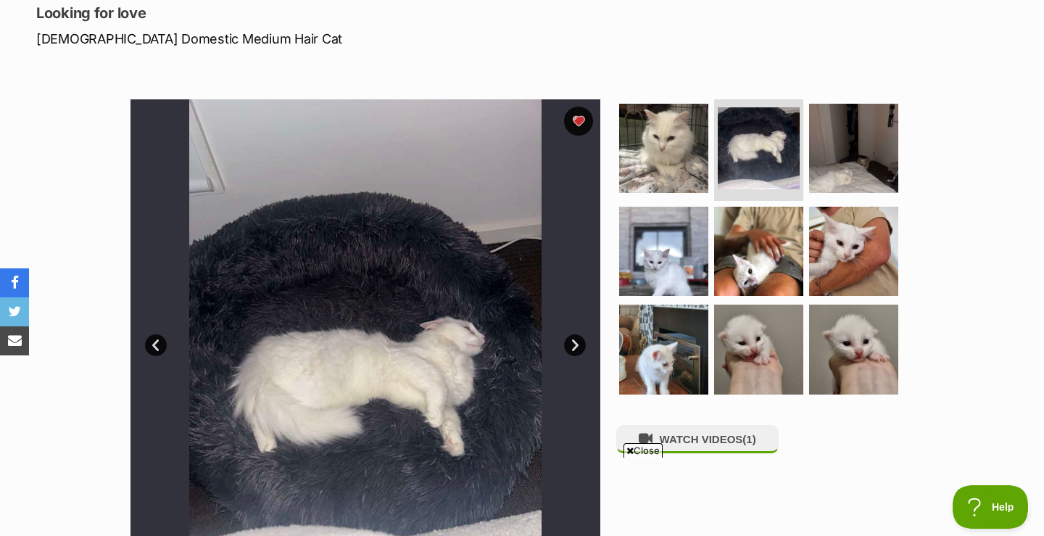
click at [577, 341] on link "Next" at bounding box center [575, 345] width 22 height 22
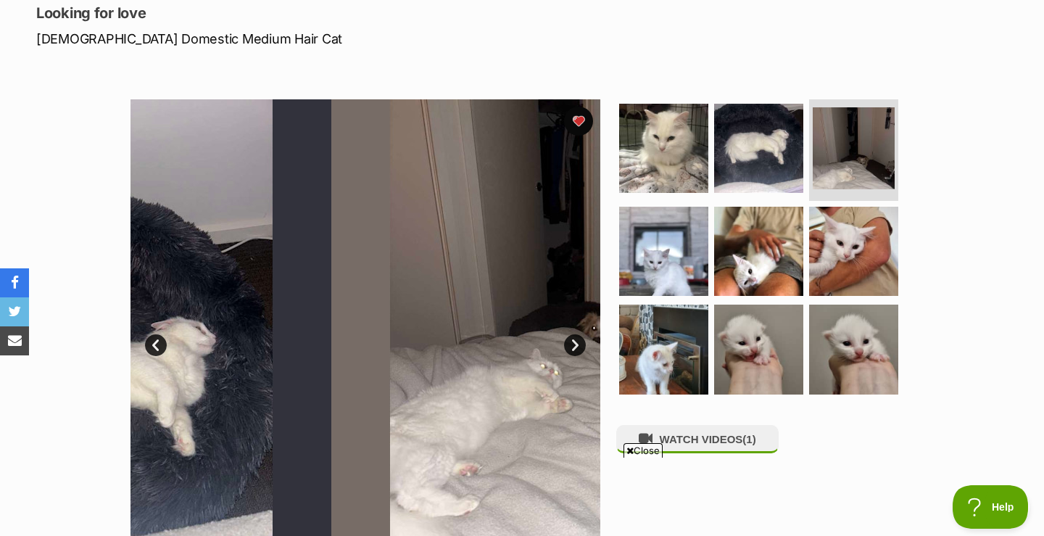
click at [577, 341] on link "Next" at bounding box center [575, 345] width 22 height 22
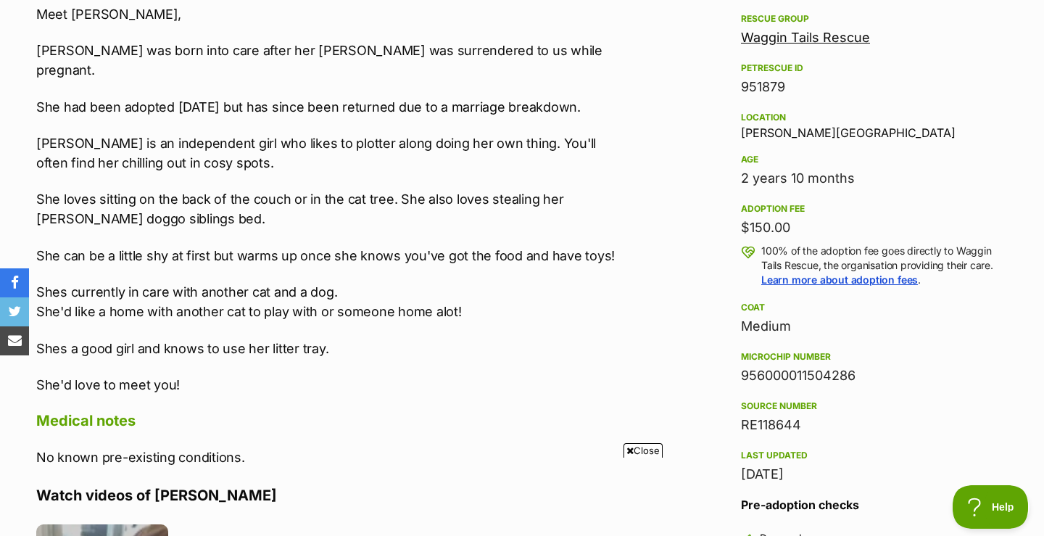
scroll to position [864, 0]
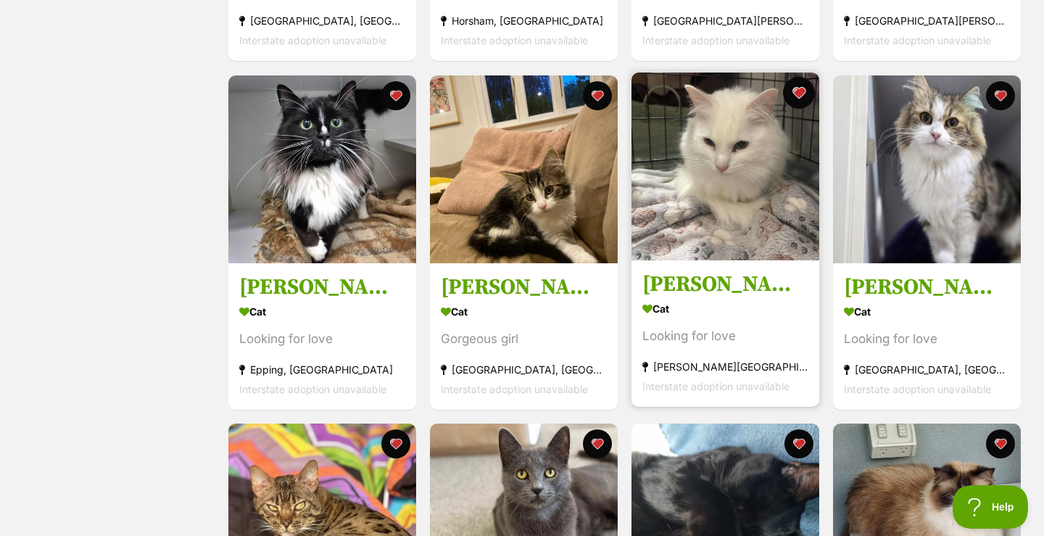
click at [796, 91] on button "favourite" at bounding box center [799, 93] width 32 height 32
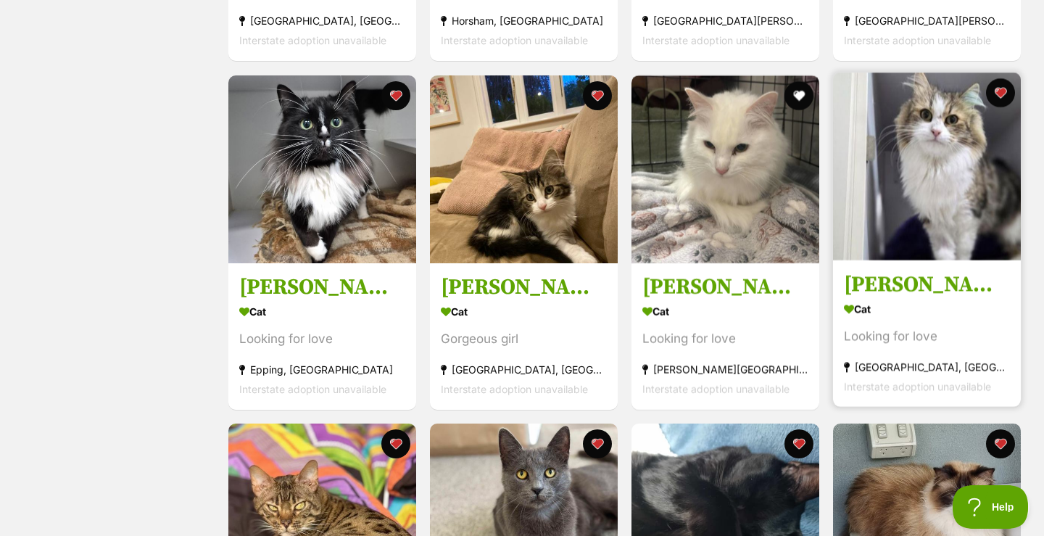
click at [946, 151] on img at bounding box center [927, 167] width 188 height 188
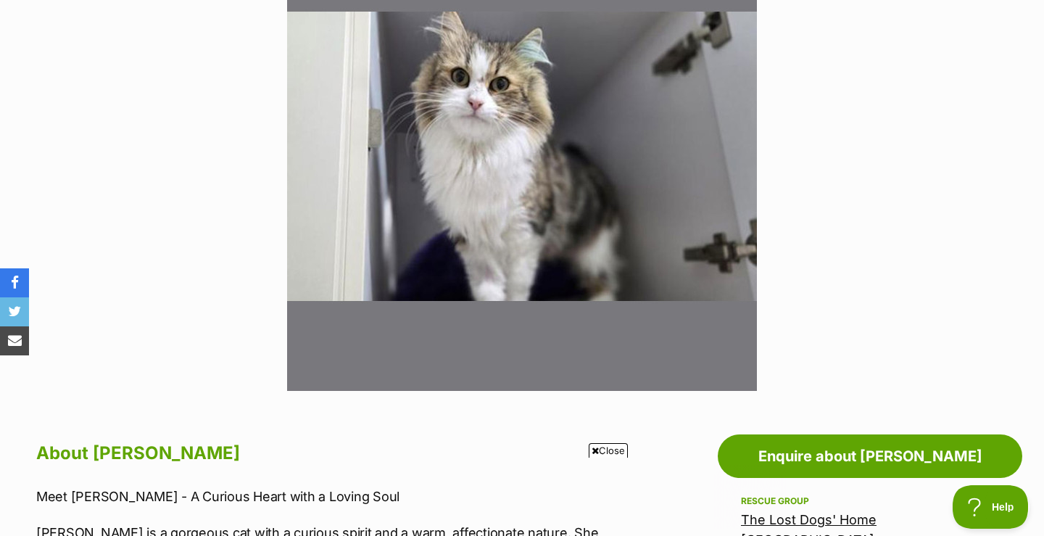
scroll to position [604, 0]
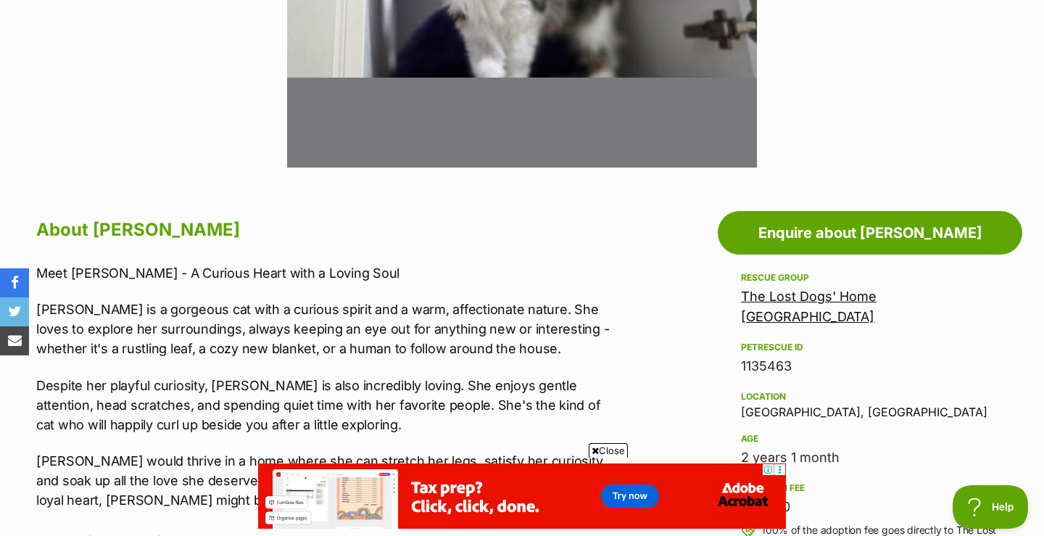
click at [864, 300] on link "The Lost Dogs' Home [GEOGRAPHIC_DATA]" at bounding box center [809, 307] width 136 height 36
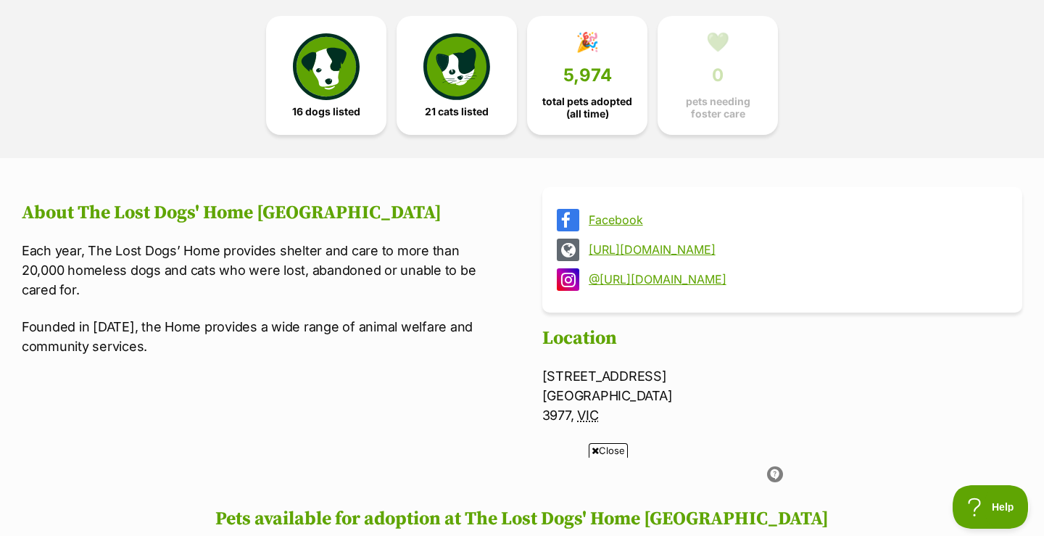
scroll to position [387, 0]
click at [450, 67] on img at bounding box center [457, 64] width 67 height 67
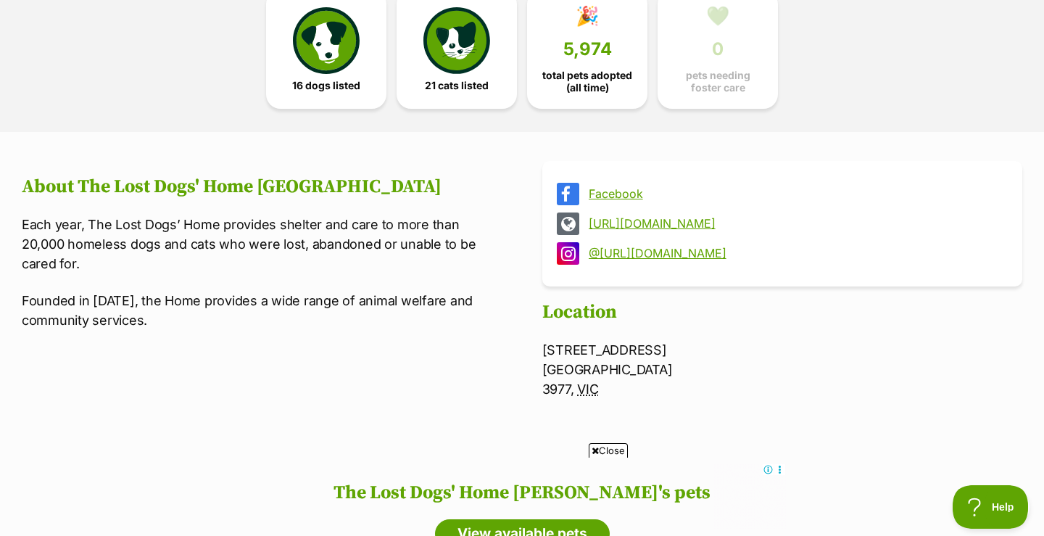
scroll to position [413, 0]
click at [640, 223] on link "[URL][DOMAIN_NAME]" at bounding box center [795, 224] width 413 height 13
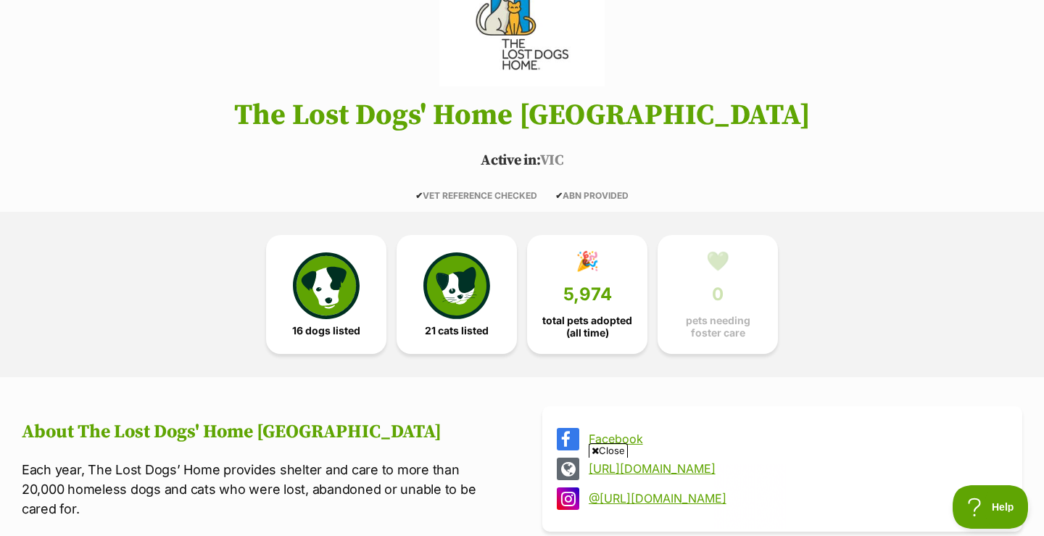
scroll to position [0, 0]
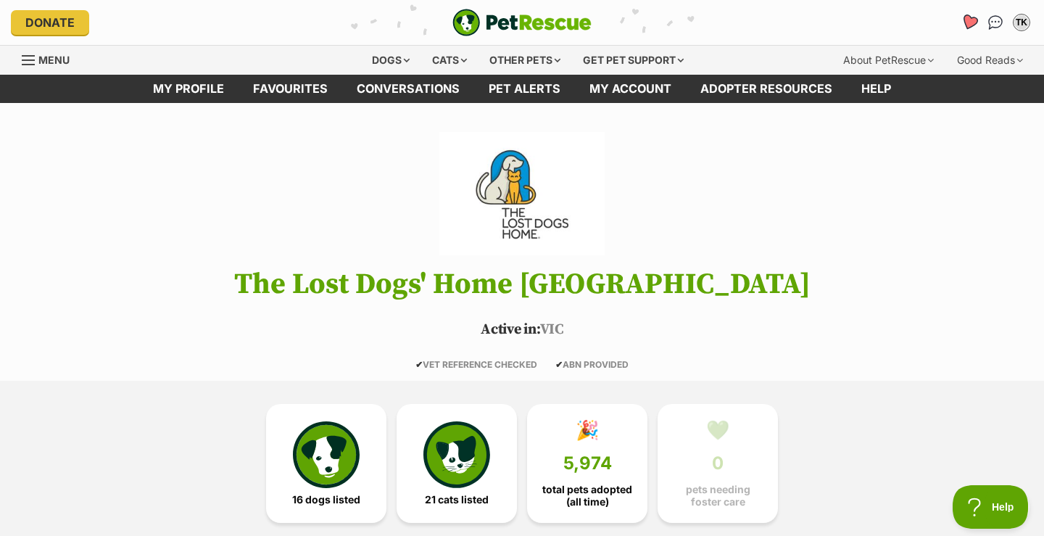
click at [973, 21] on icon "Favourites" at bounding box center [969, 22] width 17 height 17
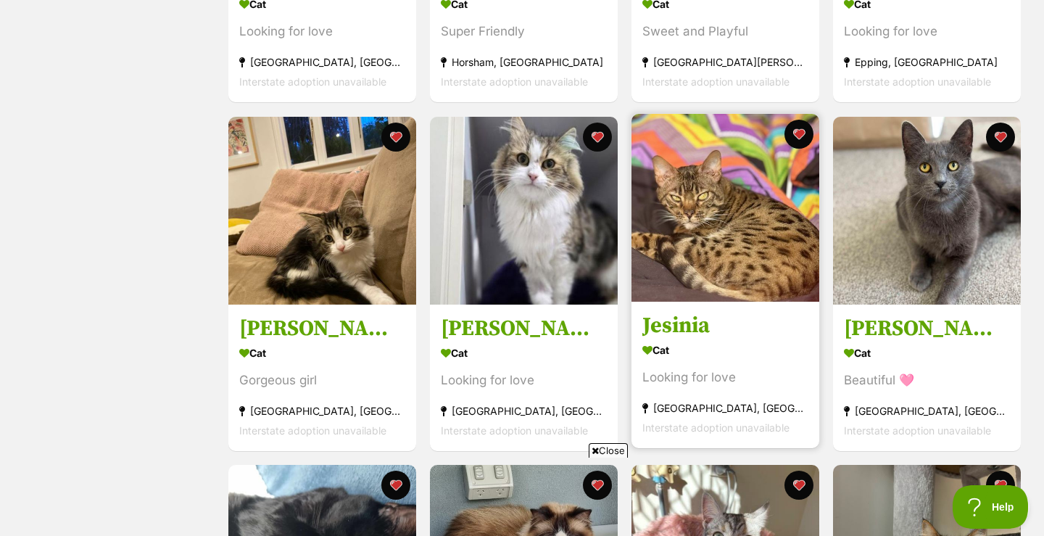
scroll to position [525, 0]
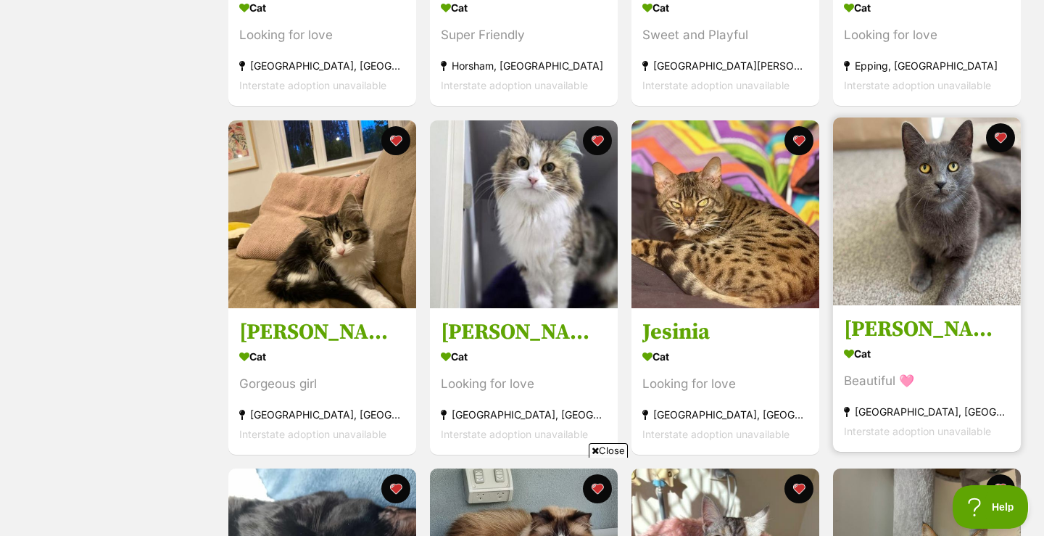
click at [867, 333] on h3 "[PERSON_NAME] 🩷" at bounding box center [927, 330] width 166 height 28
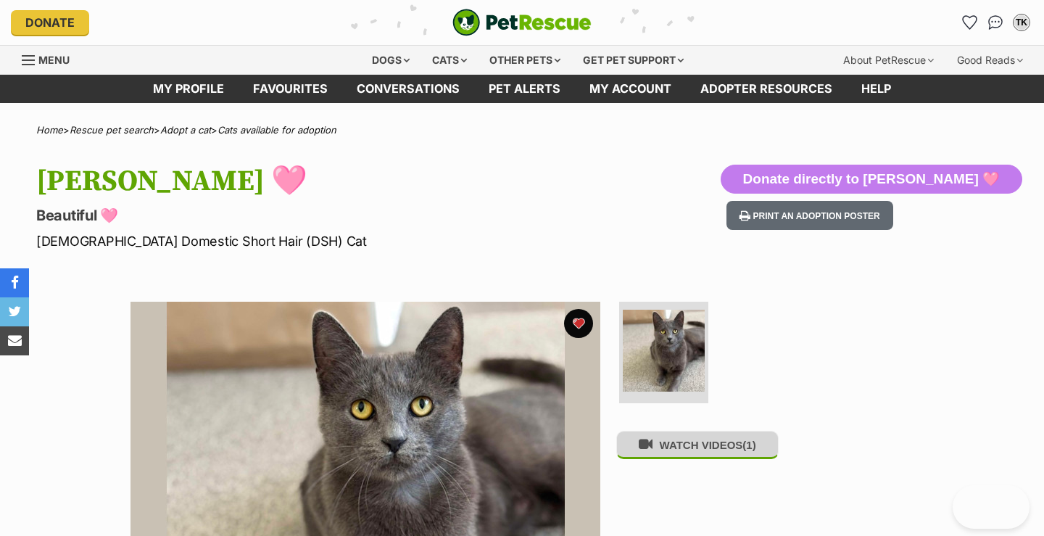
click at [701, 454] on button "WATCH VIDEOS (1)" at bounding box center [698, 445] width 162 height 28
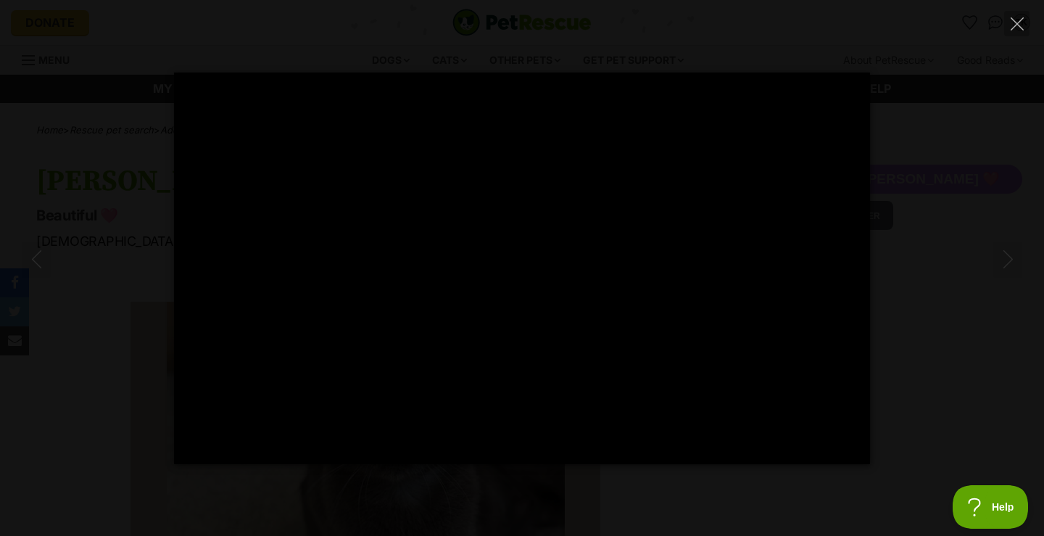
type input "100"
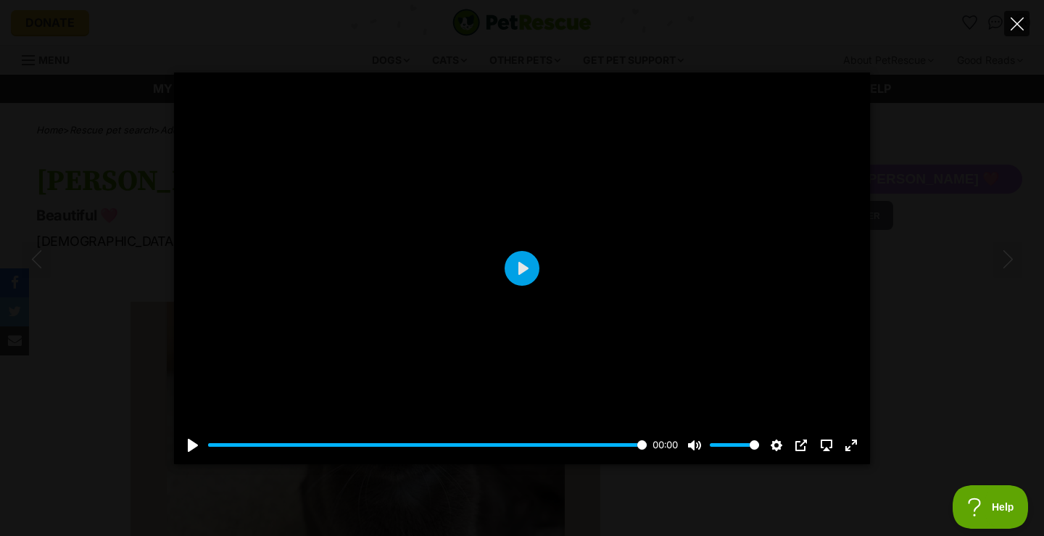
click at [1020, 22] on icon "Close" at bounding box center [1017, 23] width 13 height 13
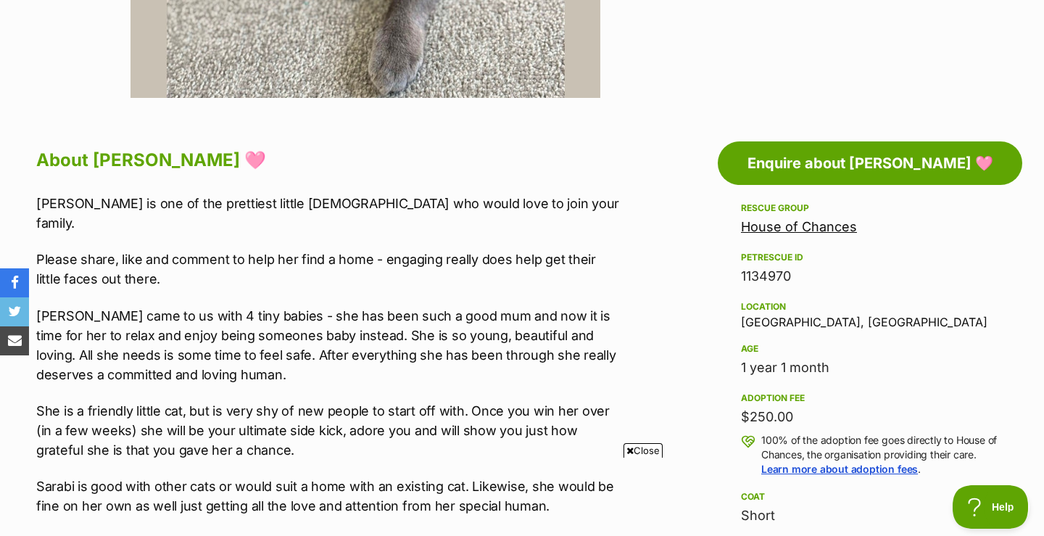
scroll to position [658, 0]
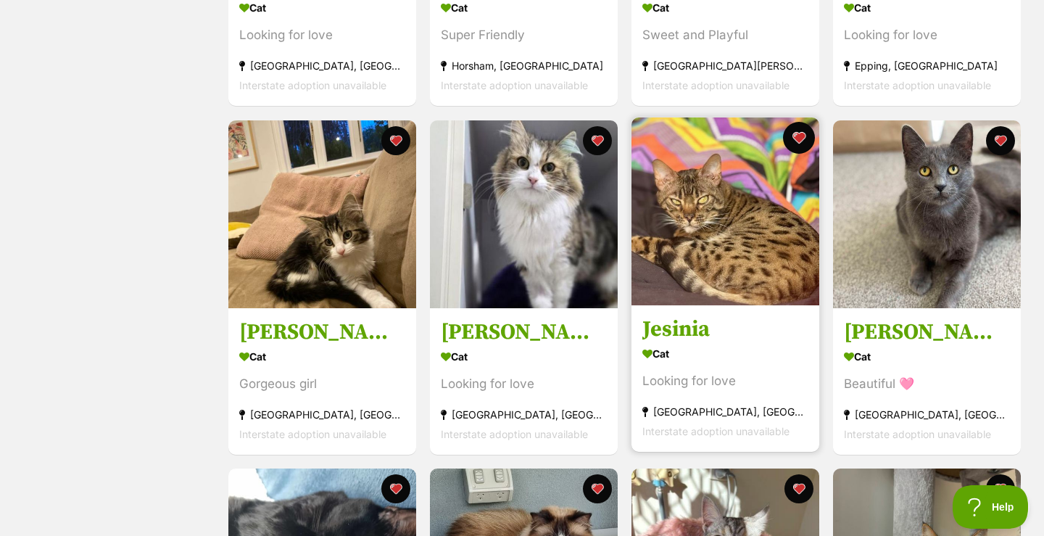
click at [801, 136] on button "favourite" at bounding box center [799, 138] width 32 height 32
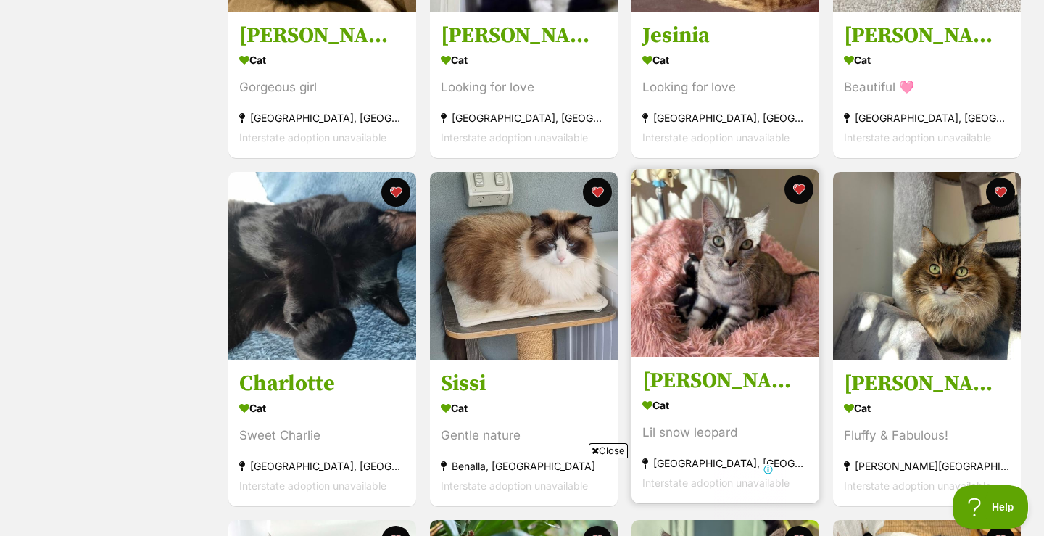
scroll to position [823, 0]
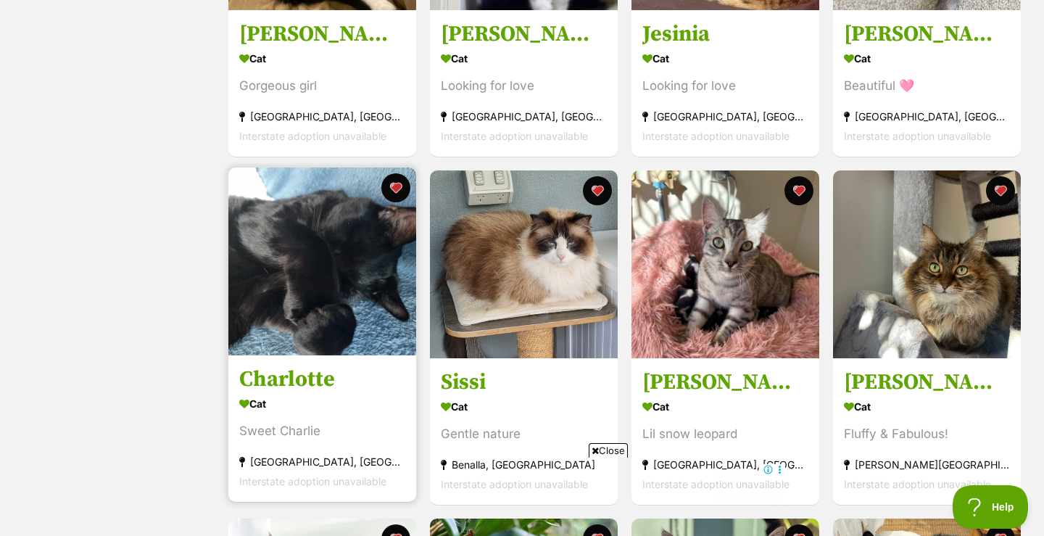
click at [318, 271] on img at bounding box center [322, 262] width 188 height 188
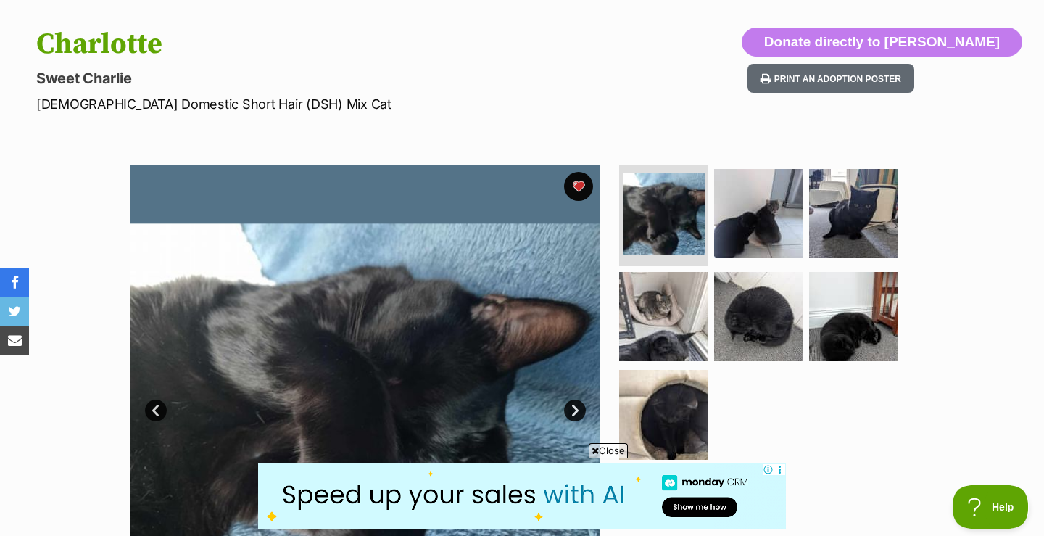
click at [576, 410] on link "Next" at bounding box center [575, 411] width 22 height 22
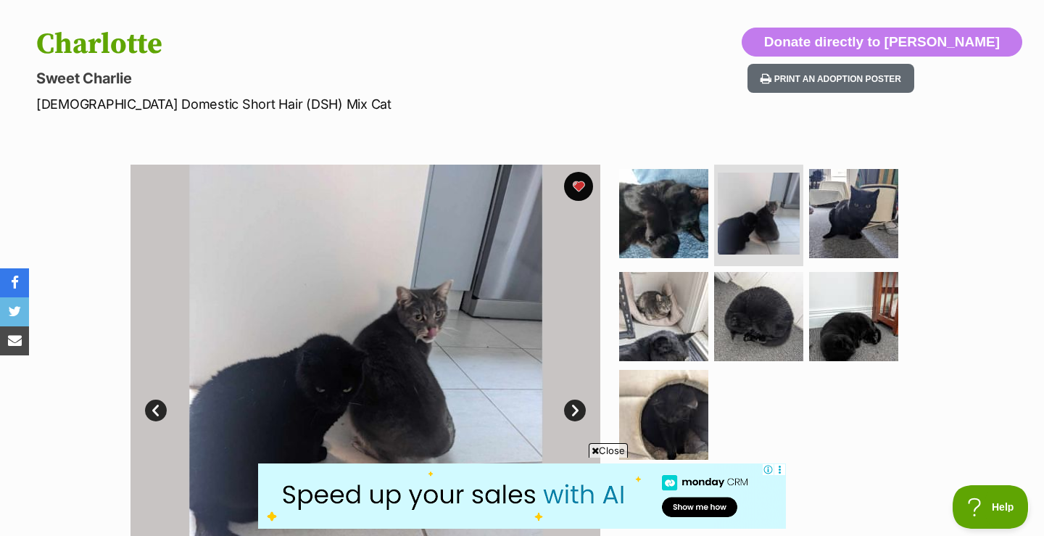
click at [577, 411] on link "Next" at bounding box center [575, 411] width 22 height 22
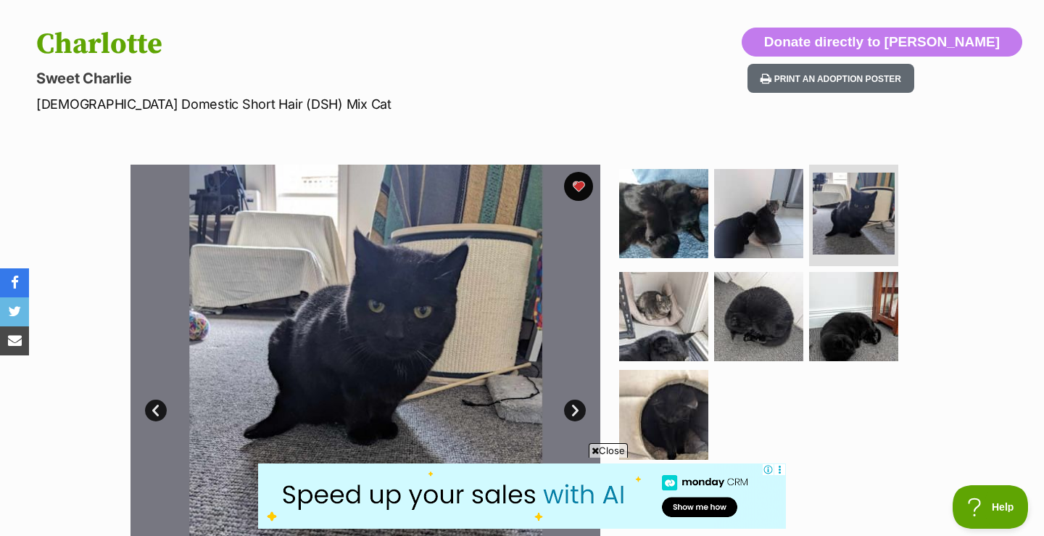
click at [577, 411] on link "Next" at bounding box center [575, 411] width 22 height 22
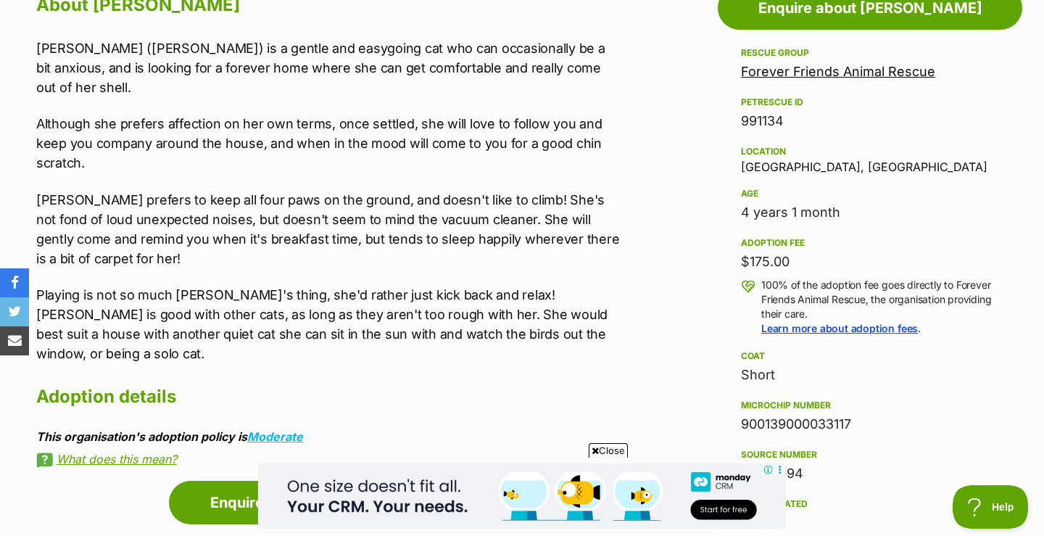
scroll to position [836, 0]
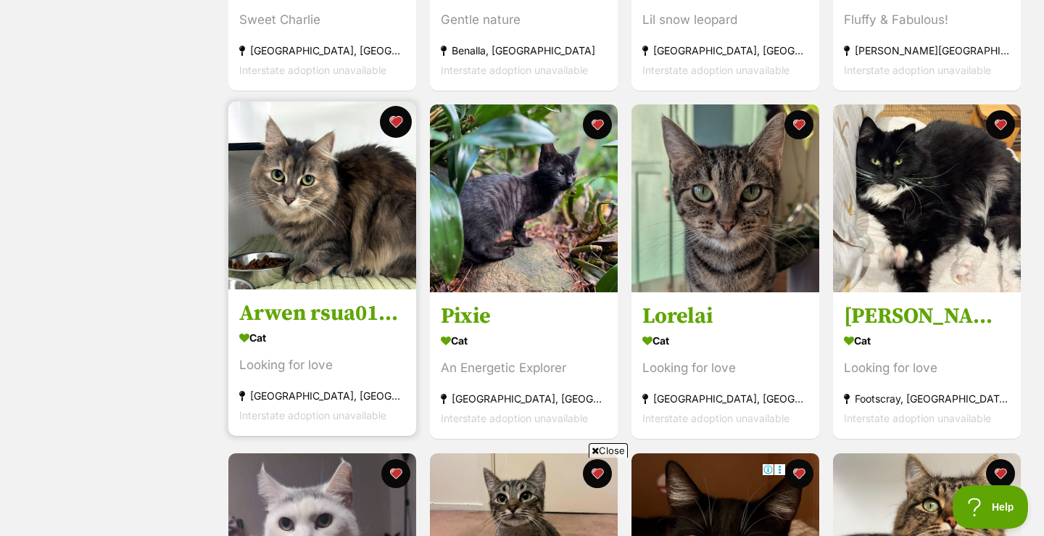
click at [400, 122] on button "favourite" at bounding box center [396, 122] width 32 height 32
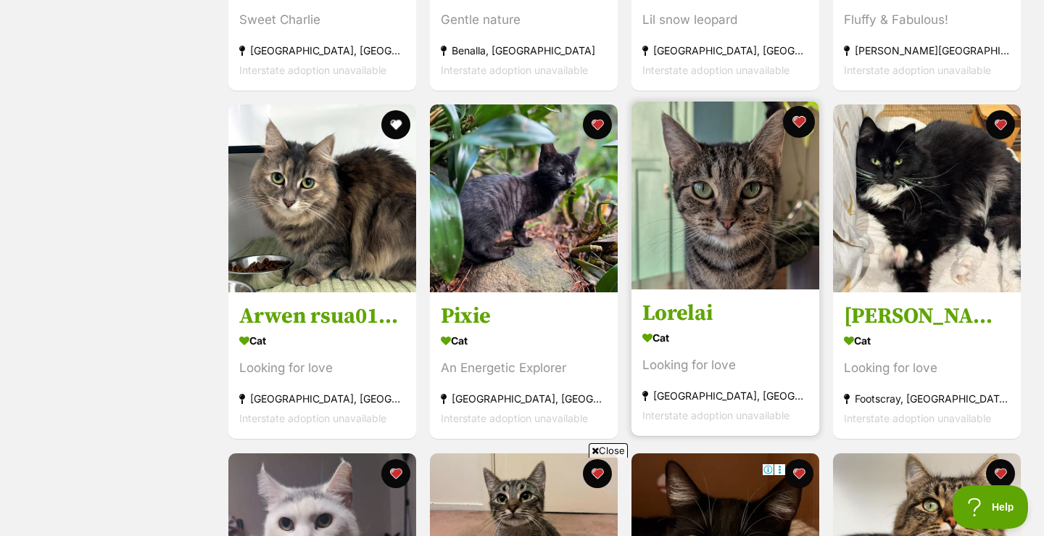
click at [801, 120] on button "favourite" at bounding box center [799, 122] width 32 height 32
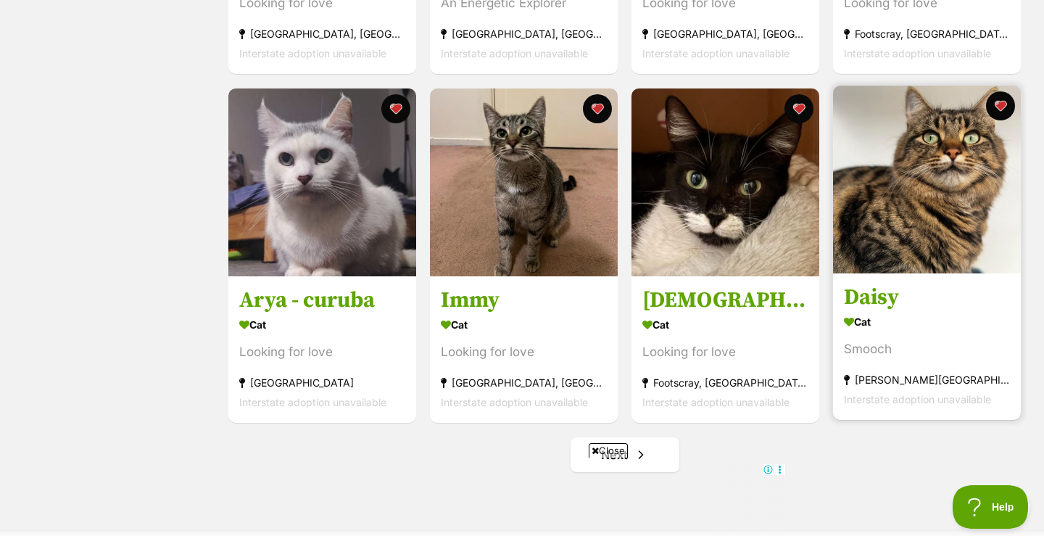
scroll to position [1614, 0]
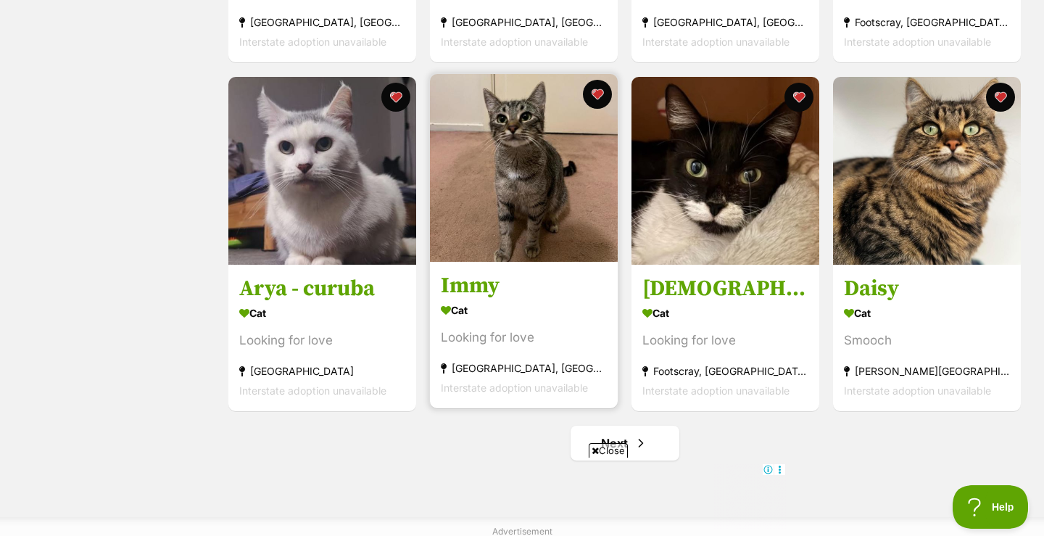
click at [517, 252] on img at bounding box center [524, 168] width 188 height 188
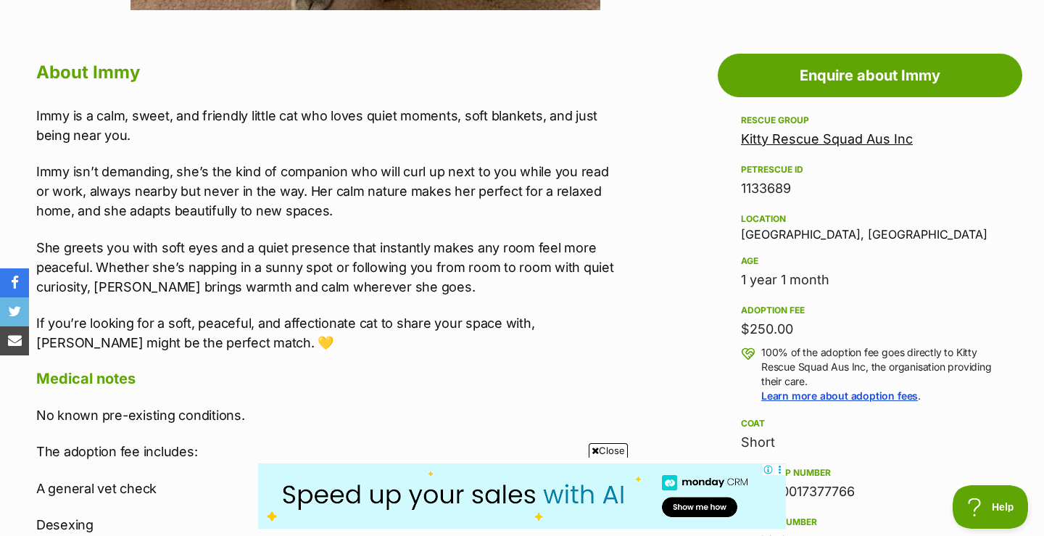
scroll to position [763, 0]
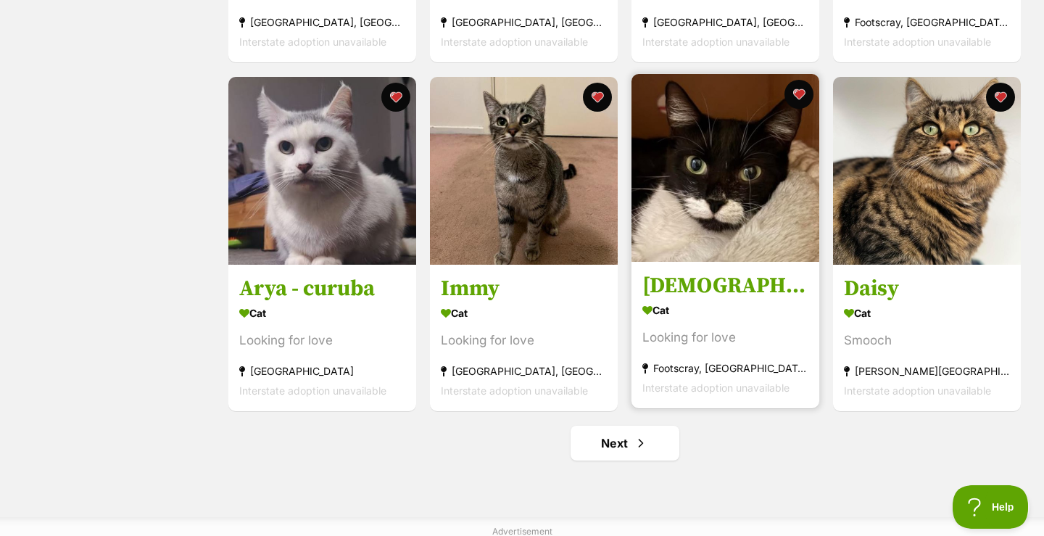
click at [749, 142] on img at bounding box center [726, 168] width 188 height 188
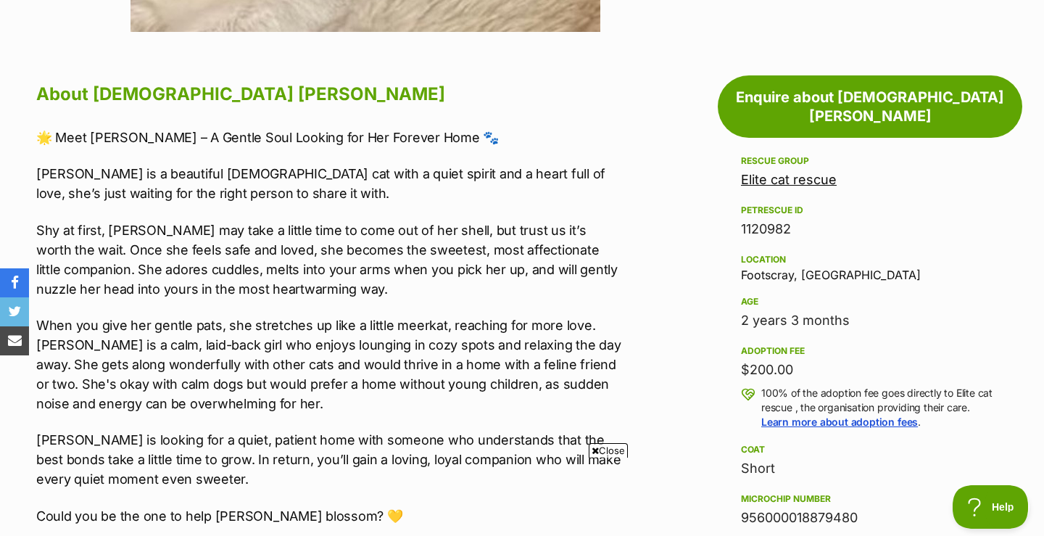
scroll to position [740, 0]
click at [603, 448] on span "Close" at bounding box center [608, 450] width 39 height 15
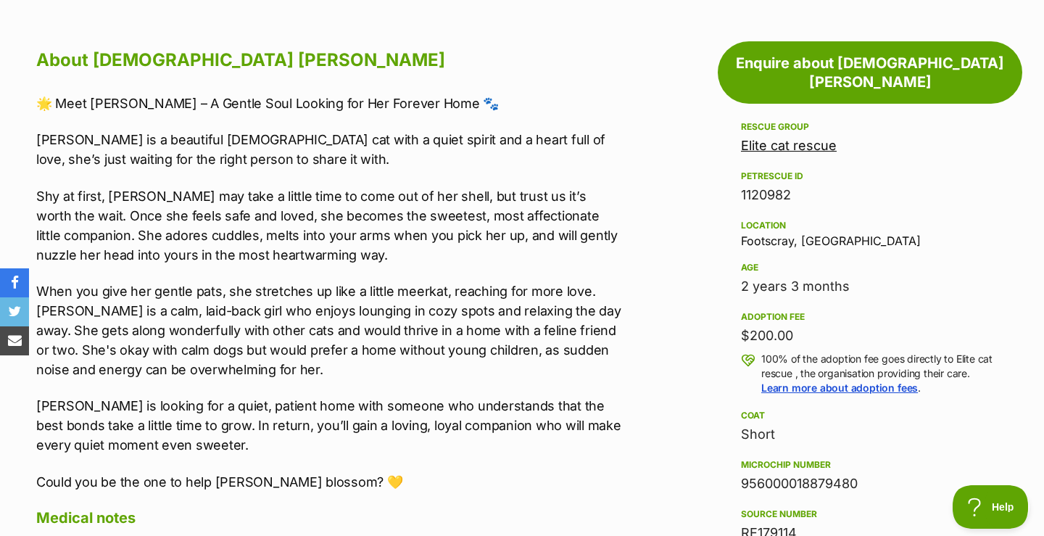
scroll to position [796, 0]
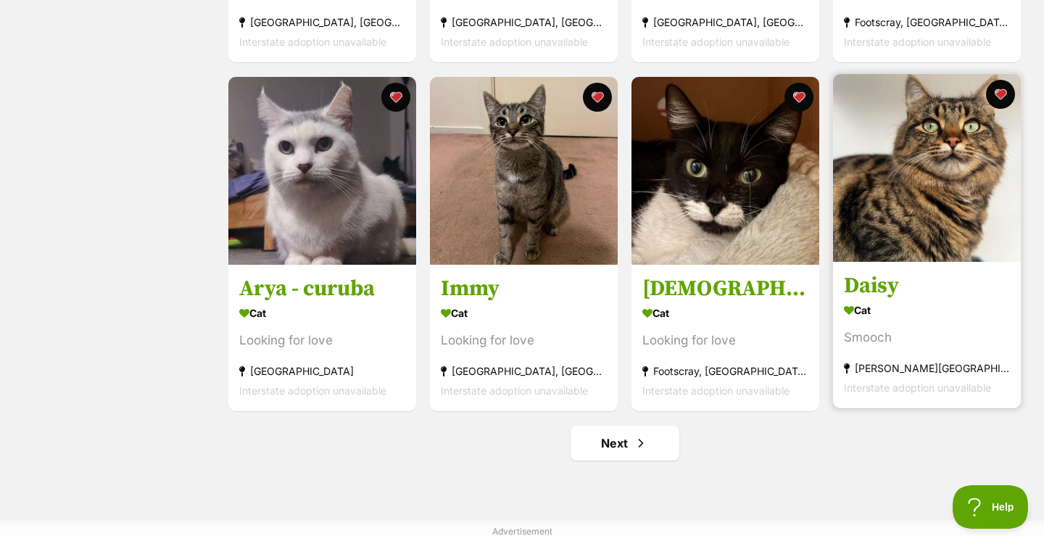
click at [931, 213] on img at bounding box center [927, 168] width 188 height 188
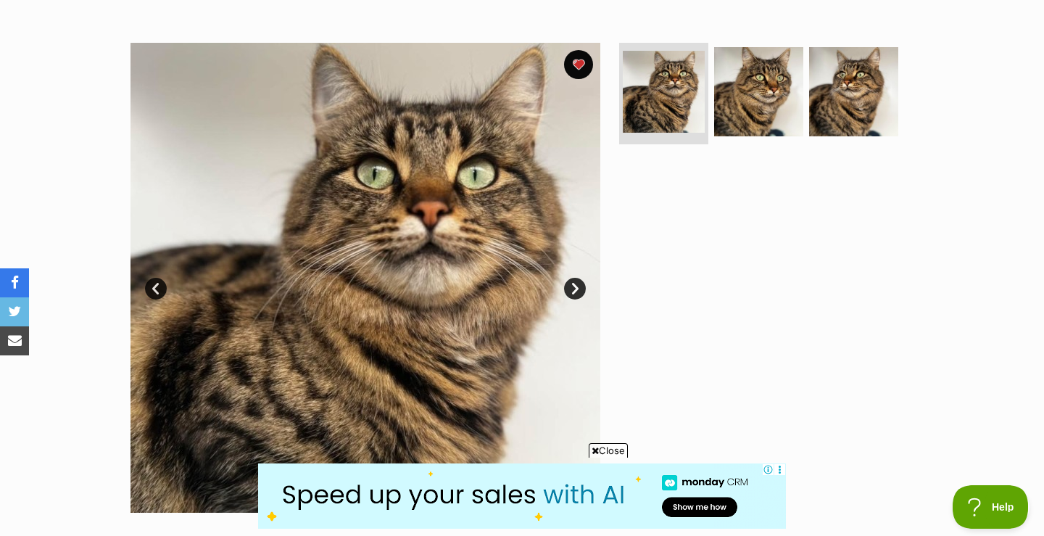
scroll to position [97, 0]
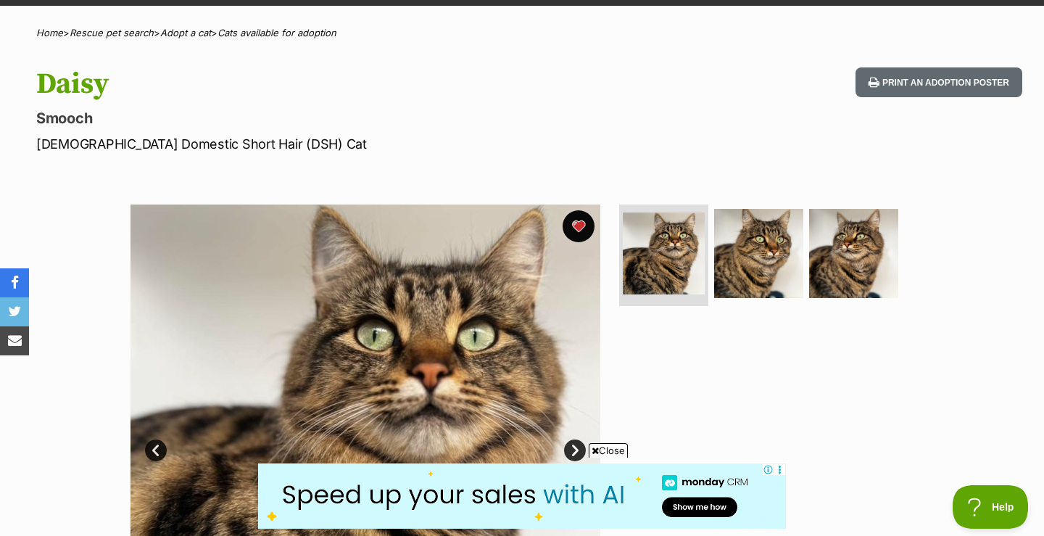
click at [577, 222] on button "favourite" at bounding box center [579, 226] width 32 height 32
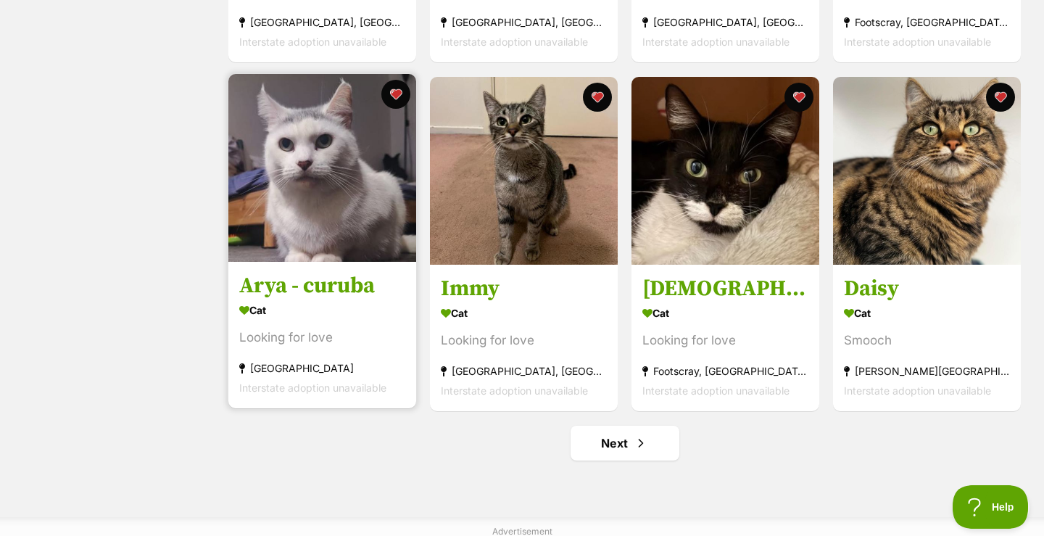
click at [313, 216] on img at bounding box center [322, 168] width 188 height 188
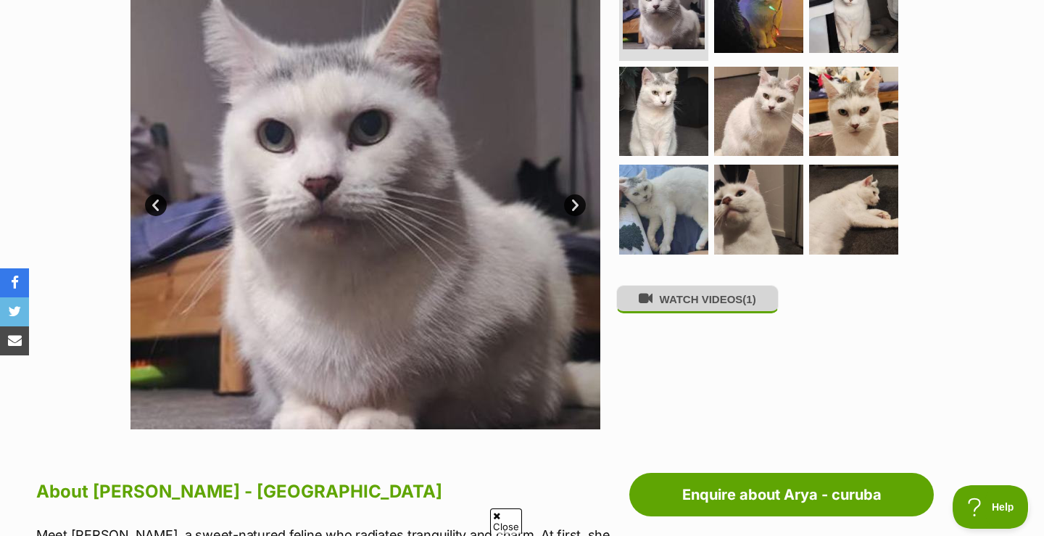
click at [677, 303] on button "WATCH VIDEOS (1)" at bounding box center [698, 299] width 162 height 28
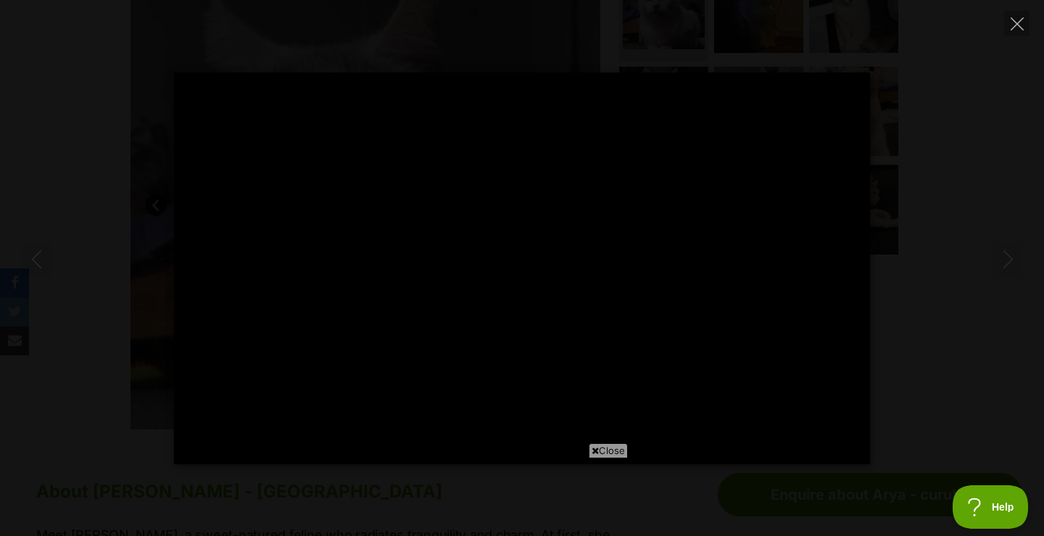
click at [609, 450] on span "Close" at bounding box center [608, 450] width 39 height 15
click at [1019, 22] on icon "Close" at bounding box center [1017, 23] width 13 height 13
type input "54.97"
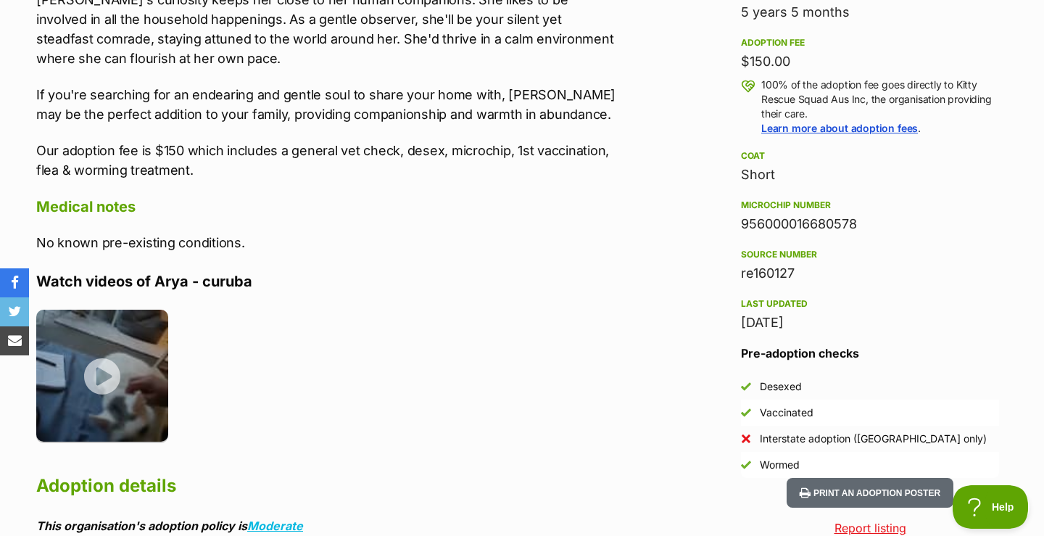
scroll to position [1034, 0]
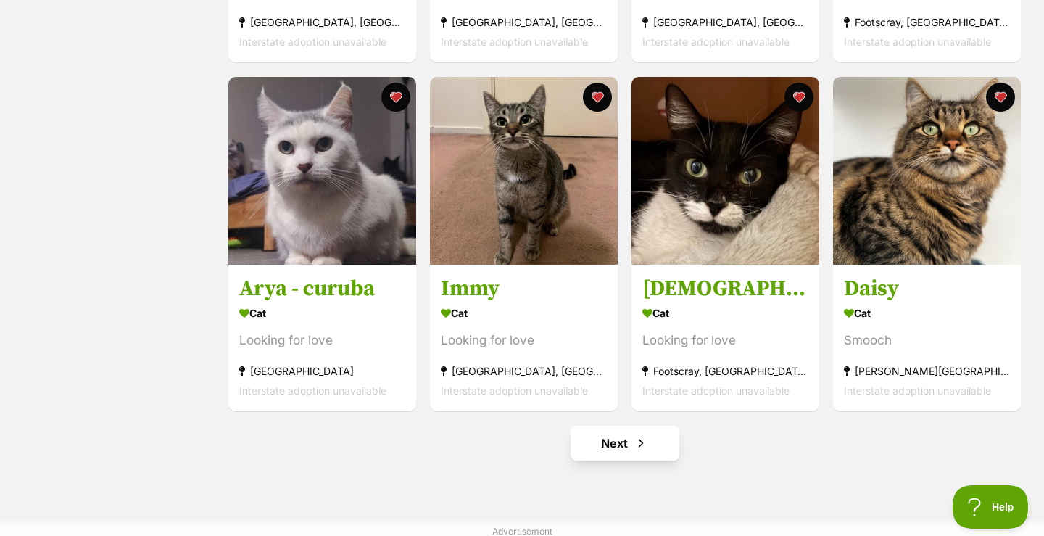
click at [635, 445] on span "Next page" at bounding box center [641, 442] width 15 height 17
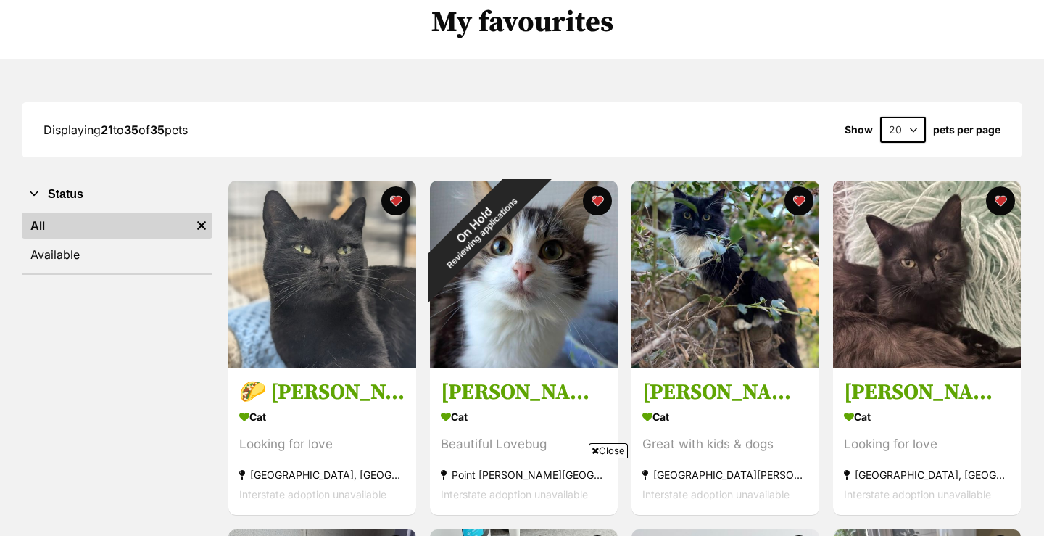
scroll to position [141, 0]
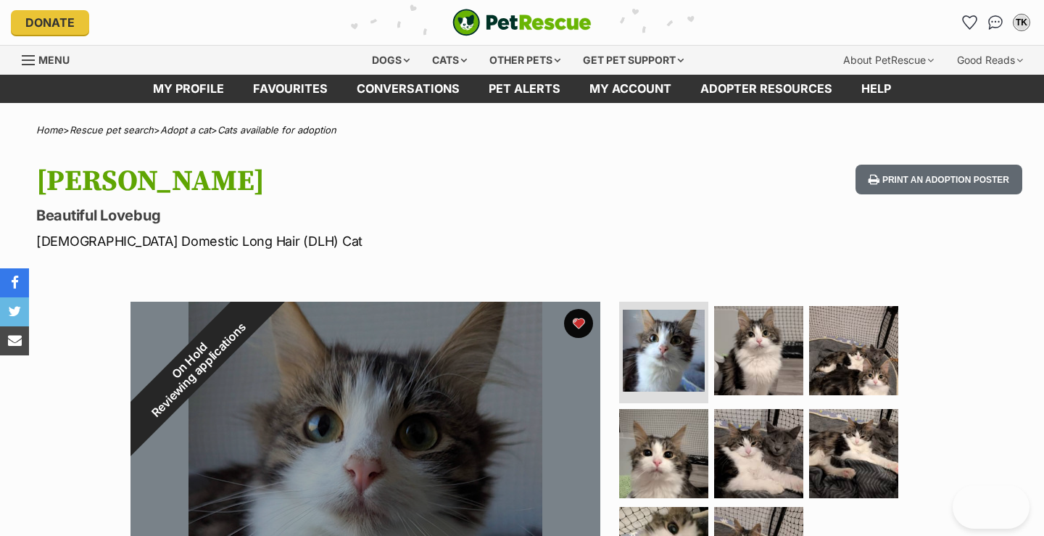
click at [258, 321] on div "On Hold Reviewing applications" at bounding box center [195, 366] width 128 height 128
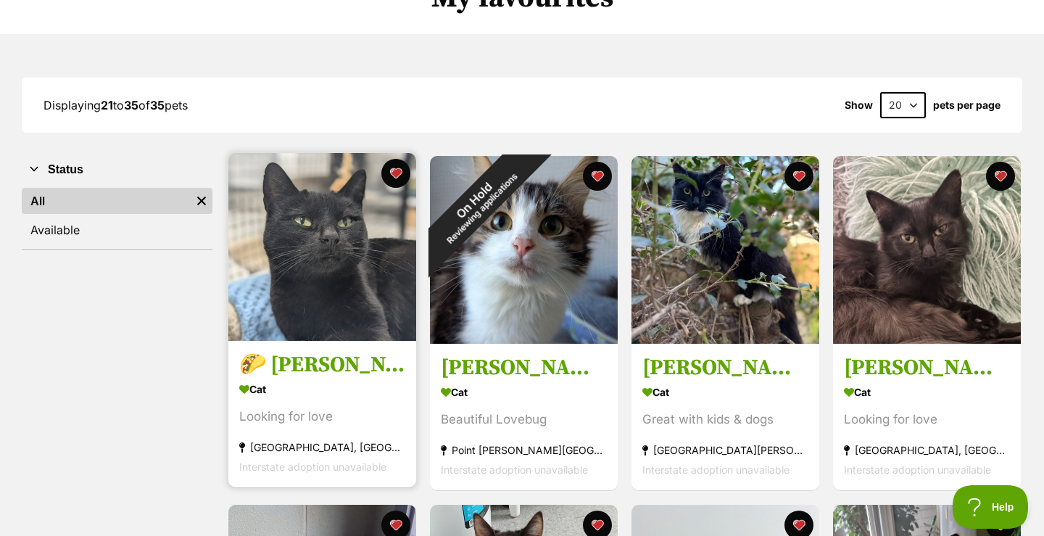
click at [318, 326] on img at bounding box center [322, 247] width 188 height 188
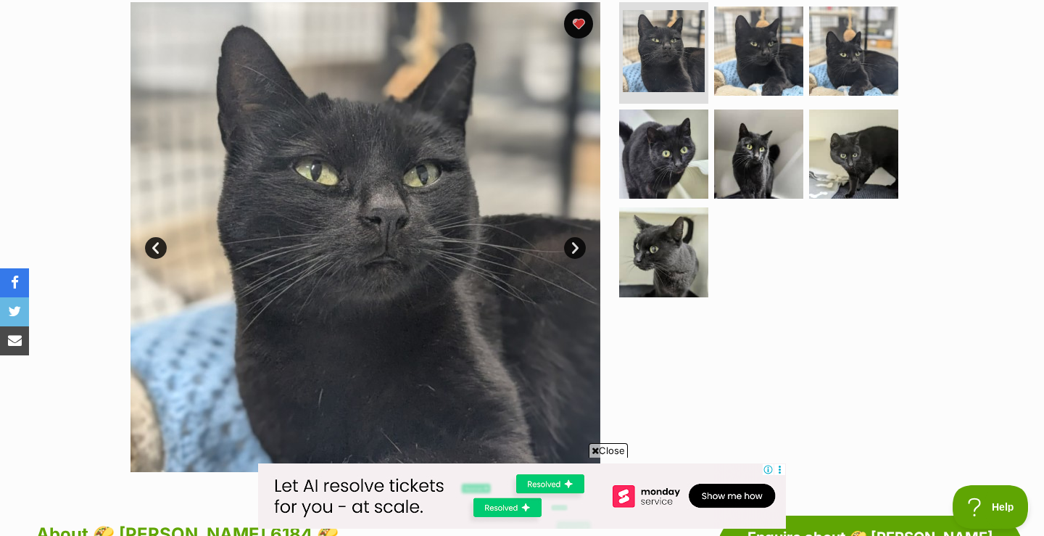
scroll to position [308, 0]
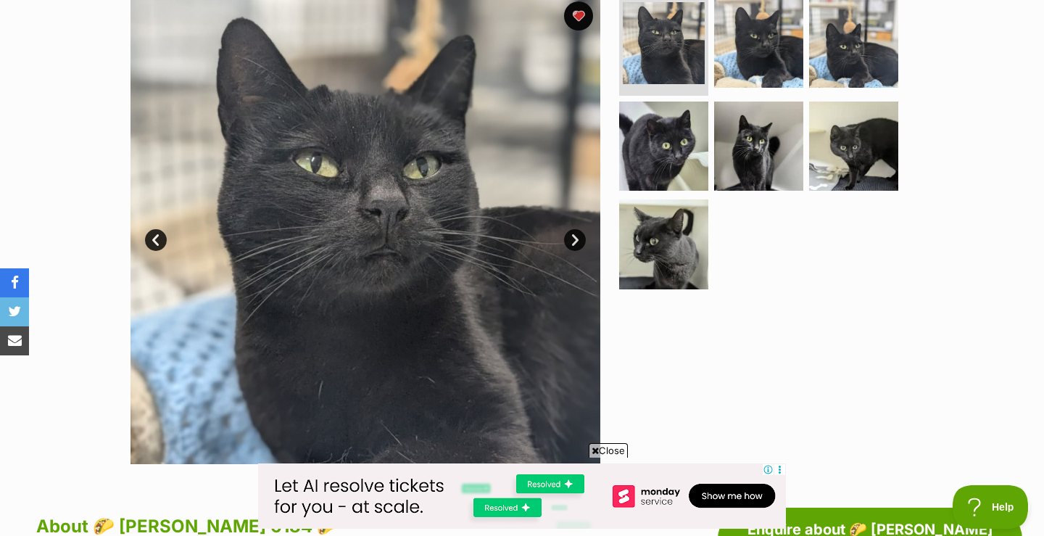
click at [579, 239] on link "Next" at bounding box center [575, 240] width 22 height 22
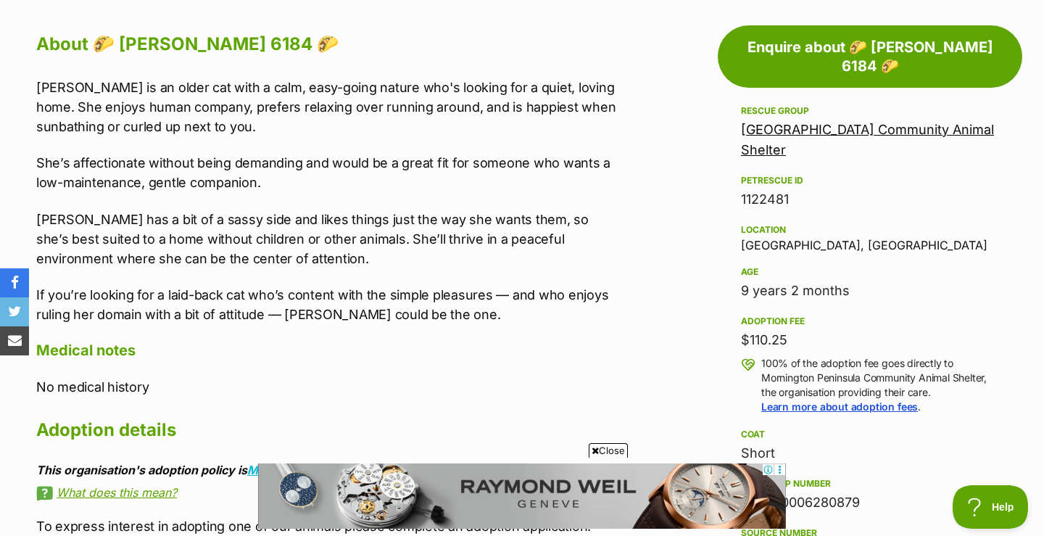
scroll to position [792, 0]
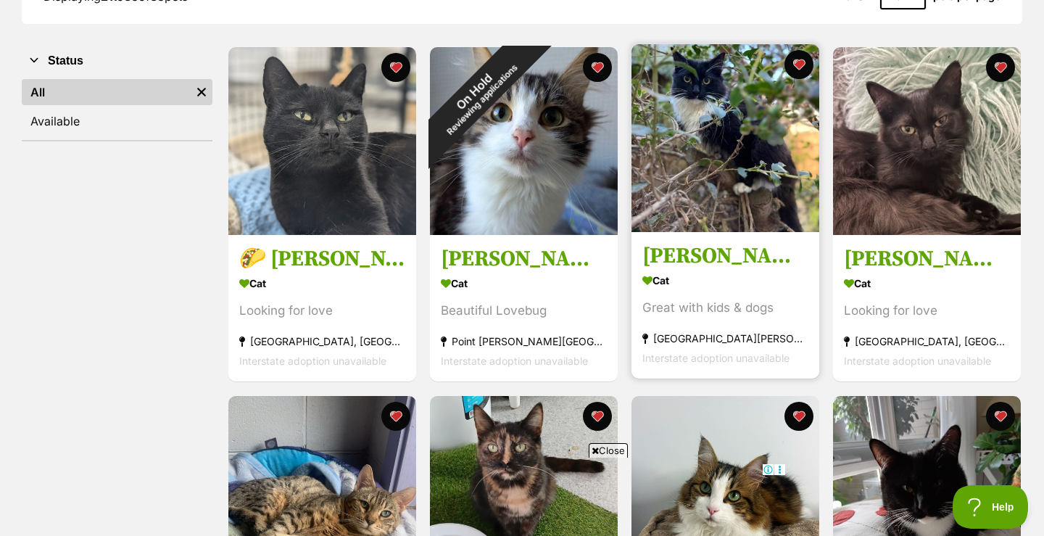
scroll to position [229, 0]
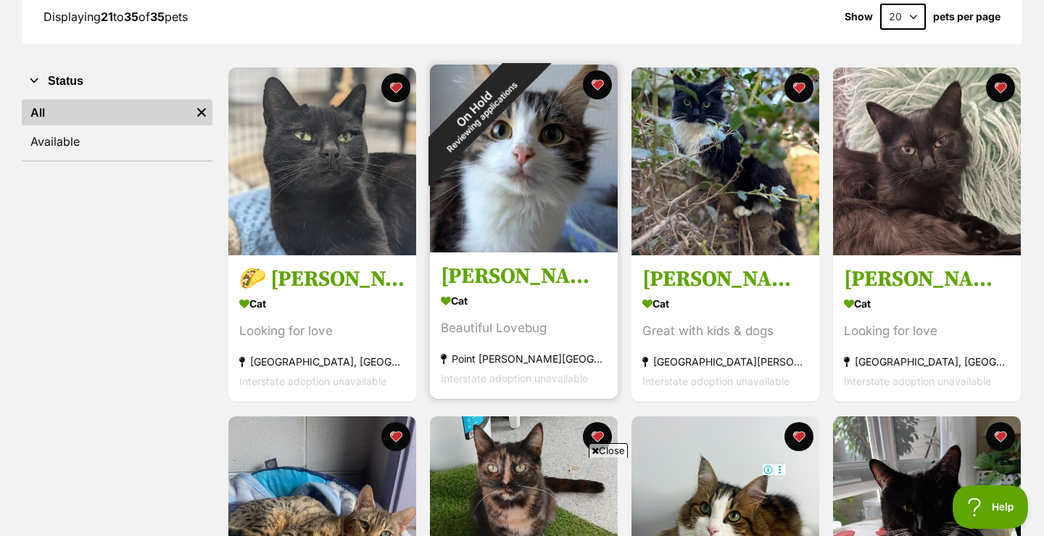
click at [526, 83] on div "On Hold Reviewing applications" at bounding box center [478, 113] width 96 height 96
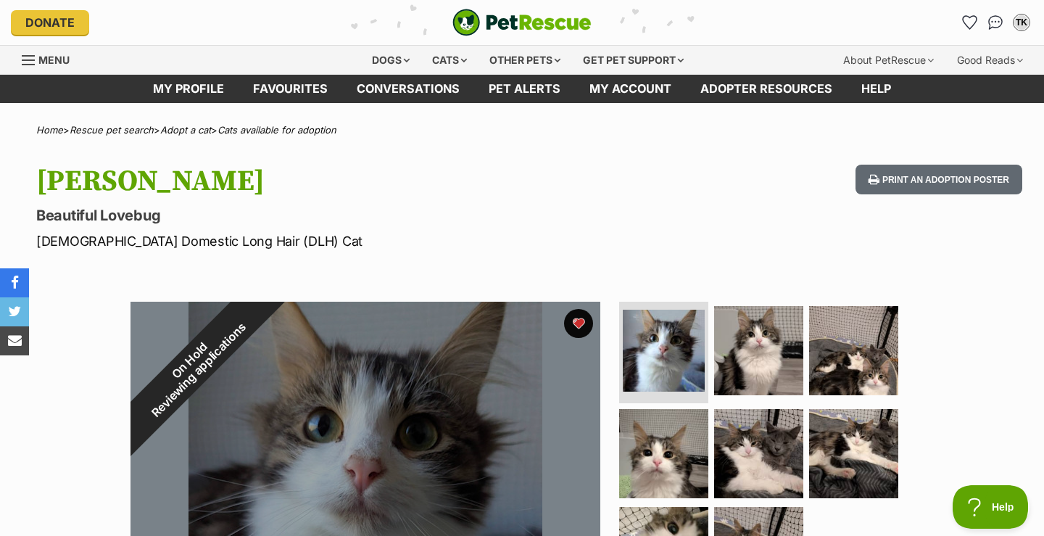
click at [258, 322] on div "On Hold Reviewing applications" at bounding box center [195, 366] width 128 height 128
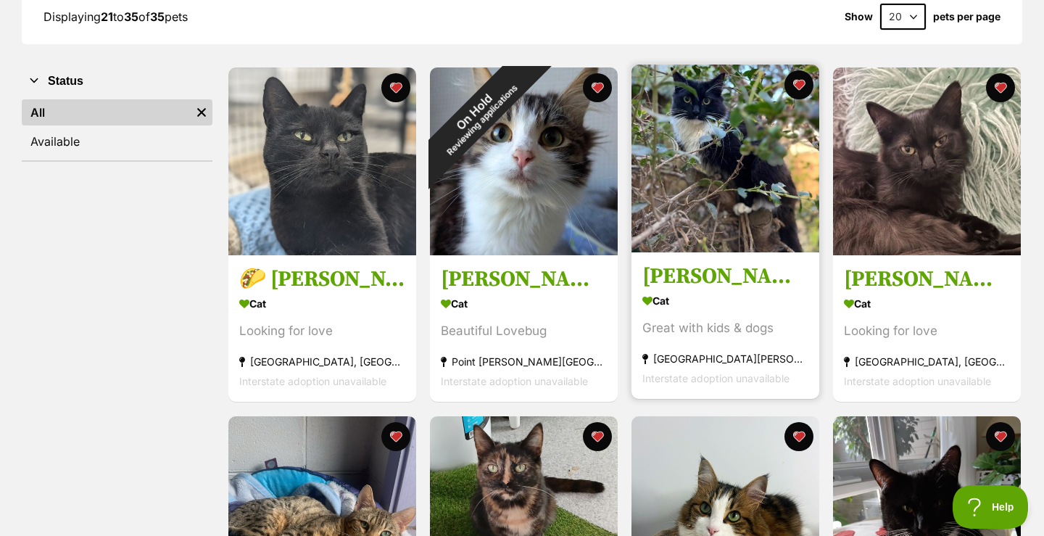
click at [705, 115] on img at bounding box center [726, 159] width 188 height 188
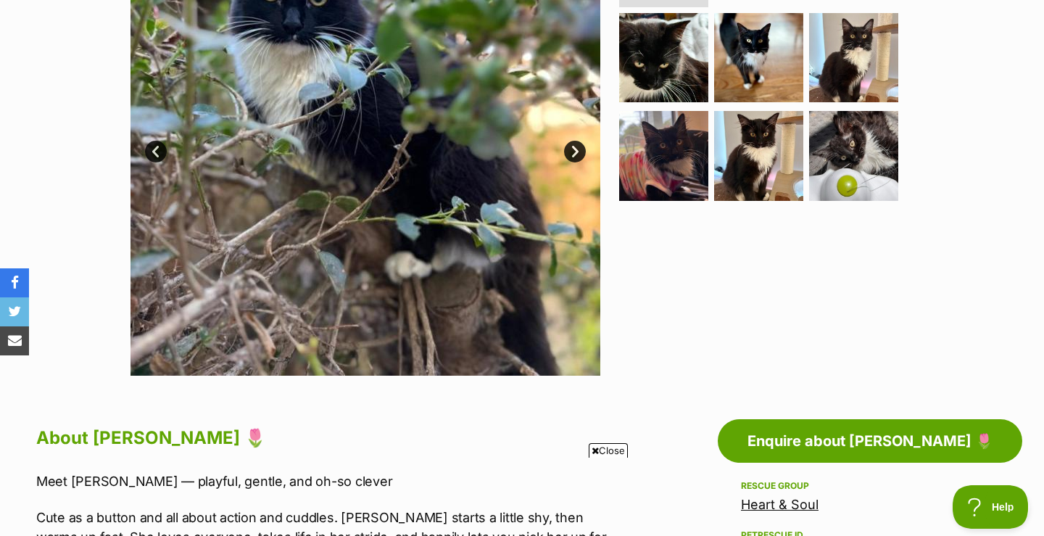
scroll to position [395, 0]
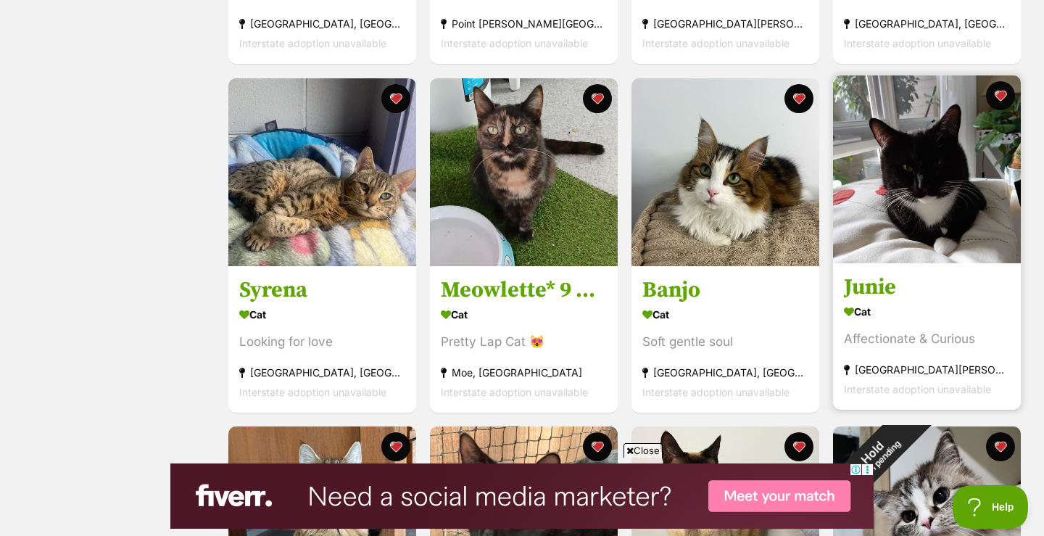
scroll to position [564, 0]
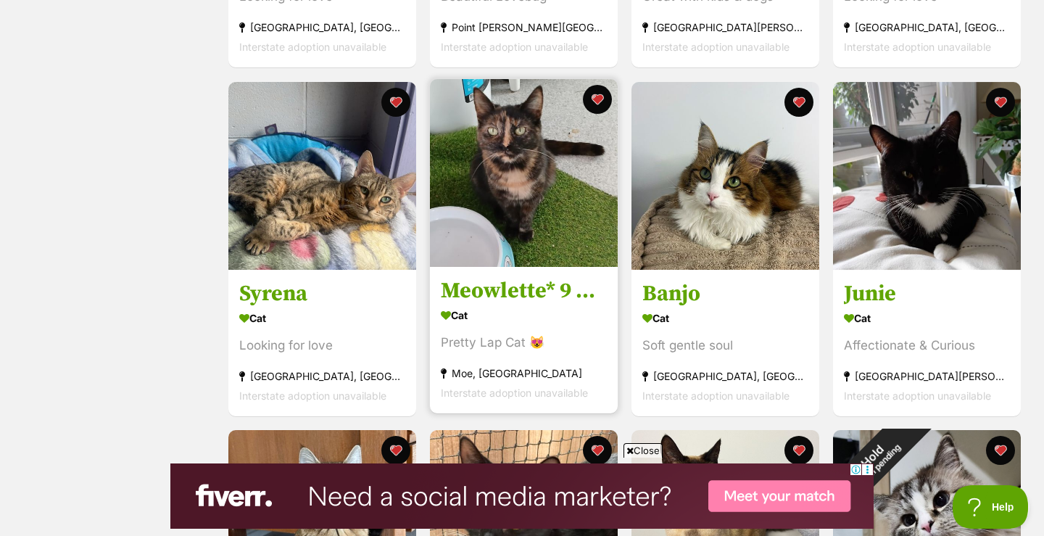
click at [520, 289] on h3 "Meowlette* 9 Lives Project Rescue*" at bounding box center [524, 291] width 166 height 28
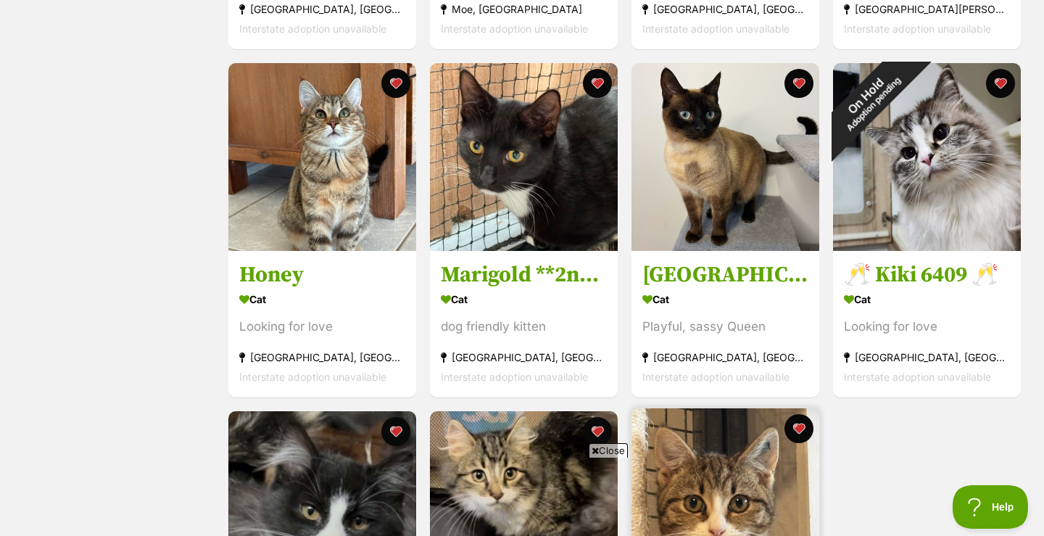
scroll to position [926, 0]
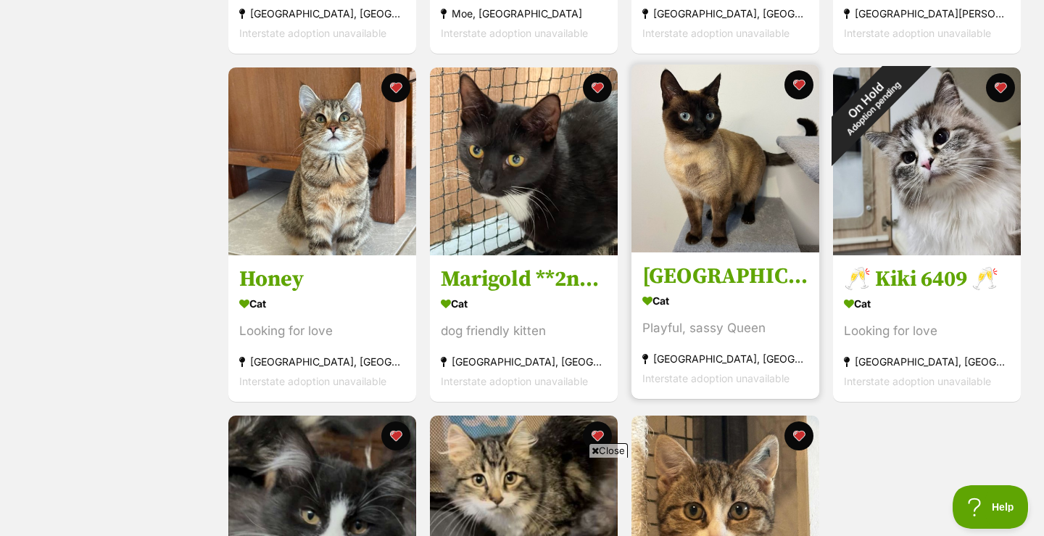
click at [712, 208] on img at bounding box center [726, 159] width 188 height 188
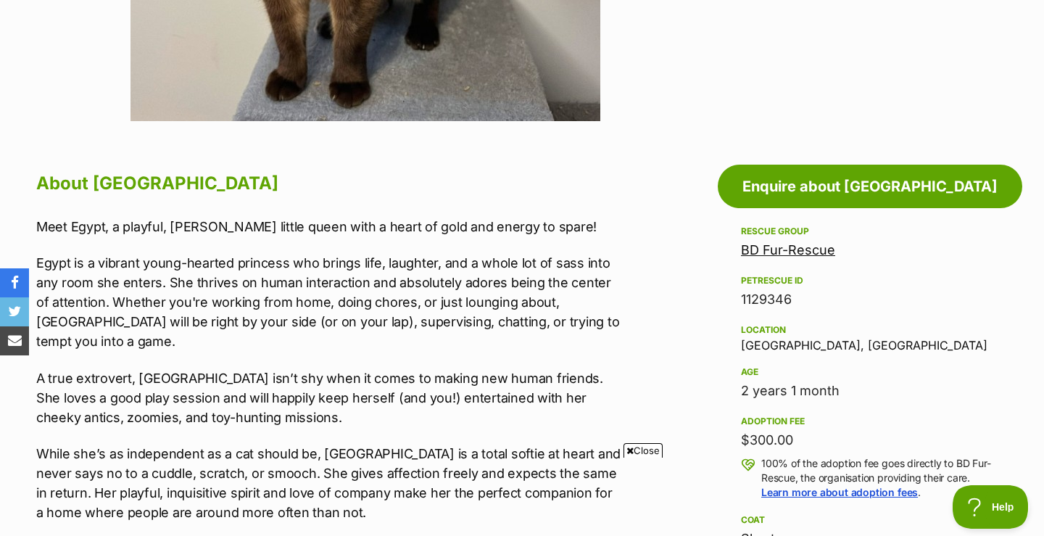
scroll to position [644, 0]
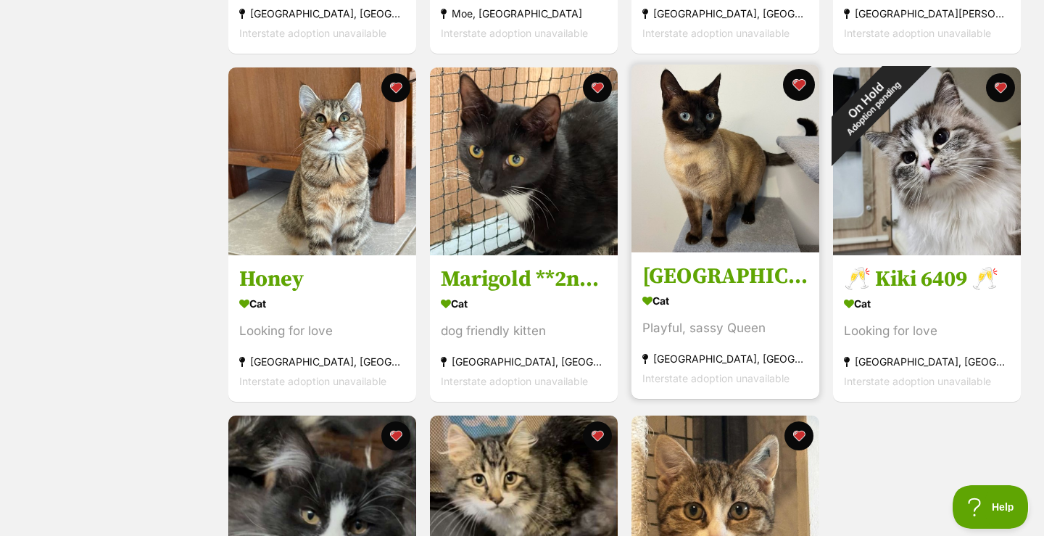
click at [796, 82] on button "favourite" at bounding box center [799, 85] width 32 height 32
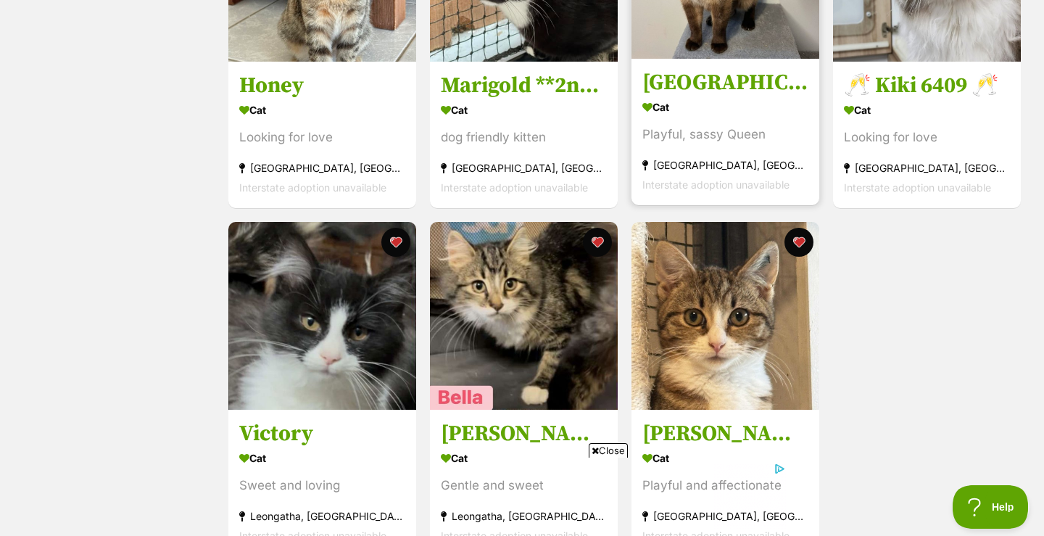
scroll to position [1139, 0]
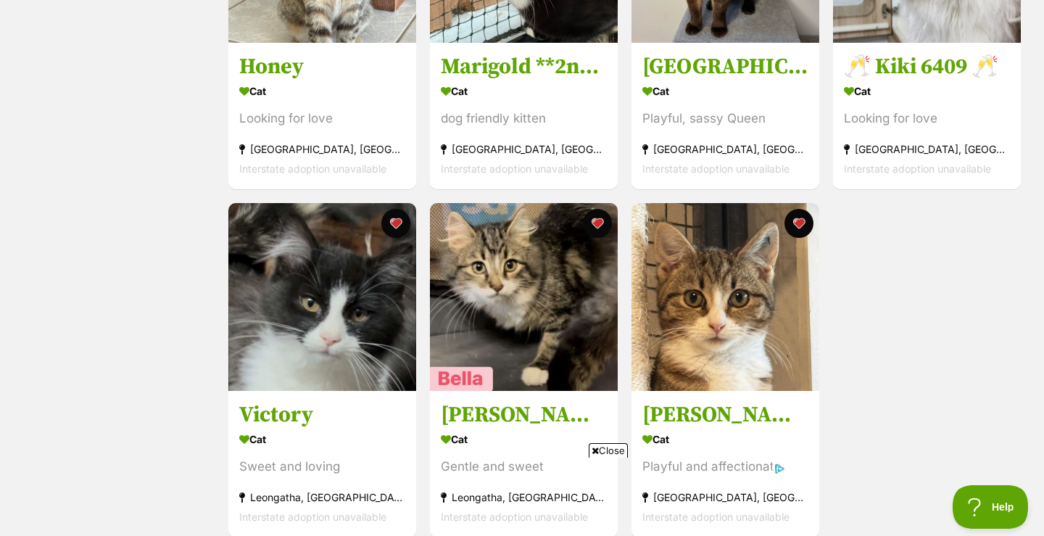
click at [612, 451] on span "Close" at bounding box center [608, 450] width 39 height 15
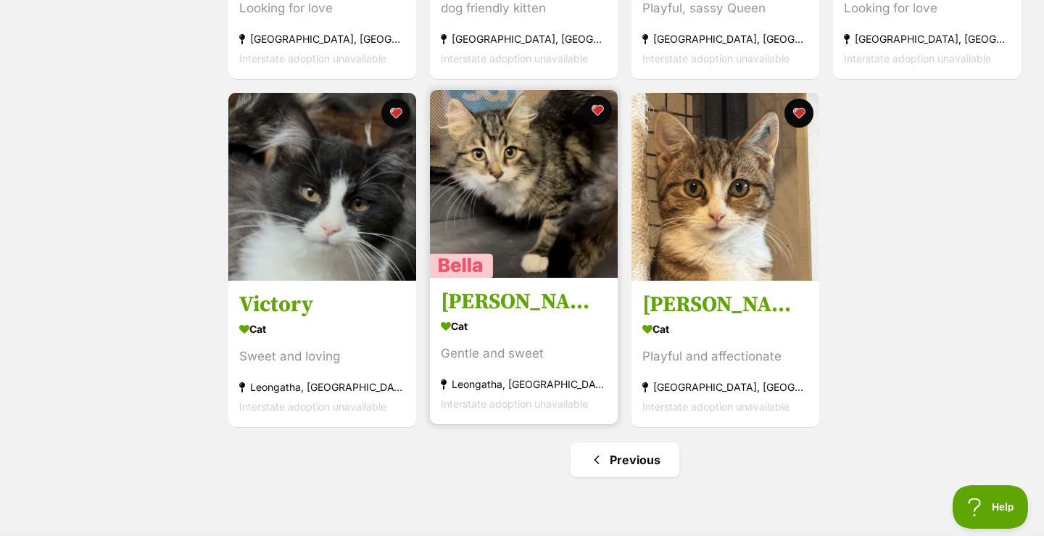
scroll to position [1251, 0]
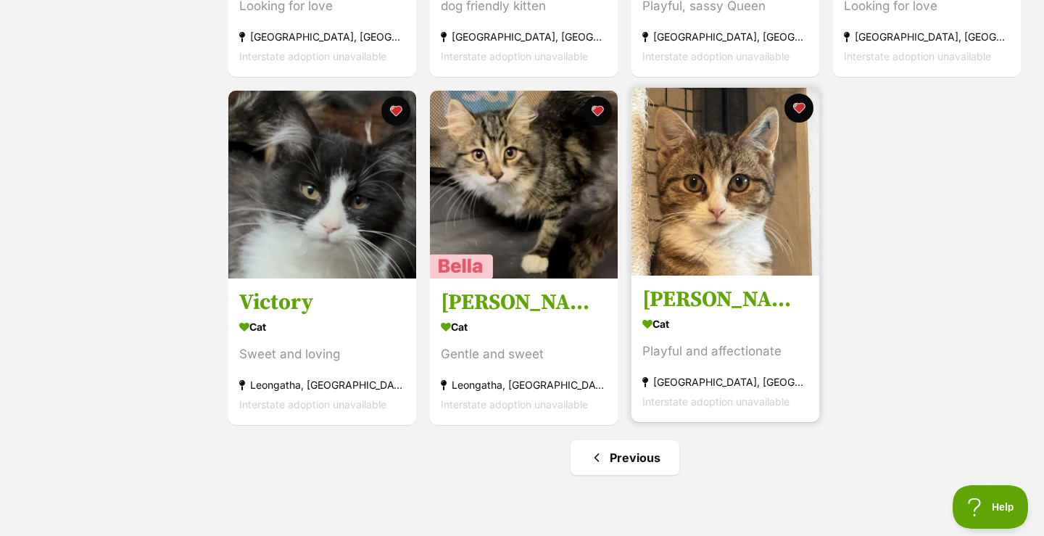
click at [727, 235] on img at bounding box center [726, 182] width 188 height 188
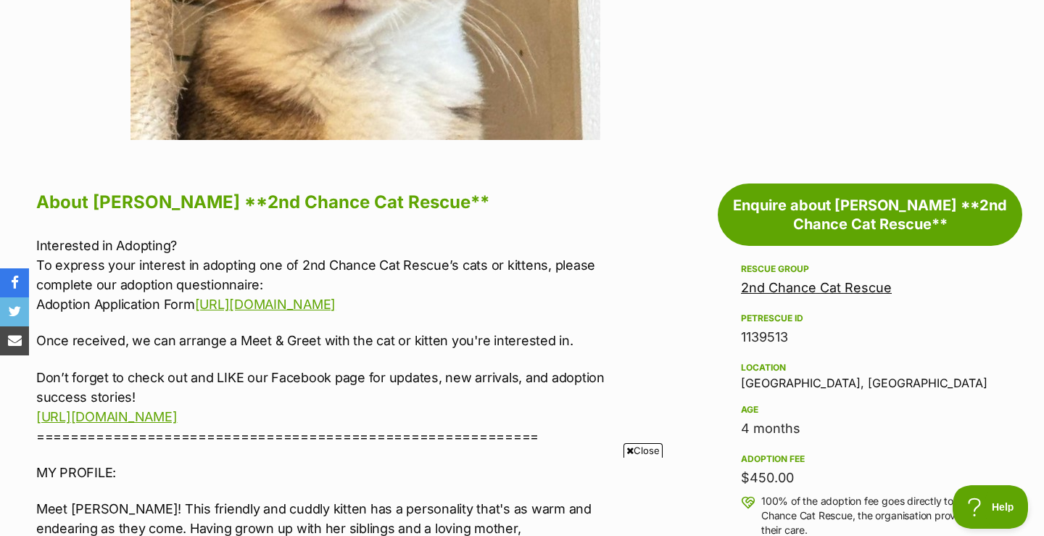
scroll to position [631, 0]
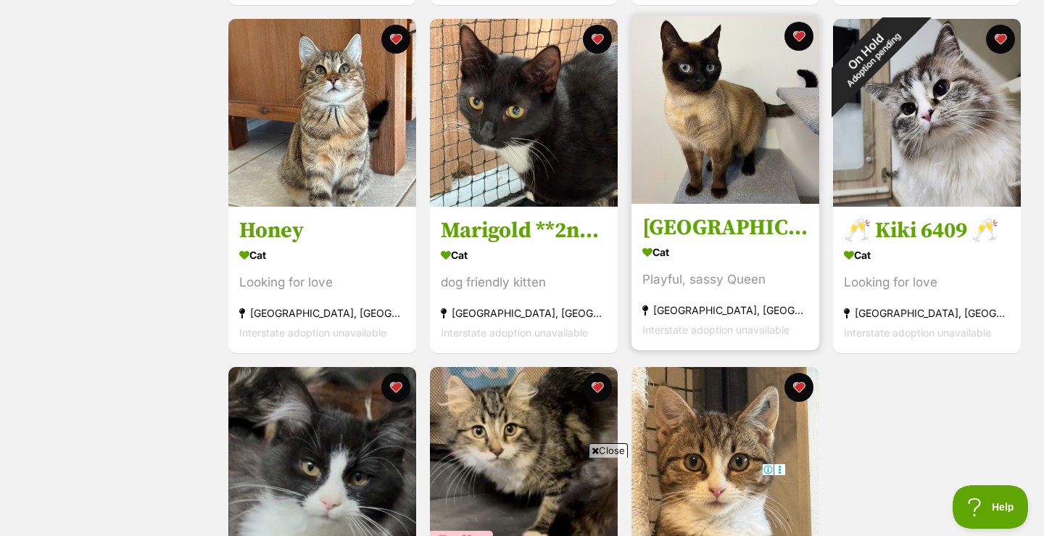
scroll to position [970, 0]
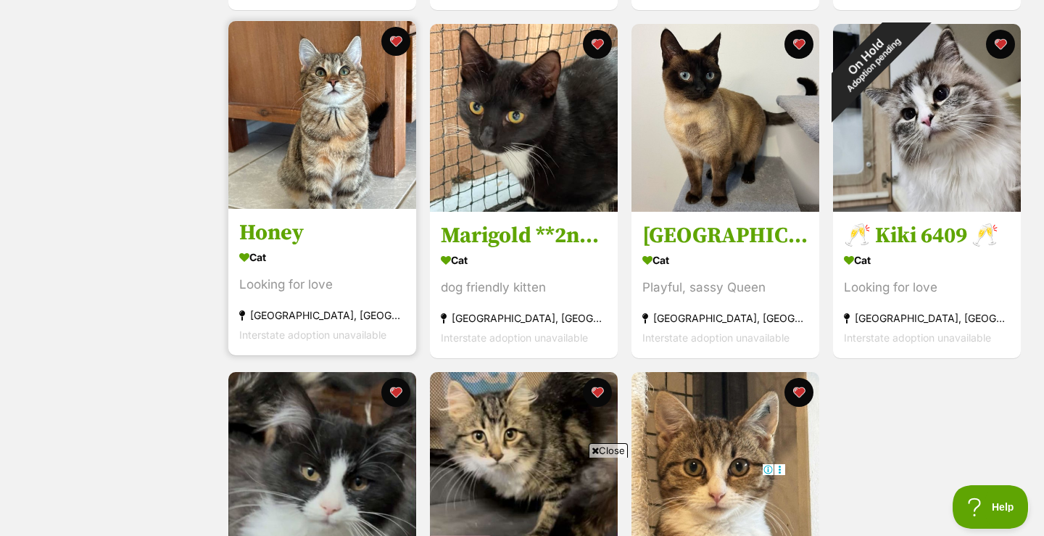
click at [279, 234] on h3 "Honey" at bounding box center [322, 233] width 166 height 28
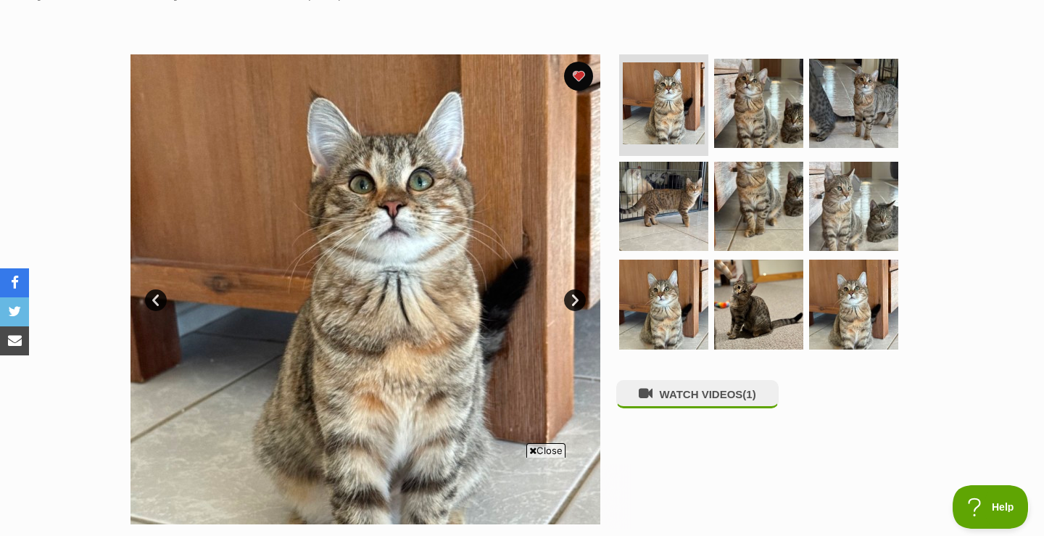
click at [575, 295] on link "Next" at bounding box center [575, 300] width 22 height 22
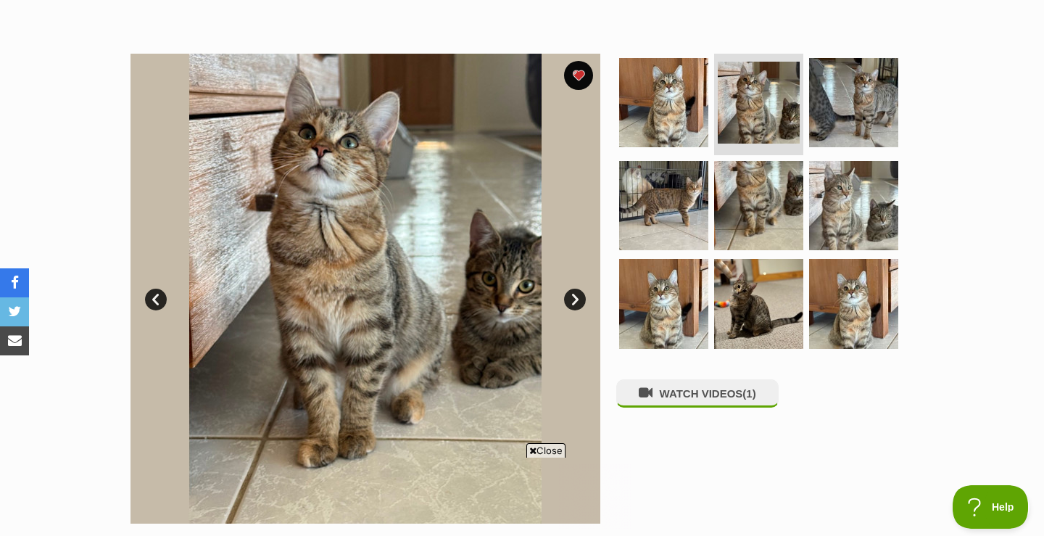
click at [576, 296] on img at bounding box center [366, 289] width 470 height 470
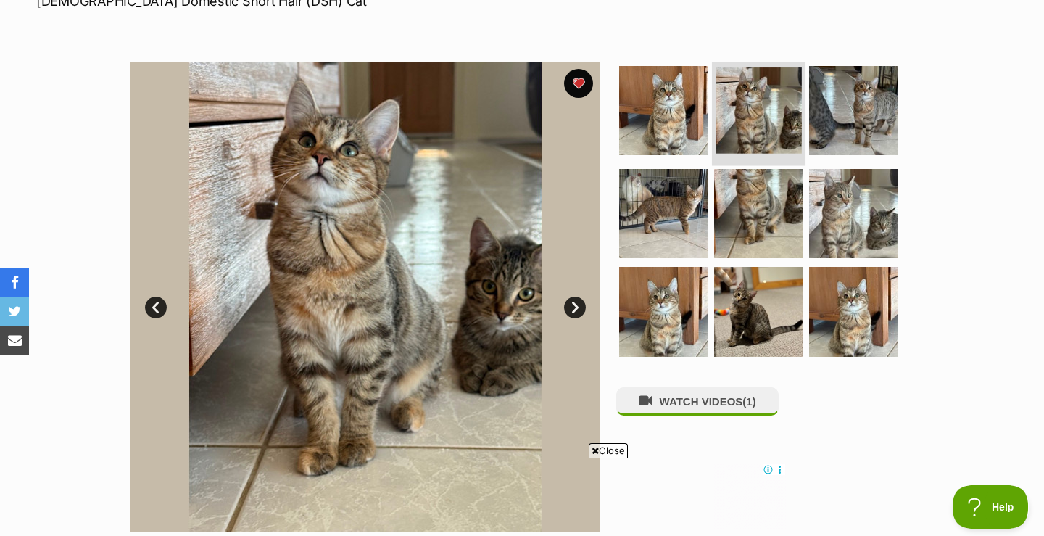
click at [768, 106] on img at bounding box center [759, 110] width 86 height 86
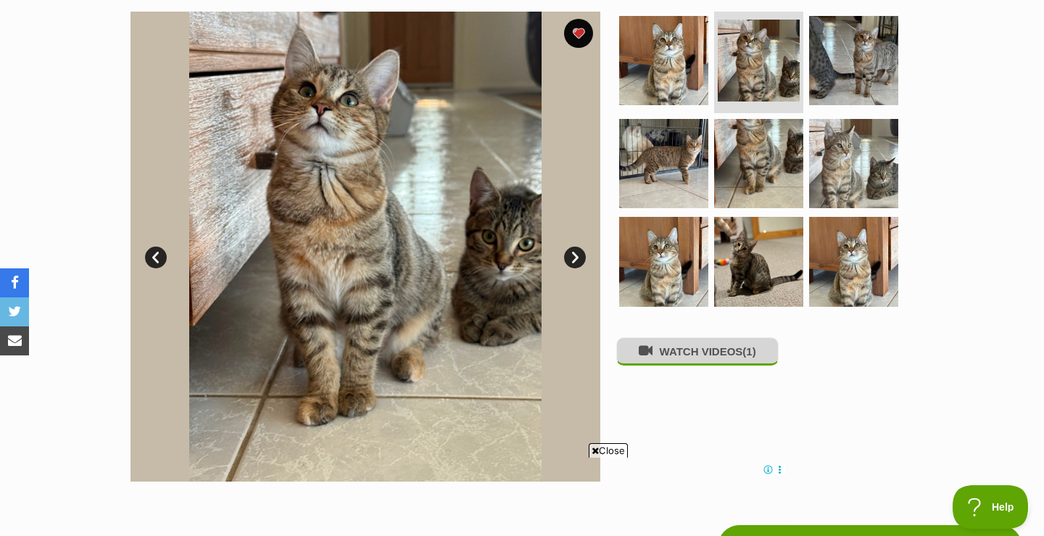
click at [694, 355] on button "WATCH VIDEOS (1)" at bounding box center [698, 351] width 162 height 28
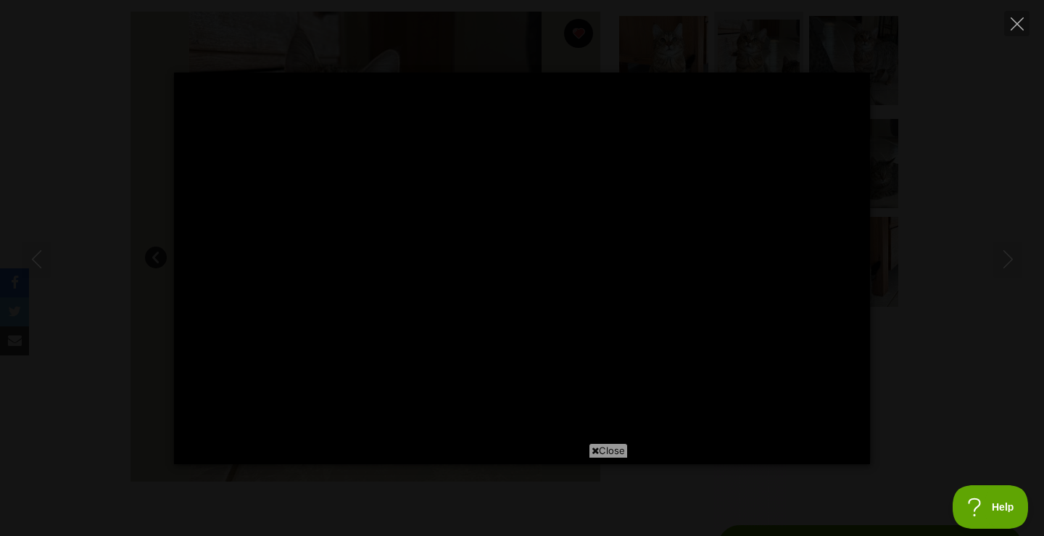
type input "100"
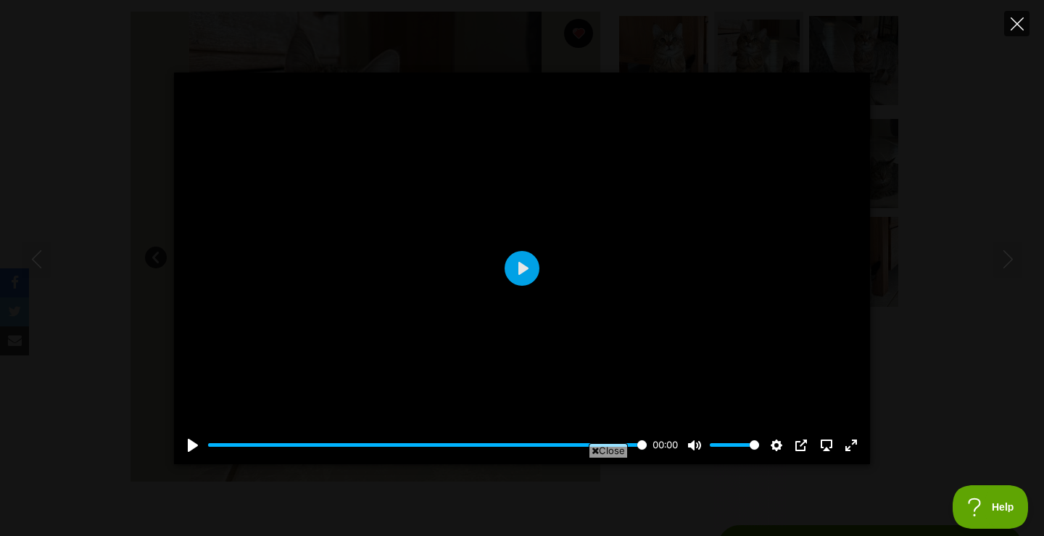
click at [1016, 24] on icon "Close" at bounding box center [1017, 23] width 13 height 13
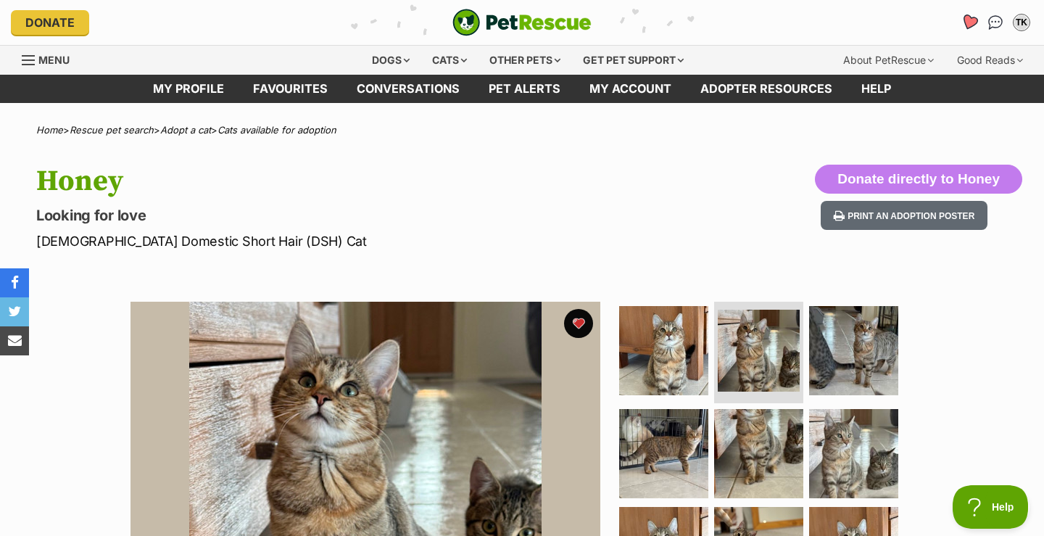
click at [975, 19] on icon "Favourites" at bounding box center [969, 22] width 17 height 17
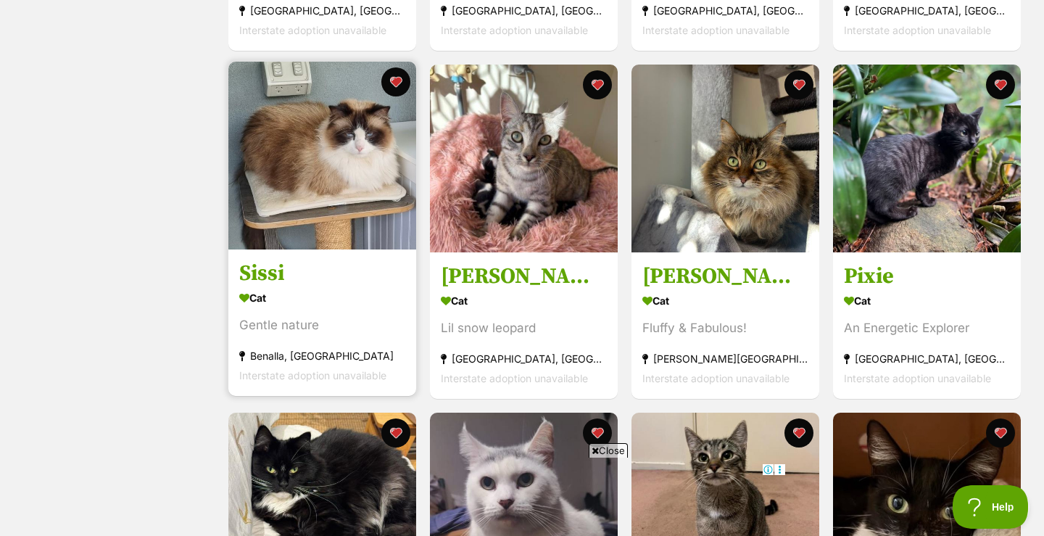
click at [300, 236] on img at bounding box center [322, 156] width 188 height 188
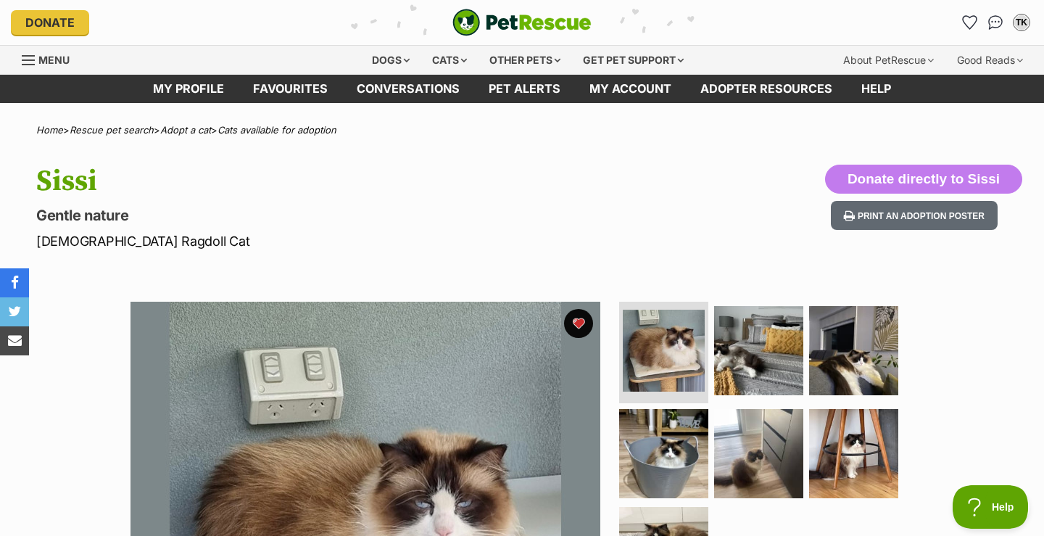
click at [600, 284] on section "Available 1 of 7 images 1 of 7 images 1 of 7 images 1 of 7 images 1 of 7 images…" at bounding box center [522, 526] width 827 height 492
click at [765, 344] on img at bounding box center [759, 351] width 94 height 94
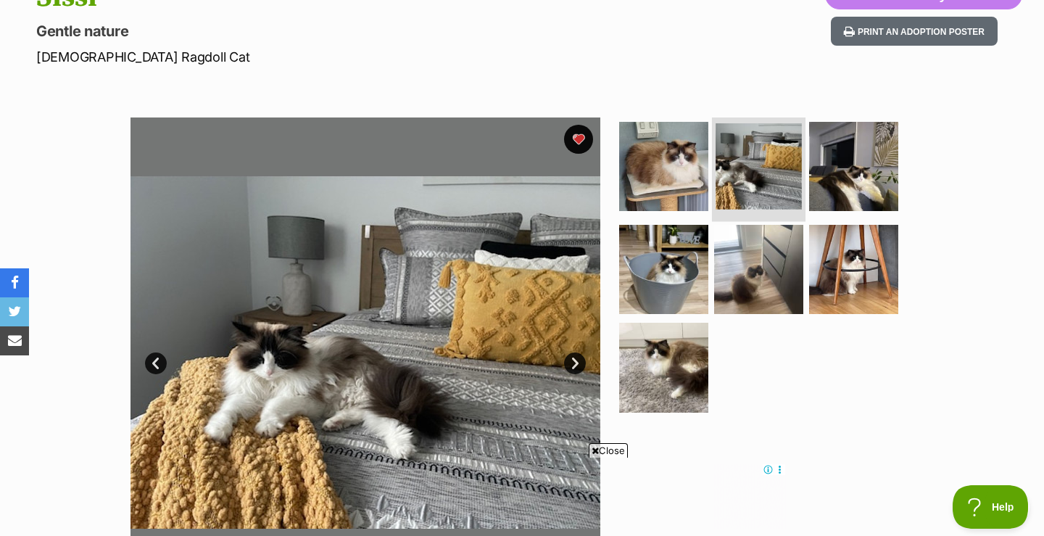
scroll to position [194, 0]
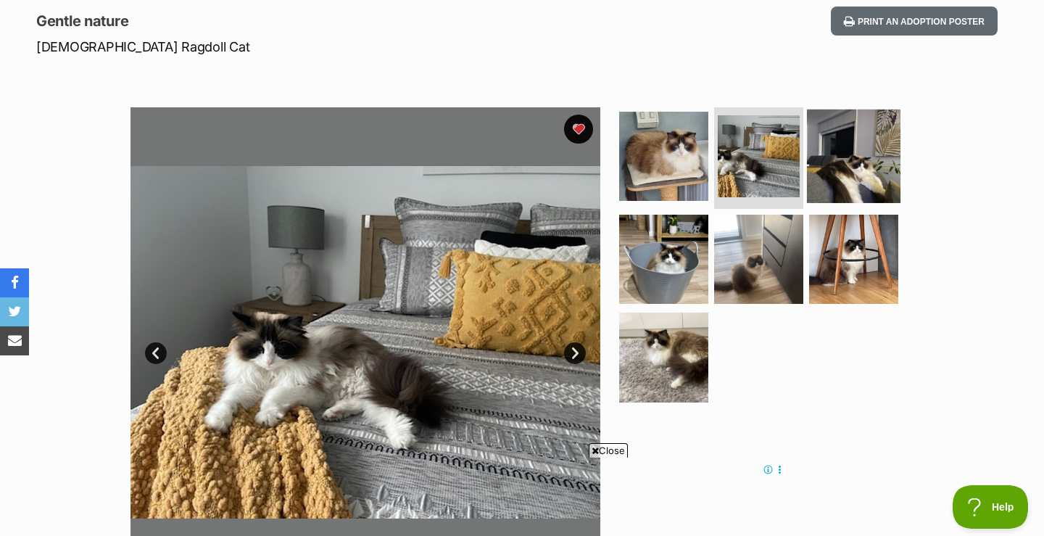
click at [852, 164] on img at bounding box center [854, 157] width 94 height 94
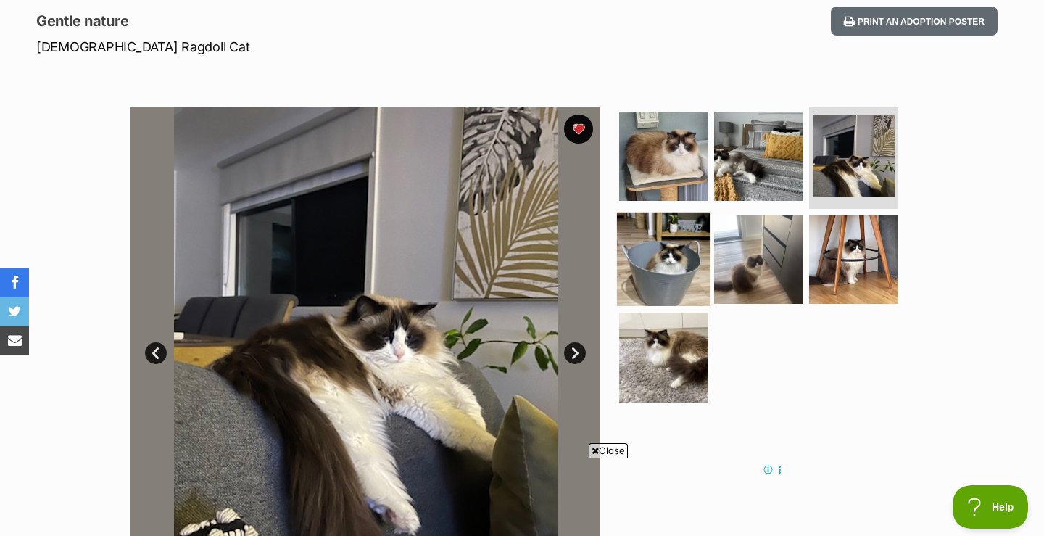
click at [654, 247] on img at bounding box center [664, 259] width 94 height 94
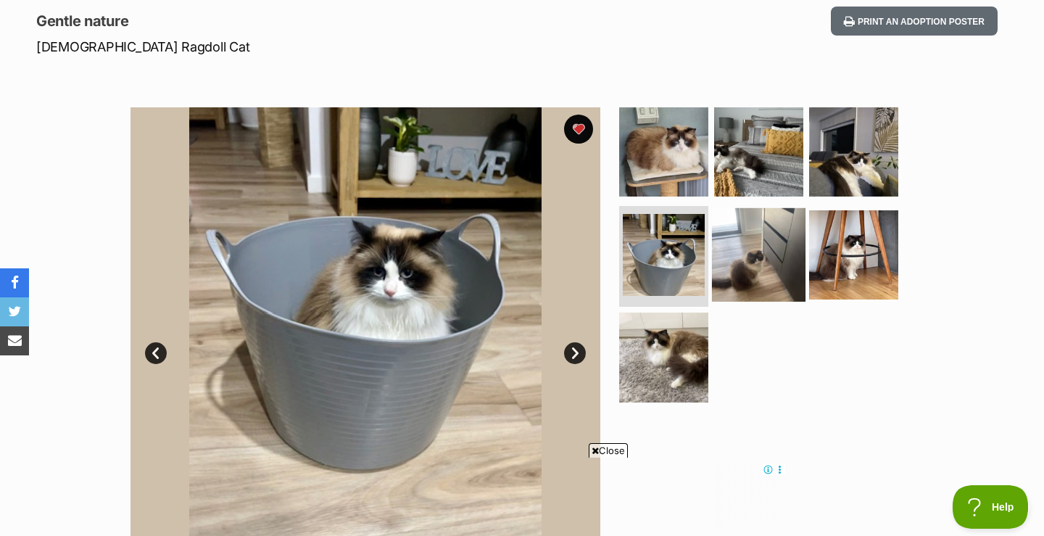
click at [751, 234] on img at bounding box center [759, 254] width 94 height 94
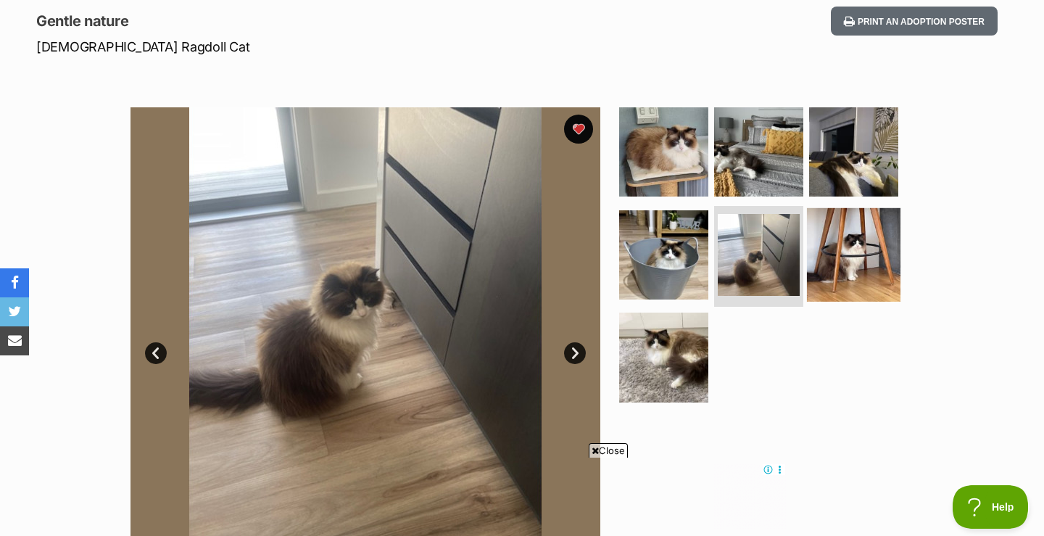
scroll to position [0, 0]
click at [859, 245] on img at bounding box center [854, 254] width 94 height 94
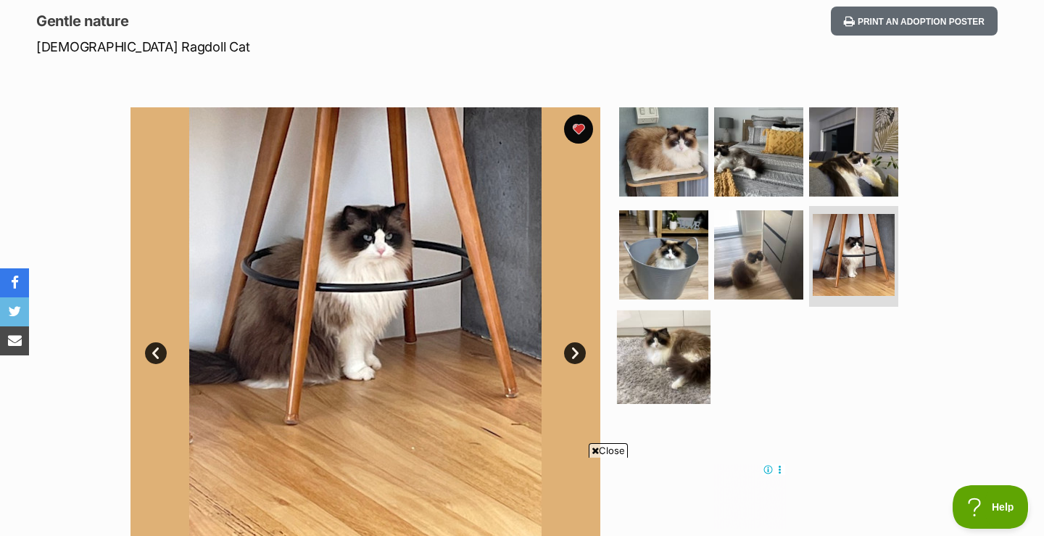
click at [648, 352] on img at bounding box center [664, 357] width 94 height 94
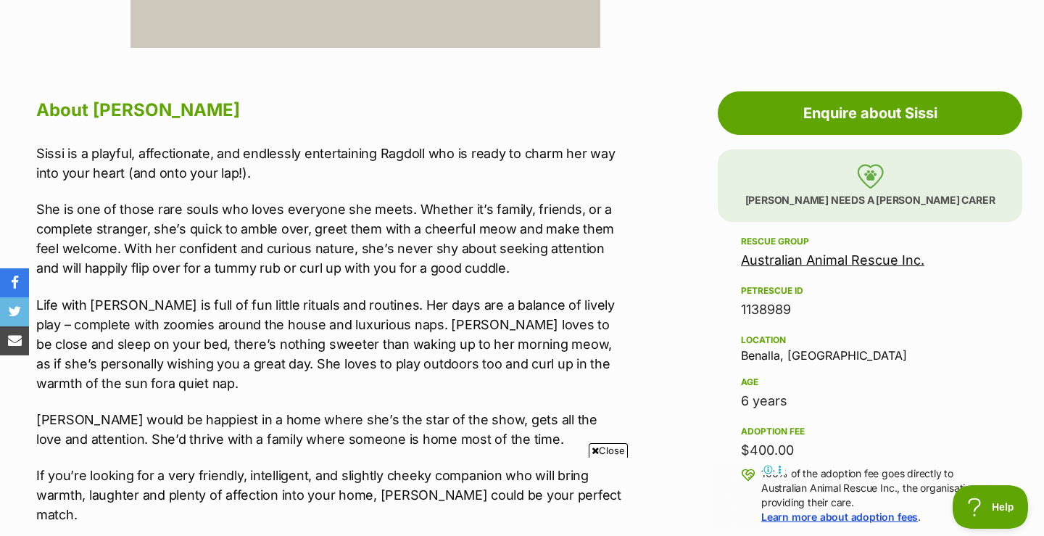
click at [835, 259] on link "Australian Animal Rescue Inc." at bounding box center [833, 259] width 184 height 15
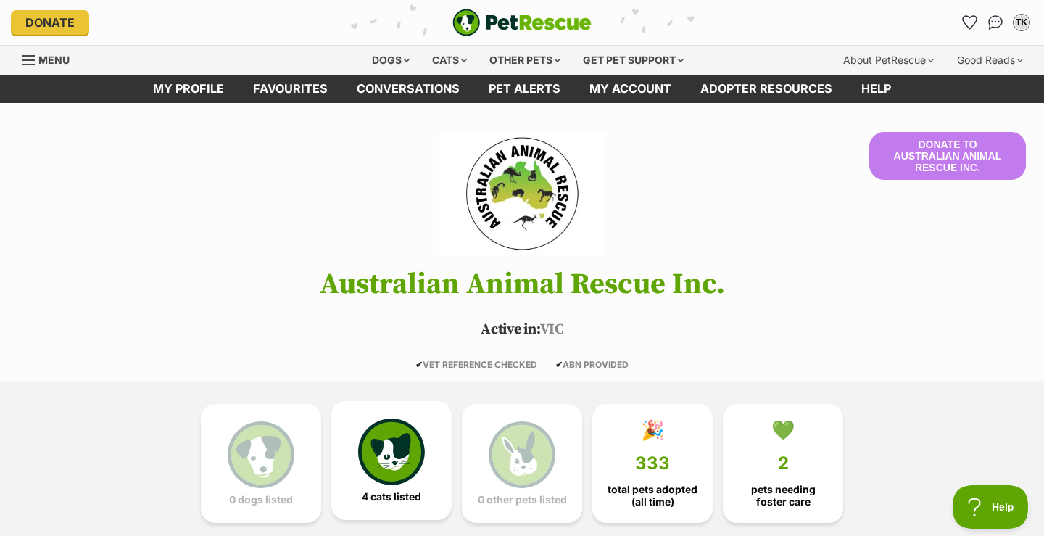
click at [398, 466] on img at bounding box center [391, 452] width 67 height 67
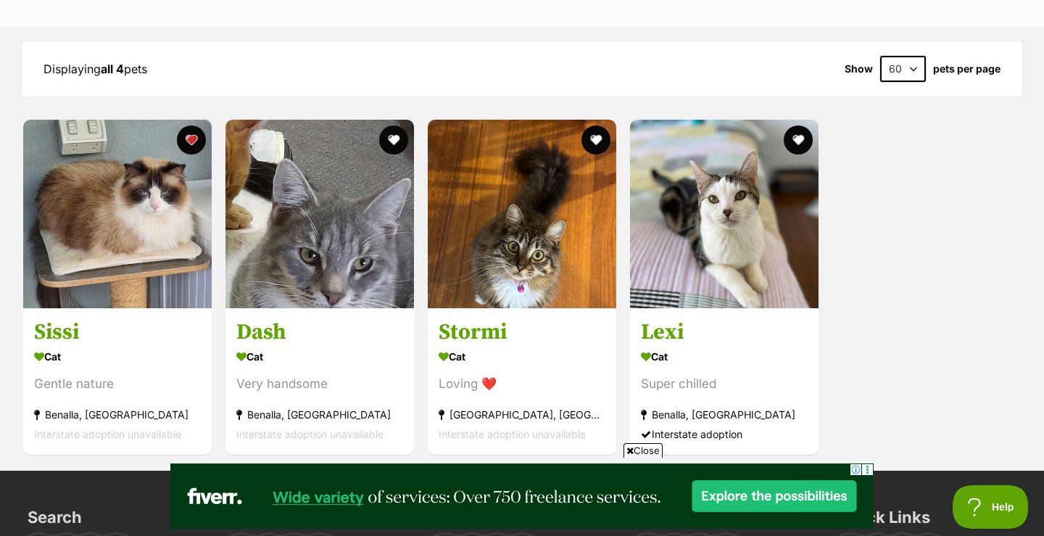
scroll to position [1324, 0]
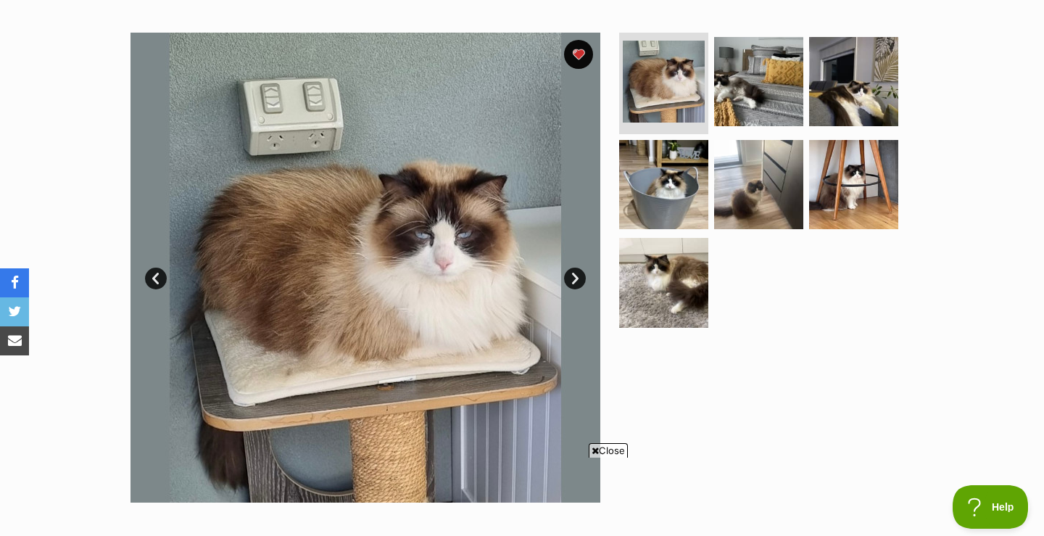
scroll to position [268, 0]
click at [580, 280] on link "Next" at bounding box center [575, 279] width 22 height 22
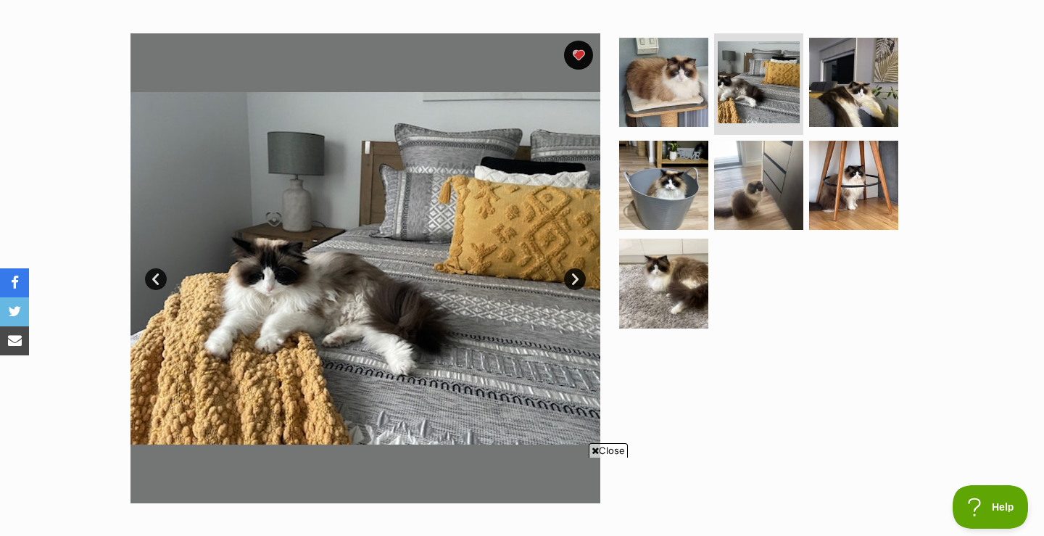
click at [580, 280] on link "Next" at bounding box center [575, 279] width 22 height 22
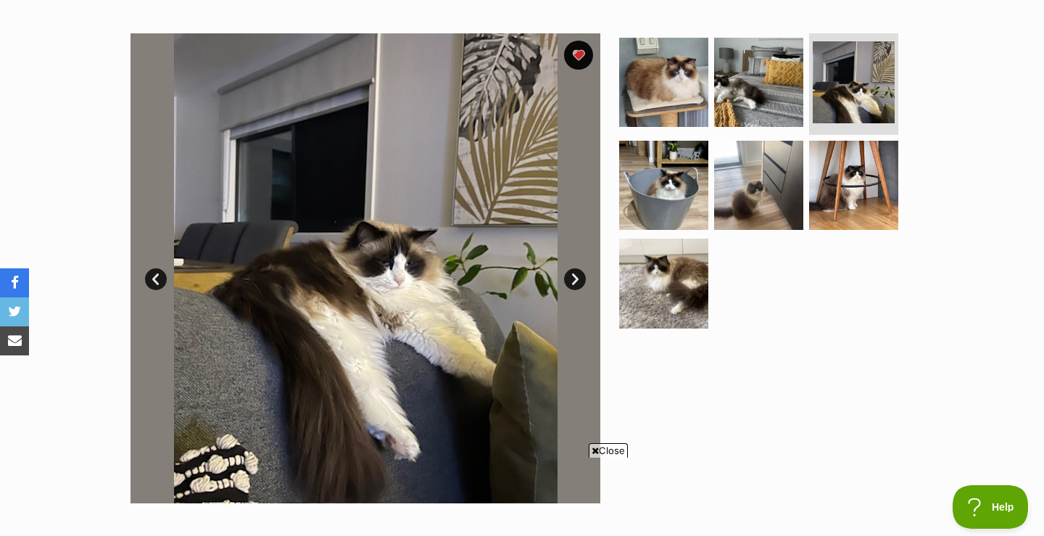
click at [580, 280] on link "Next" at bounding box center [575, 279] width 22 height 22
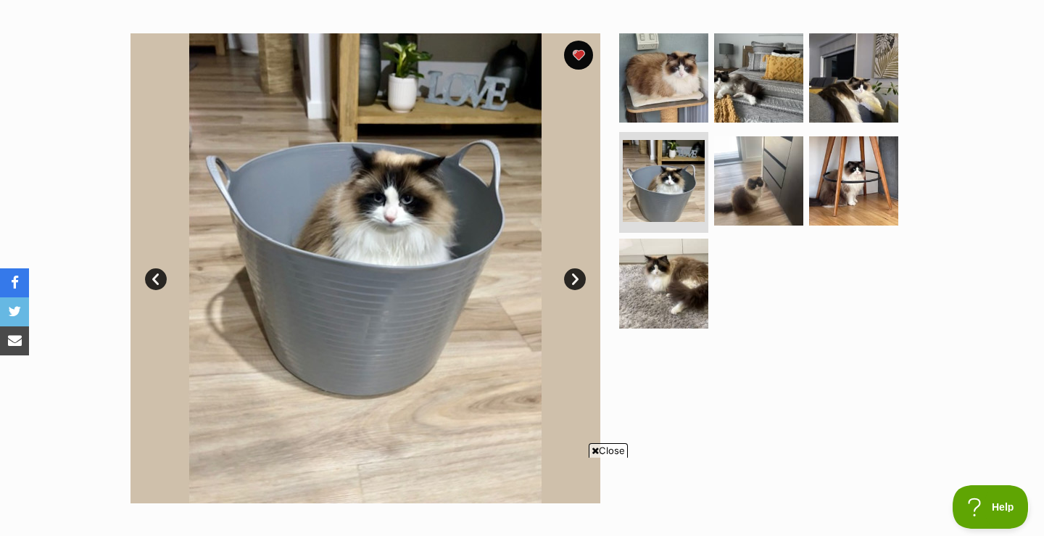
click at [580, 280] on link "Next" at bounding box center [575, 279] width 22 height 22
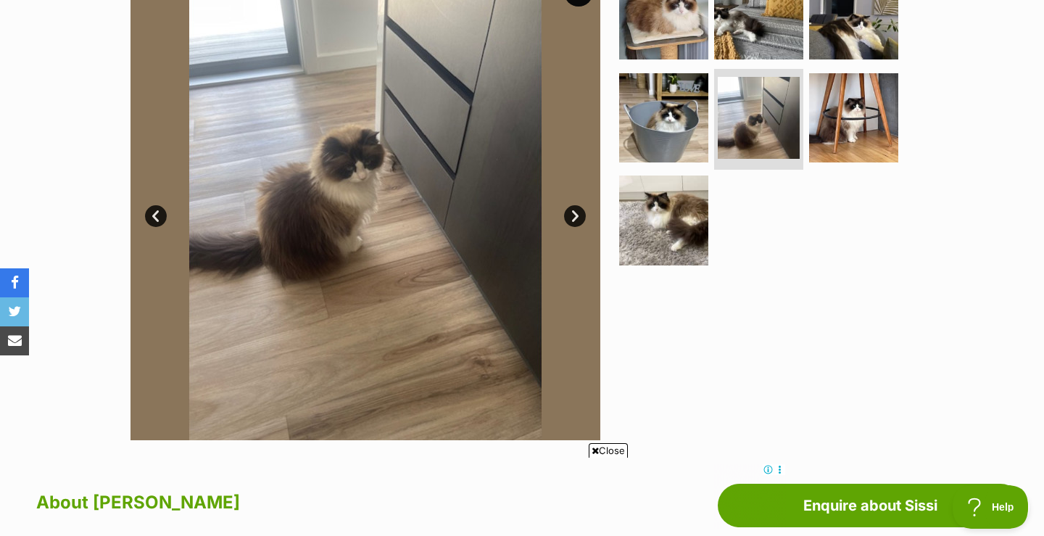
scroll to position [0, 0]
